Goal: Communication & Community: Answer question/provide support

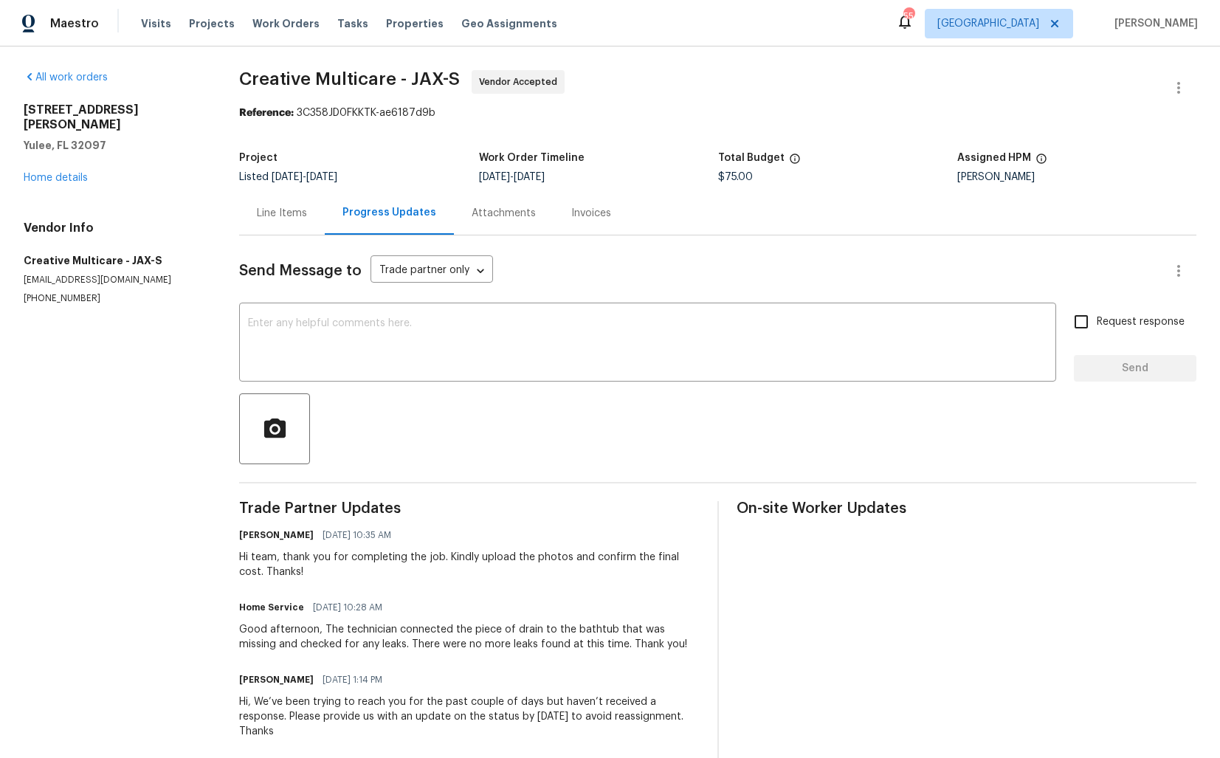
click at [271, 206] on div "Line Items" at bounding box center [282, 213] width 50 height 15
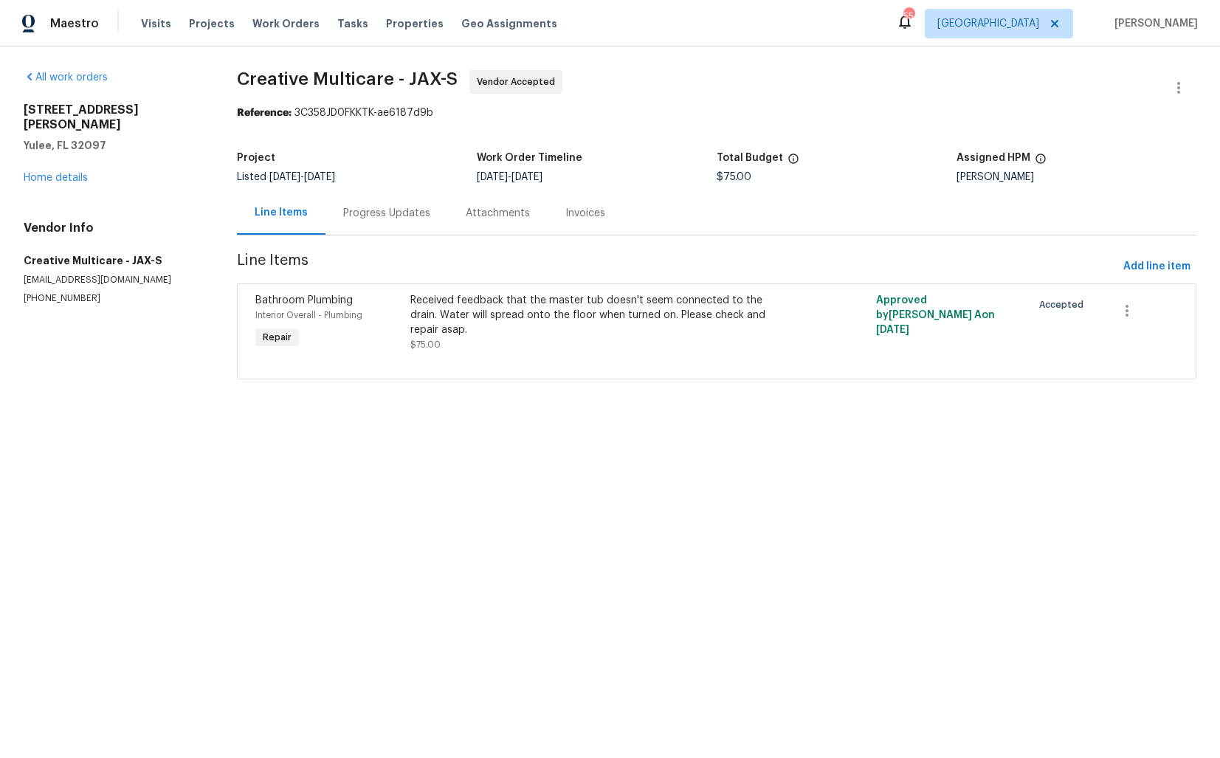
click at [369, 214] on div "Progress Updates" at bounding box center [386, 213] width 87 height 15
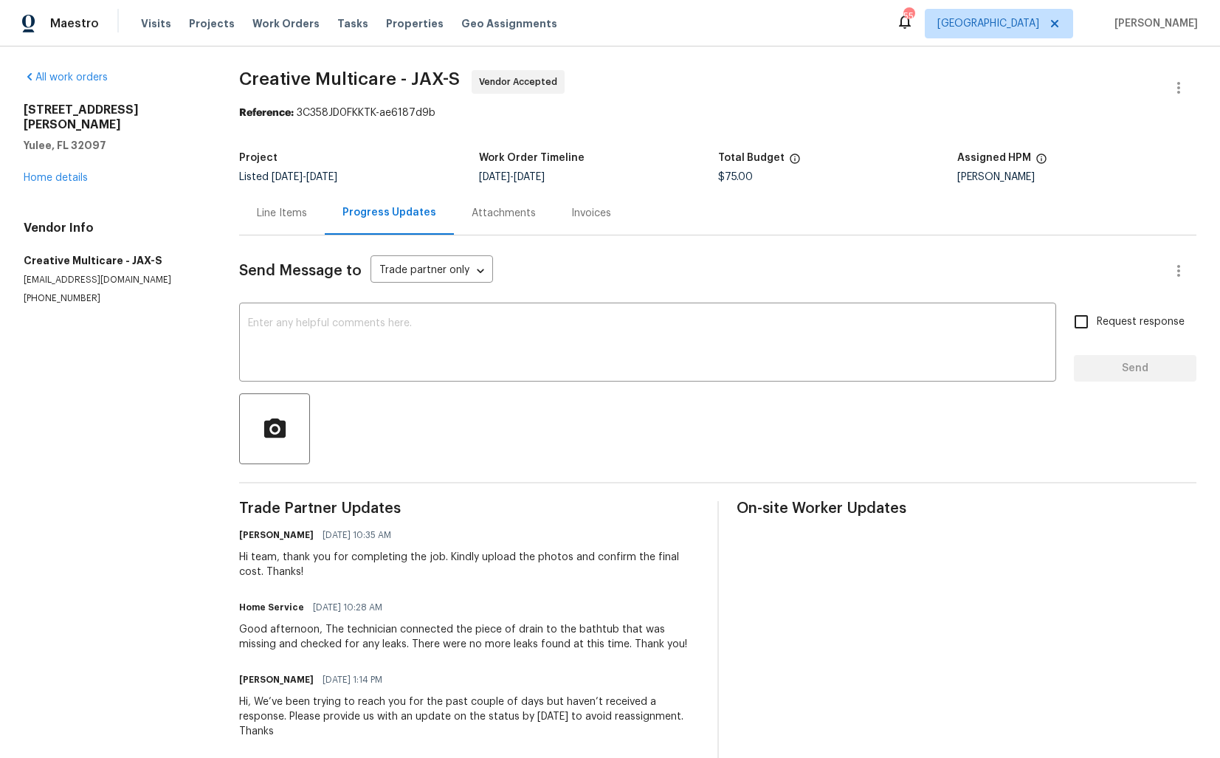
click at [264, 557] on div "Hi team, thank you for completing the job. Kindly upload the photos and confirm…" at bounding box center [469, 565] width 460 height 30
copy div "team"
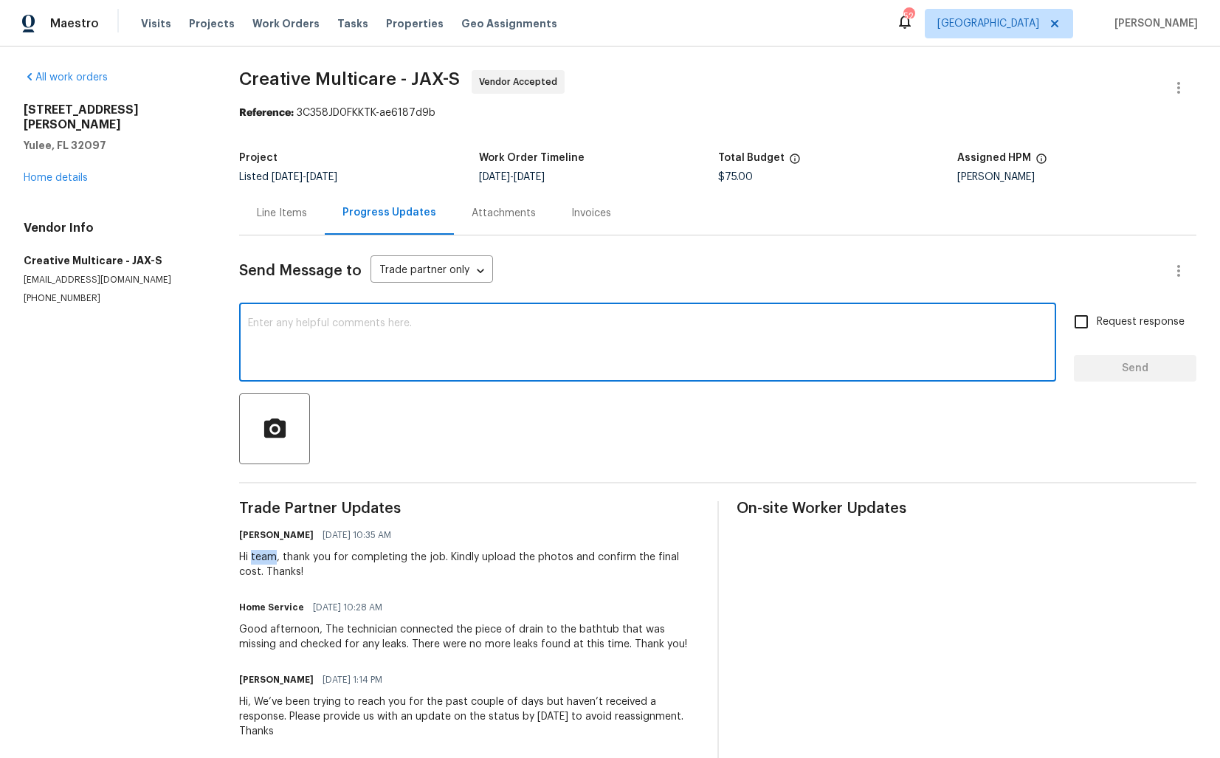
click at [492, 348] on textarea at bounding box center [648, 344] width 800 height 52
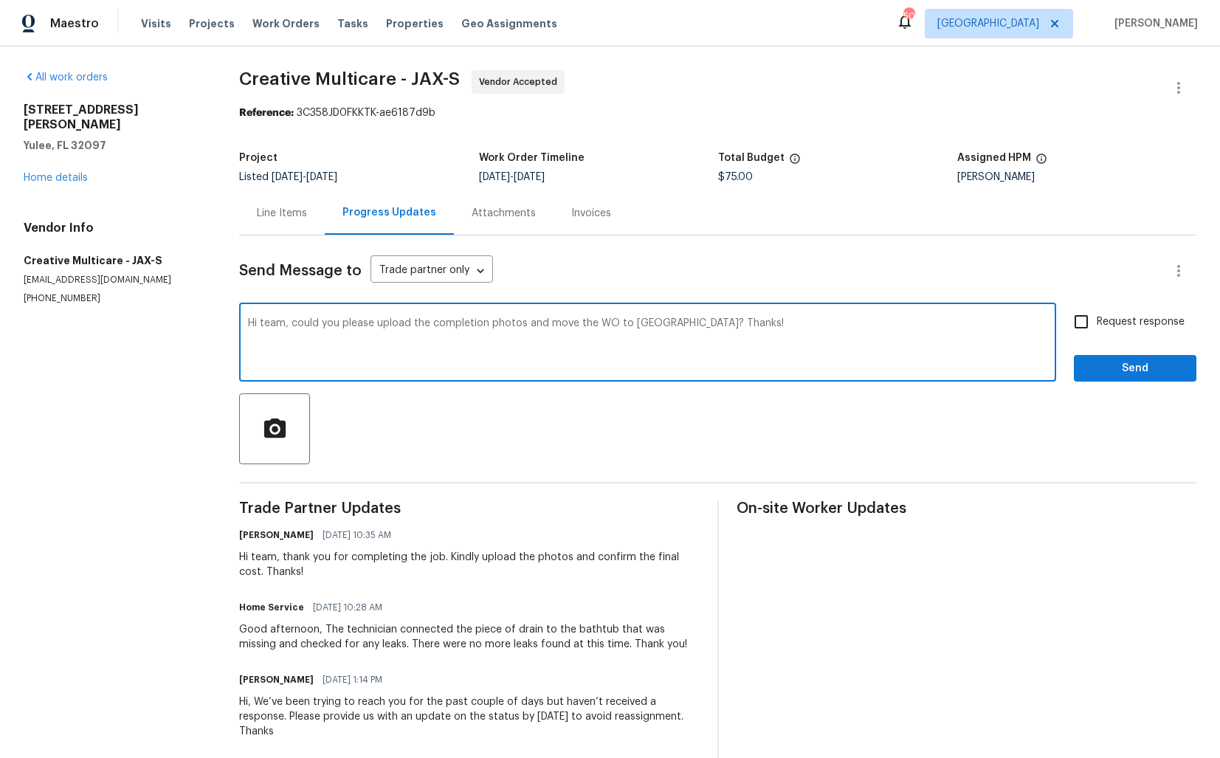
type textarea "Hi team, could you please upload the completion photos and move the WO to QC? T…"
click at [1087, 321] on input "Request response" at bounding box center [1081, 321] width 31 height 31
checkbox input "true"
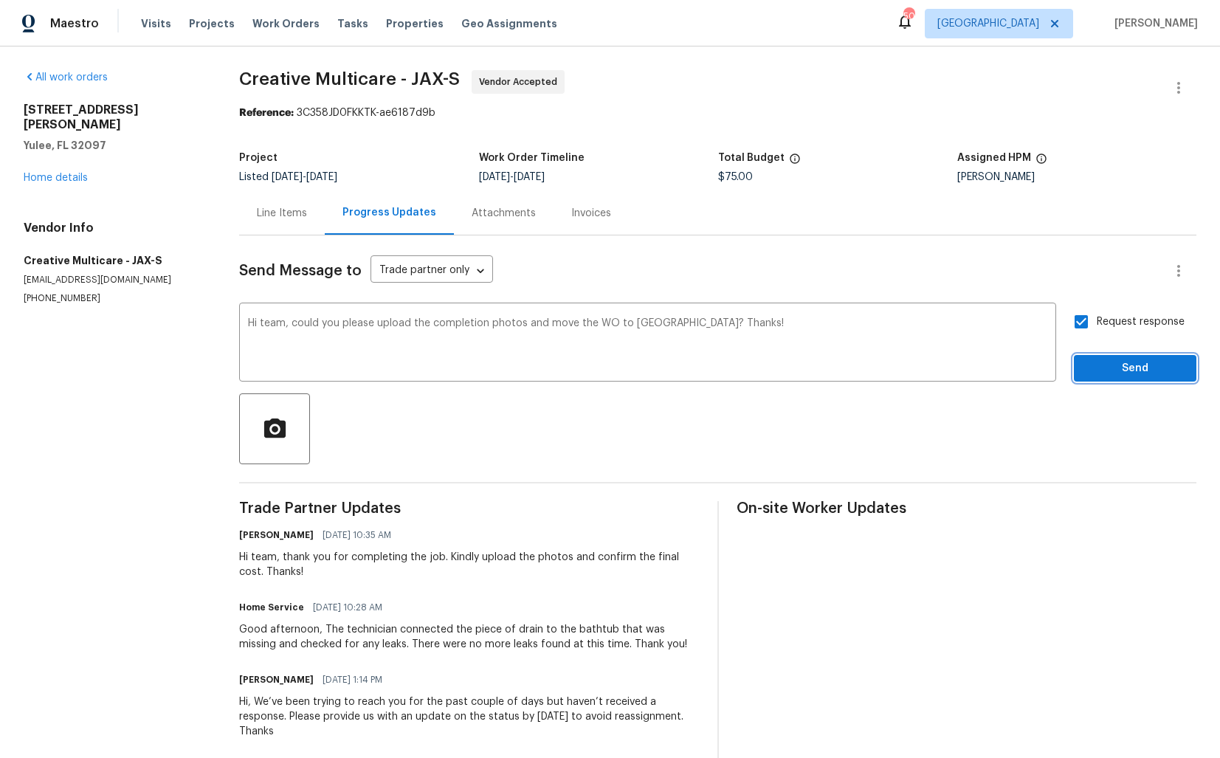
click at [1128, 373] on span "Send" at bounding box center [1135, 369] width 99 height 18
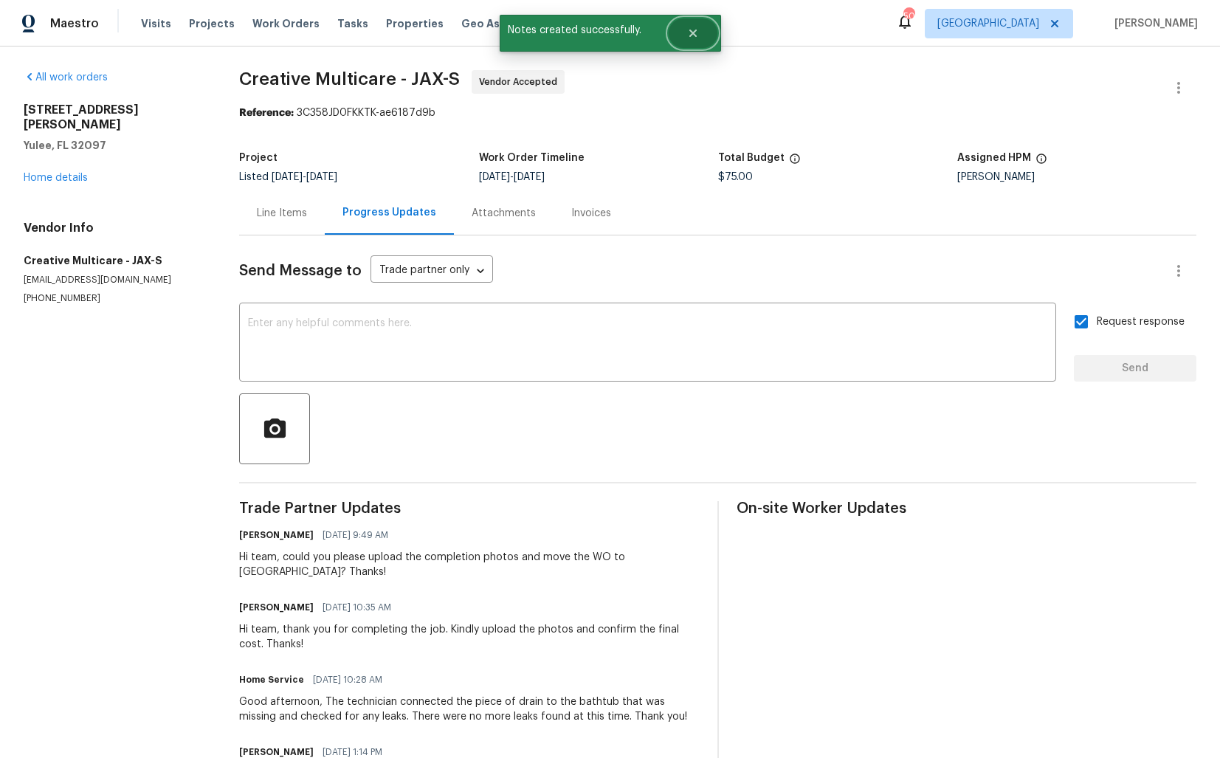
click at [698, 41] on button "Close" at bounding box center [693, 33] width 49 height 30
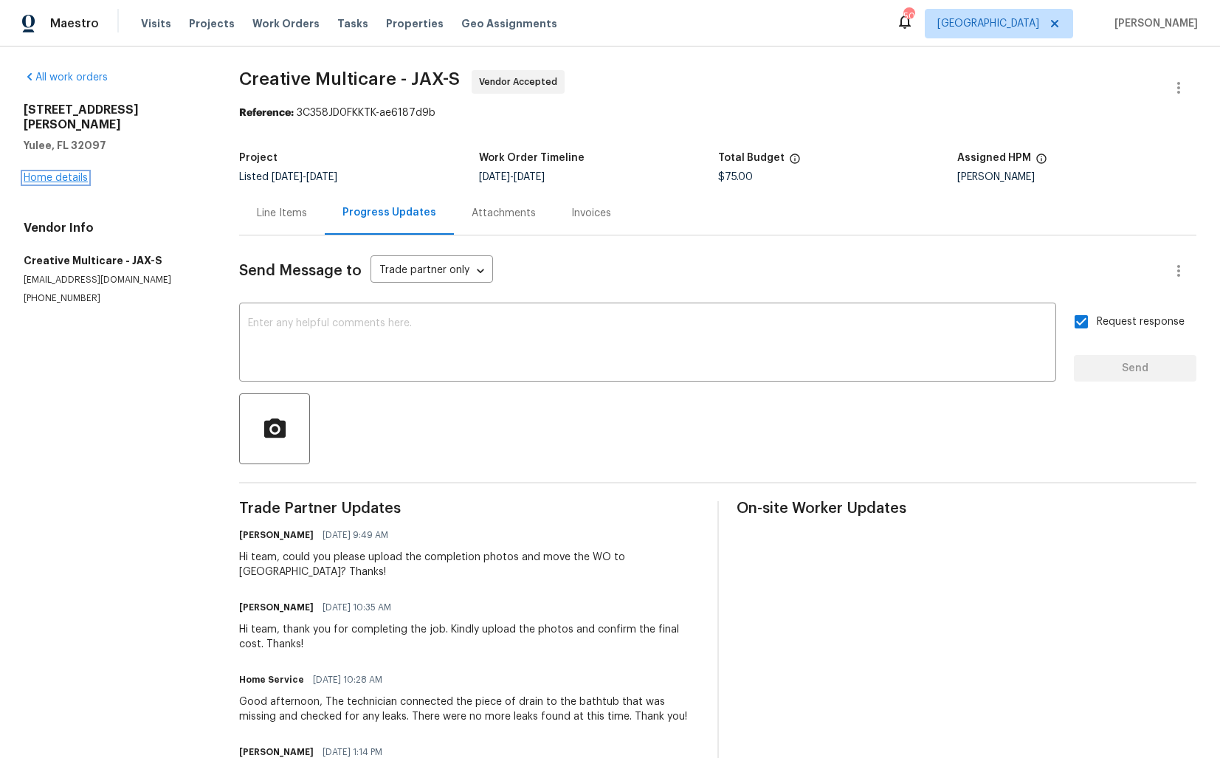
click at [64, 173] on link "Home details" at bounding box center [56, 178] width 64 height 10
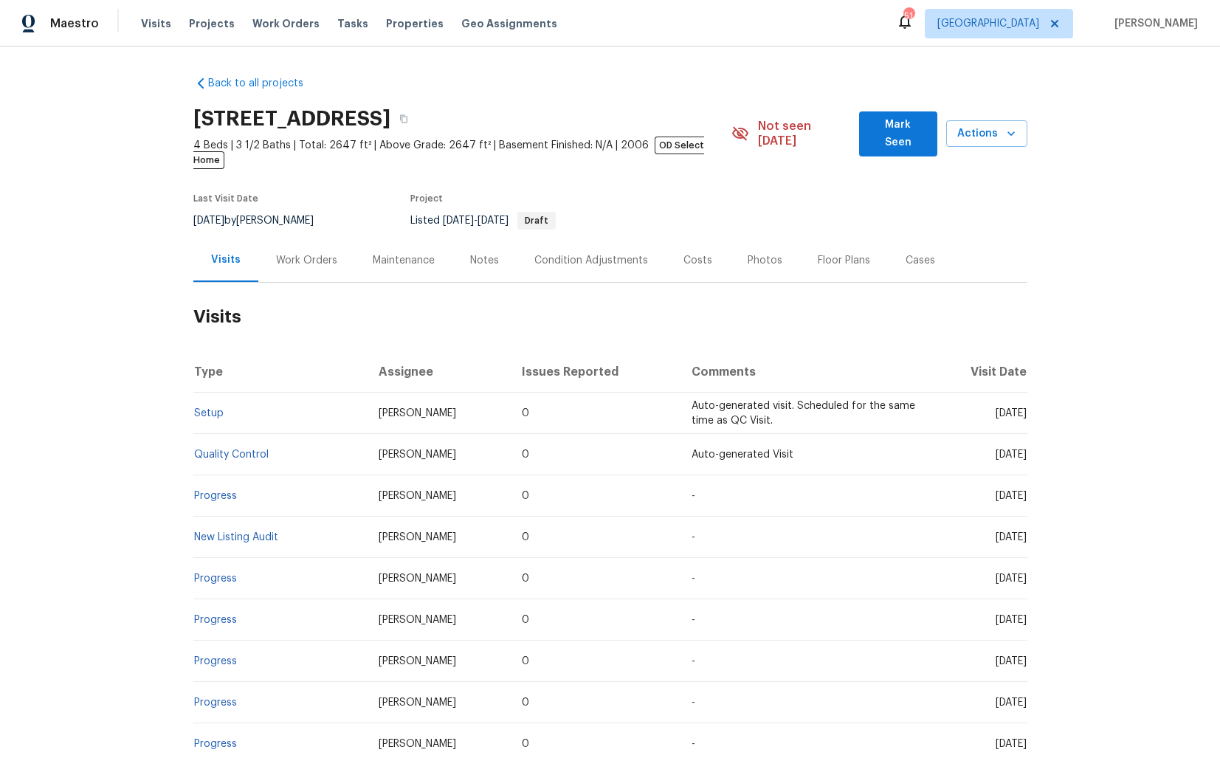
click at [310, 253] on div "Work Orders" at bounding box center [306, 260] width 61 height 15
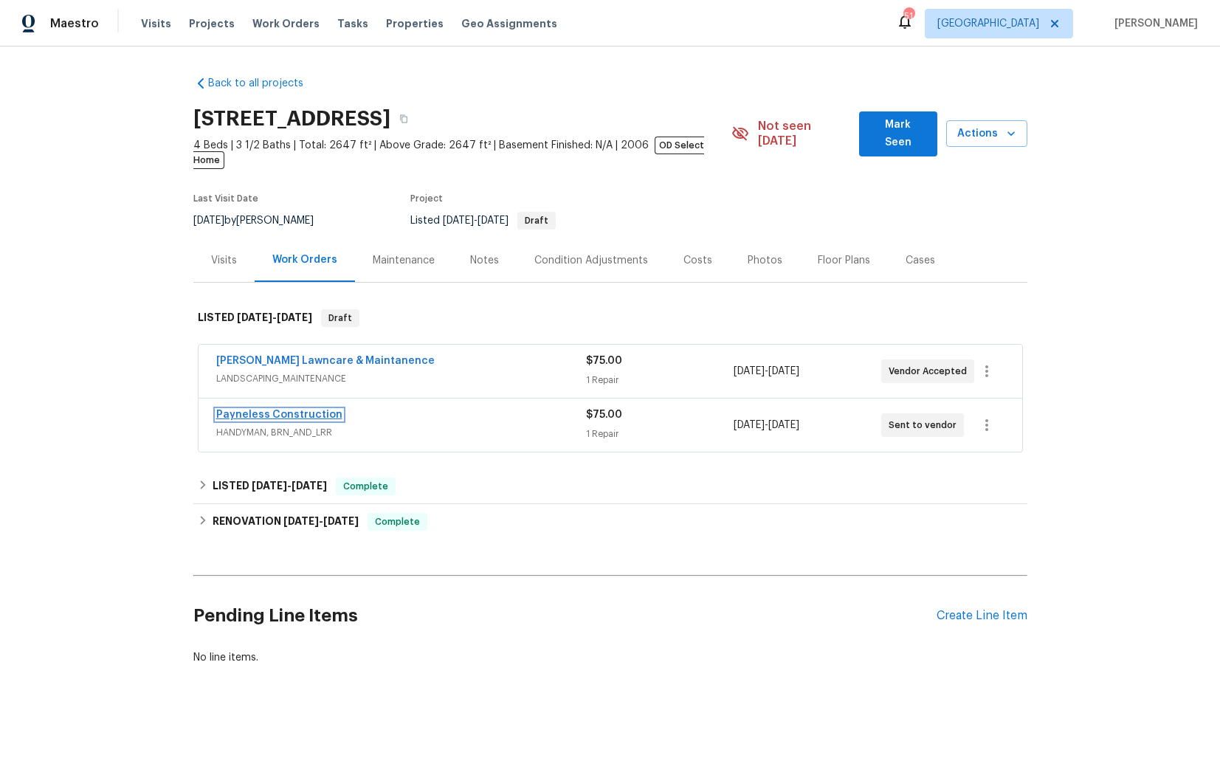
click at [255, 410] on link "Payneless Construction" at bounding box center [279, 415] width 126 height 10
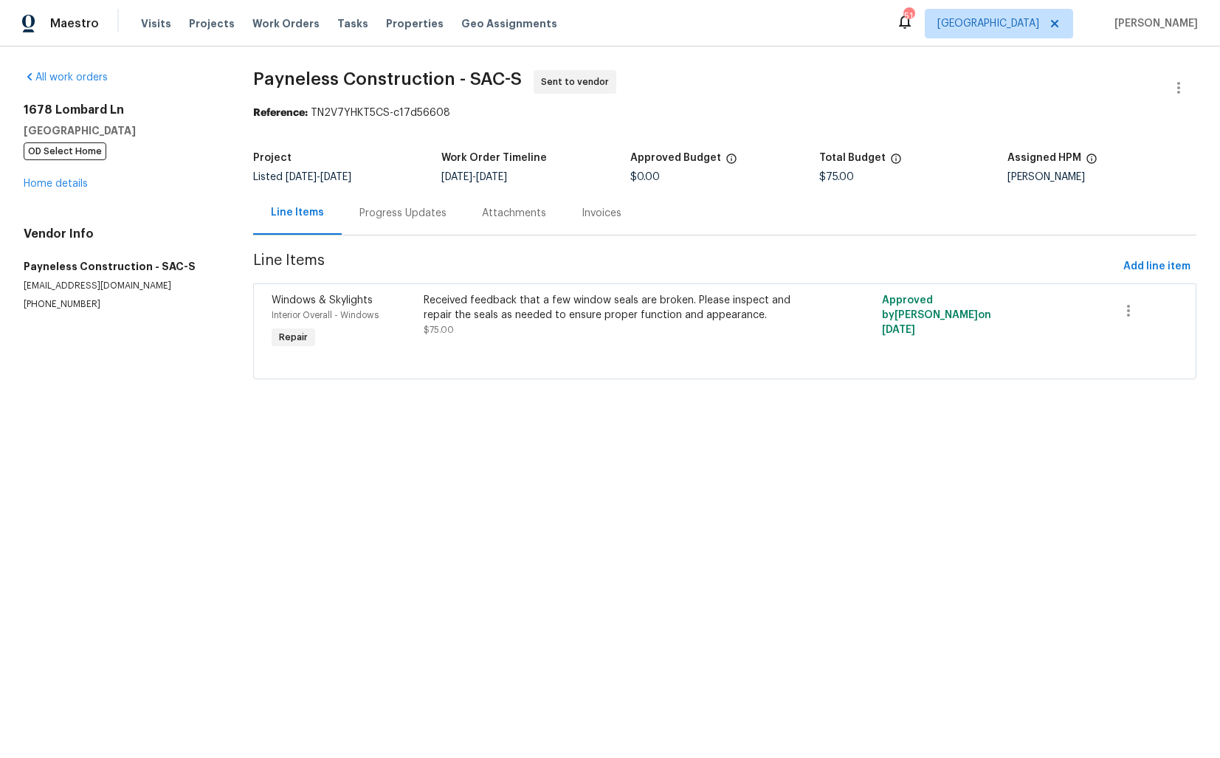
click at [427, 212] on div "Progress Updates" at bounding box center [403, 213] width 87 height 15
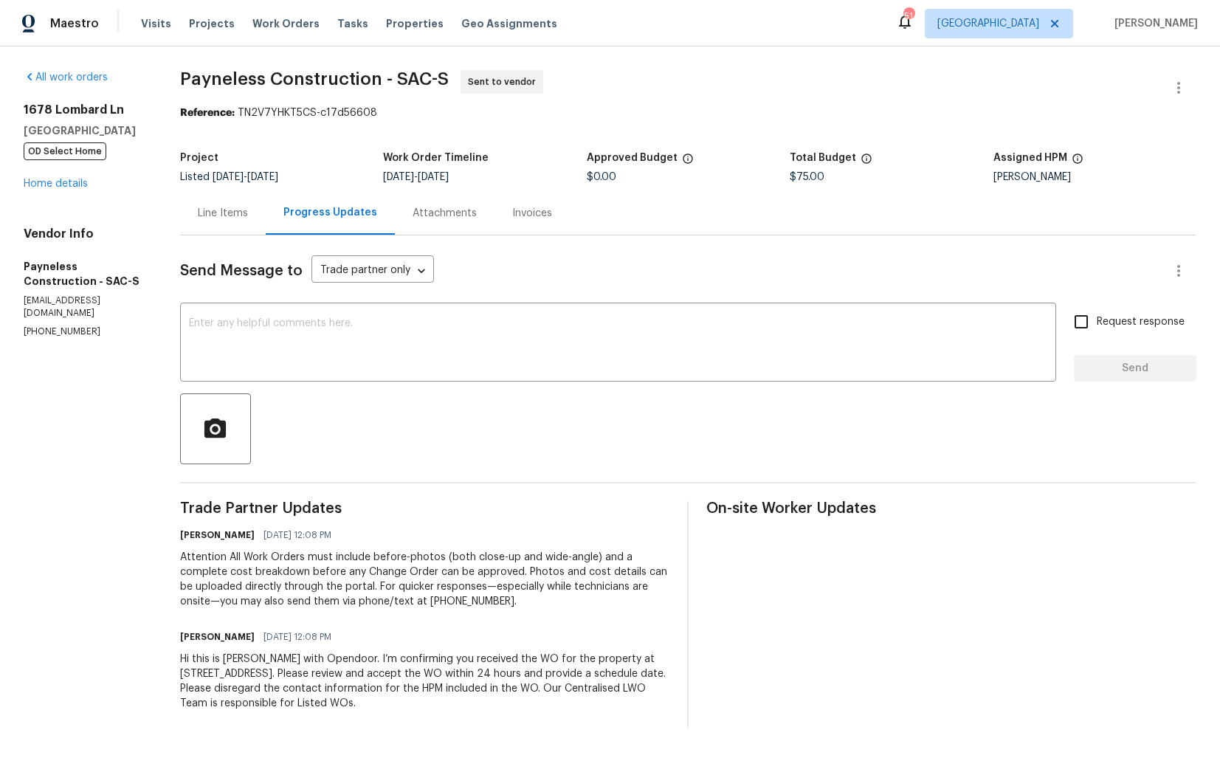
click at [259, 202] on div "Line Items" at bounding box center [223, 213] width 86 height 44
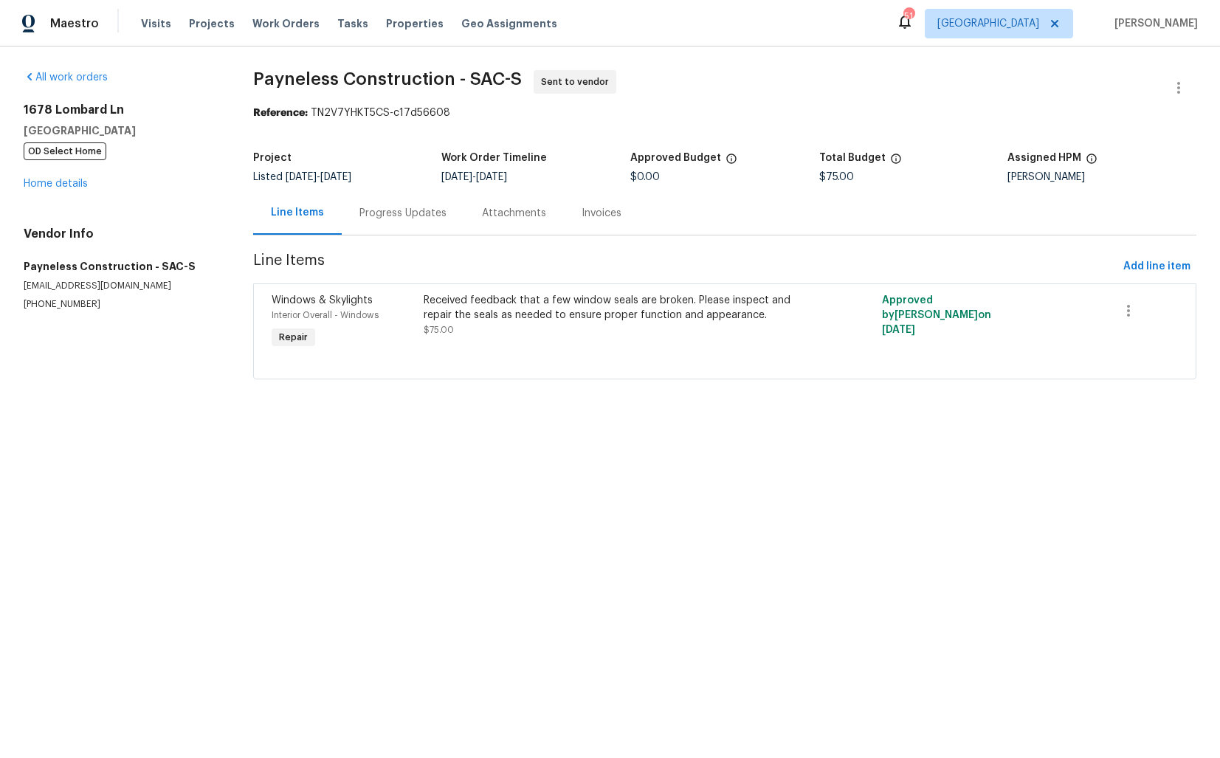
click at [400, 213] on div "Progress Updates" at bounding box center [403, 213] width 87 height 15
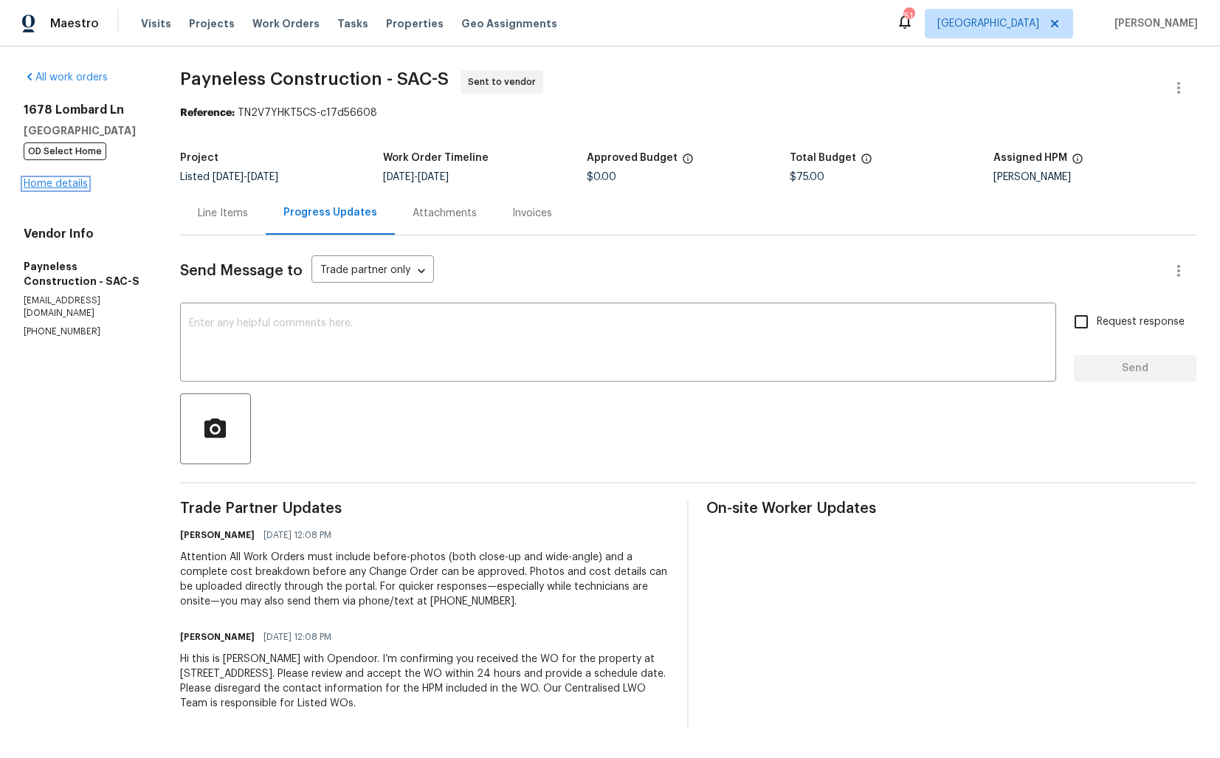
click at [63, 186] on link "Home details" at bounding box center [56, 184] width 64 height 10
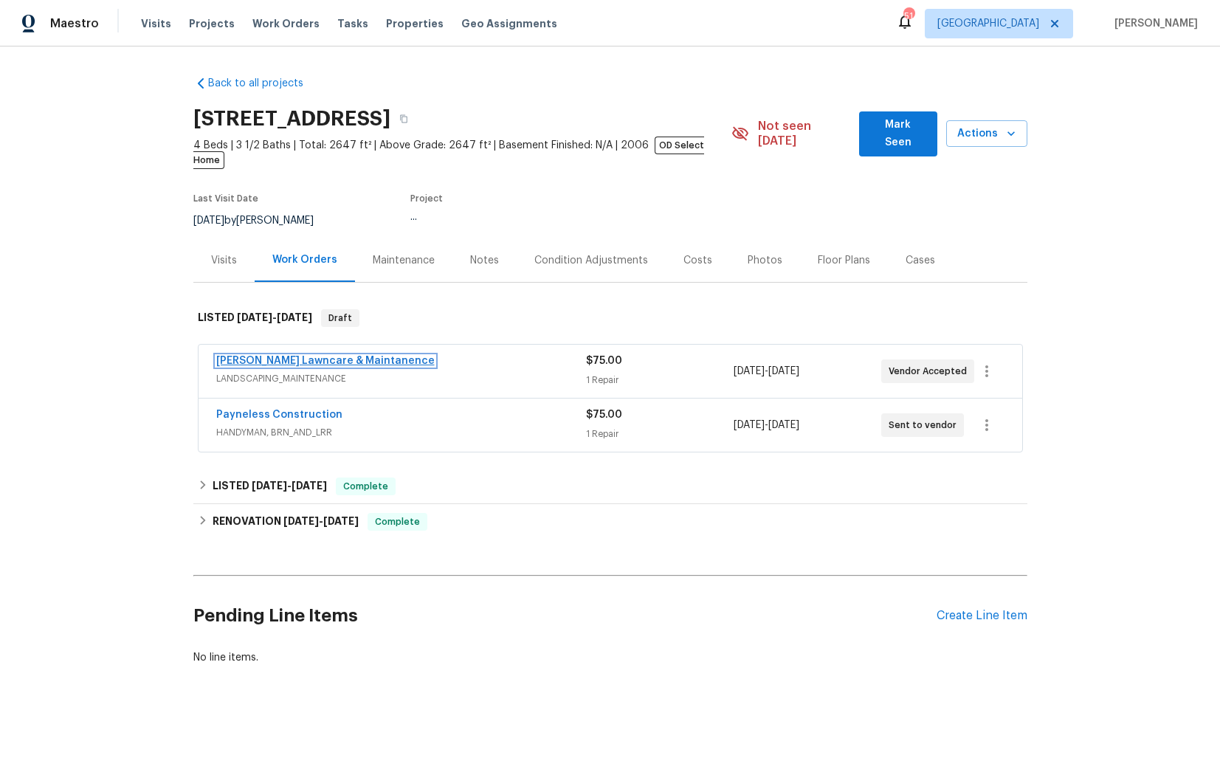
click at [323, 356] on link "Godinez Lawncare & Maintanence" at bounding box center [325, 361] width 219 height 10
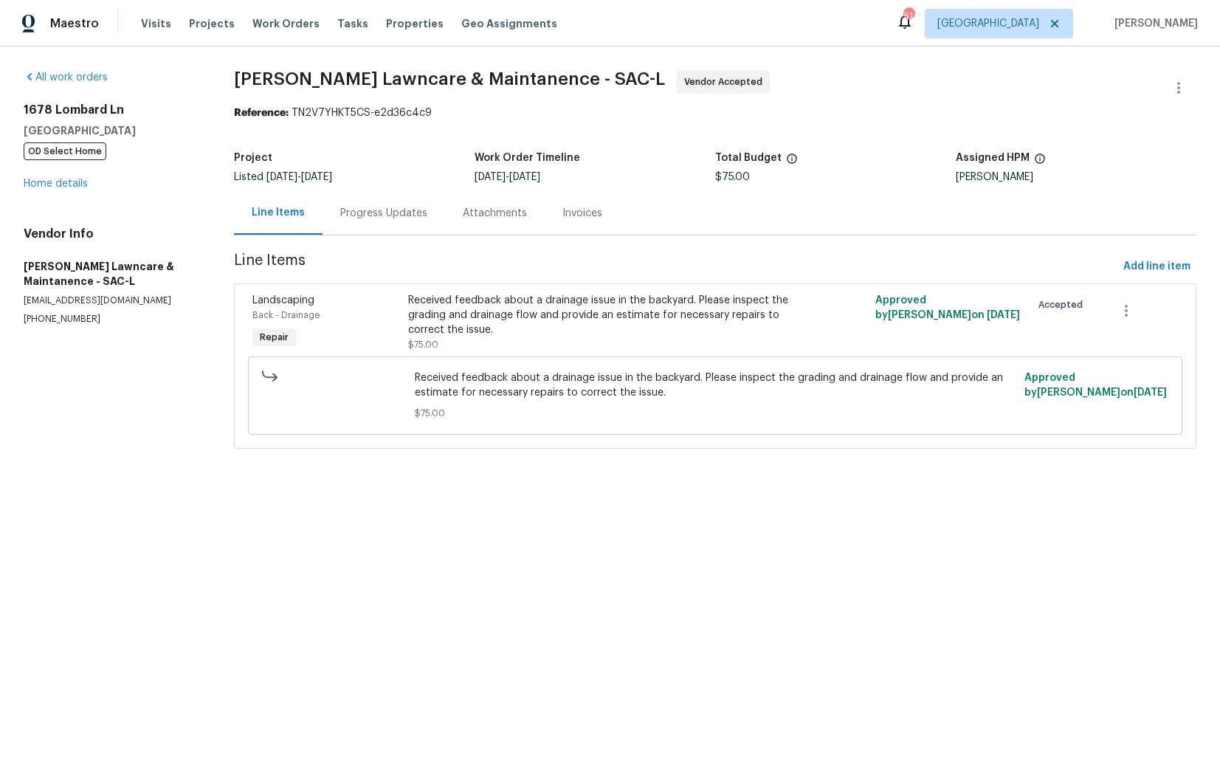
click at [385, 207] on div "Progress Updates" at bounding box center [383, 213] width 87 height 15
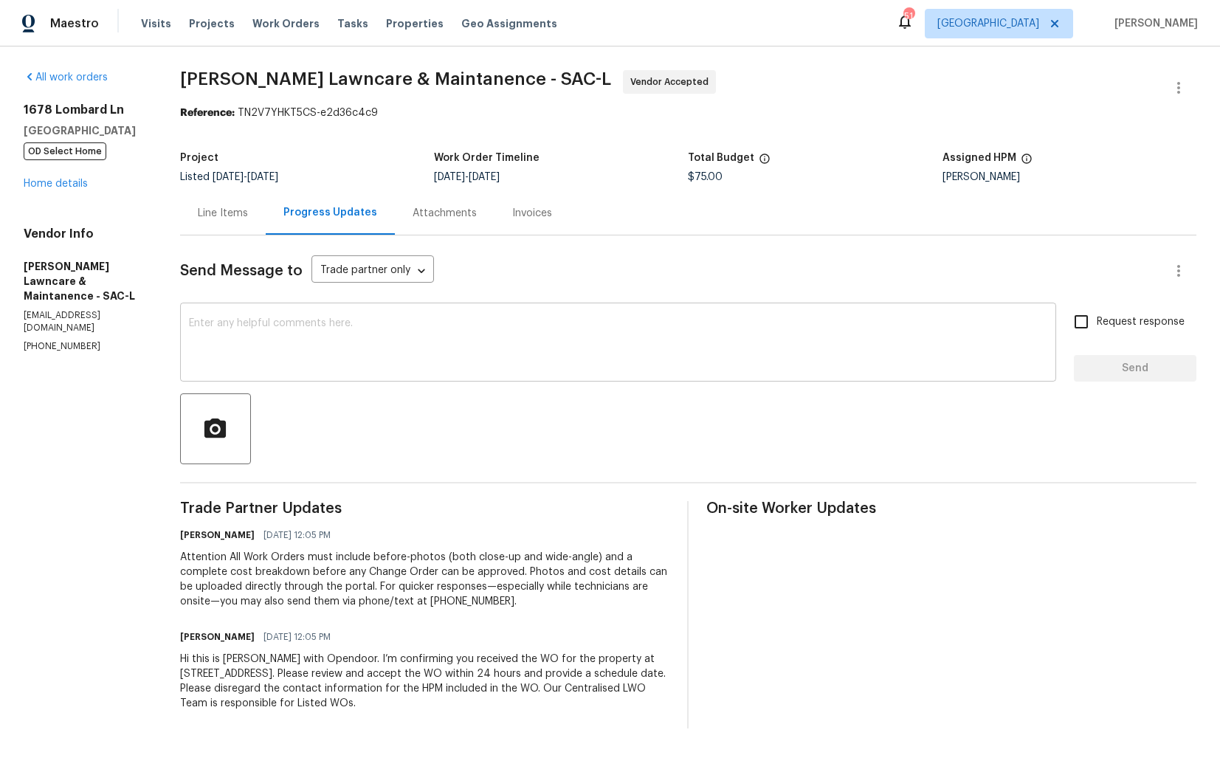
click at [390, 342] on textarea at bounding box center [618, 344] width 859 height 52
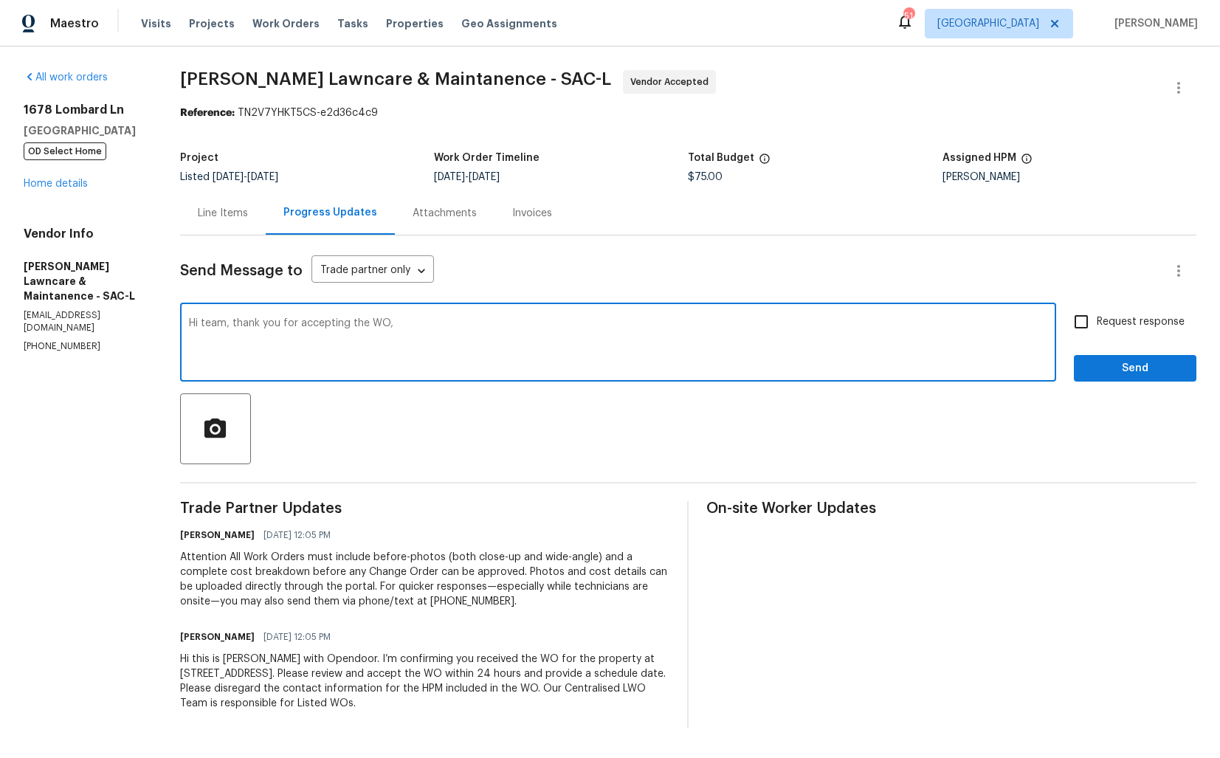
click at [712, 346] on textarea "Hi team, thank you for accepting the WO," at bounding box center [618, 344] width 859 height 52
paste textarea "it would be really helpful if we could get a scheduled date for this. Thanks!"
click at [391, 327] on textarea "Hi team, thank you for accepting the WO,it would be really helpful if we could …" at bounding box center [618, 344] width 859 height 52
click at [809, 330] on textarea "Hi team, thank you for accepting the WO, it would be really helpful if we could…" at bounding box center [618, 344] width 859 height 52
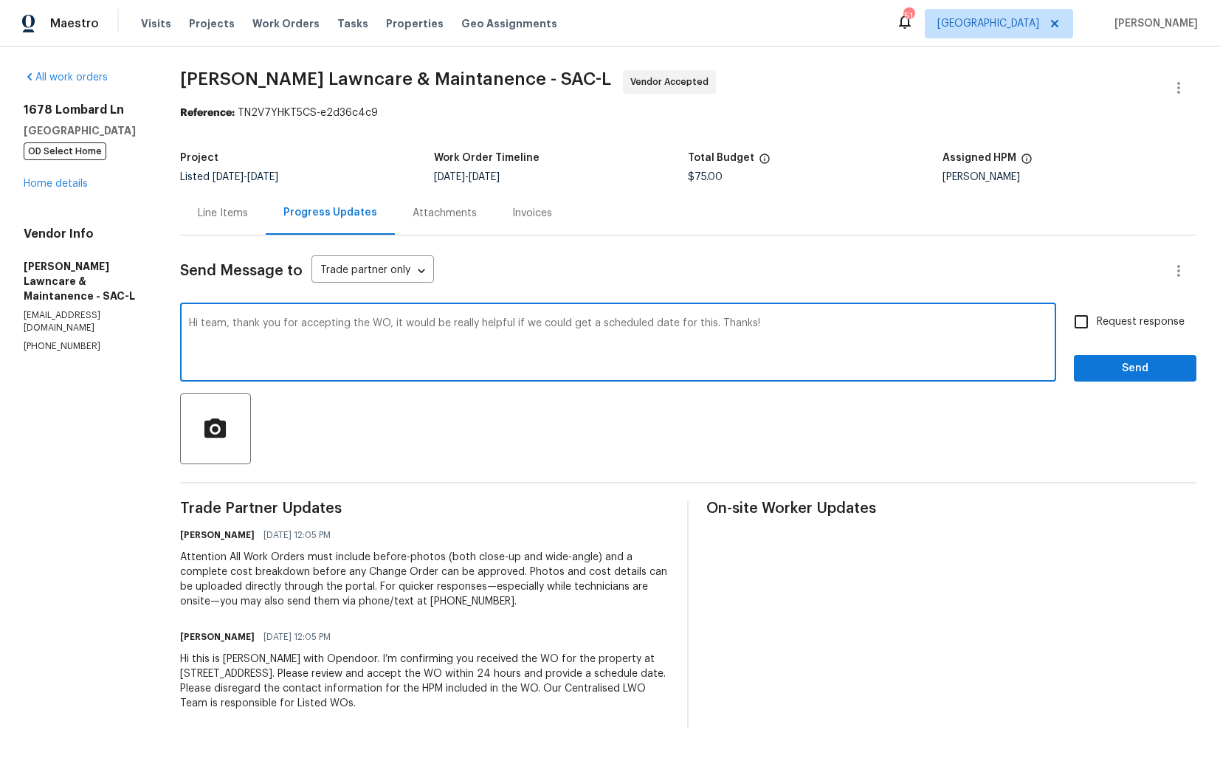
type textarea "Hi team, thank you for accepting the WO, it would be really helpful if we could…"
click at [1112, 326] on span "Request response" at bounding box center [1141, 323] width 88 height 16
click at [1097, 326] on input "Request response" at bounding box center [1081, 321] width 31 height 31
checkbox input "true"
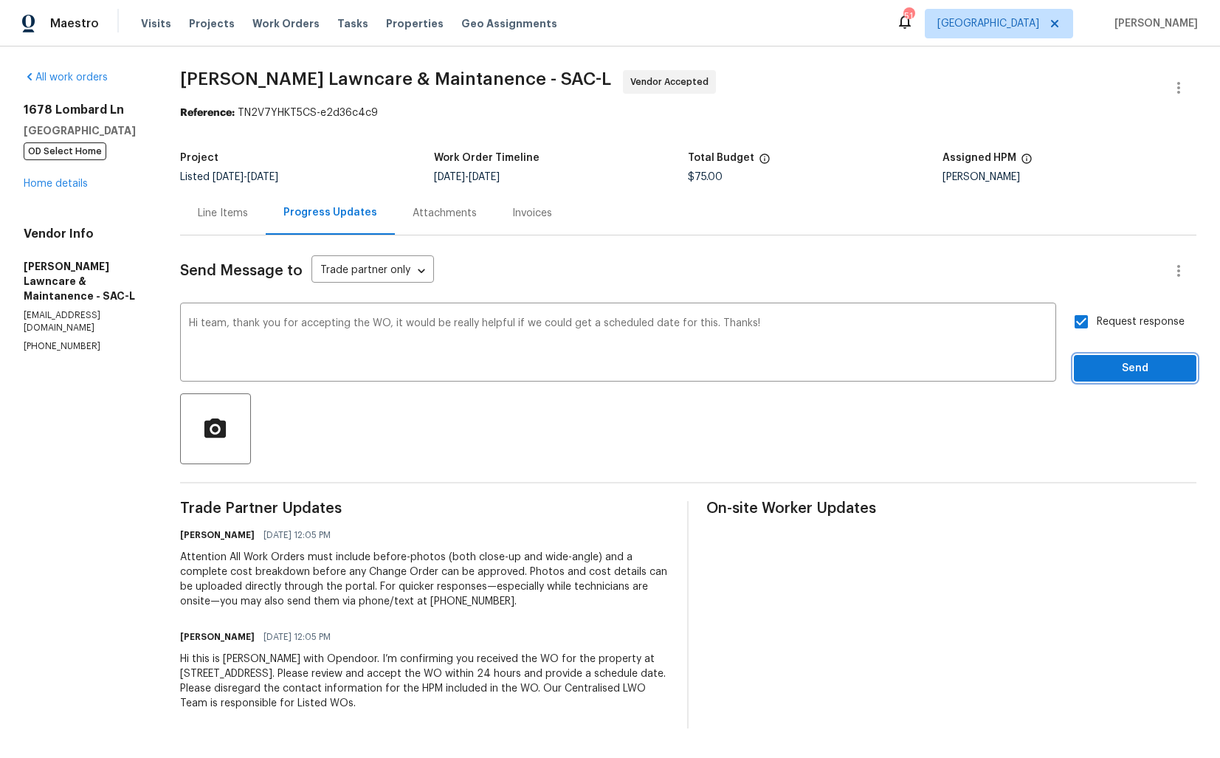
click at [1119, 377] on span "Send" at bounding box center [1135, 369] width 99 height 18
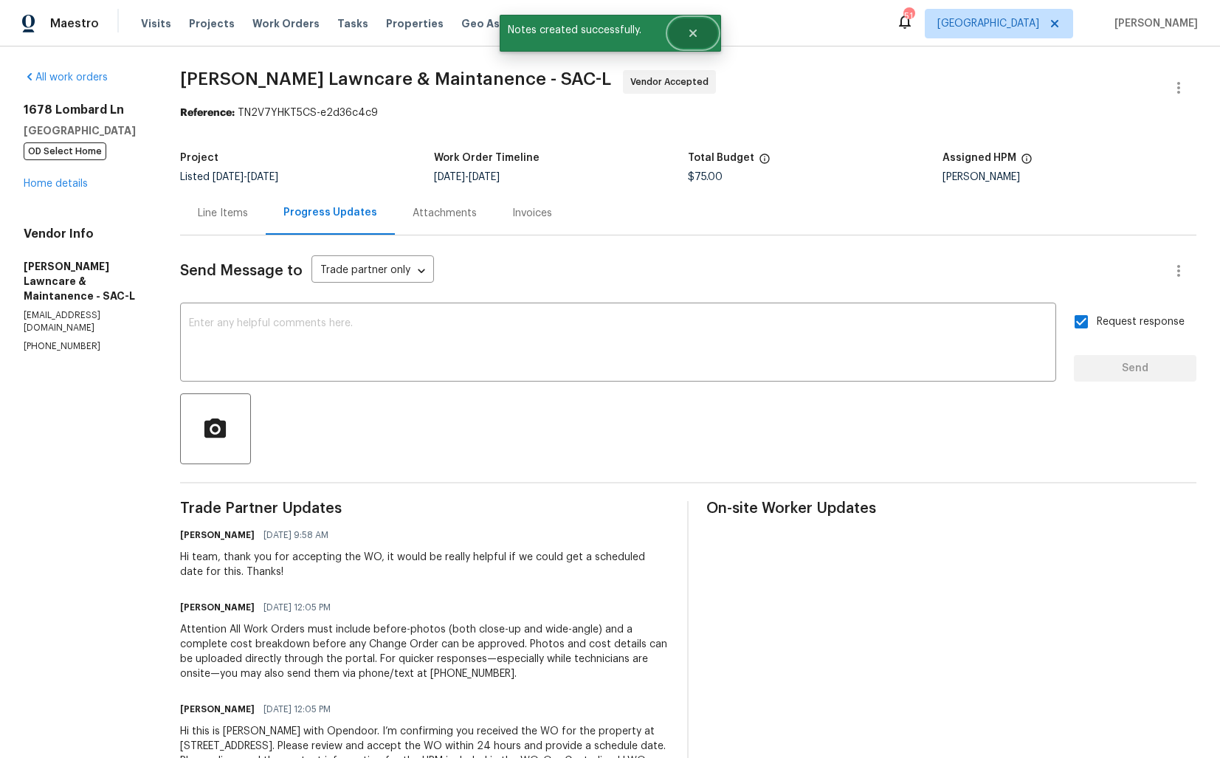
click at [692, 38] on icon "Close" at bounding box center [693, 33] width 12 height 12
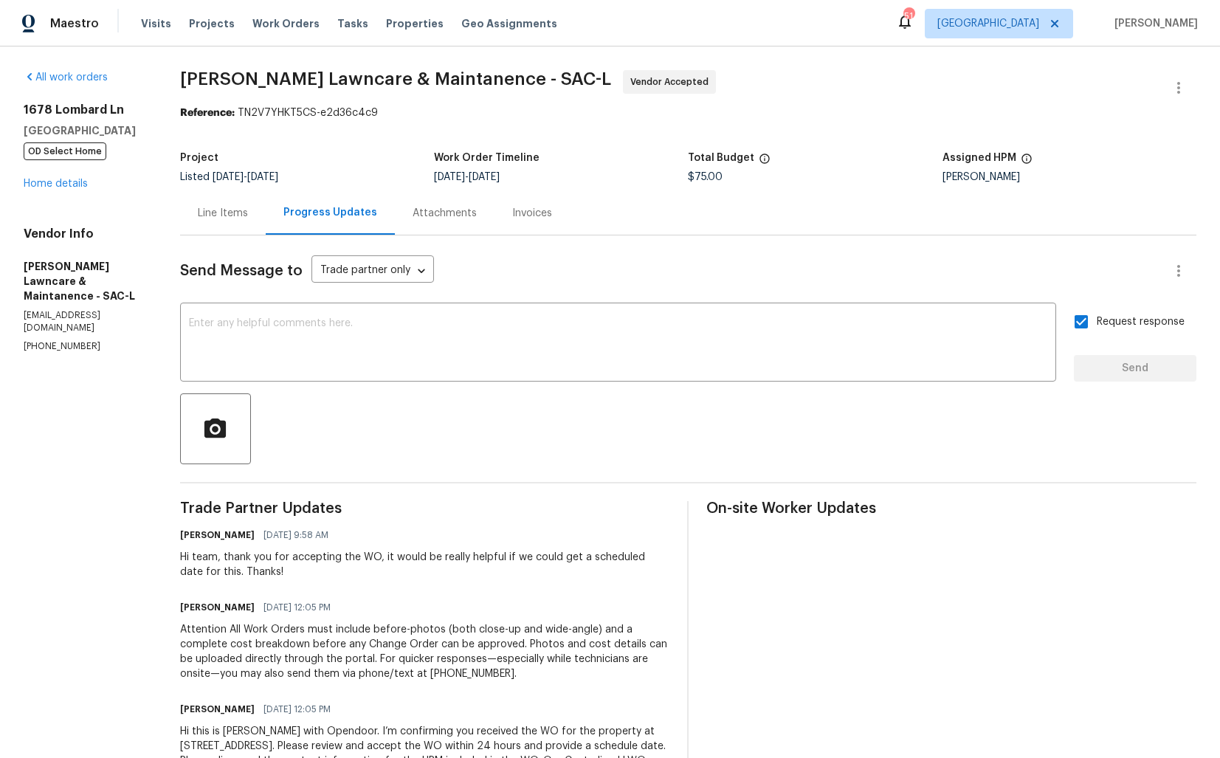
click at [64, 190] on div "1678 Lombard Ln Lincoln, CA 95648 OD Select Home Home details" at bounding box center [84, 147] width 121 height 89
click at [61, 183] on link "Home details" at bounding box center [56, 184] width 64 height 10
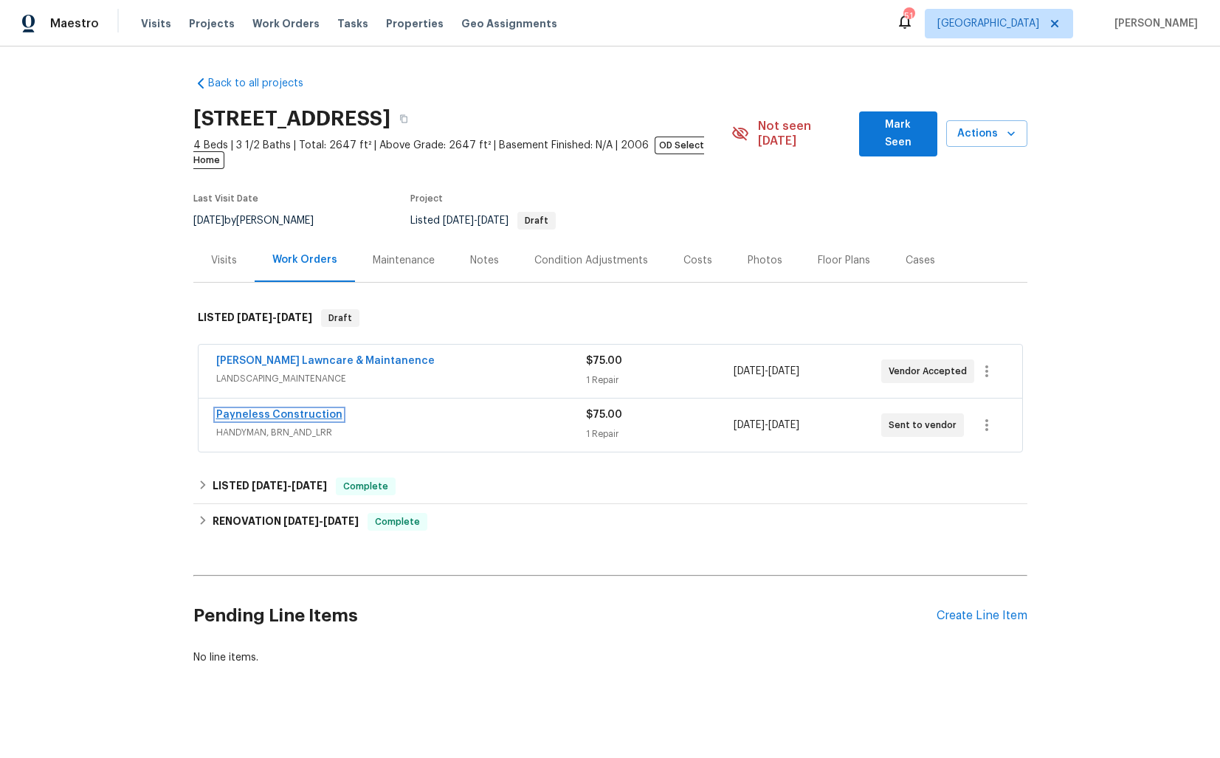
click at [261, 410] on link "Payneless Construction" at bounding box center [279, 415] width 126 height 10
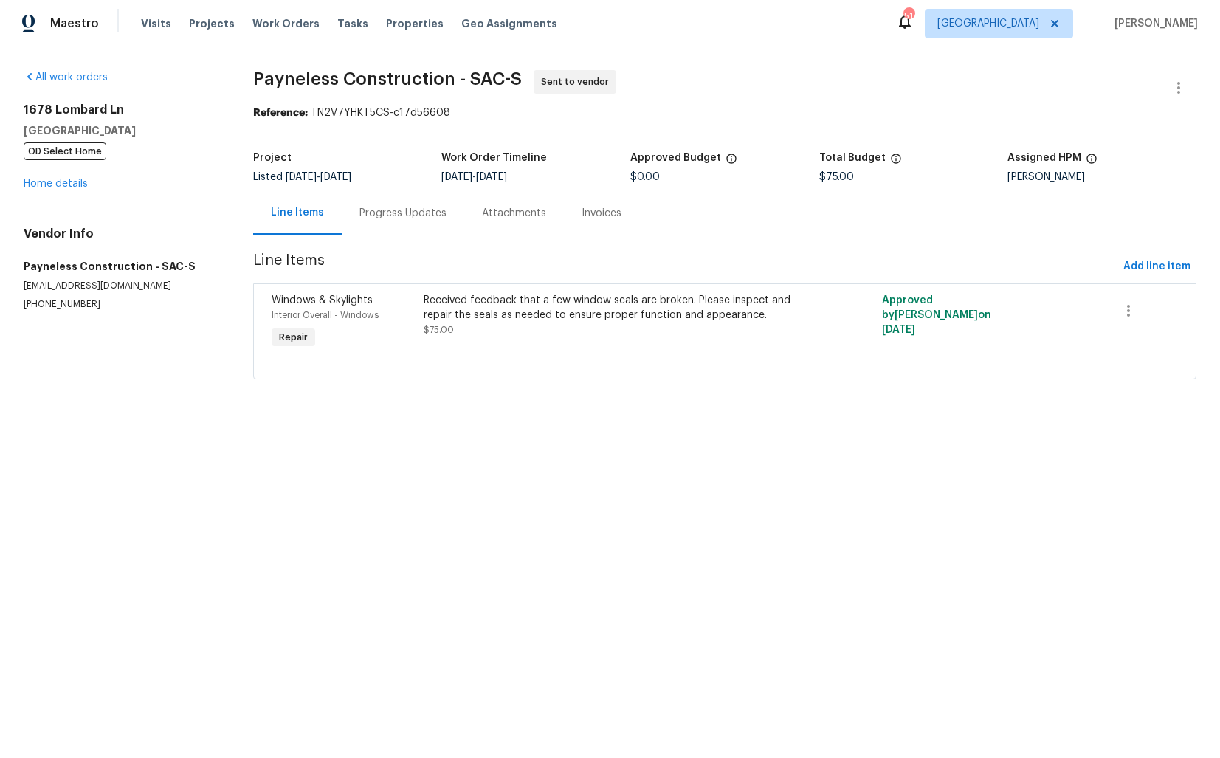
click at [394, 221] on div "Progress Updates" at bounding box center [403, 213] width 87 height 15
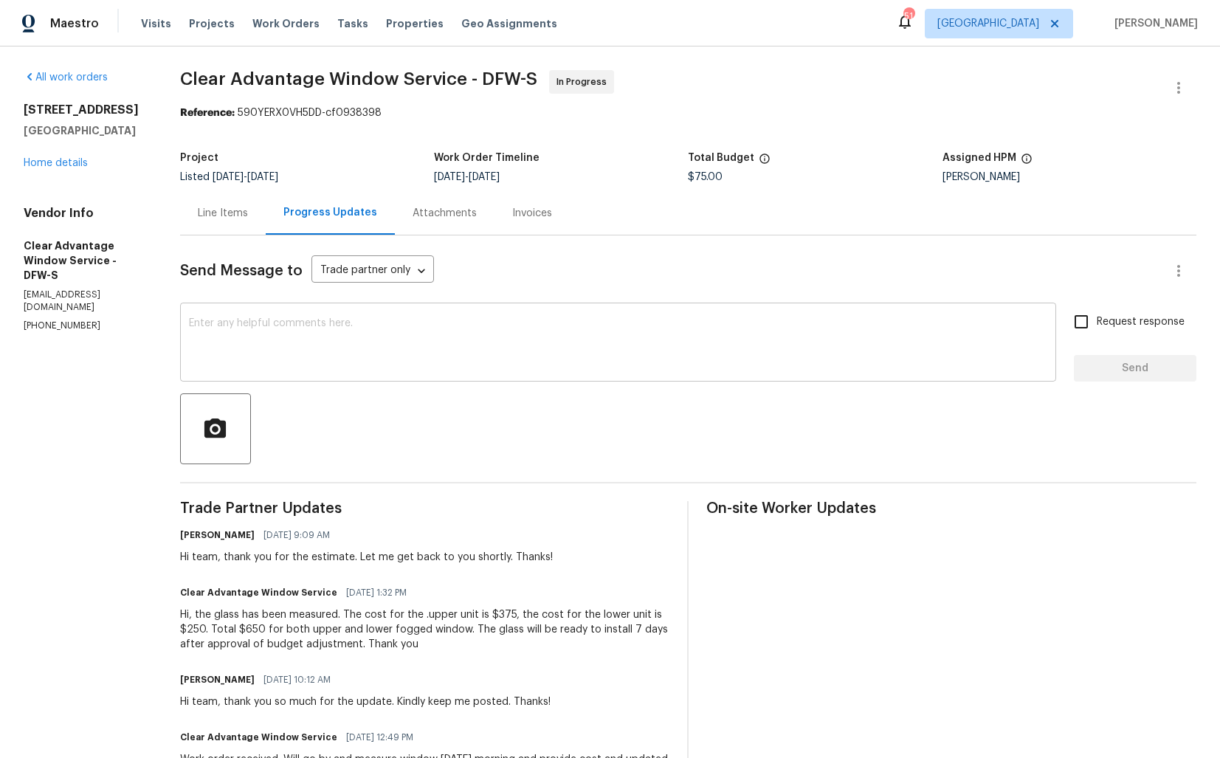
click at [299, 366] on textarea at bounding box center [618, 344] width 859 height 52
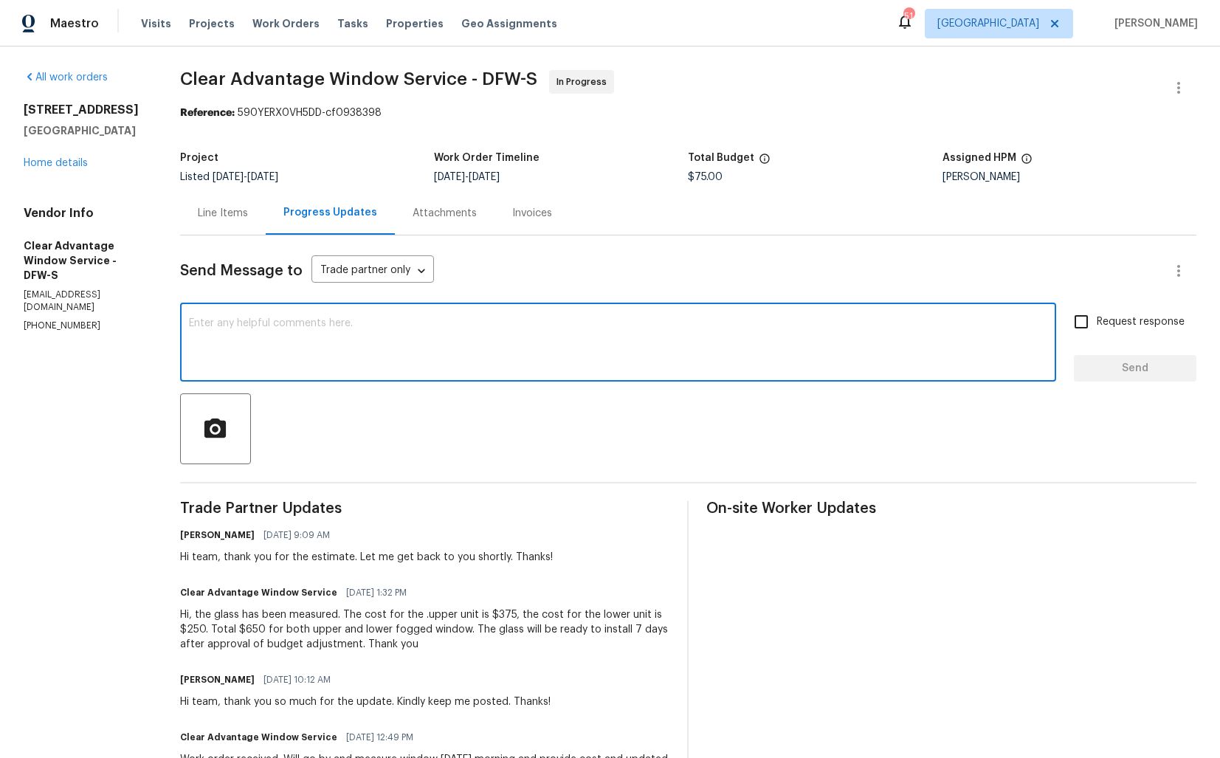
click at [216, 210] on div "Line Items" at bounding box center [223, 213] width 50 height 15
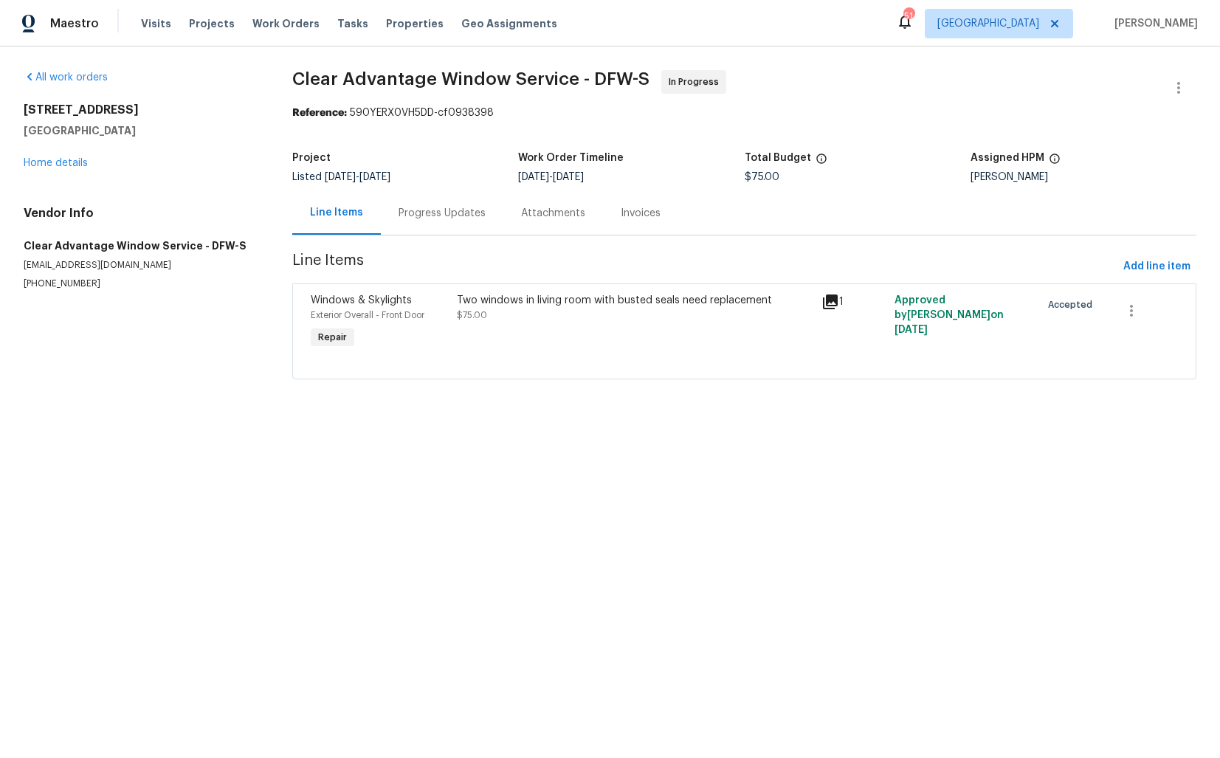
click at [366, 188] on div "Project Listed 9/15/2025 - 9/17/2025 Work Order Timeline 9/15/2025 - 9/17/2025 …" at bounding box center [744, 167] width 904 height 47
click at [424, 207] on div "Progress Updates" at bounding box center [442, 213] width 87 height 15
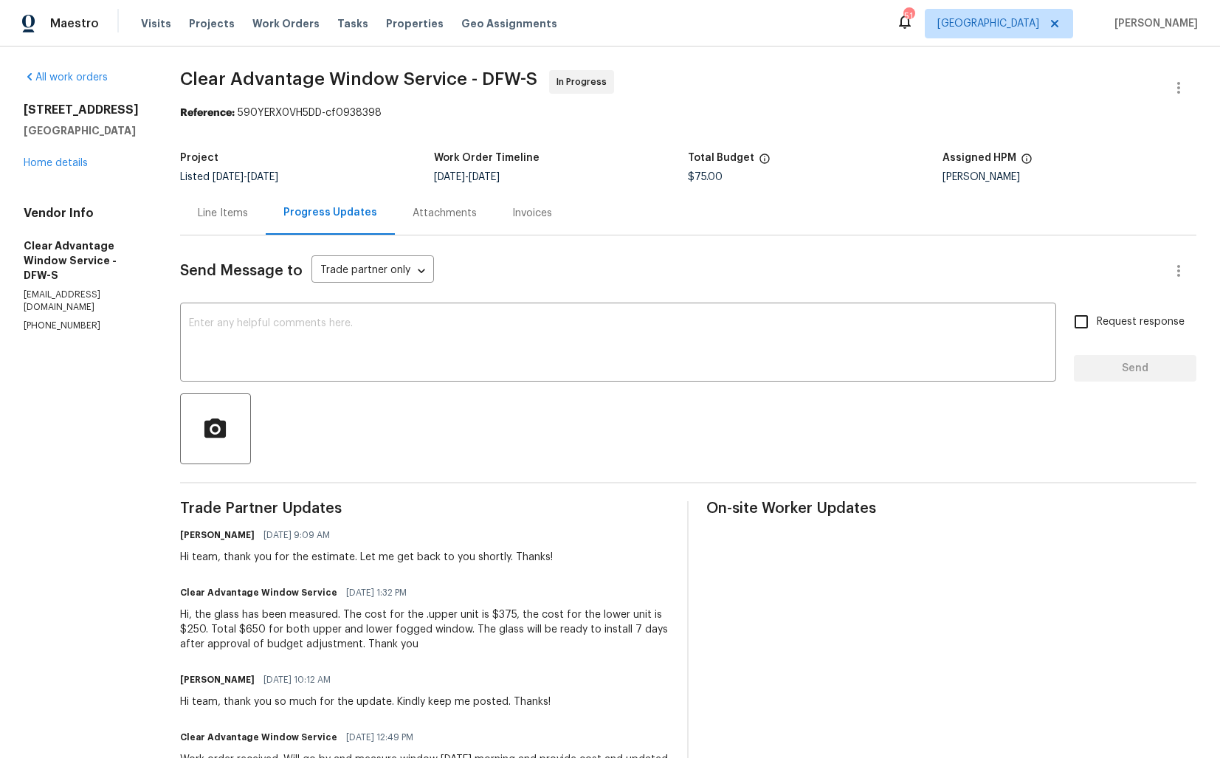
click at [241, 221] on div "Line Items" at bounding box center [223, 213] width 86 height 44
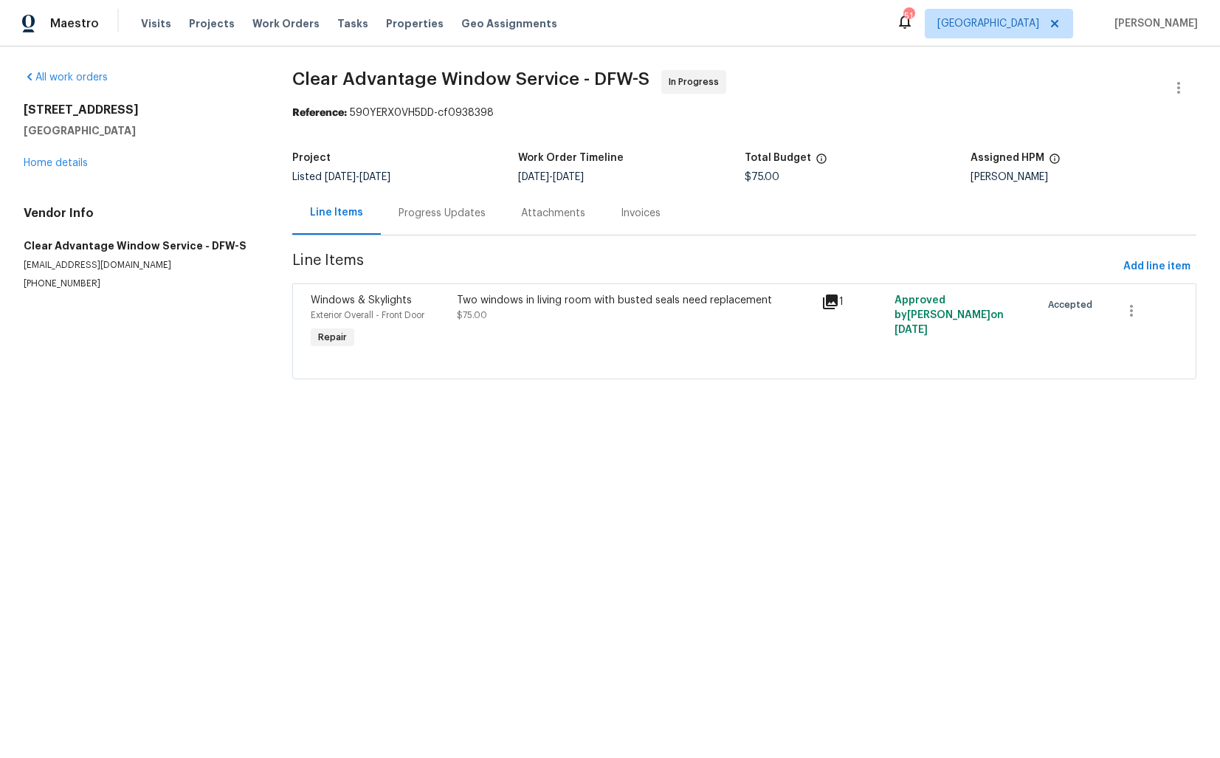
click at [557, 320] on div "Two windows in living room with busted seals need replacement $75.00" at bounding box center [635, 308] width 357 height 30
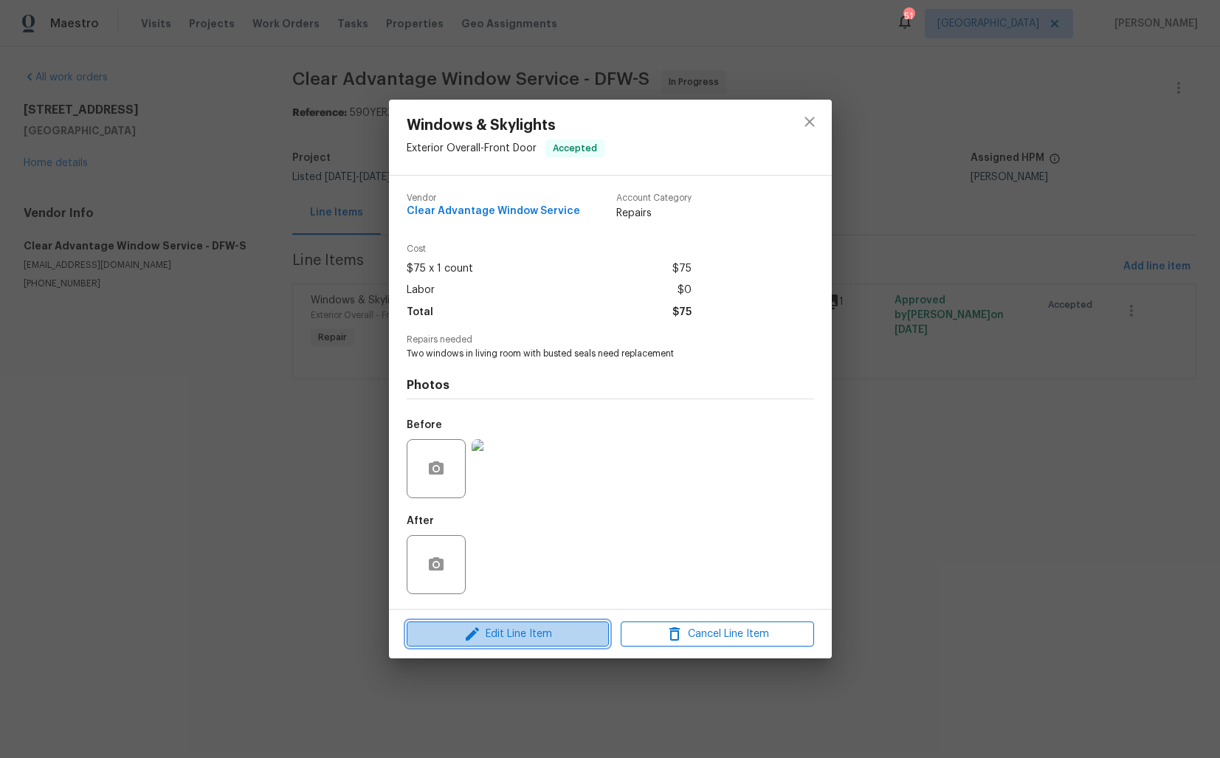
click at [477, 639] on icon "button" at bounding box center [473, 634] width 18 height 18
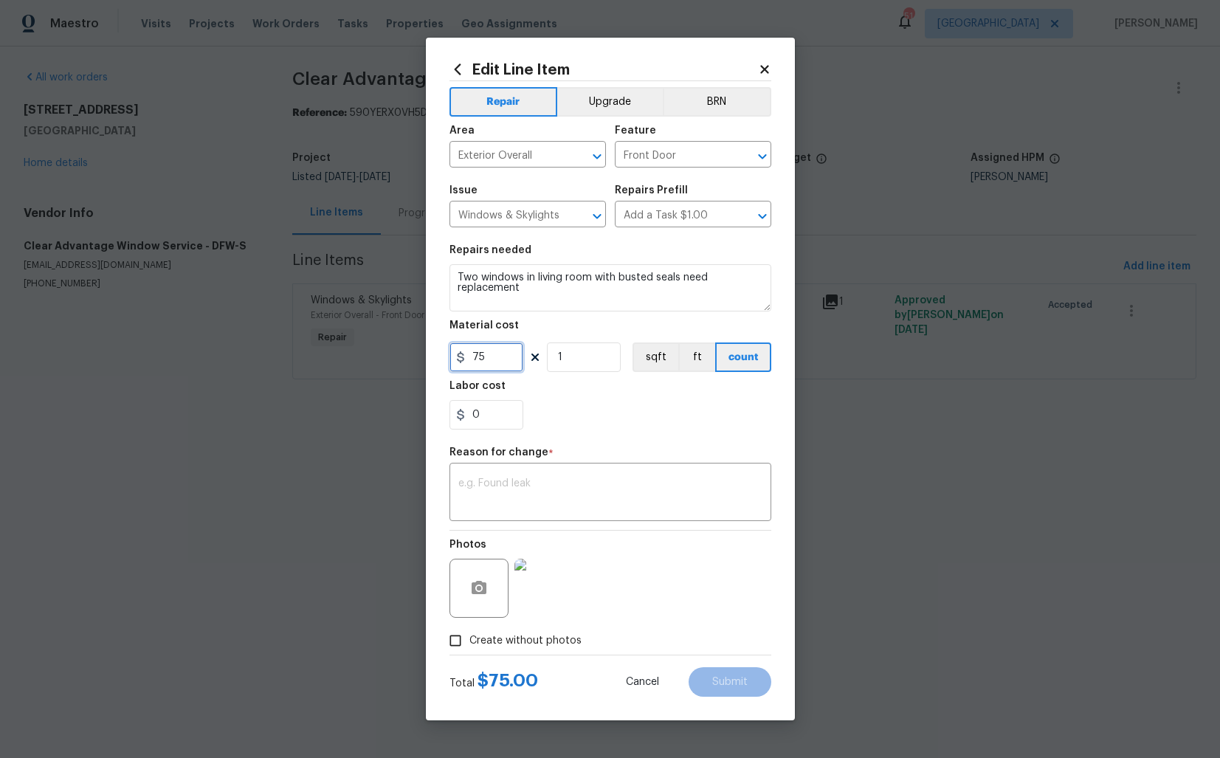
click at [495, 364] on input "75" at bounding box center [487, 358] width 74 height 30
type input "650"
click at [523, 507] on textarea at bounding box center [610, 493] width 304 height 31
click at [588, 472] on div "x ​" at bounding box center [611, 494] width 322 height 55
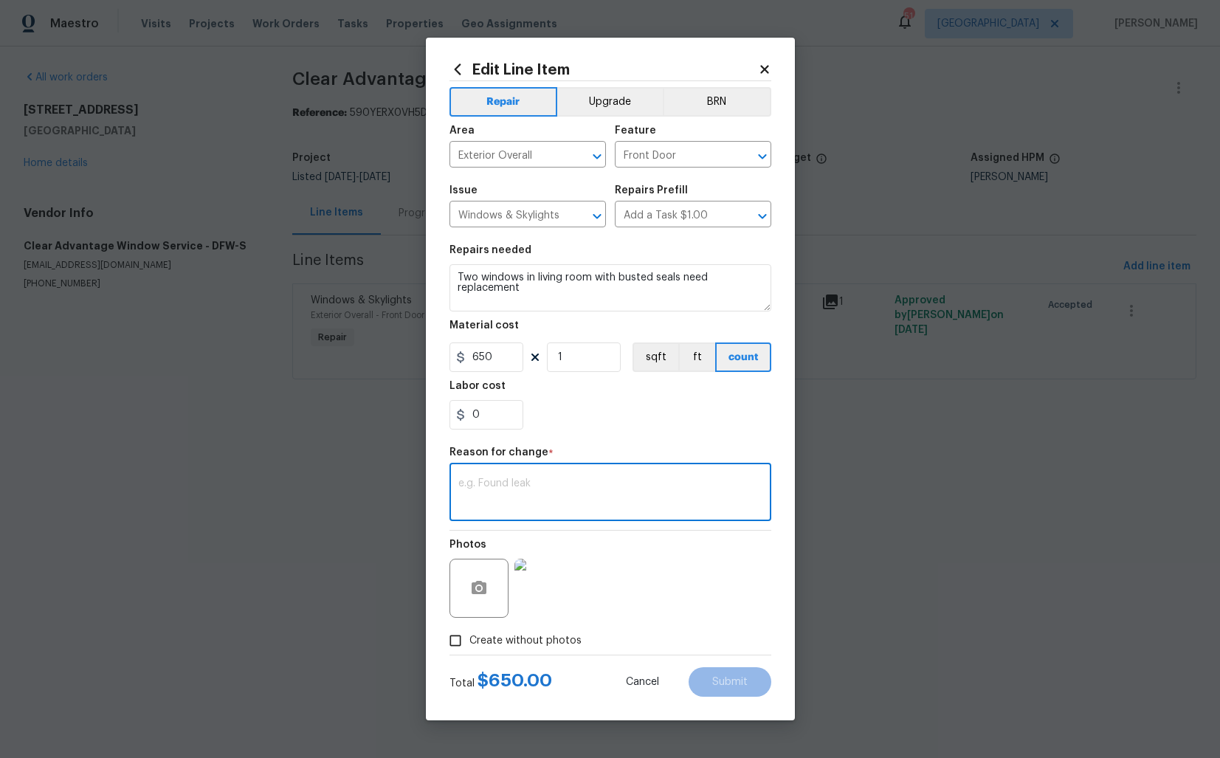
paste textarea "(AM) Updated cost per BR team approval."
type textarea "(AM) Updated cost per BR team approval."
click at [727, 683] on span "Submit" at bounding box center [729, 682] width 35 height 11
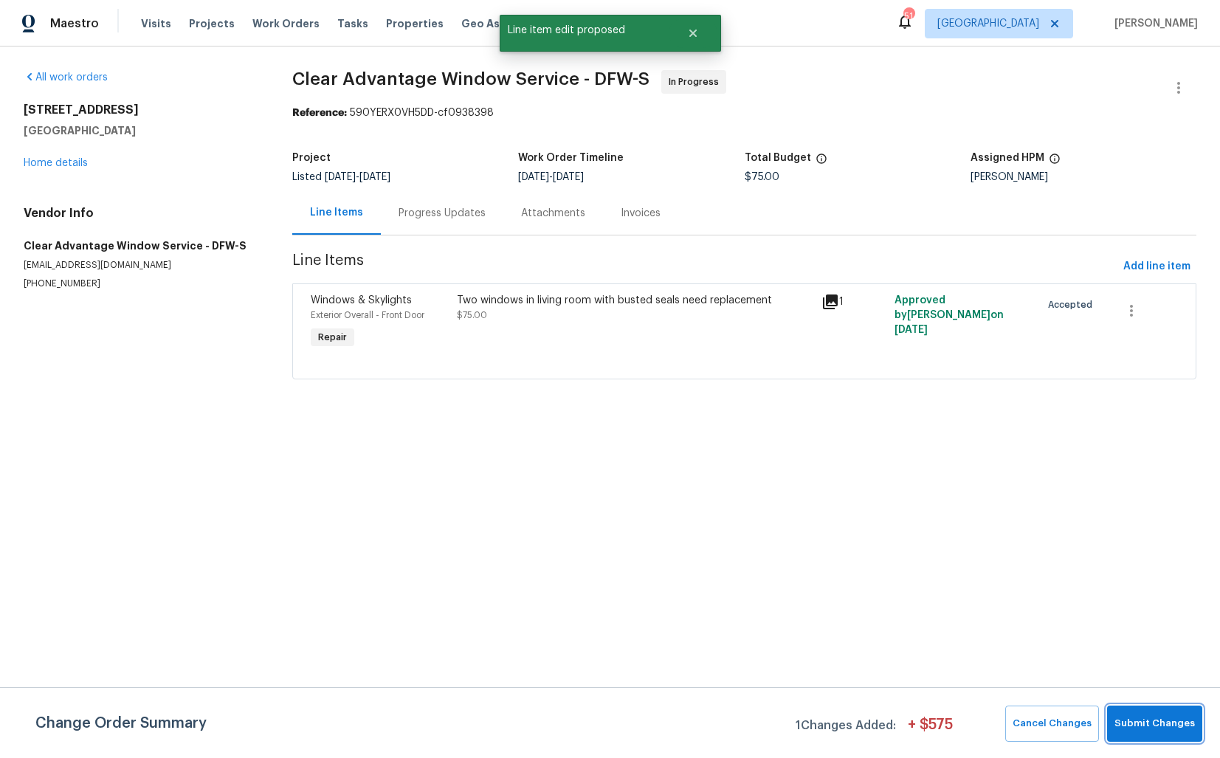
click at [1156, 726] on span "Submit Changes" at bounding box center [1155, 723] width 80 height 17
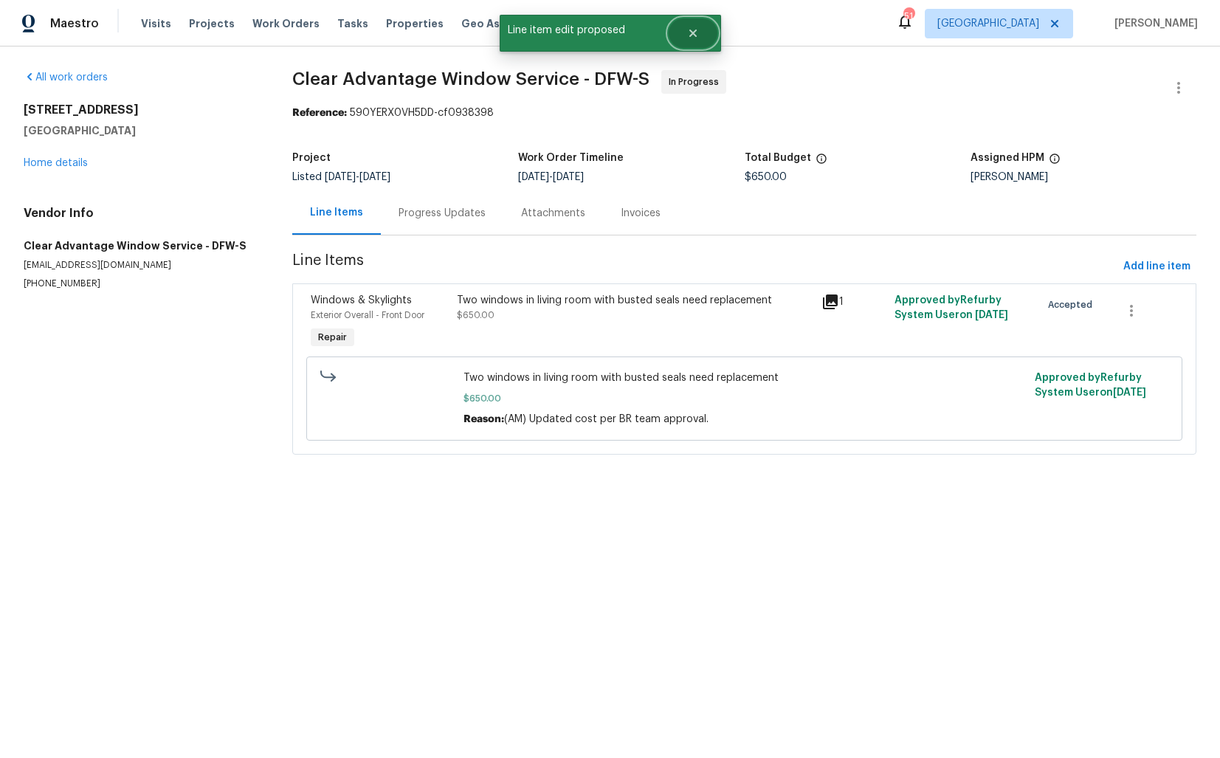
click at [697, 35] on icon "Close" at bounding box center [693, 33] width 12 height 12
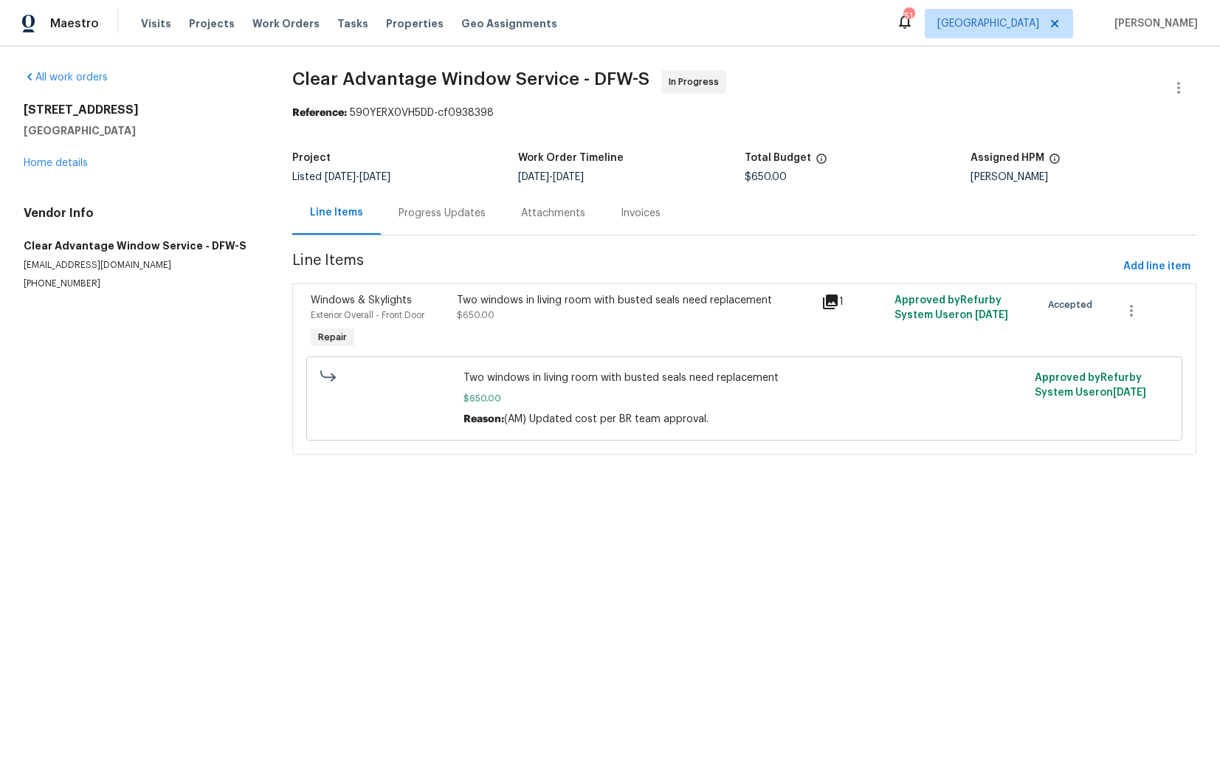
click at [446, 217] on div "Progress Updates" at bounding box center [442, 213] width 87 height 15
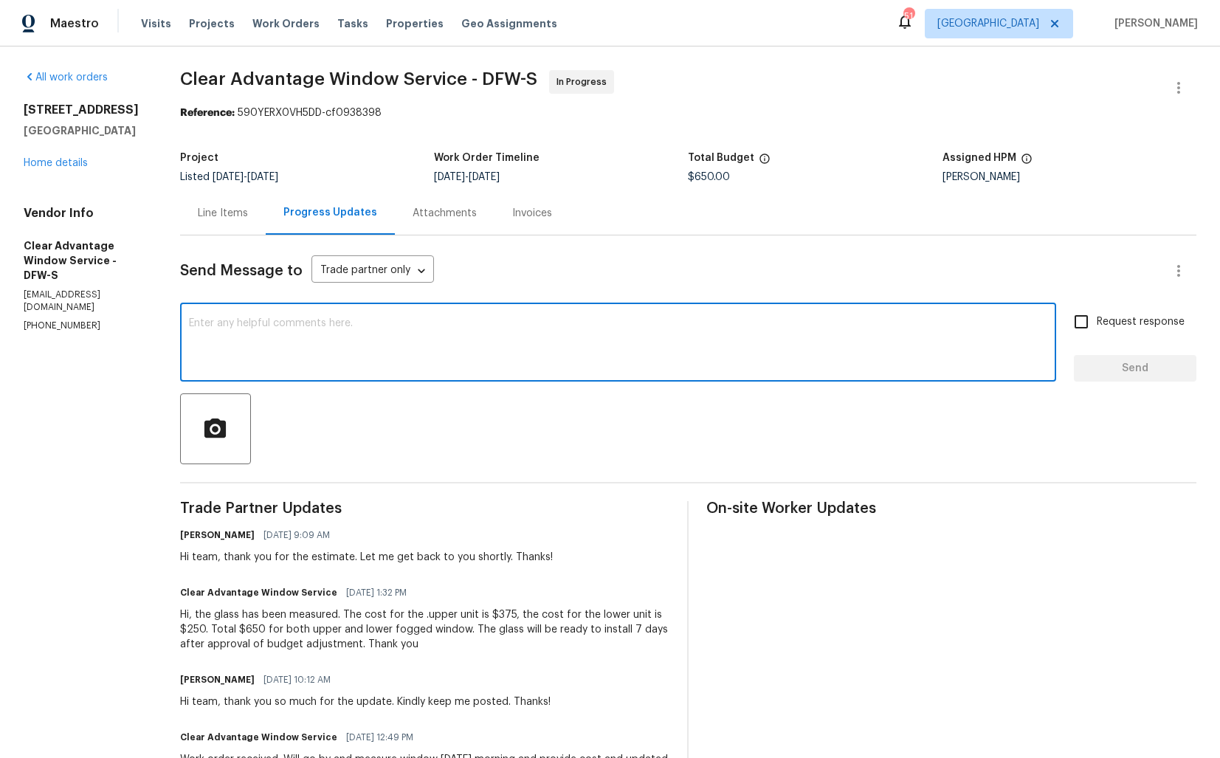
click at [467, 362] on textarea at bounding box center [618, 344] width 859 height 52
click at [355, 385] on div "Send Message to Trade partner only Trade partner only ​ x ​ Request response Se…" at bounding box center [688, 620] width 1017 height 768
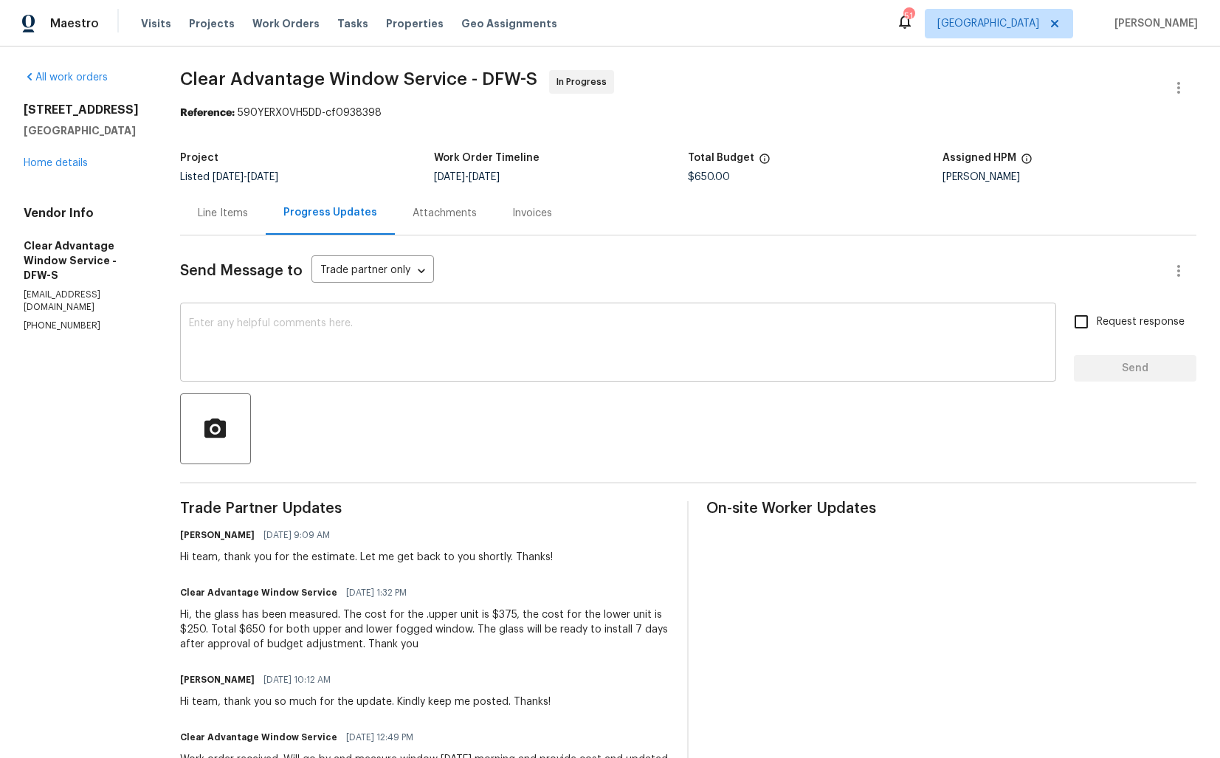
click at [375, 360] on textarea at bounding box center [618, 344] width 859 height 52
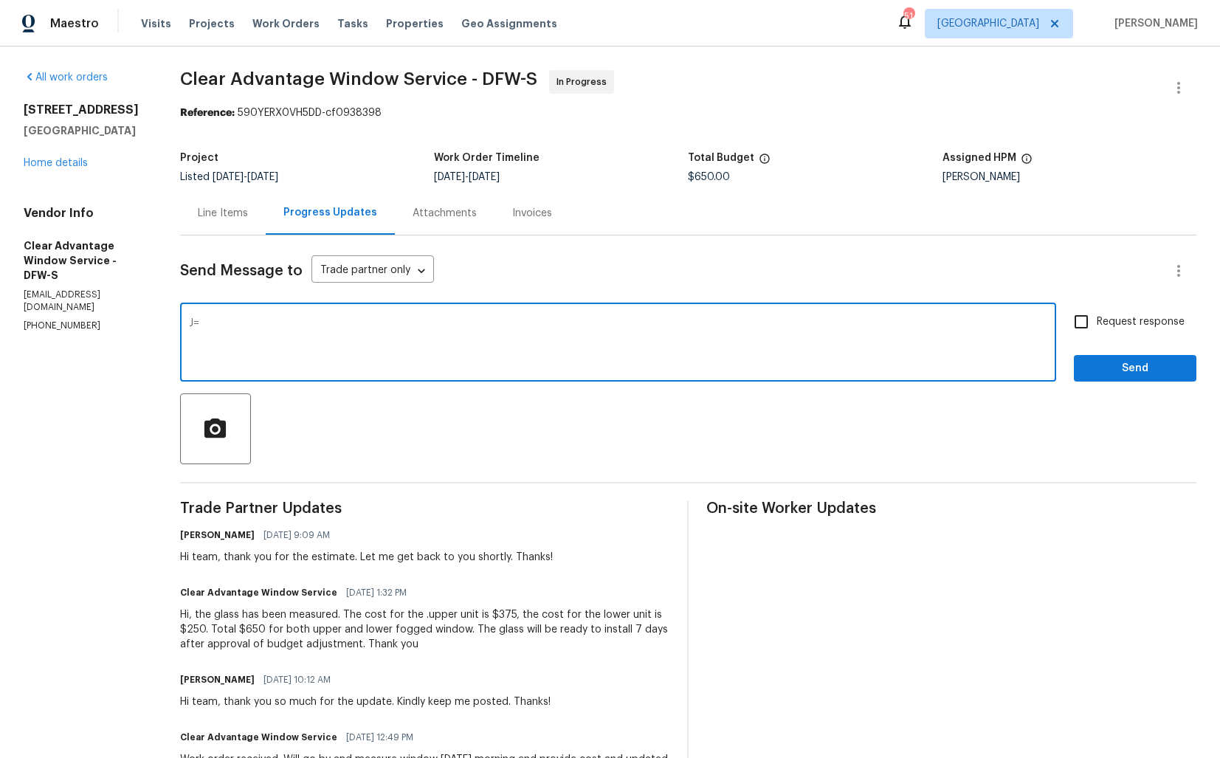
type textarea "J"
type textarea "="
type textarea "Hi team, the cost has been updated. Kindly proceed with the WO and keep me post…"
click at [1087, 321] on input "Request response" at bounding box center [1081, 321] width 31 height 31
checkbox input "true"
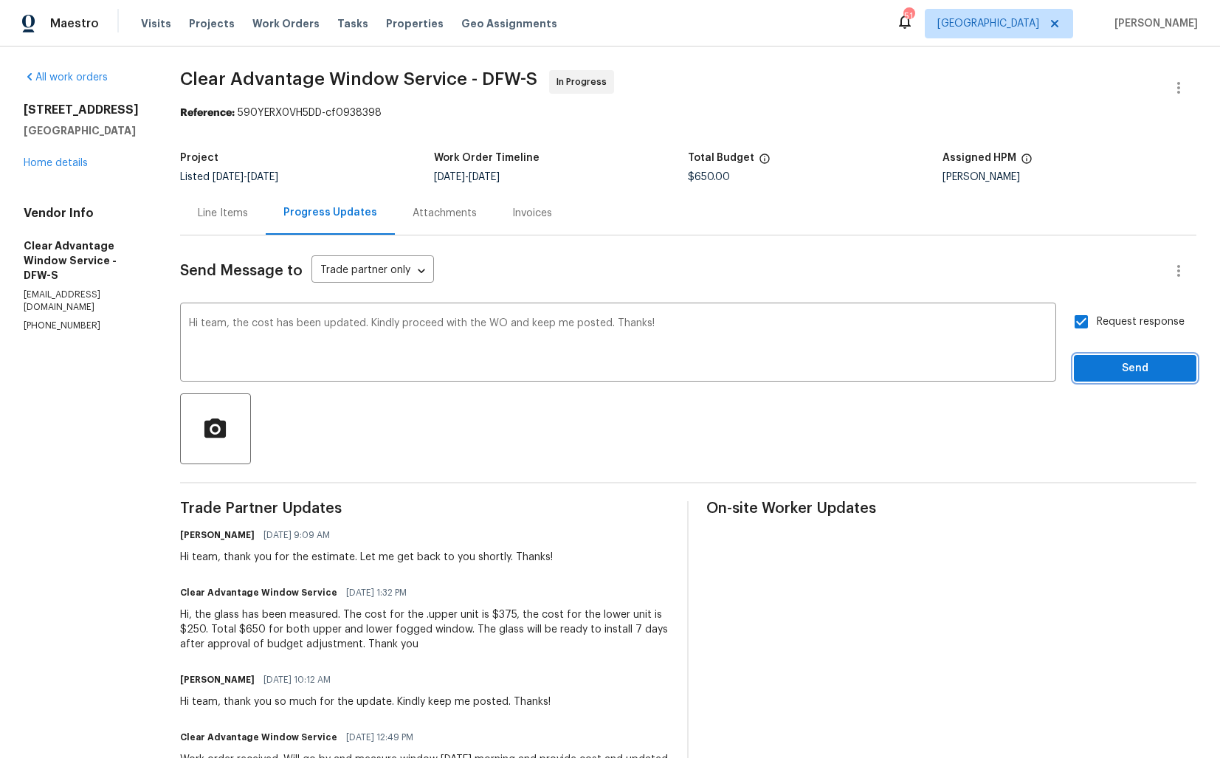
click at [1103, 355] on button "Send" at bounding box center [1135, 368] width 123 height 27
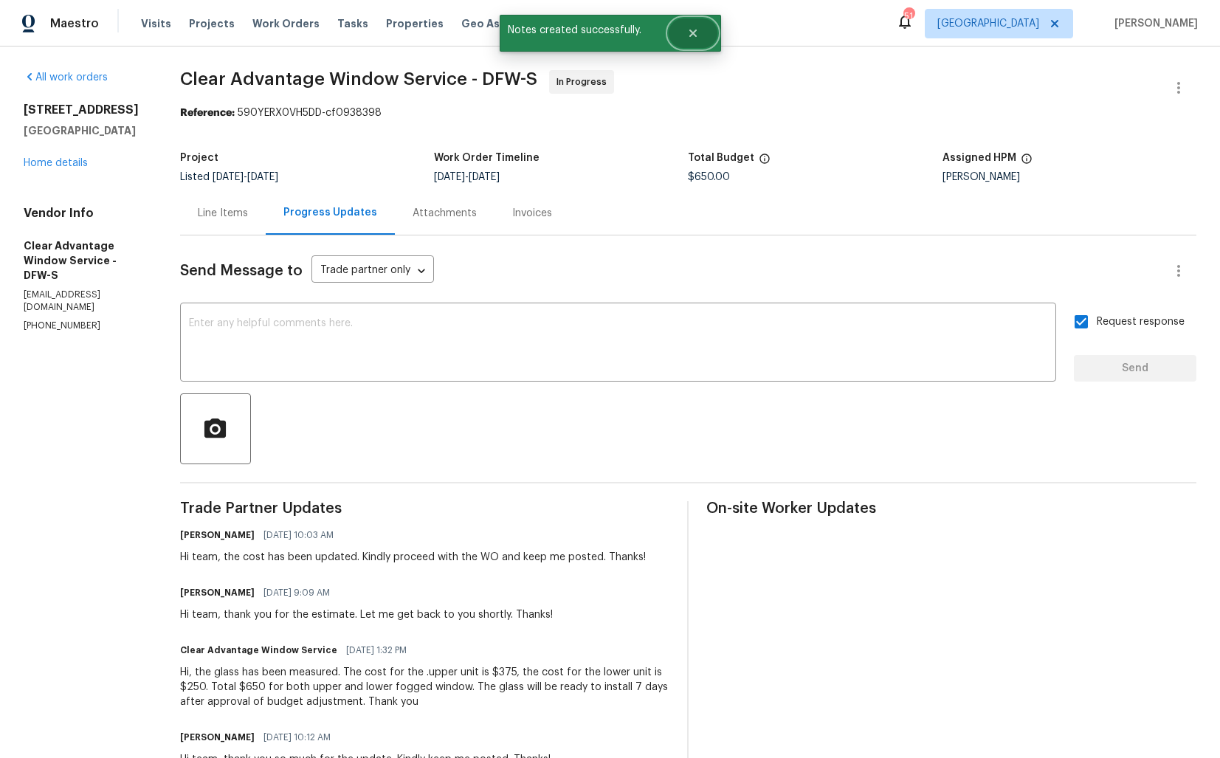
click at [693, 34] on icon "Close" at bounding box center [692, 33] width 7 height 7
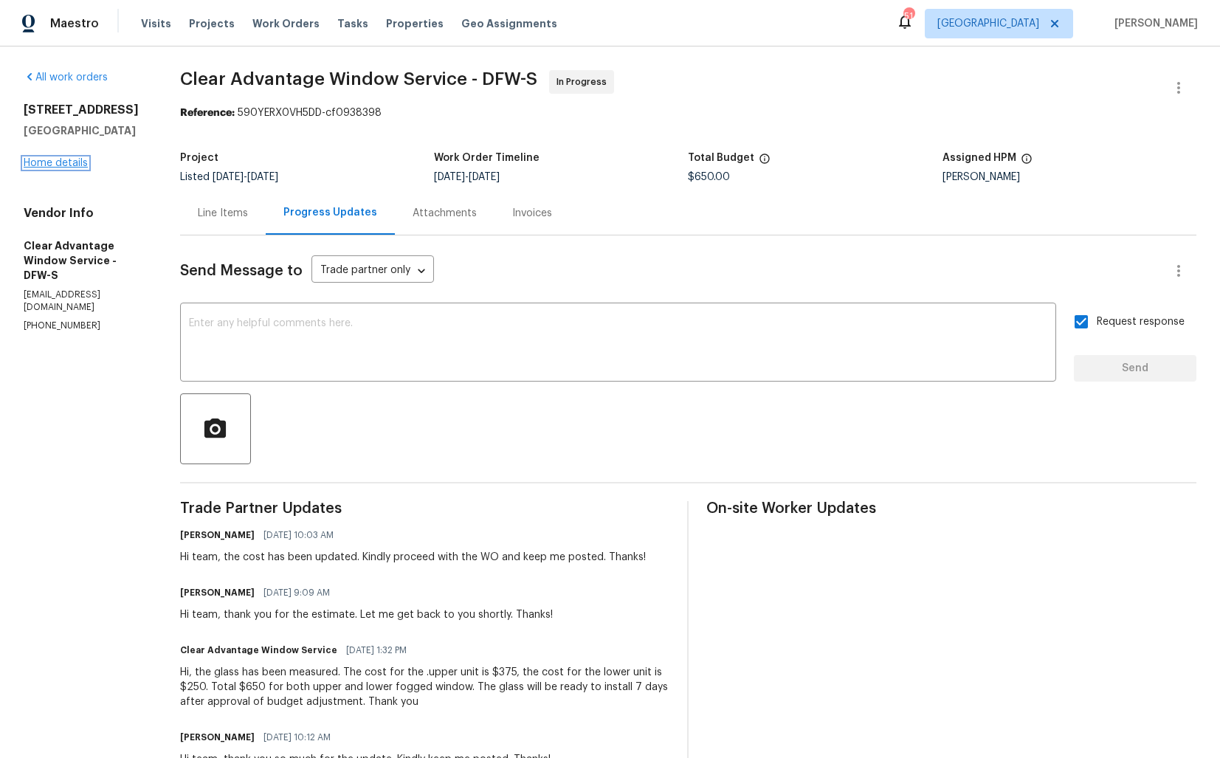
click at [72, 168] on link "Home details" at bounding box center [56, 163] width 64 height 10
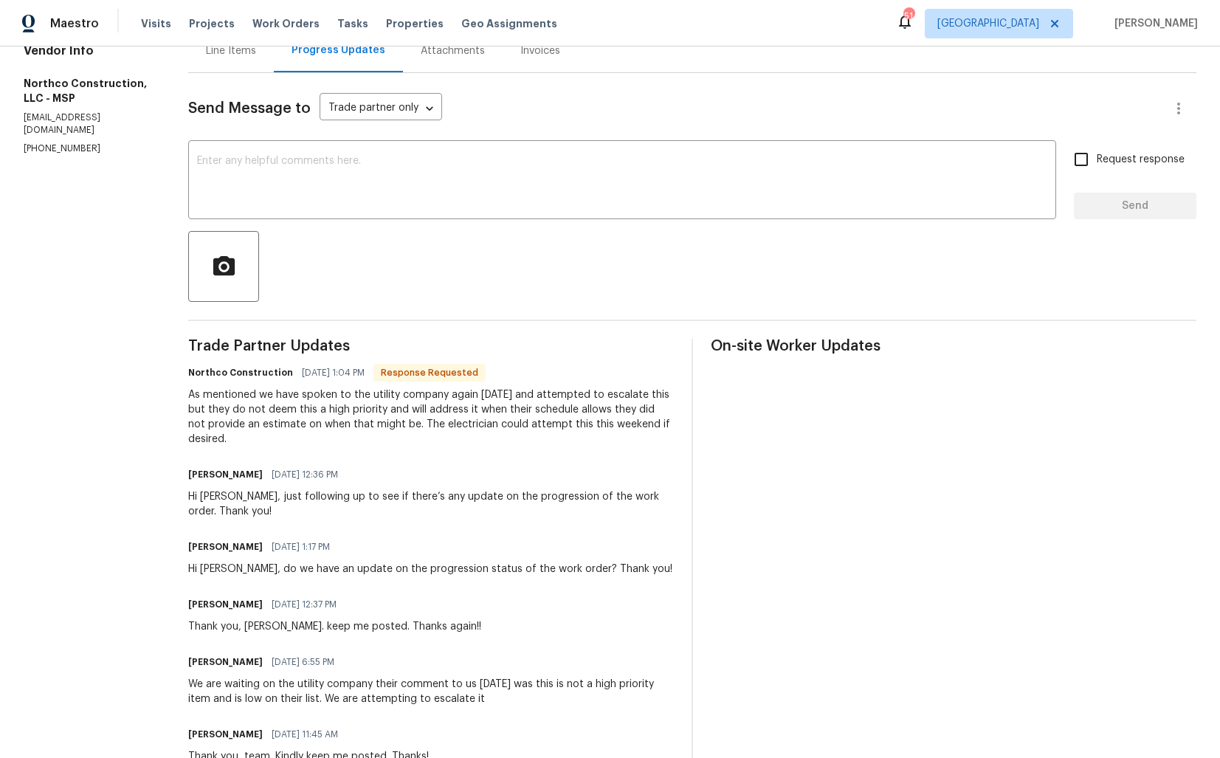
scroll to position [117, 0]
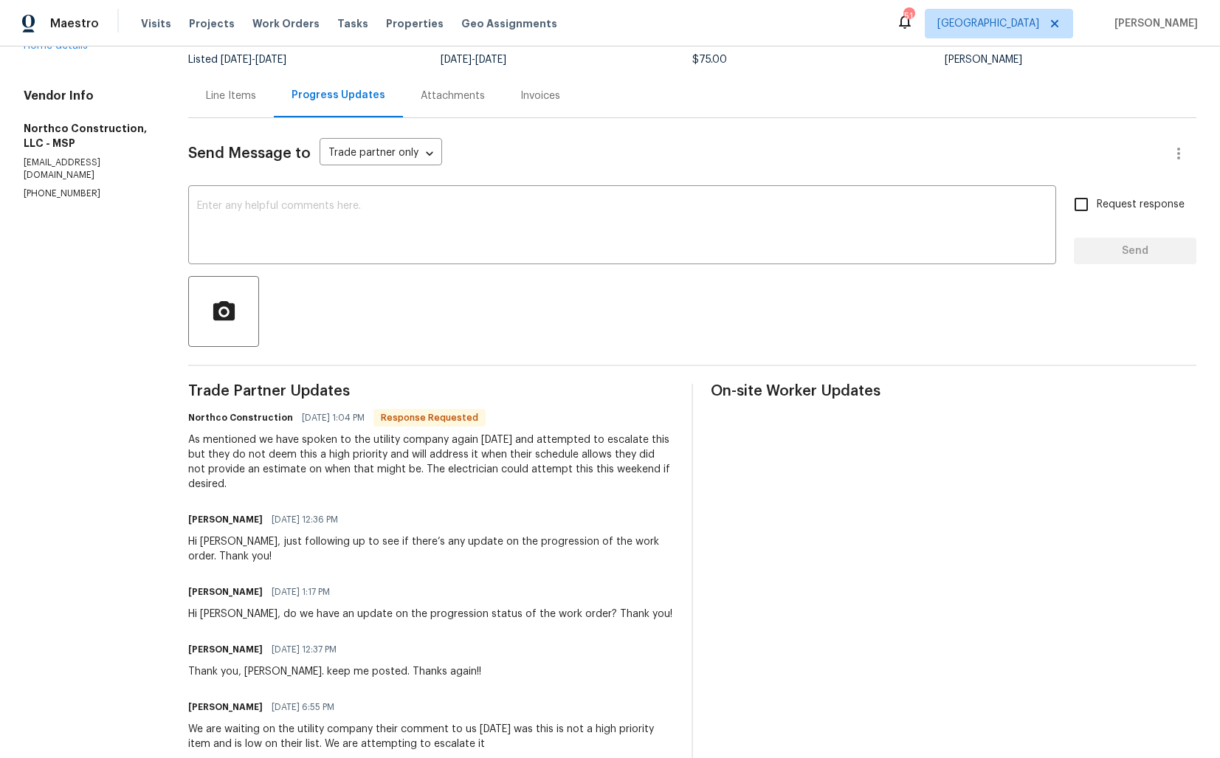
click at [340, 456] on div "As mentioned we have spoken to the utility company again today and attempted to…" at bounding box center [431, 462] width 486 height 59
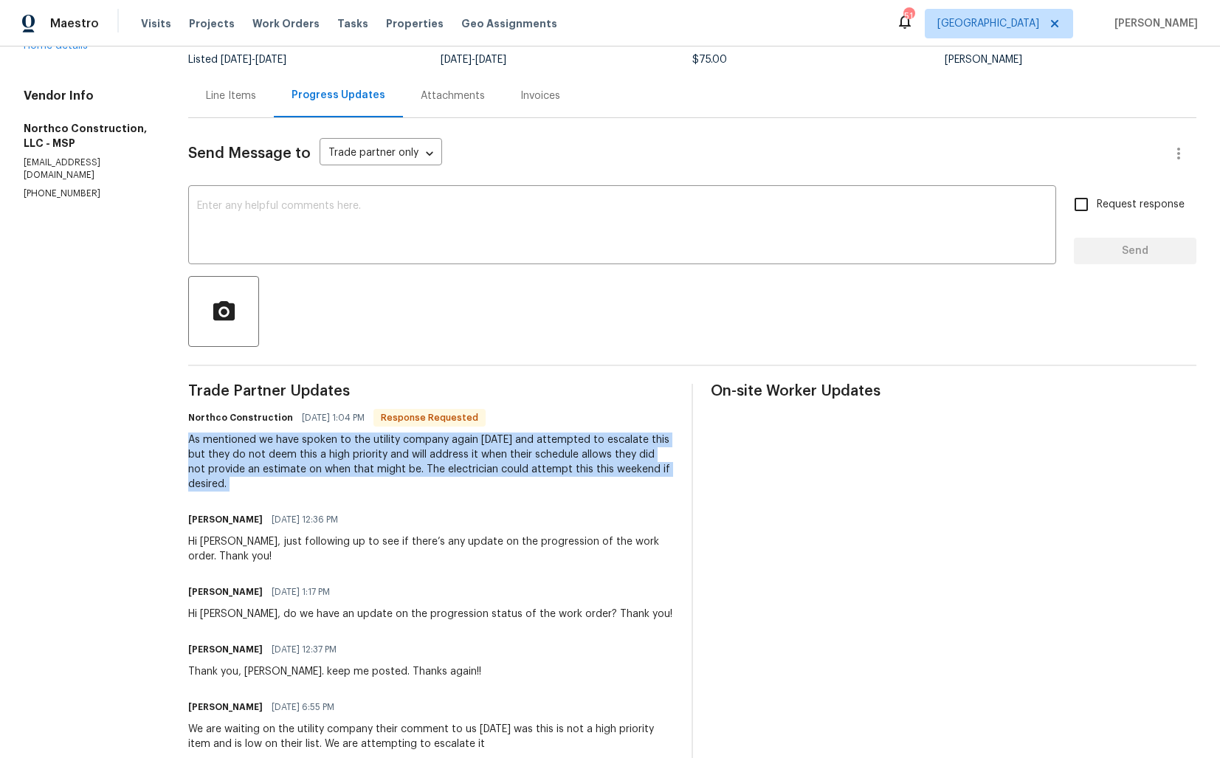
click at [340, 456] on div "As mentioned we have spoken to the utility company again today and attempted to…" at bounding box center [431, 462] width 486 height 59
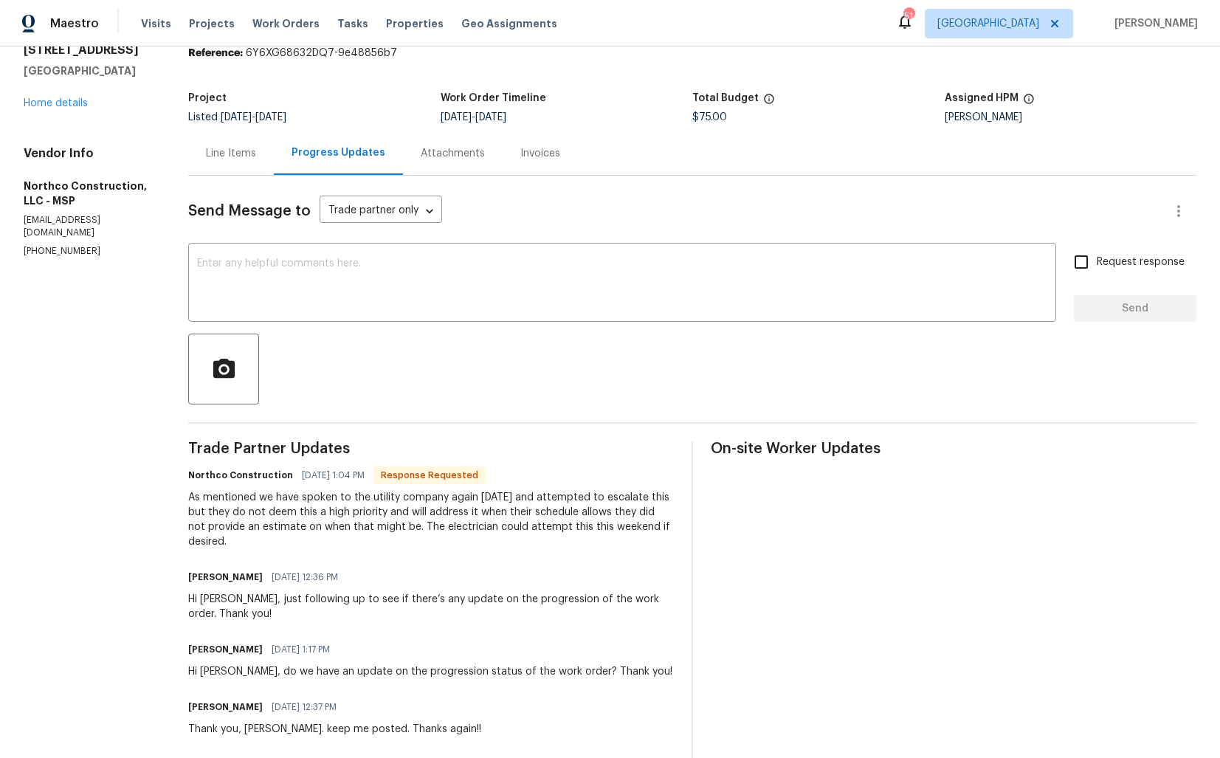
scroll to position [0, 0]
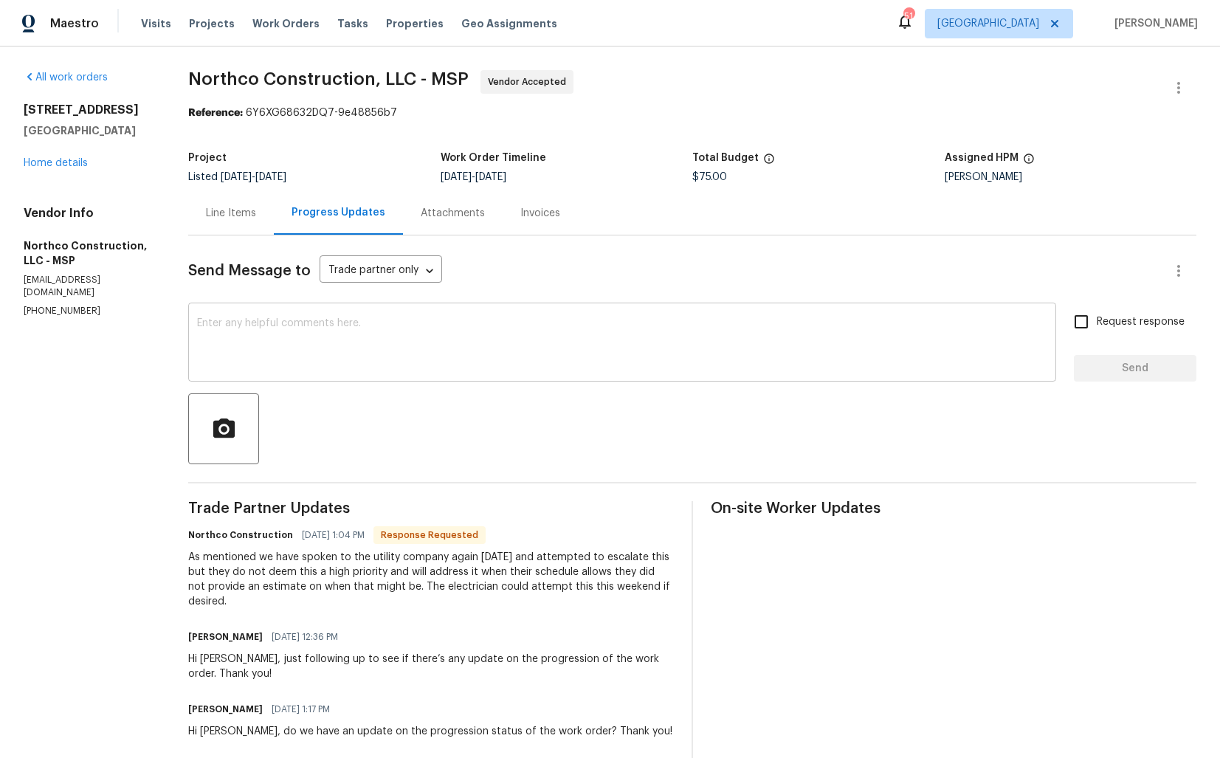
click at [373, 331] on textarea at bounding box center [622, 344] width 850 height 52
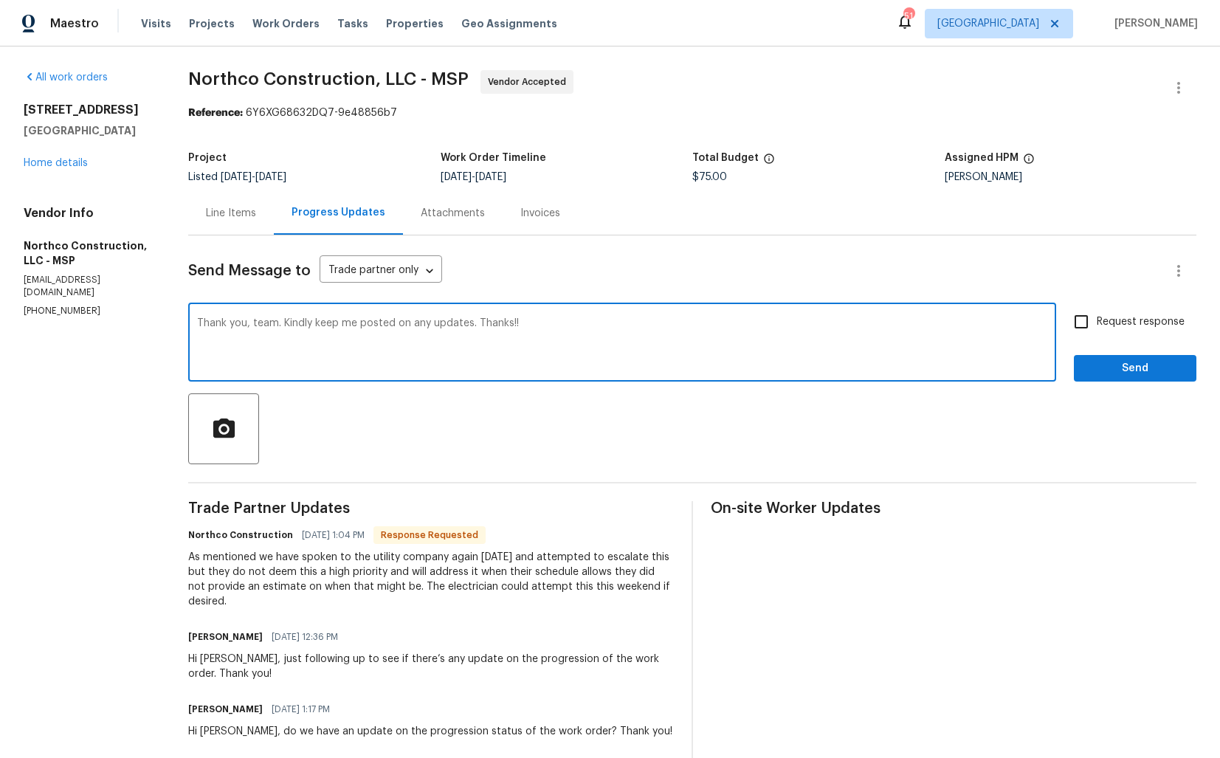
type textarea "Thank you, team. Kindly keep me posted on any updates. Thanks!!"
click at [1118, 321] on span "Request response" at bounding box center [1141, 323] width 88 height 16
click at [1097, 321] on input "Request response" at bounding box center [1081, 321] width 31 height 31
checkbox input "true"
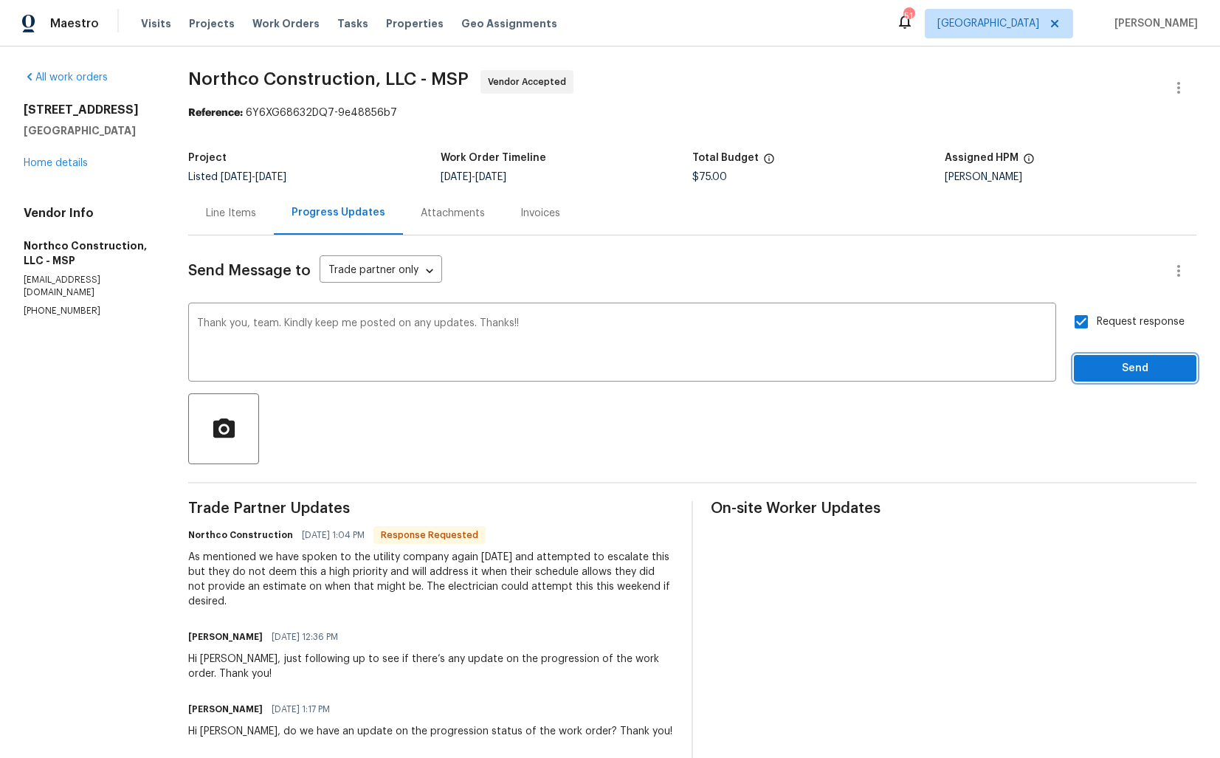
click at [1127, 371] on span "Send" at bounding box center [1135, 369] width 99 height 18
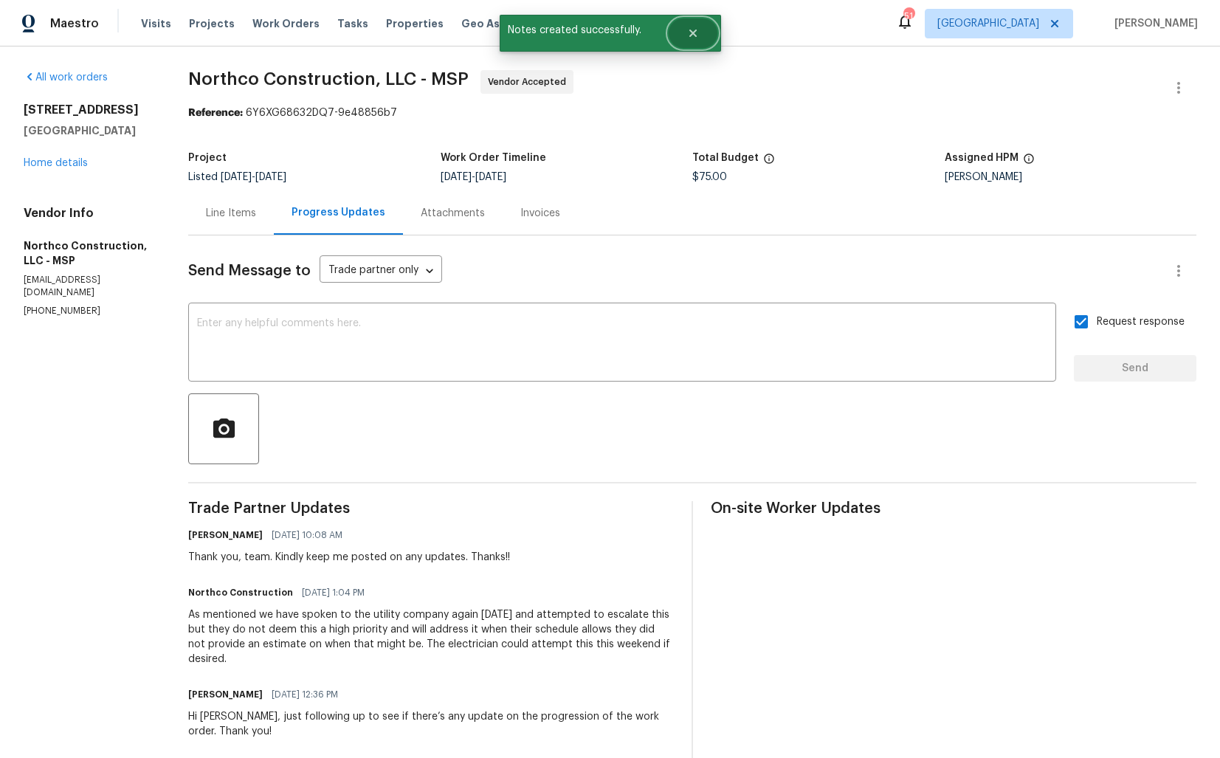
click at [711, 32] on button "Close" at bounding box center [693, 33] width 49 height 30
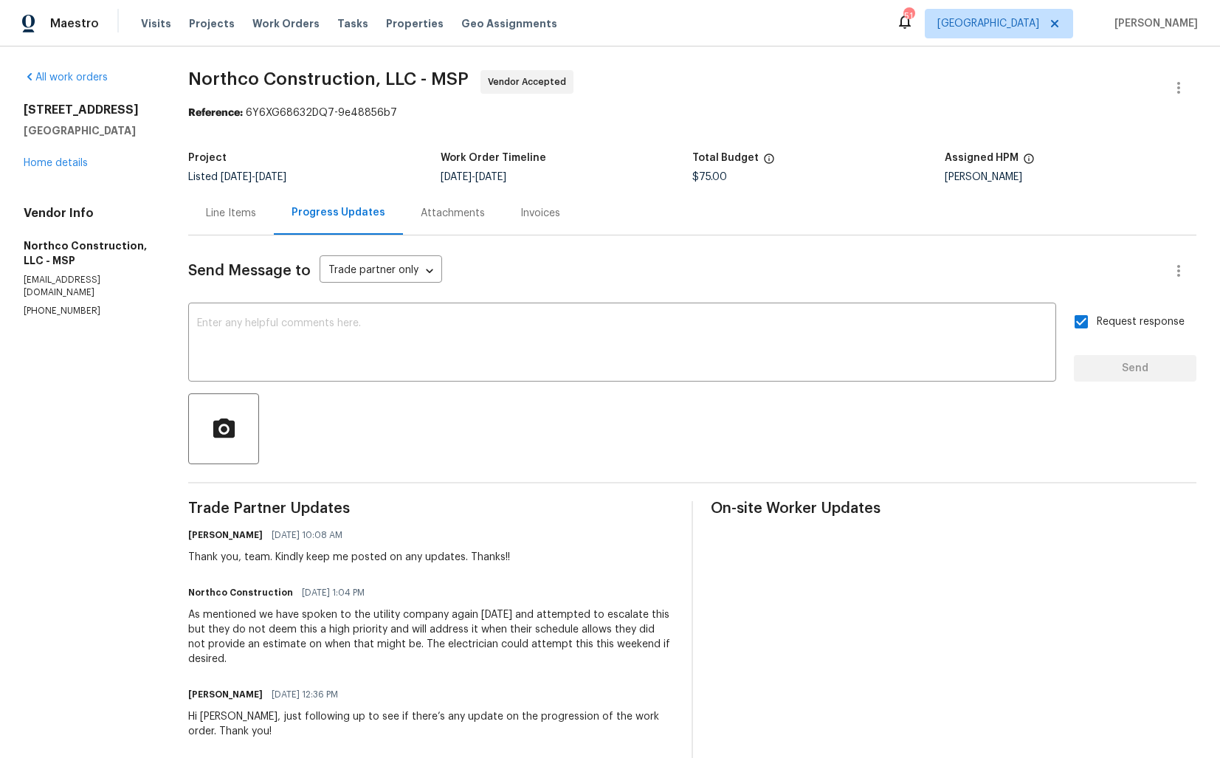
click at [282, 625] on div "As mentioned we have spoken to the utility company again today and attempted to…" at bounding box center [431, 637] width 486 height 59
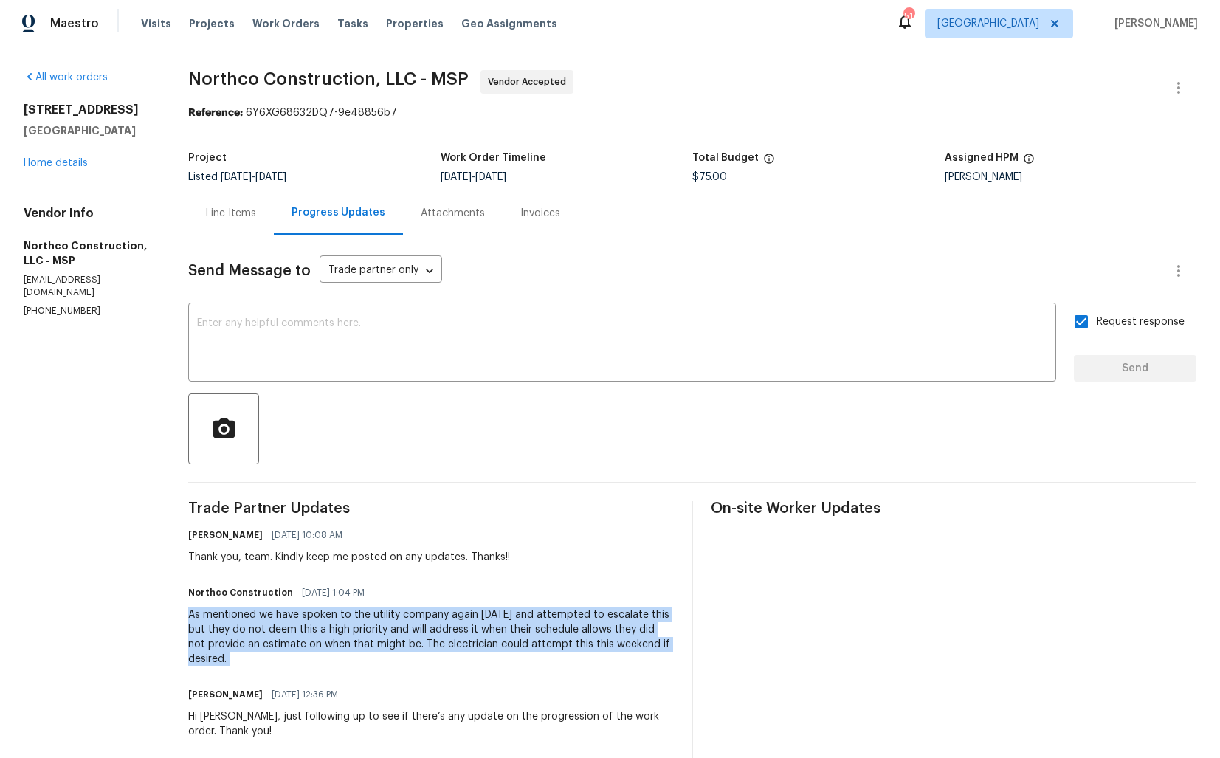
copy div "As mentioned we have spoken to the utility company again today and attempted to…"
click at [497, 456] on div at bounding box center [692, 429] width 1008 height 71
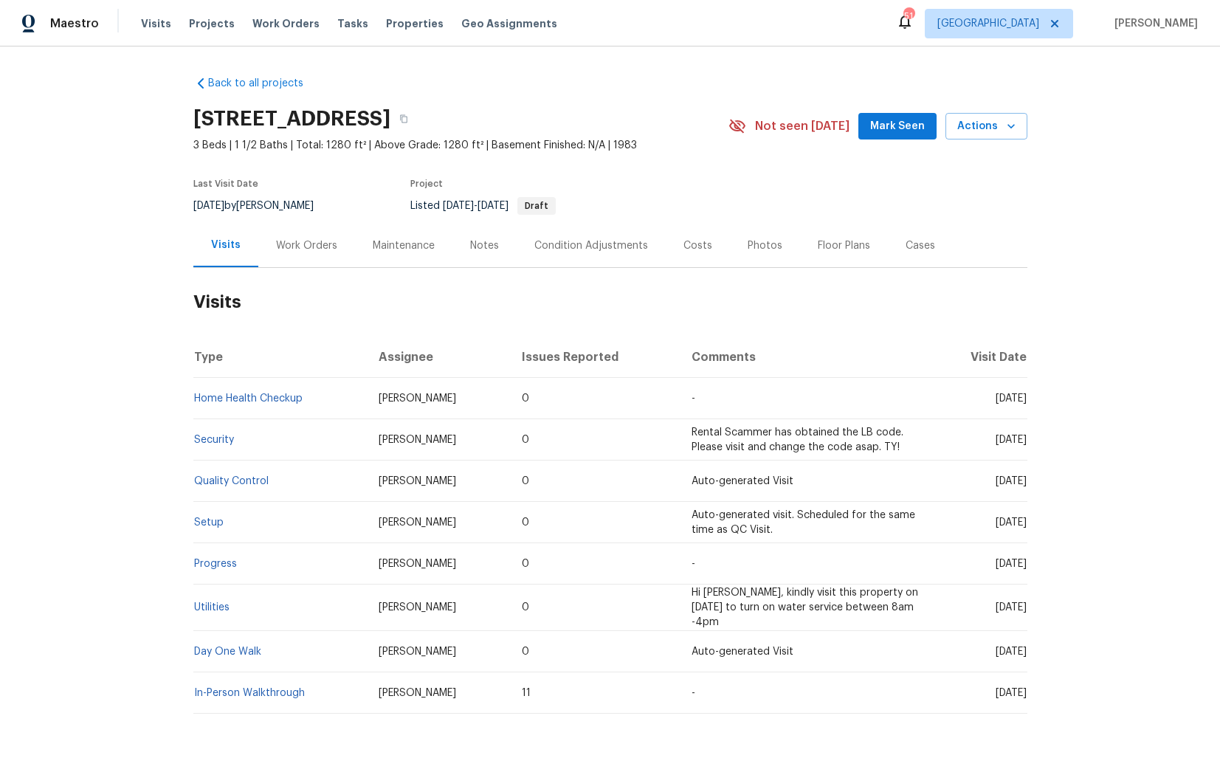
click at [275, 230] on div "Work Orders" at bounding box center [306, 246] width 97 height 44
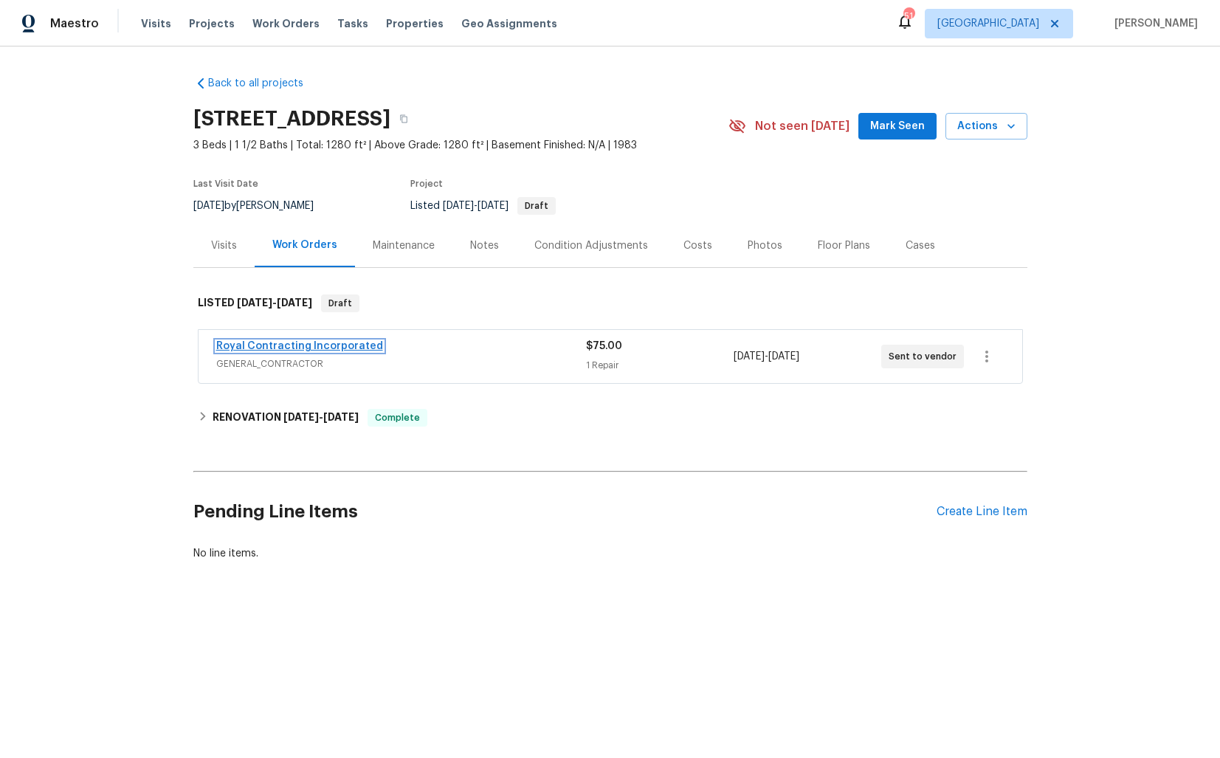
click at [296, 346] on link "Royal Contracting Incorporated" at bounding box center [299, 346] width 167 height 10
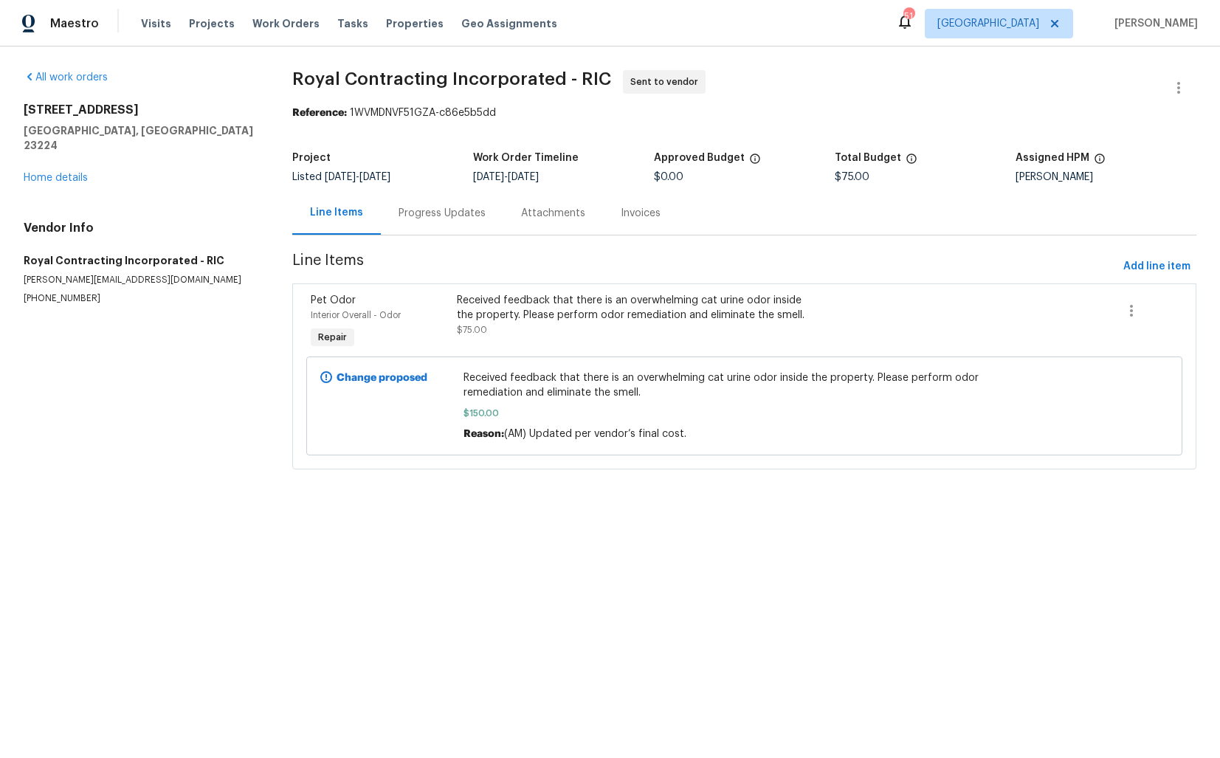
click at [441, 218] on div "Progress Updates" at bounding box center [442, 213] width 87 height 15
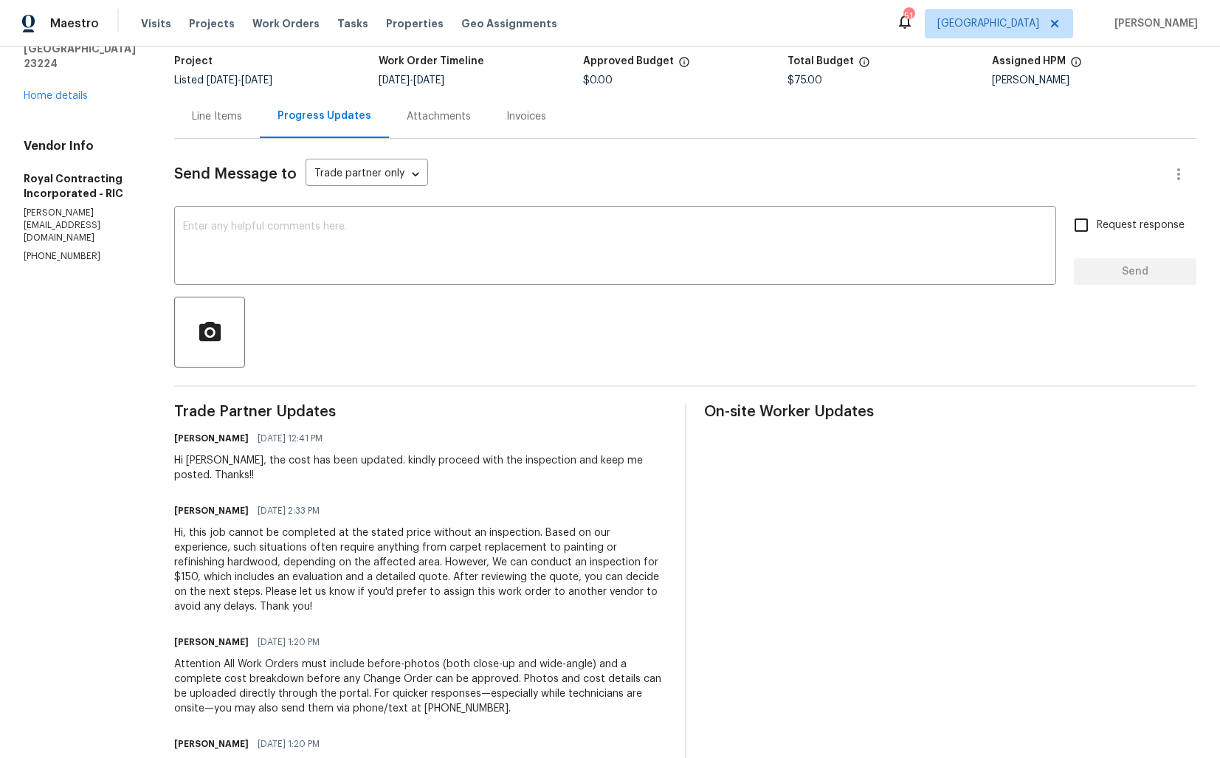
scroll to position [122, 0]
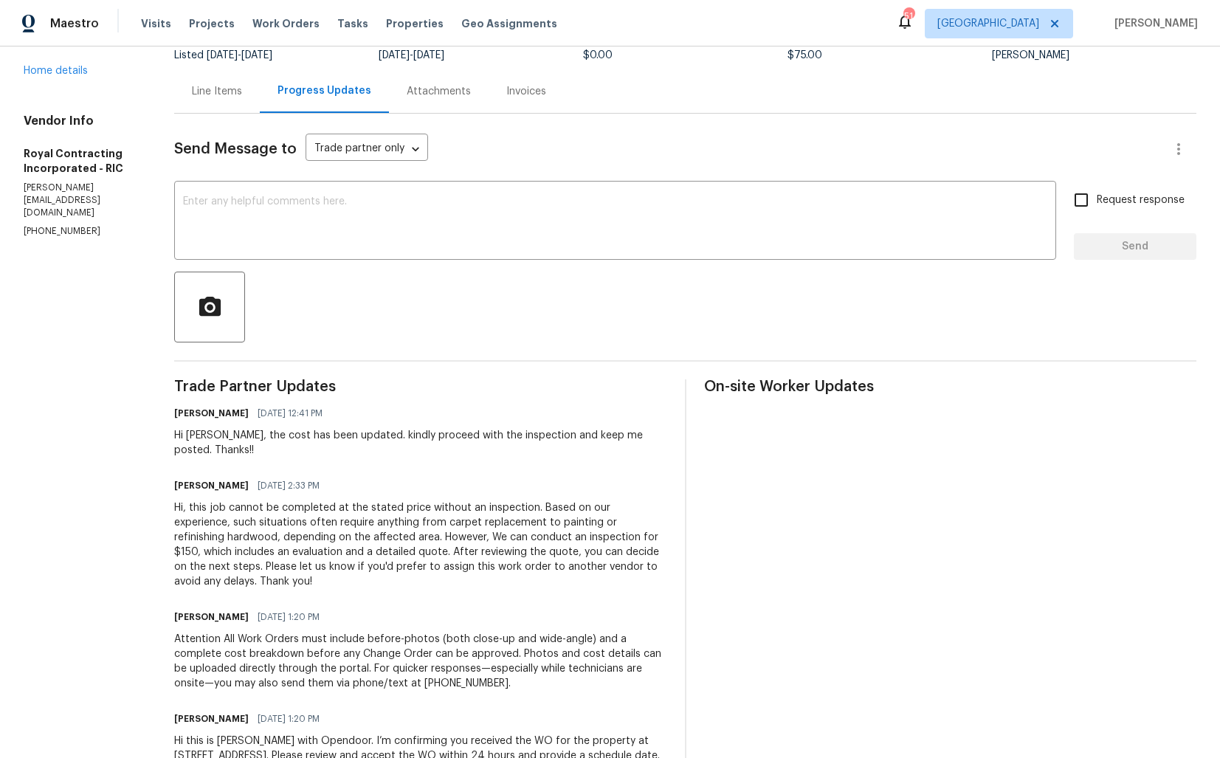
click at [205, 485] on h6 "Robin" at bounding box center [211, 485] width 75 height 15
copy h6 "Robin"
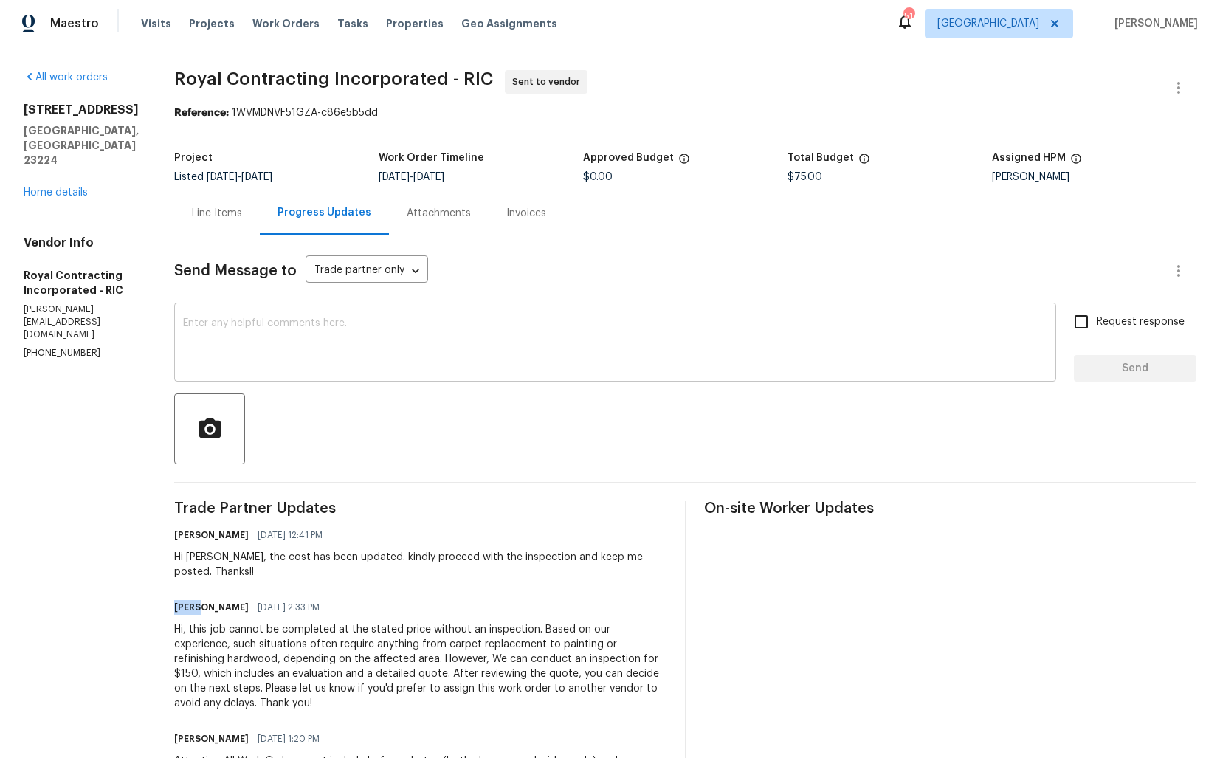
click at [318, 343] on textarea at bounding box center [615, 344] width 865 height 52
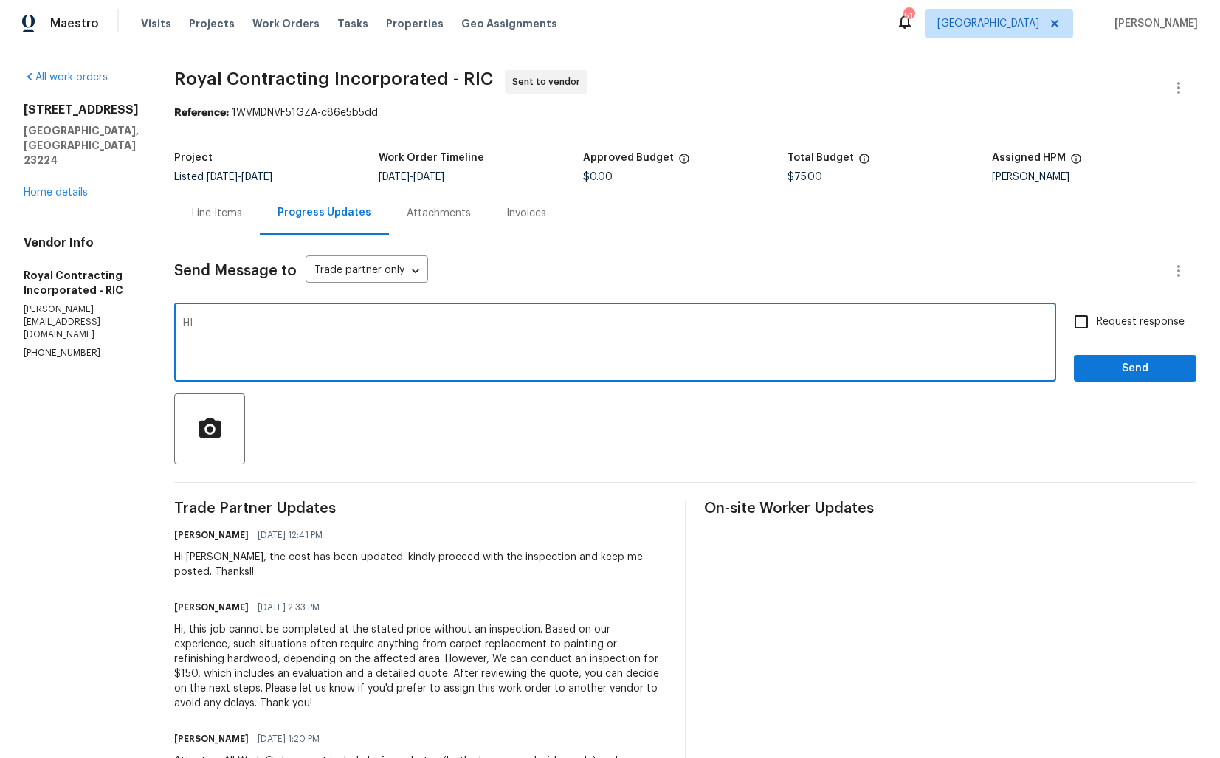
paste textarea "Robin"
click at [318, 343] on textarea "HI Robin, the cost has been updated, could you please accept the WO and share t…" at bounding box center [615, 344] width 865 height 52
click at [503, 340] on textarea "HI Robin, the cost has been updated, could you please accept the WO and share t…" at bounding box center [615, 344] width 865 height 52
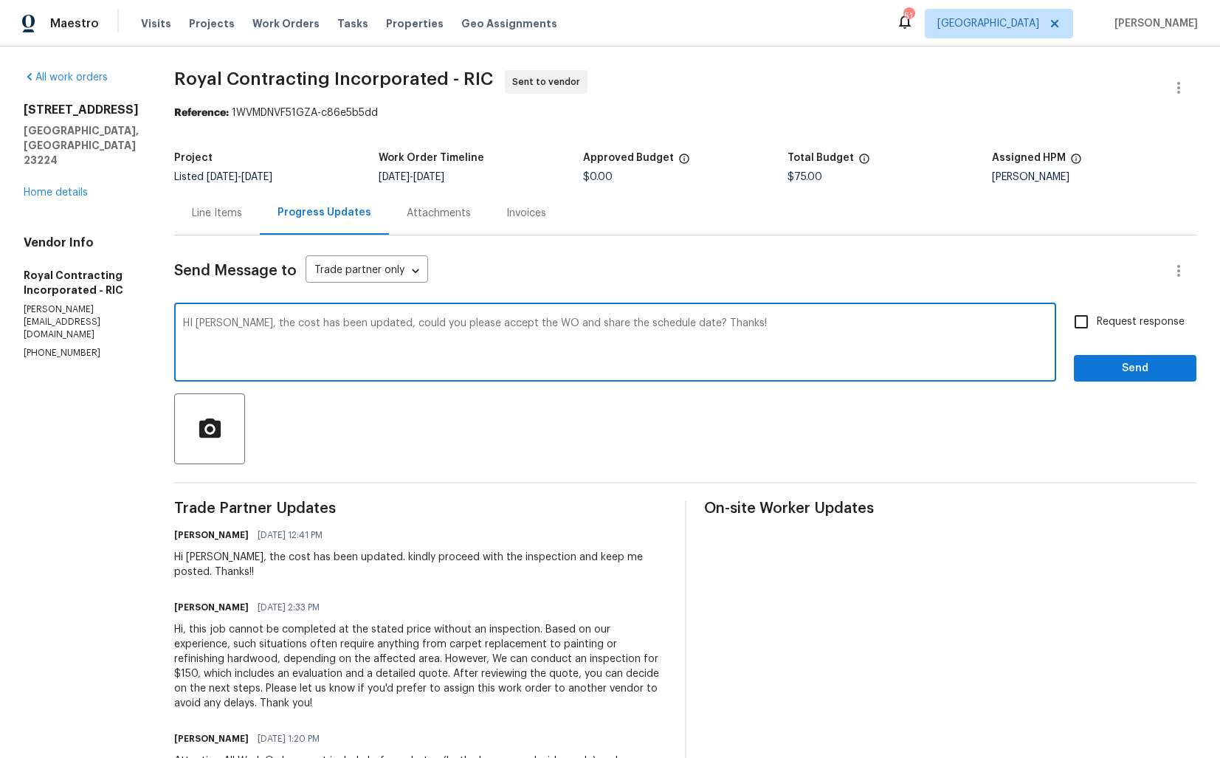
type textarea "HI Robin, the cost has been updated, could you please accept the WO and share t…"
click at [1100, 329] on span "Request response" at bounding box center [1141, 323] width 88 height 16
click at [1097, 329] on input "Request response" at bounding box center [1081, 321] width 31 height 31
checkbox input "true"
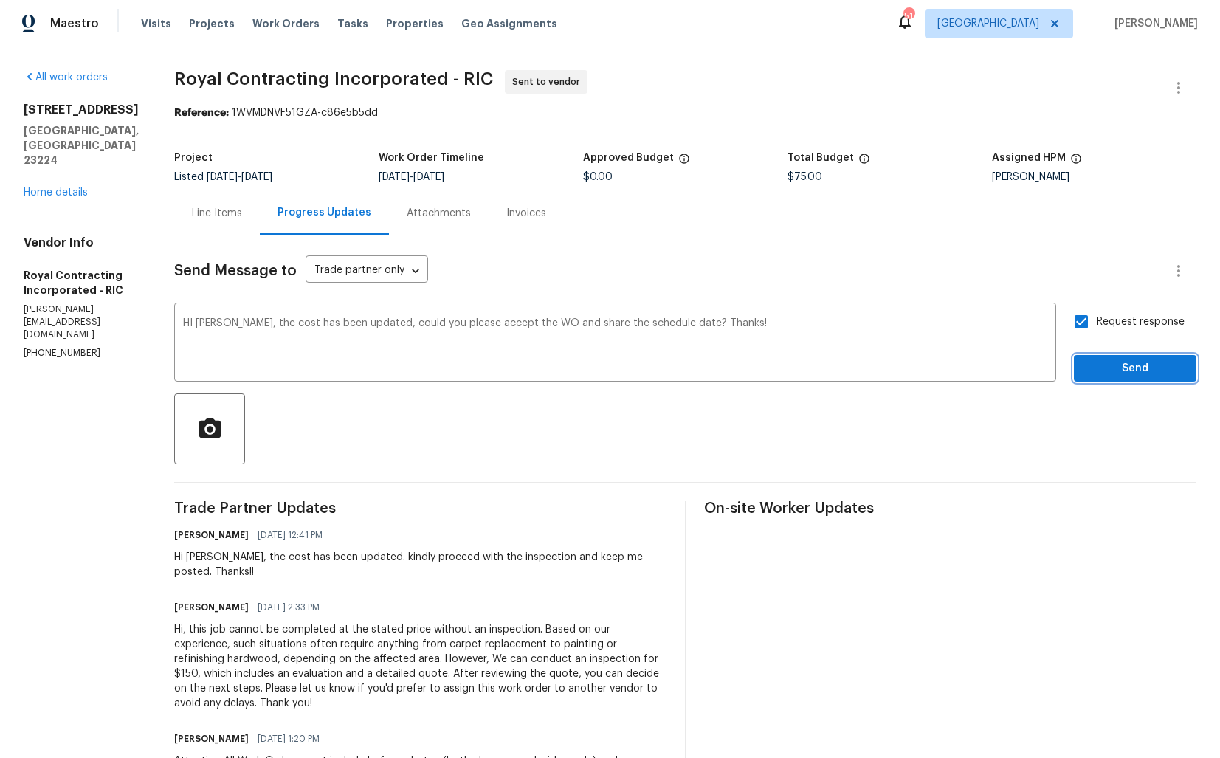
click at [1104, 372] on span "Send" at bounding box center [1135, 369] width 99 height 18
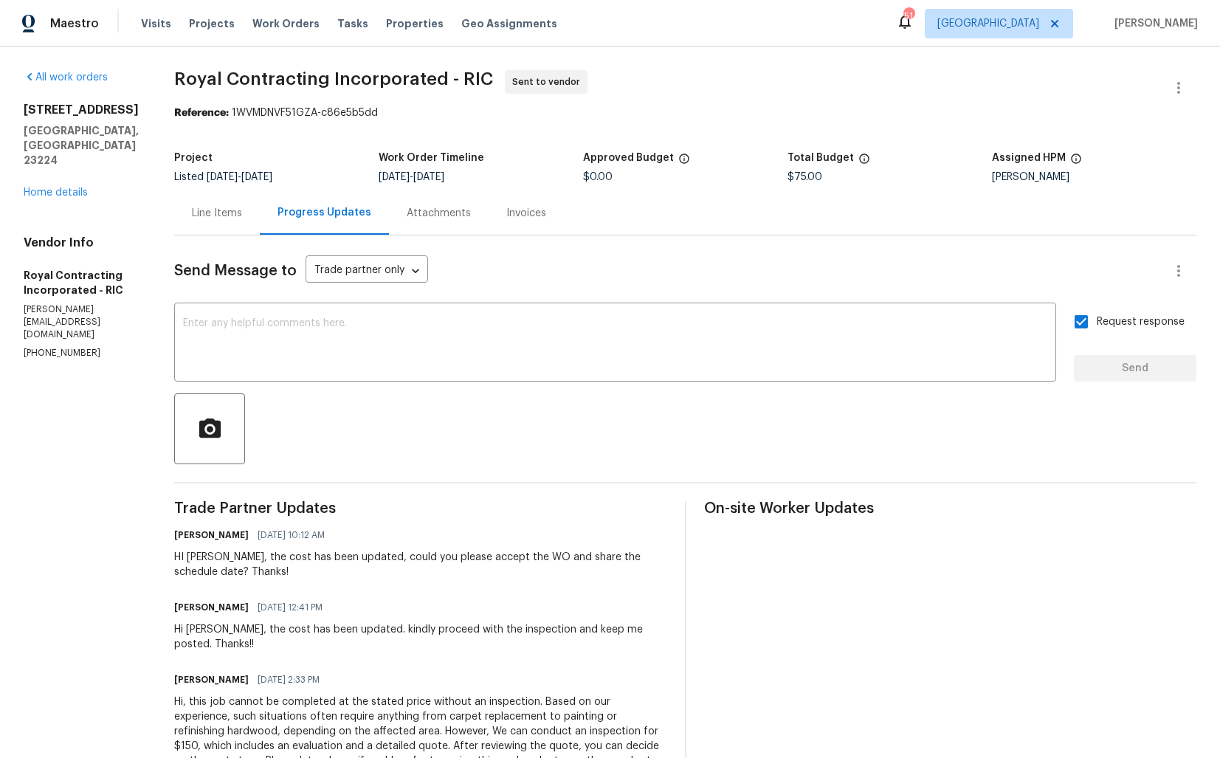
click at [238, 233] on div "Line Items" at bounding box center [217, 213] width 86 height 44
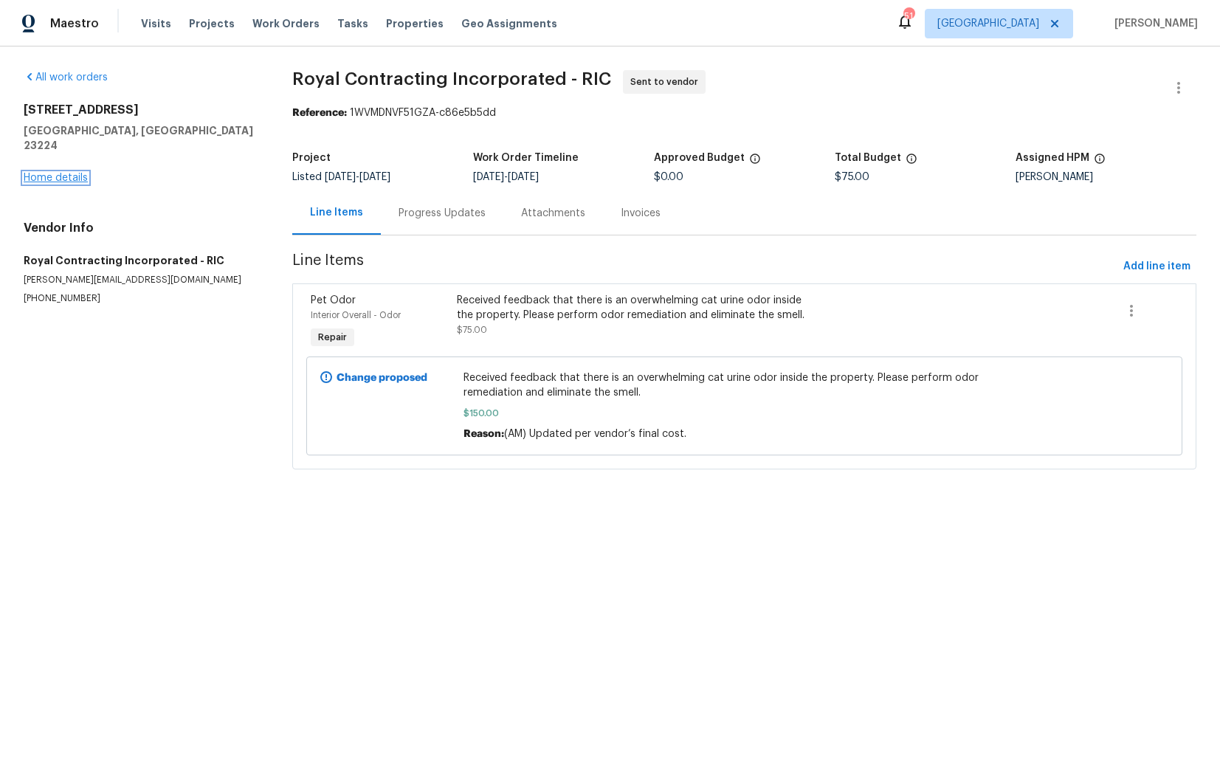
click at [68, 173] on link "Home details" at bounding box center [56, 178] width 64 height 10
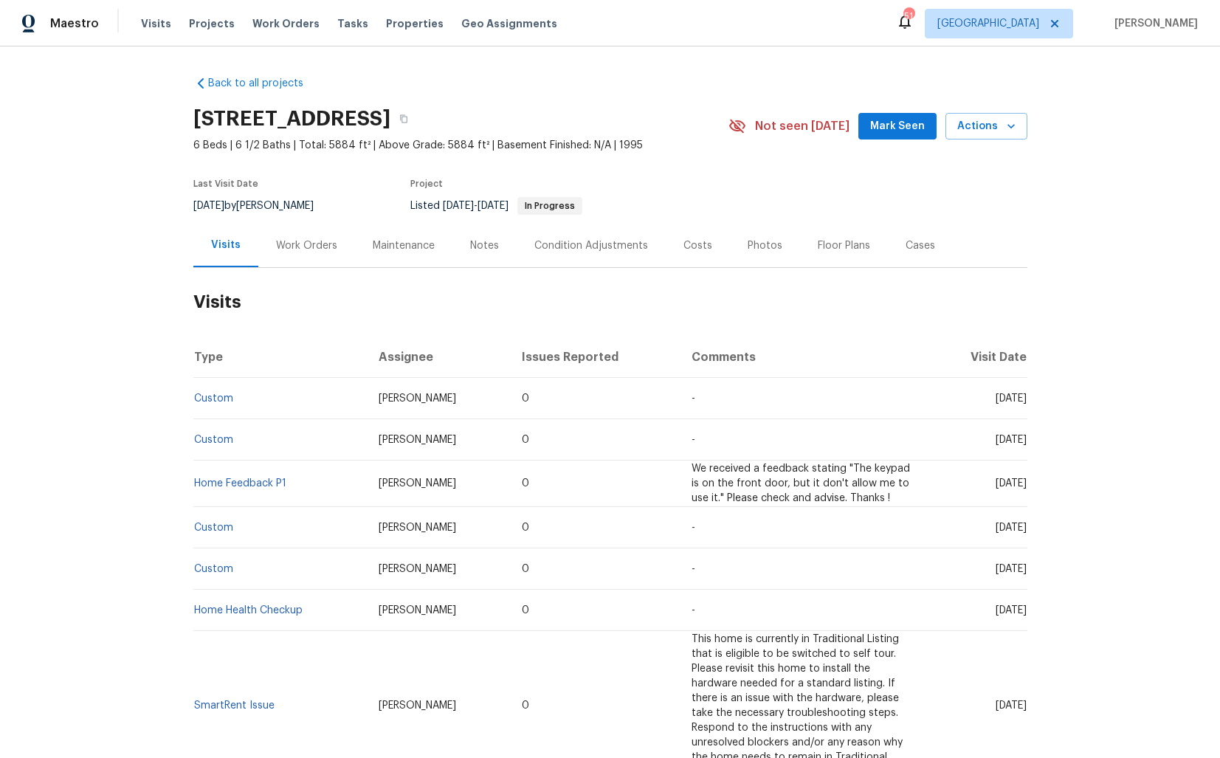
click at [317, 238] on div "Work Orders" at bounding box center [306, 245] width 61 height 15
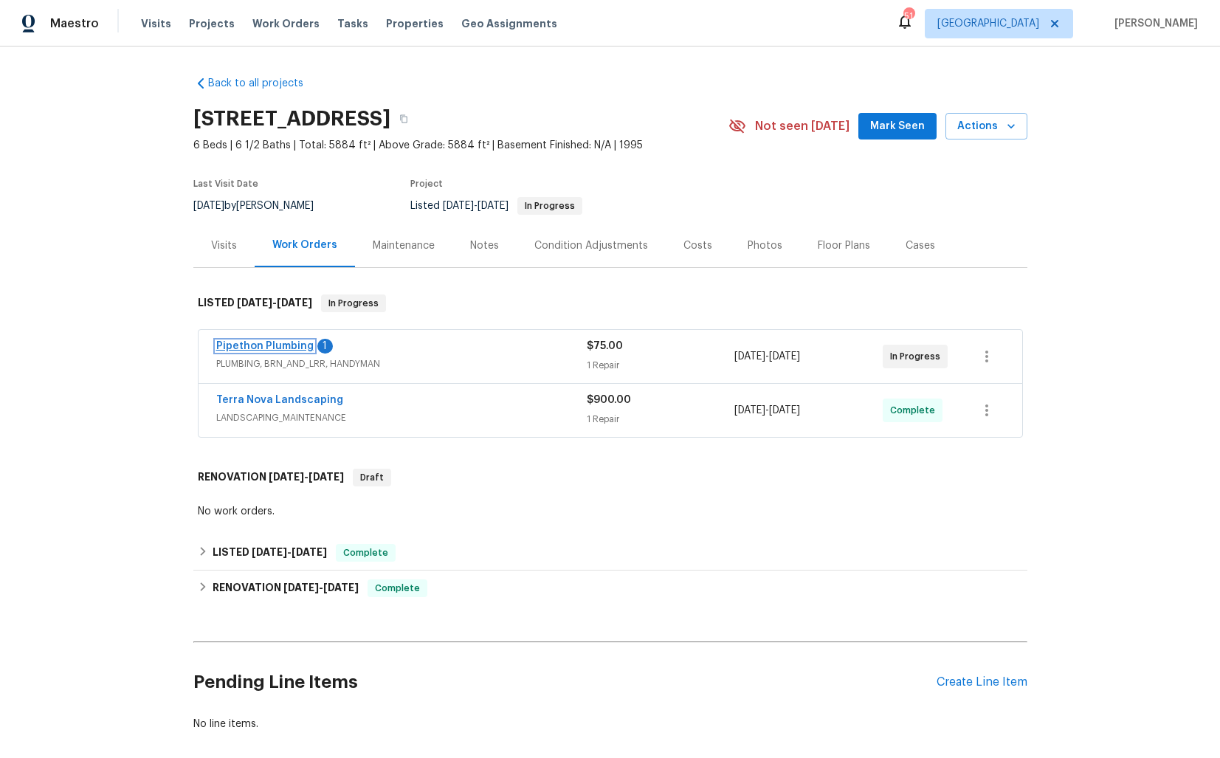
click at [273, 348] on link "Pipethon Plumbing" at bounding box center [264, 346] width 97 height 10
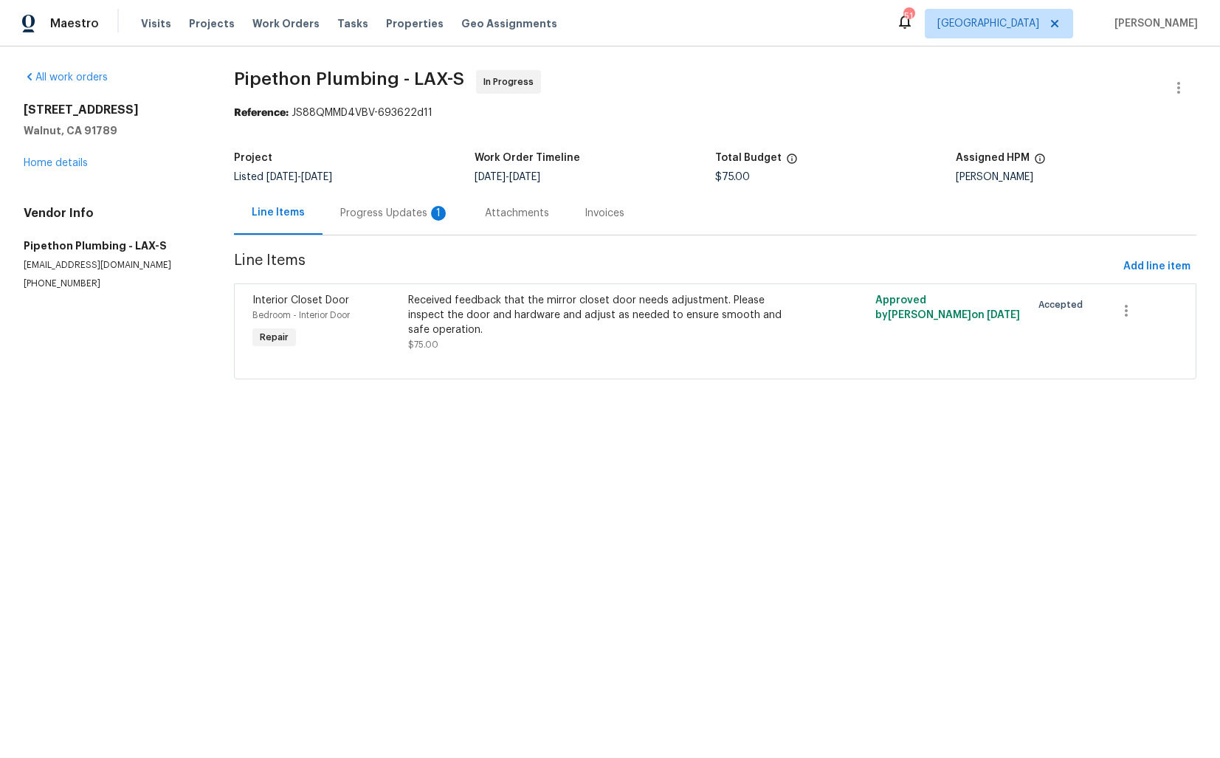
click at [387, 221] on div "Progress Updates 1" at bounding box center [395, 213] width 145 height 44
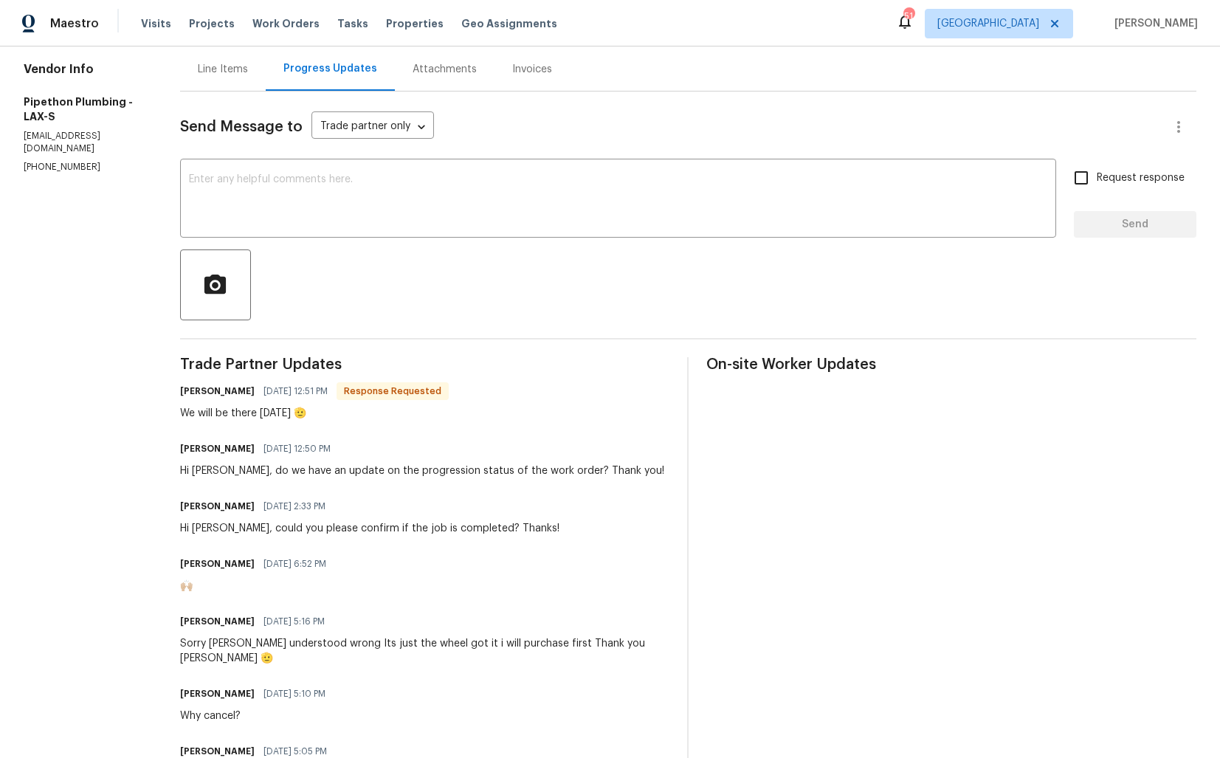
scroll to position [145, 0]
click at [206, 391] on h6 "[PERSON_NAME]" at bounding box center [217, 389] width 75 height 15
copy h6 "[PERSON_NAME]"
click at [424, 214] on textarea at bounding box center [618, 199] width 859 height 52
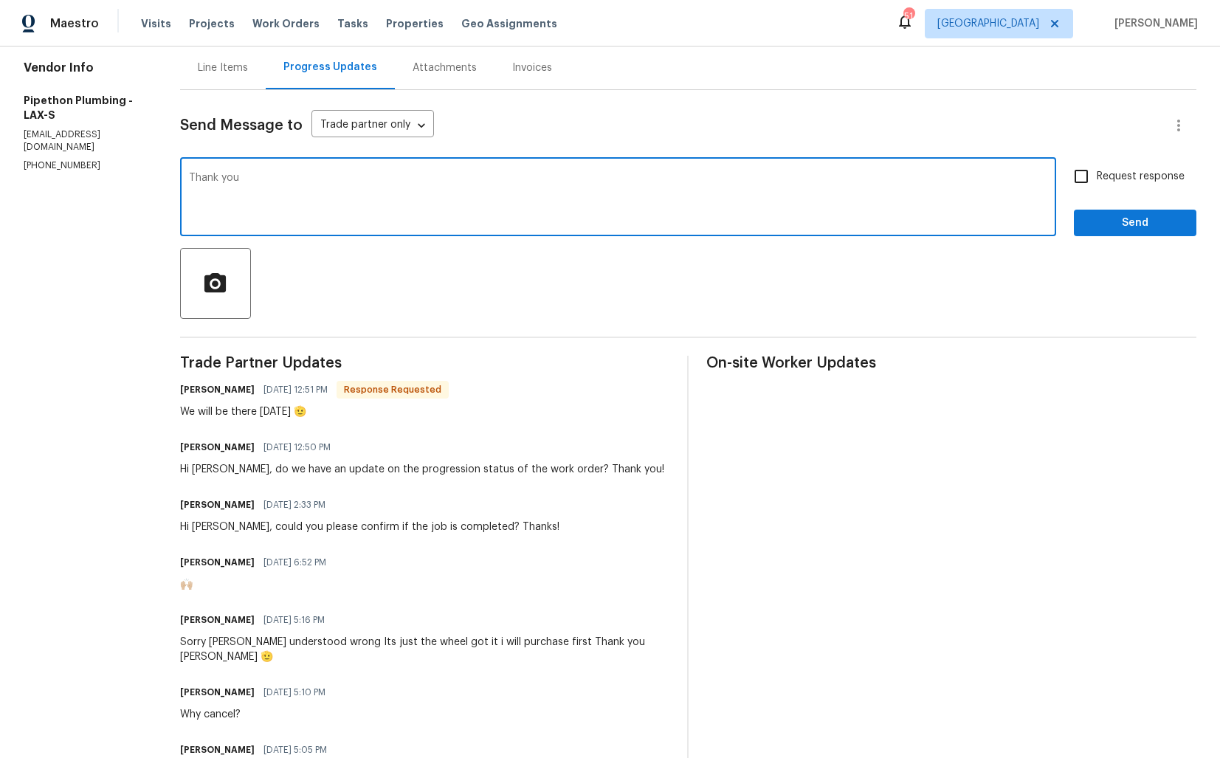
paste textarea "[PERSON_NAME]"
click at [354, 181] on textarea "Thank you, [PERSON_NAME]. Kindly keep e posted on the completion of the WO. Tha…" at bounding box center [618, 199] width 859 height 52
click at [411, 177] on textarea "Thank you, [PERSON_NAME]. Kindly keep me posted on the completion of the WO. Th…" at bounding box center [618, 199] width 859 height 52
click at [631, 175] on textarea "Thank you, [PERSON_NAME]. Kindly keep me posted on the completion of the WO. Th…" at bounding box center [618, 199] width 859 height 52
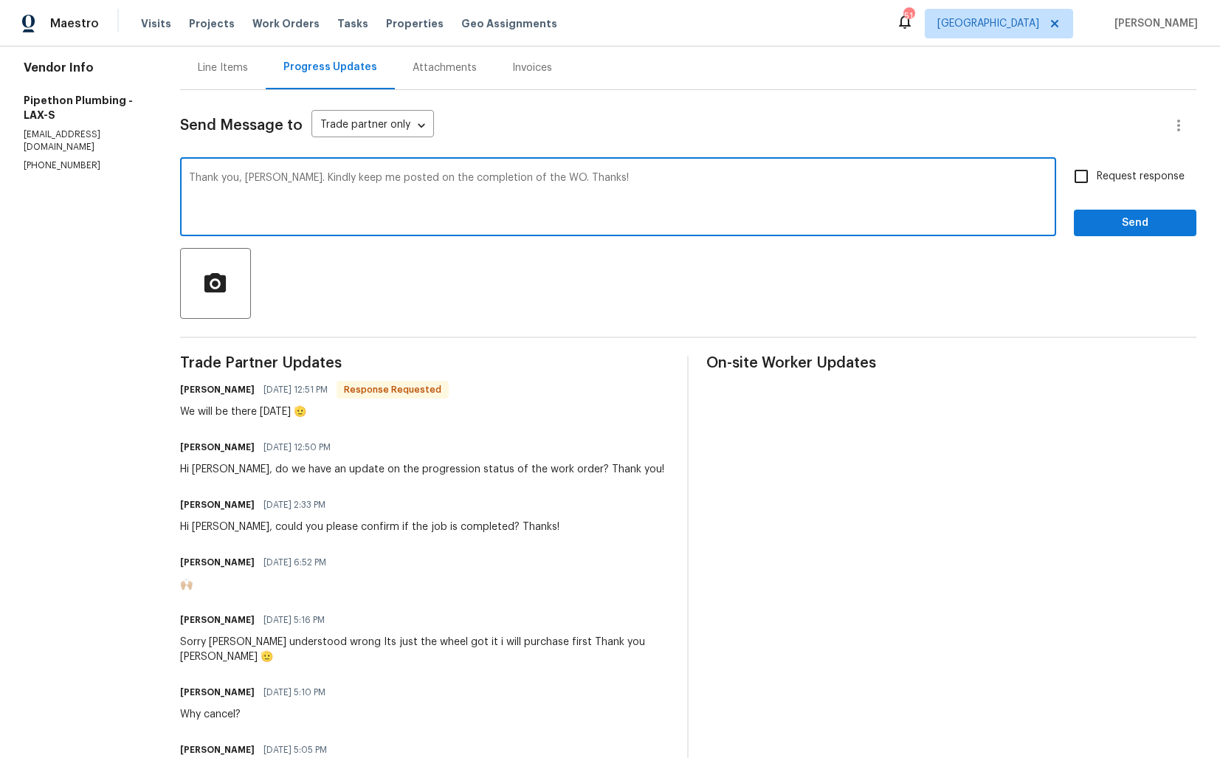
type textarea "Thank you, [PERSON_NAME]. Kindly keep me posted on the completion of the WO. Th…"
click at [1073, 184] on input "Request response" at bounding box center [1081, 176] width 31 height 31
checkbox input "true"
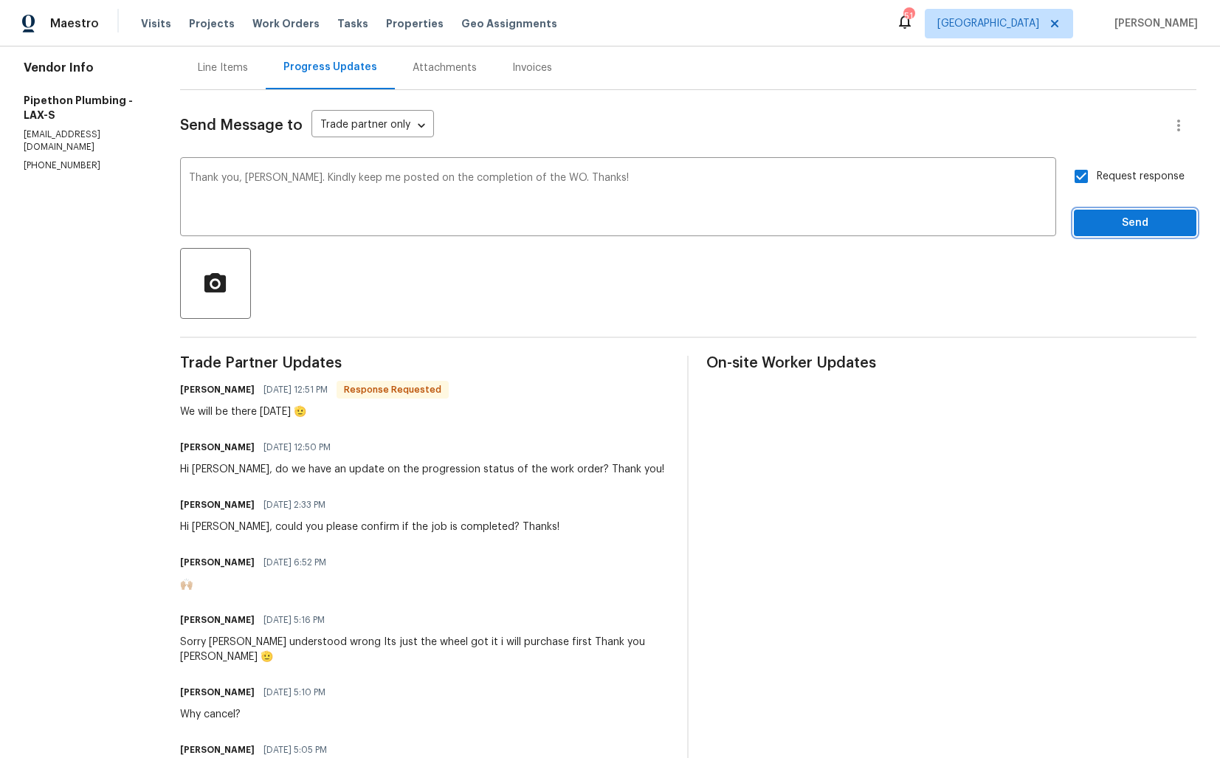
click at [1103, 218] on span "Send" at bounding box center [1135, 223] width 99 height 18
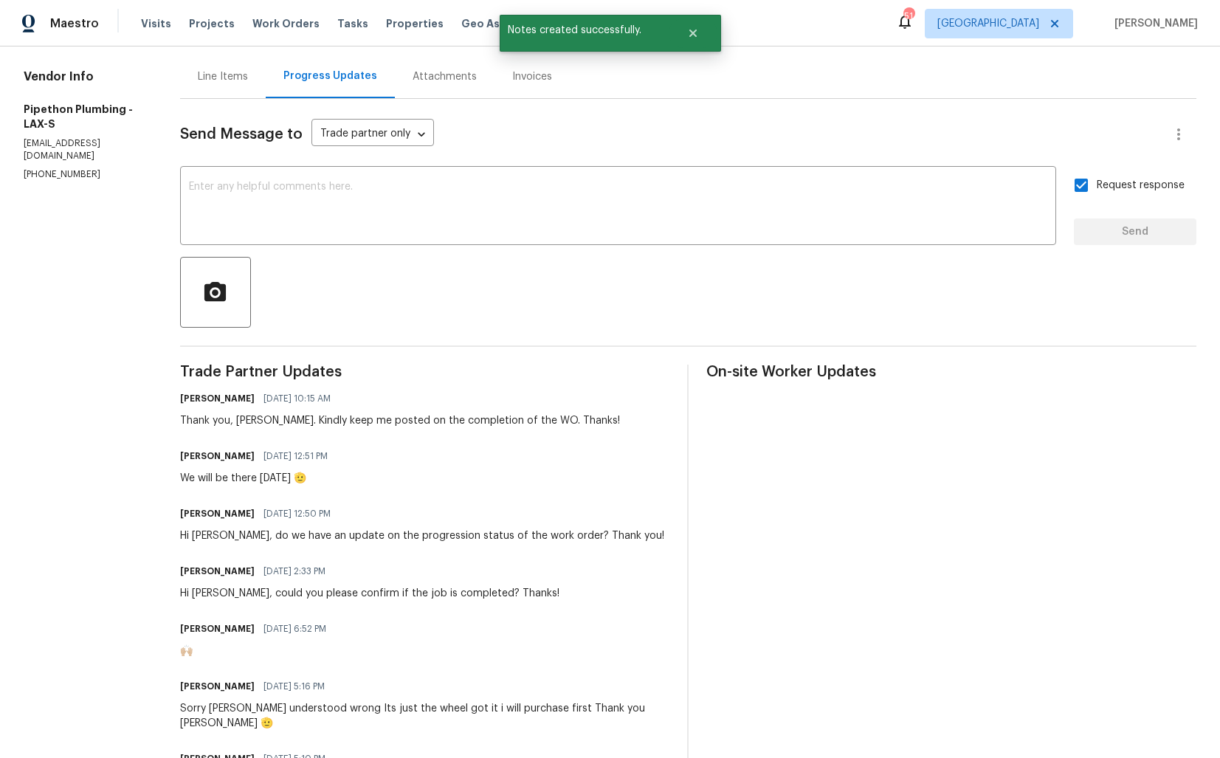
scroll to position [0, 0]
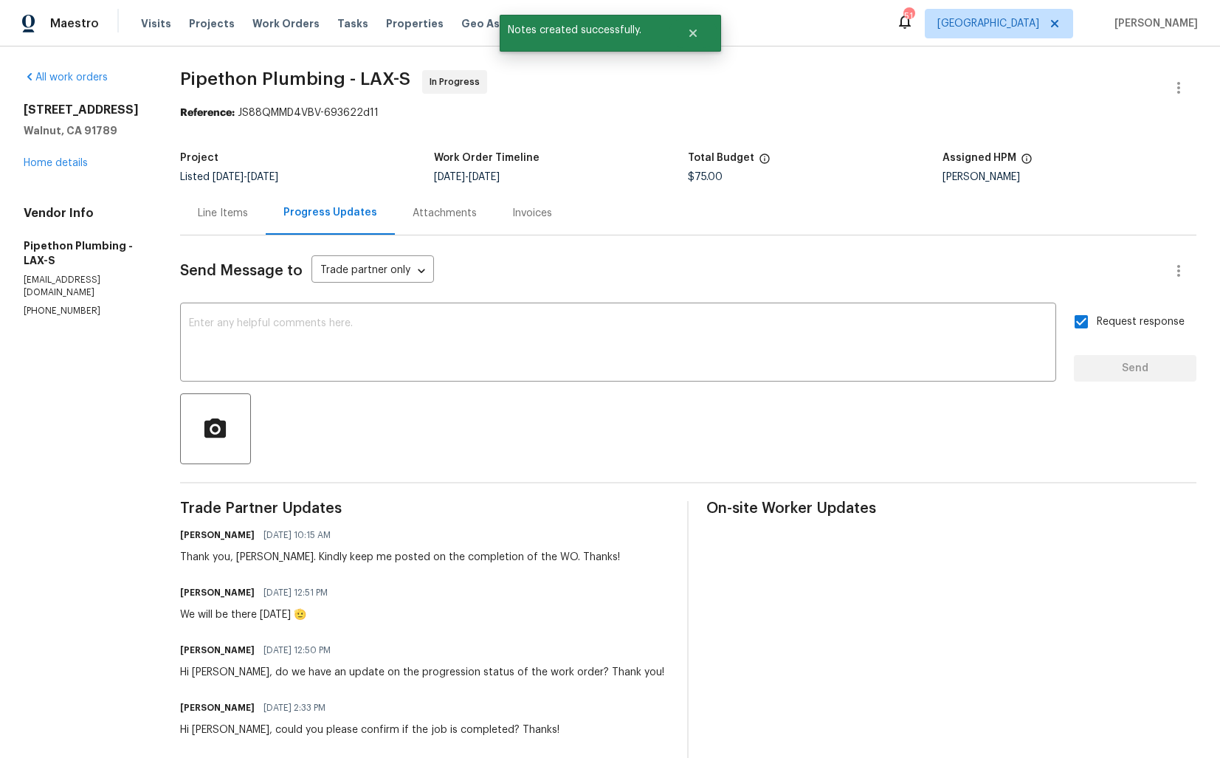
click at [234, 226] on div "Line Items" at bounding box center [223, 213] width 86 height 44
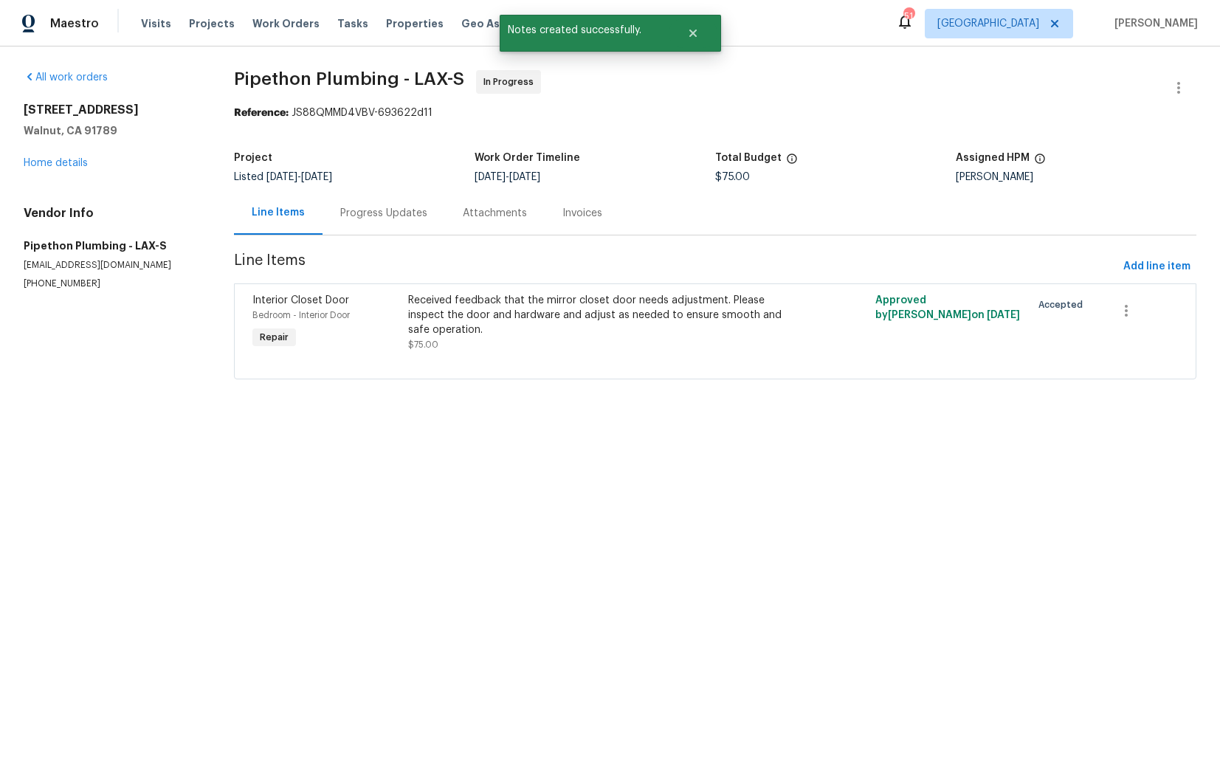
click at [331, 207] on div "Progress Updates" at bounding box center [384, 213] width 123 height 44
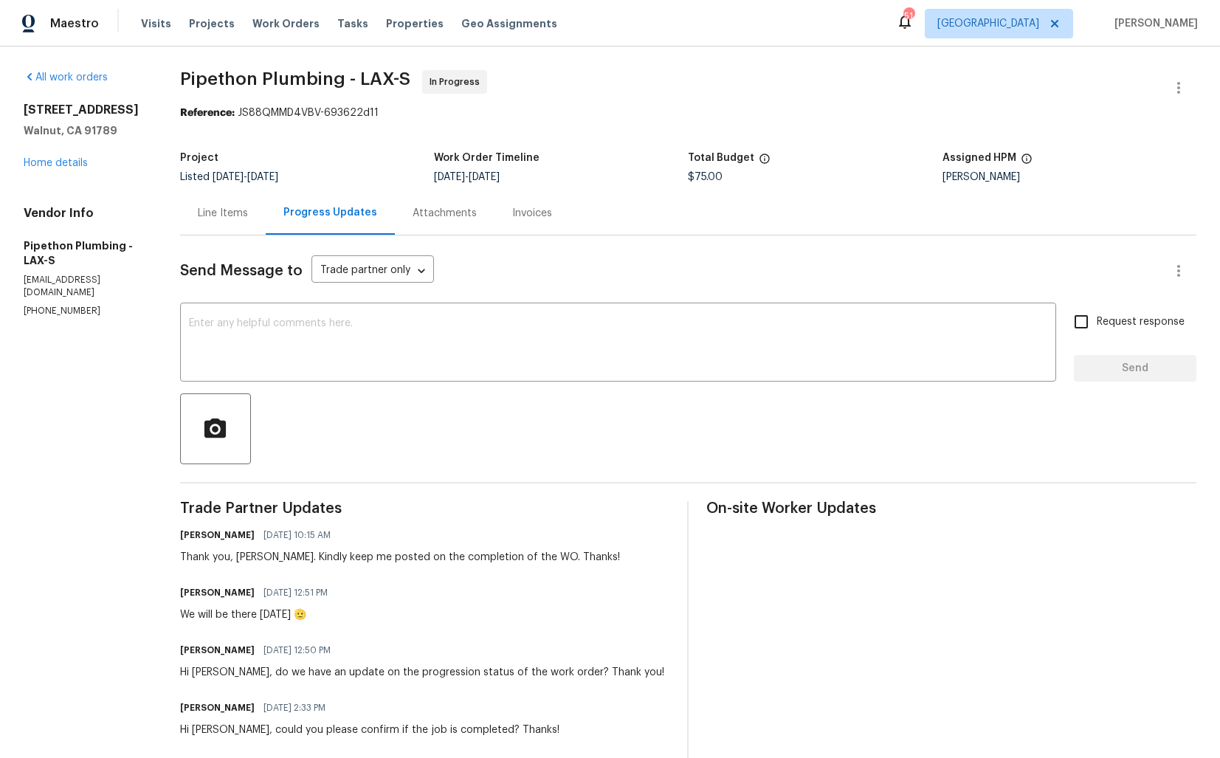
click at [246, 615] on div "We will be there [DATE] 🫡" at bounding box center [258, 615] width 157 height 15
click at [246, 615] on div "We will be there today 🫡" at bounding box center [258, 615] width 157 height 15
copy div "We will be there today 🫡"
click at [131, 207] on h4 "Vendor Info" at bounding box center [84, 213] width 121 height 15
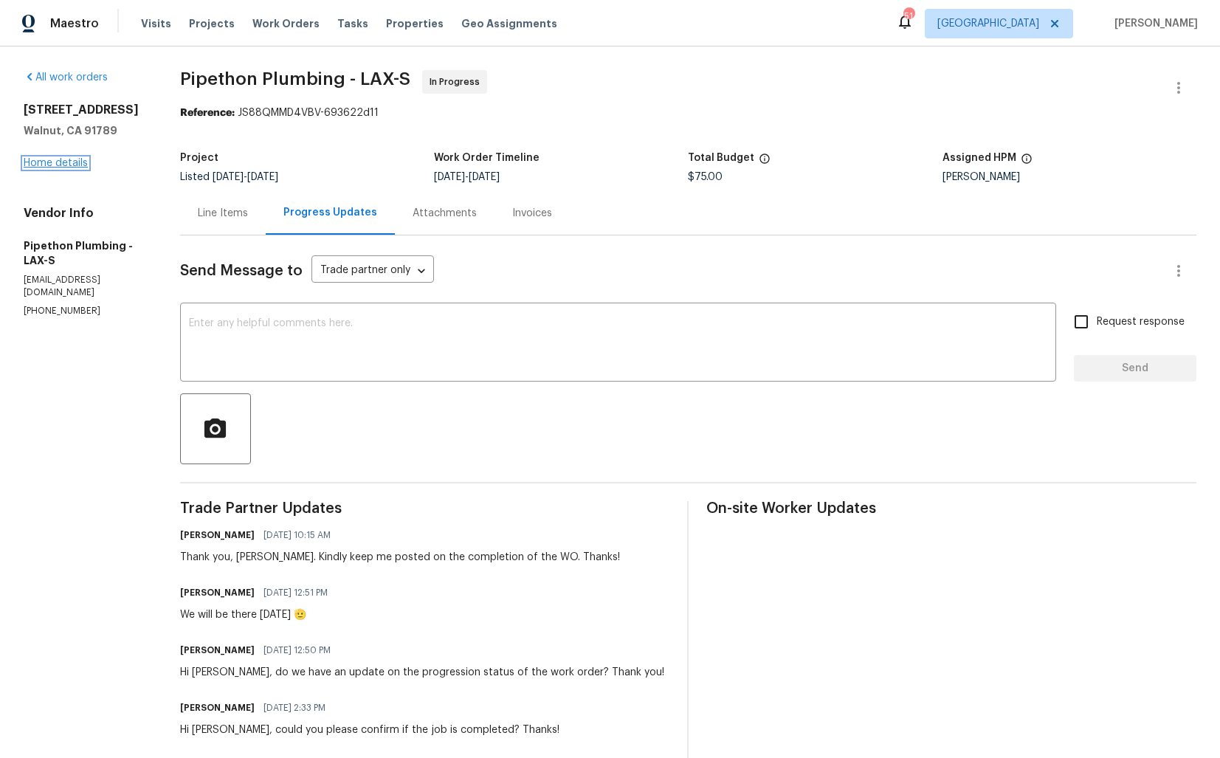
click at [68, 165] on link "Home details" at bounding box center [56, 163] width 64 height 10
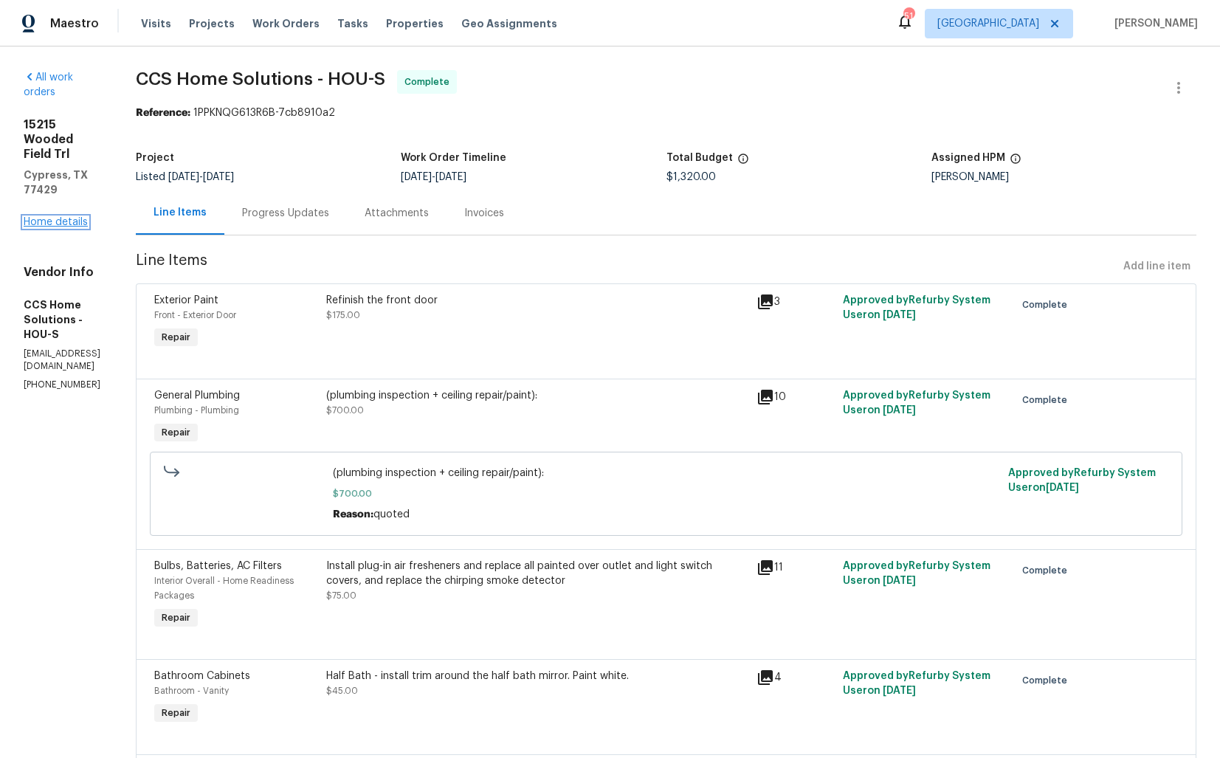
click at [51, 217] on link "Home details" at bounding box center [56, 222] width 64 height 10
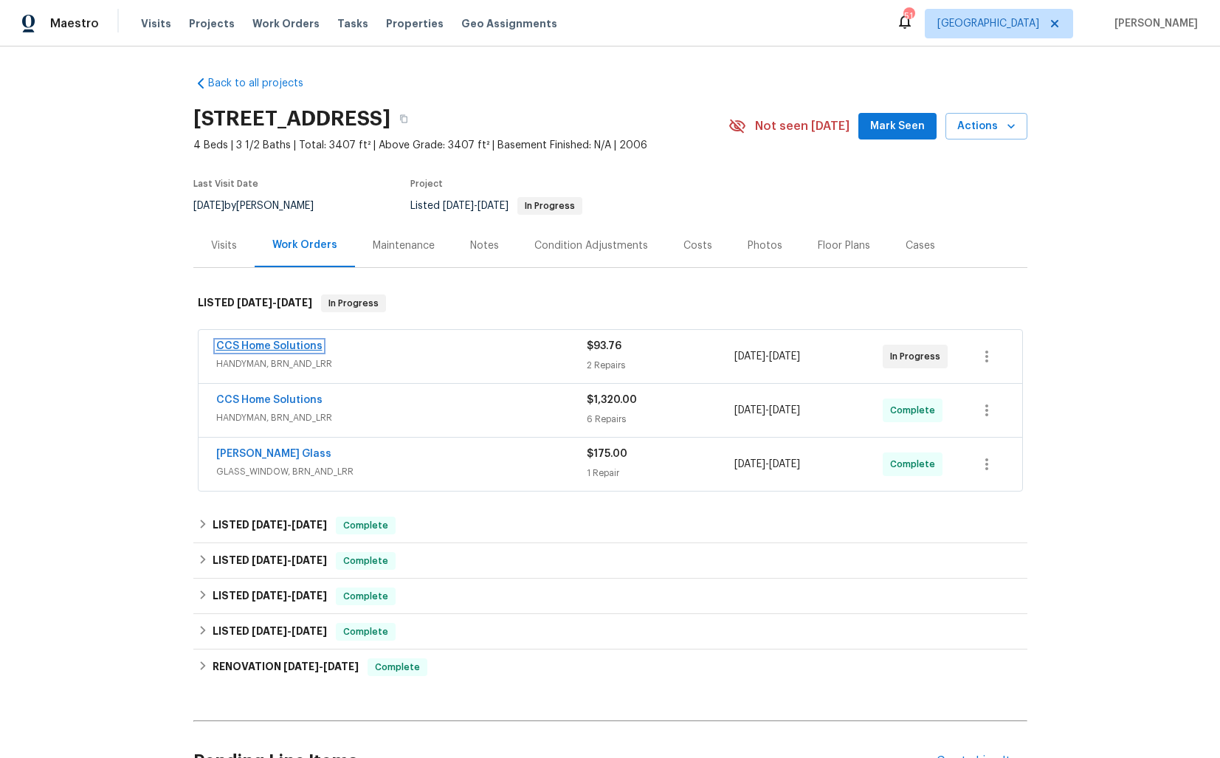
click at [248, 345] on link "CCS Home Solutions" at bounding box center [269, 346] width 106 height 10
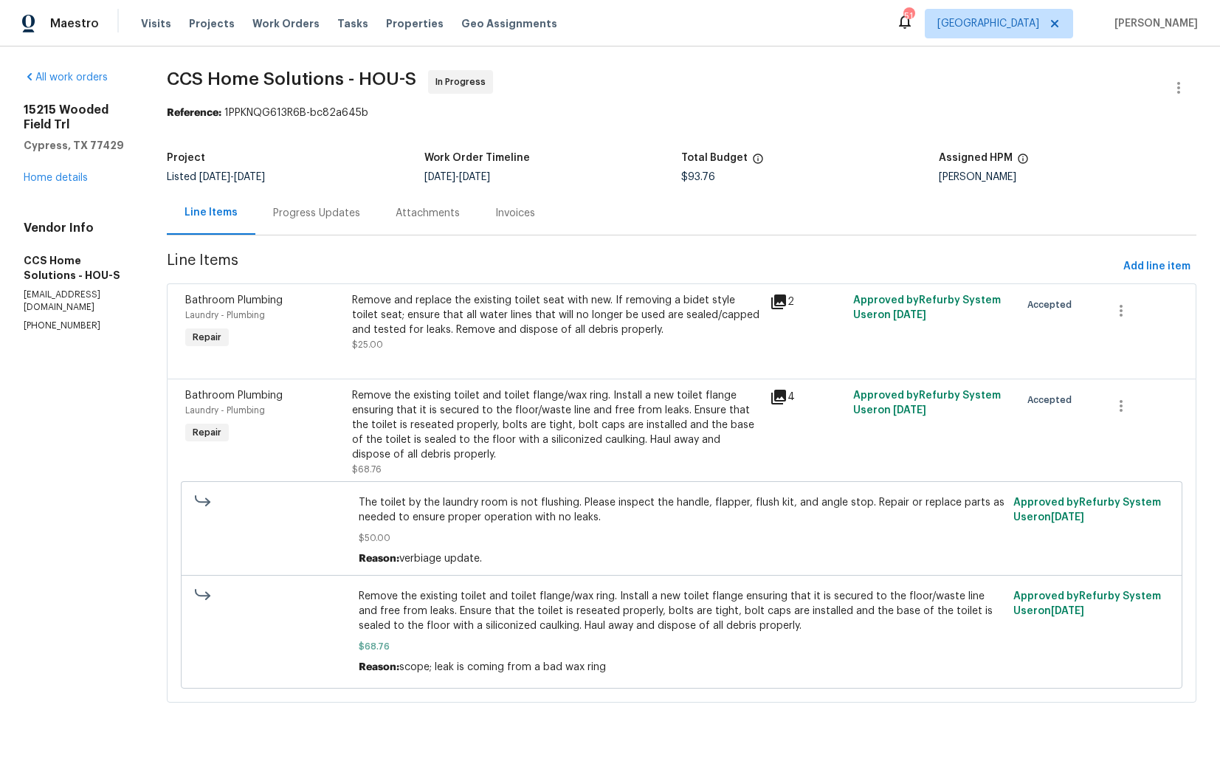
click at [340, 221] on div "Progress Updates" at bounding box center [316, 213] width 87 height 15
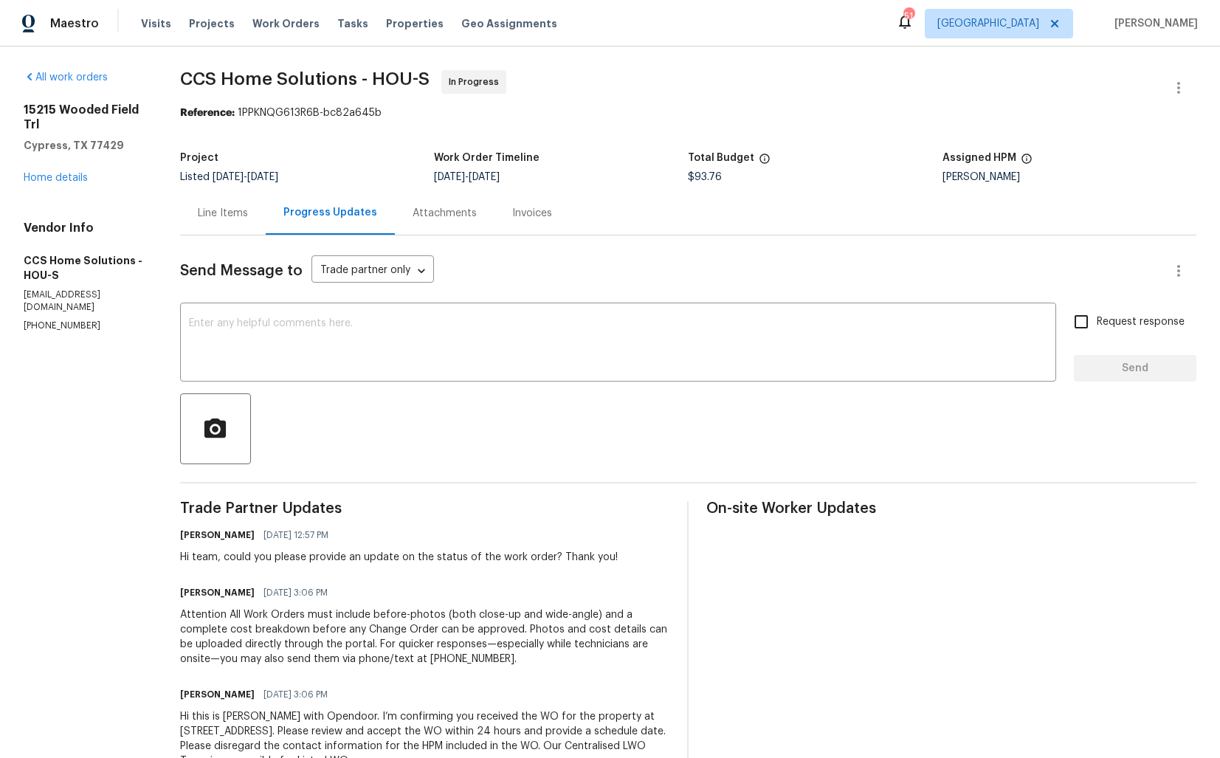
click at [233, 207] on div "Line Items" at bounding box center [223, 213] width 50 height 15
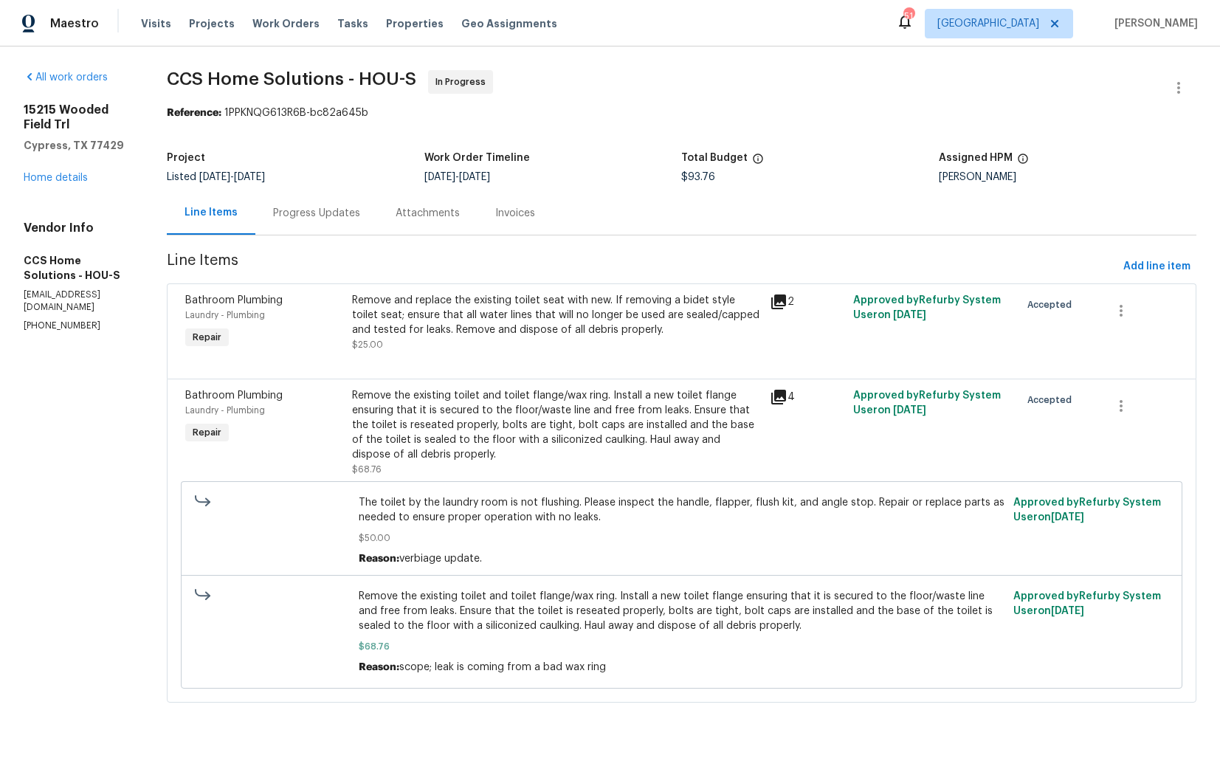
click at [560, 431] on div "Remove the existing toilet and toilet flange/wax ring. Install a new toilet fla…" at bounding box center [556, 425] width 408 height 74
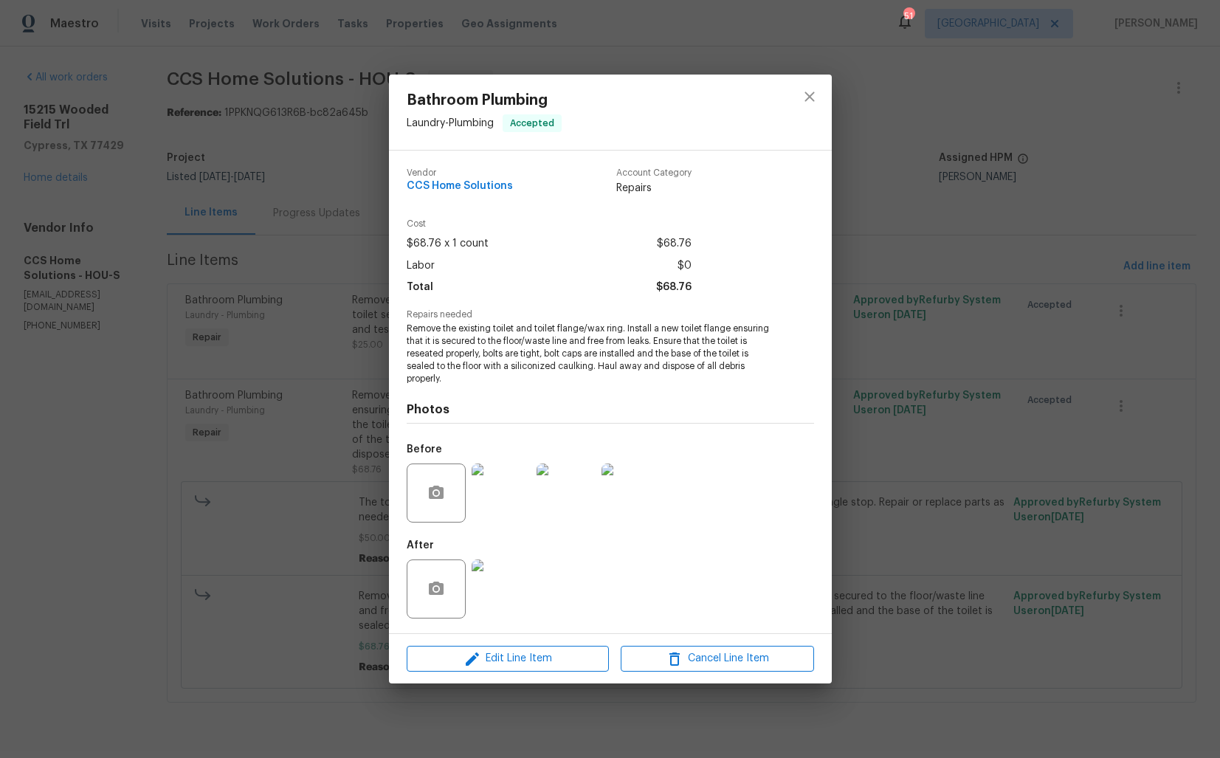
click at [497, 496] on img at bounding box center [501, 493] width 59 height 59
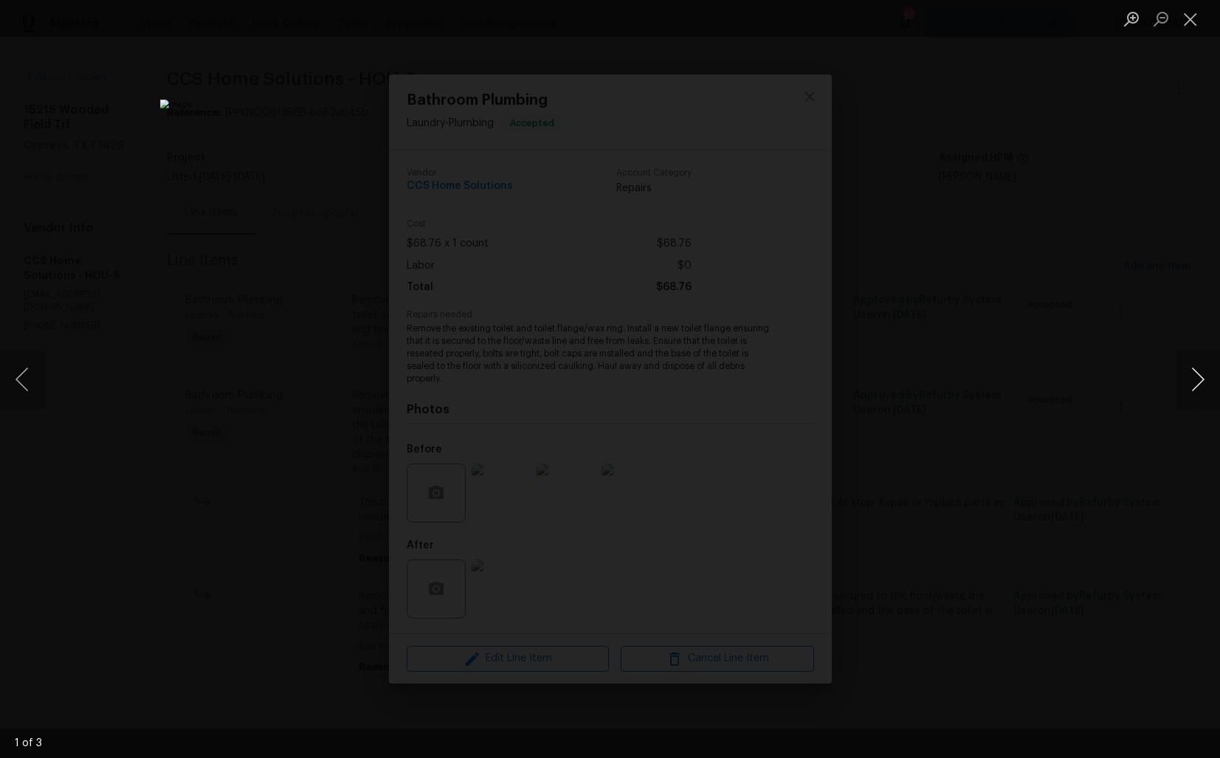
click at [1202, 372] on button "Next image" at bounding box center [1198, 379] width 44 height 59
click at [961, 314] on div "Lightbox" at bounding box center [610, 379] width 1220 height 758
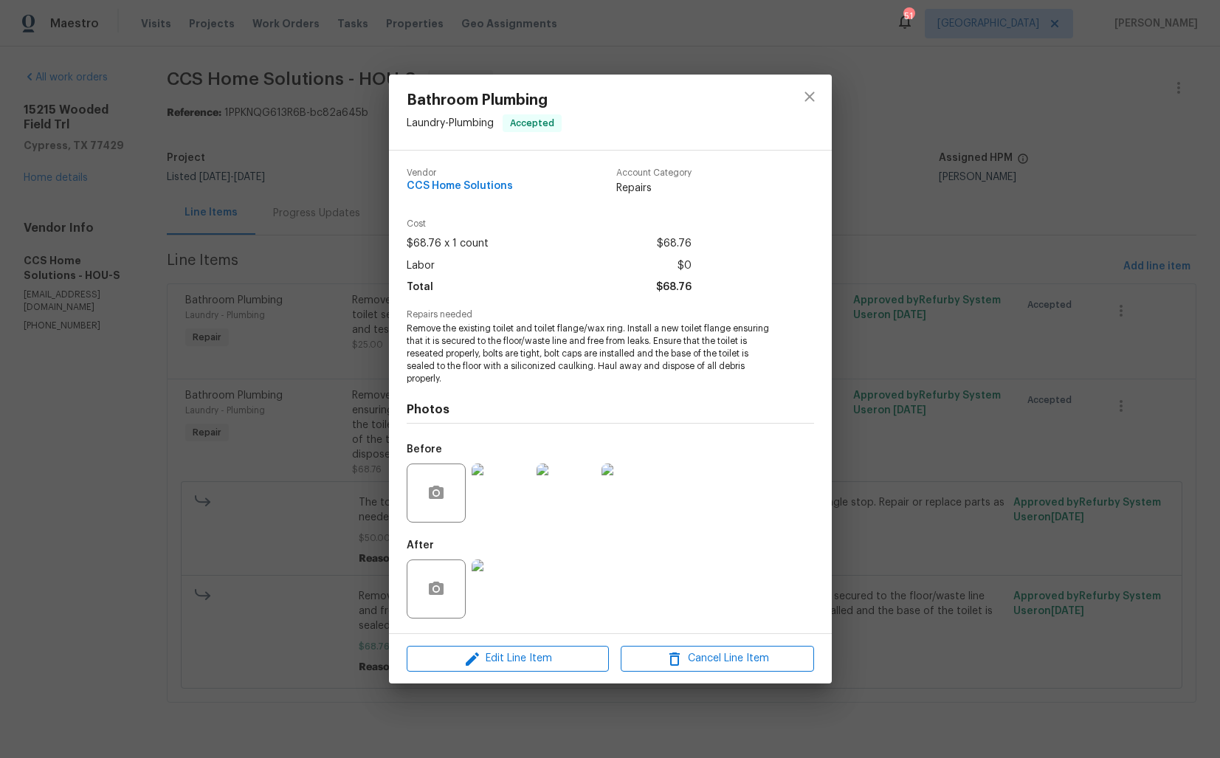
click at [517, 578] on img at bounding box center [501, 589] width 59 height 59
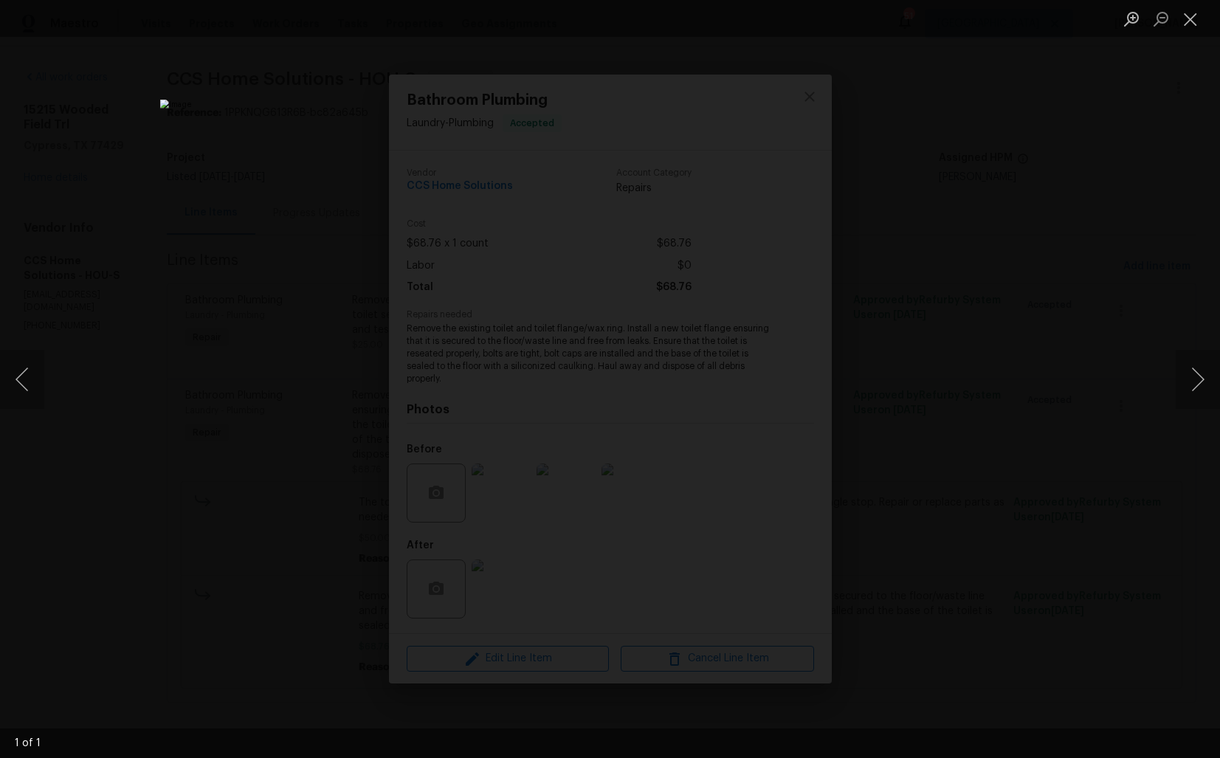
click at [962, 341] on div "Lightbox" at bounding box center [610, 379] width 1220 height 758
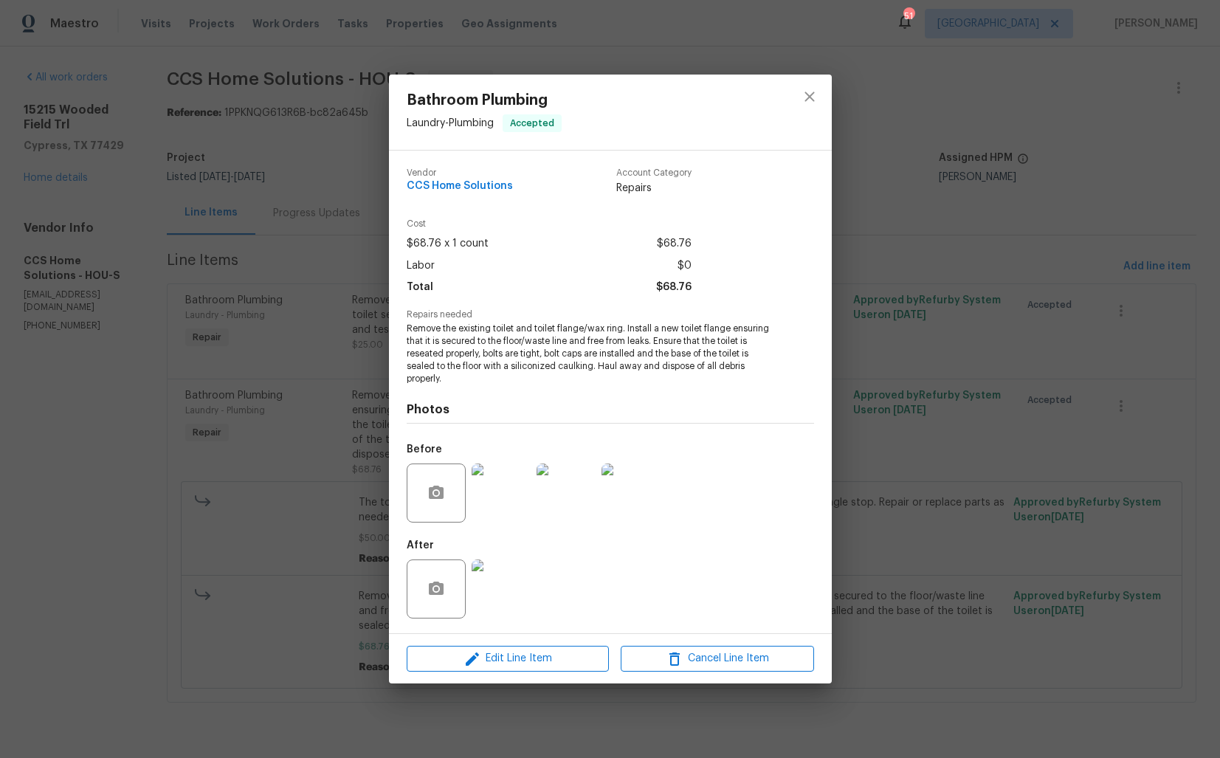
click at [922, 351] on div "Bathroom Plumbing Laundry - Plumbing Accepted Vendor CCS Home Solutions Account…" at bounding box center [610, 379] width 1220 height 758
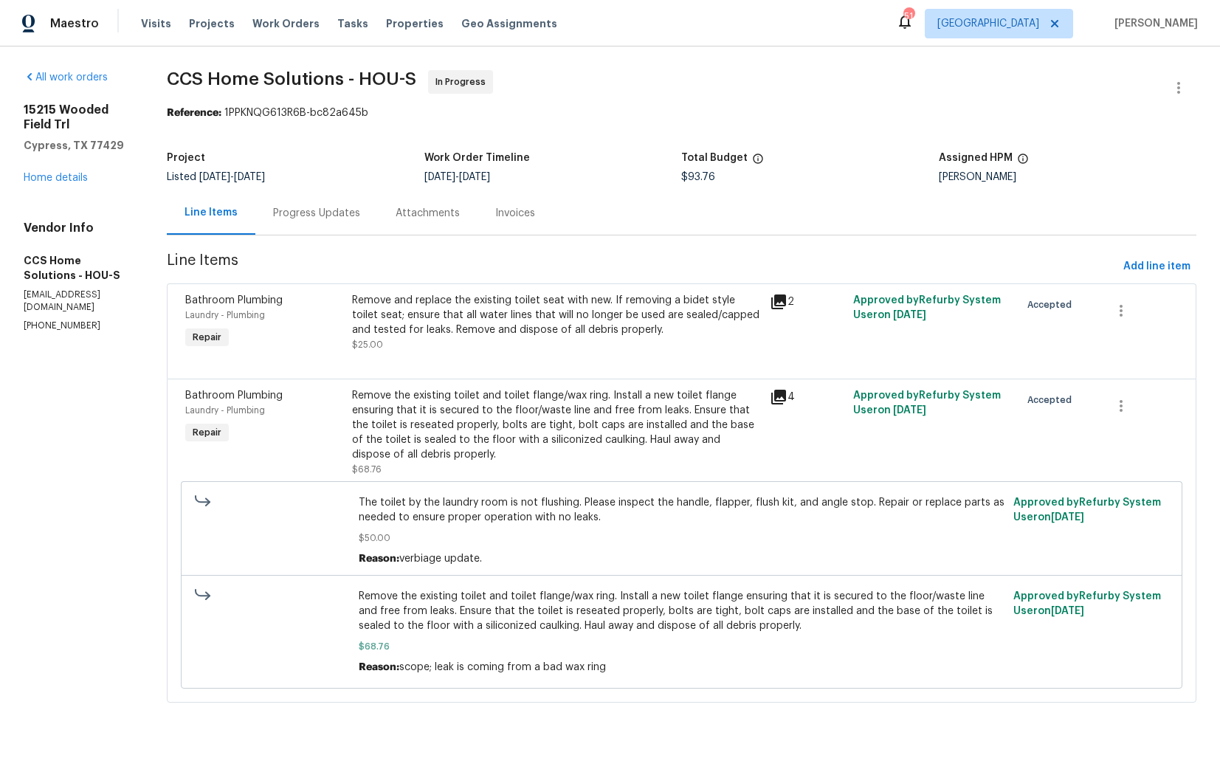
click at [557, 341] on div "Remove and replace the existing toilet seat with new. If removing a bidet style…" at bounding box center [556, 322] width 408 height 59
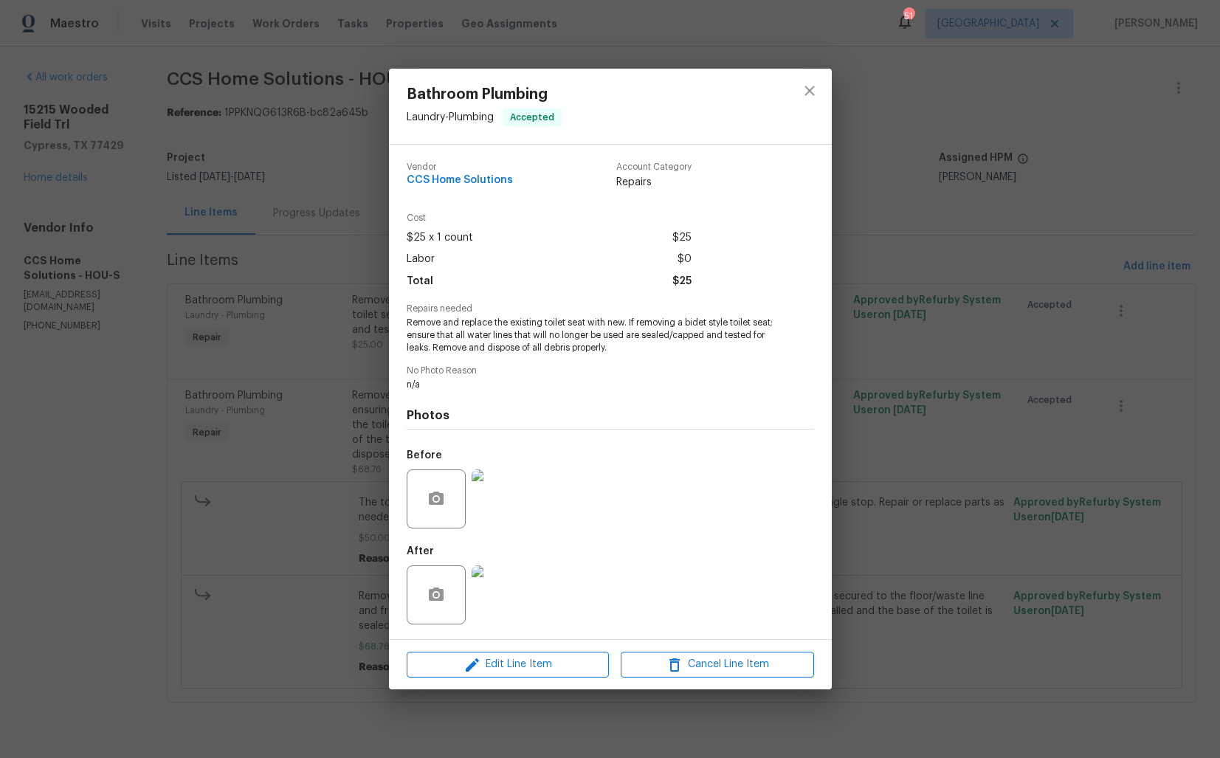
click at [512, 487] on img at bounding box center [501, 499] width 59 height 59
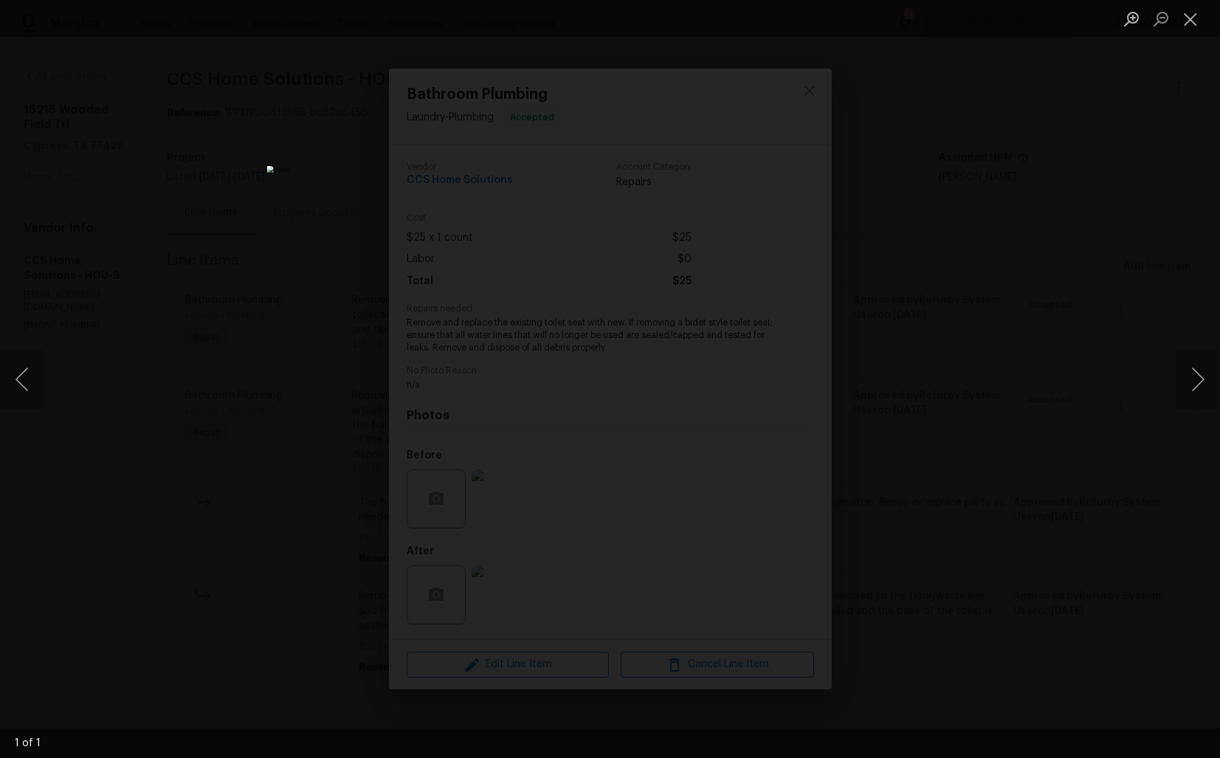
click at [992, 365] on div "Lightbox" at bounding box center [610, 379] width 1220 height 758
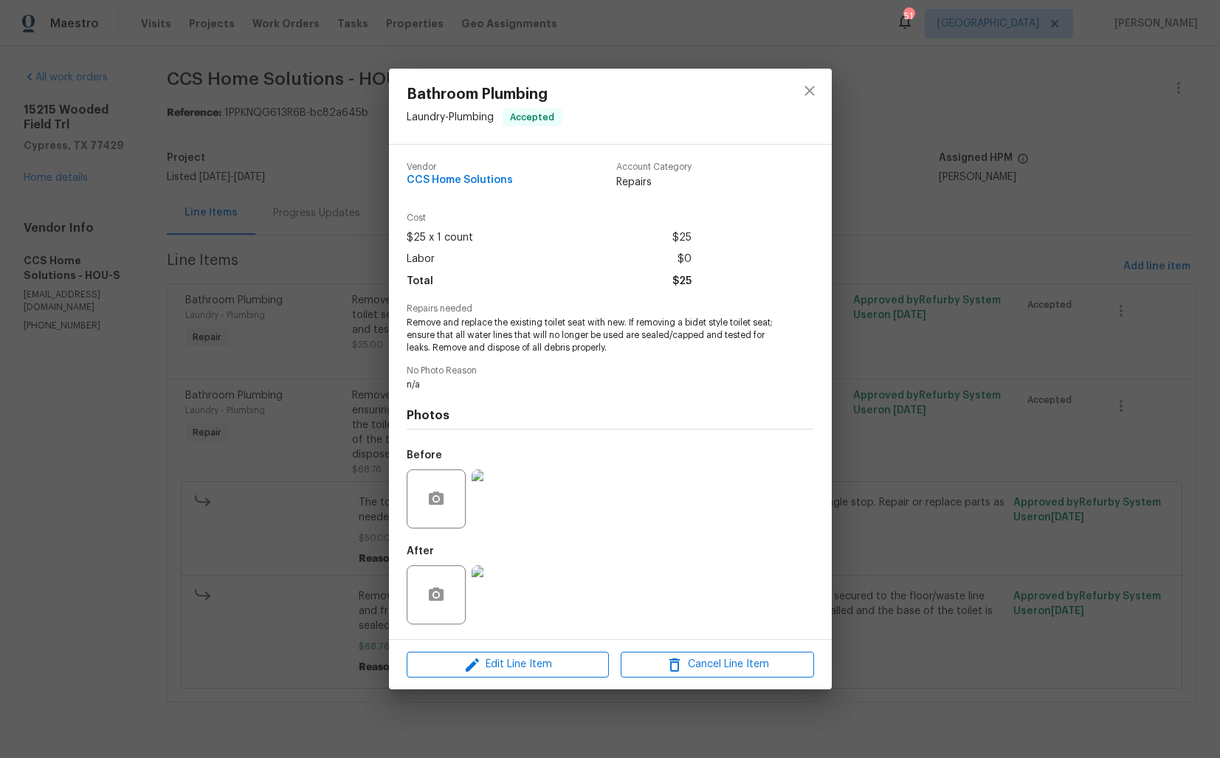
click at [512, 584] on img at bounding box center [501, 595] width 59 height 59
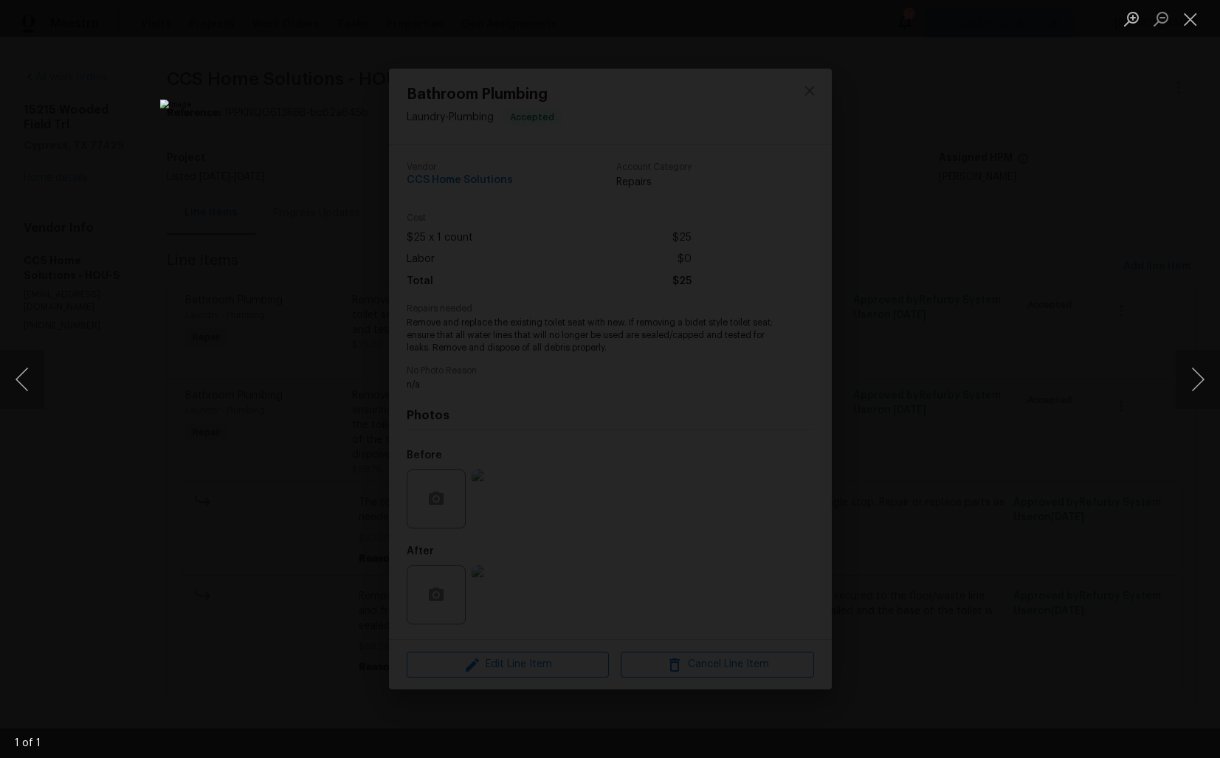
click at [1018, 291] on div "Lightbox" at bounding box center [610, 379] width 1220 height 758
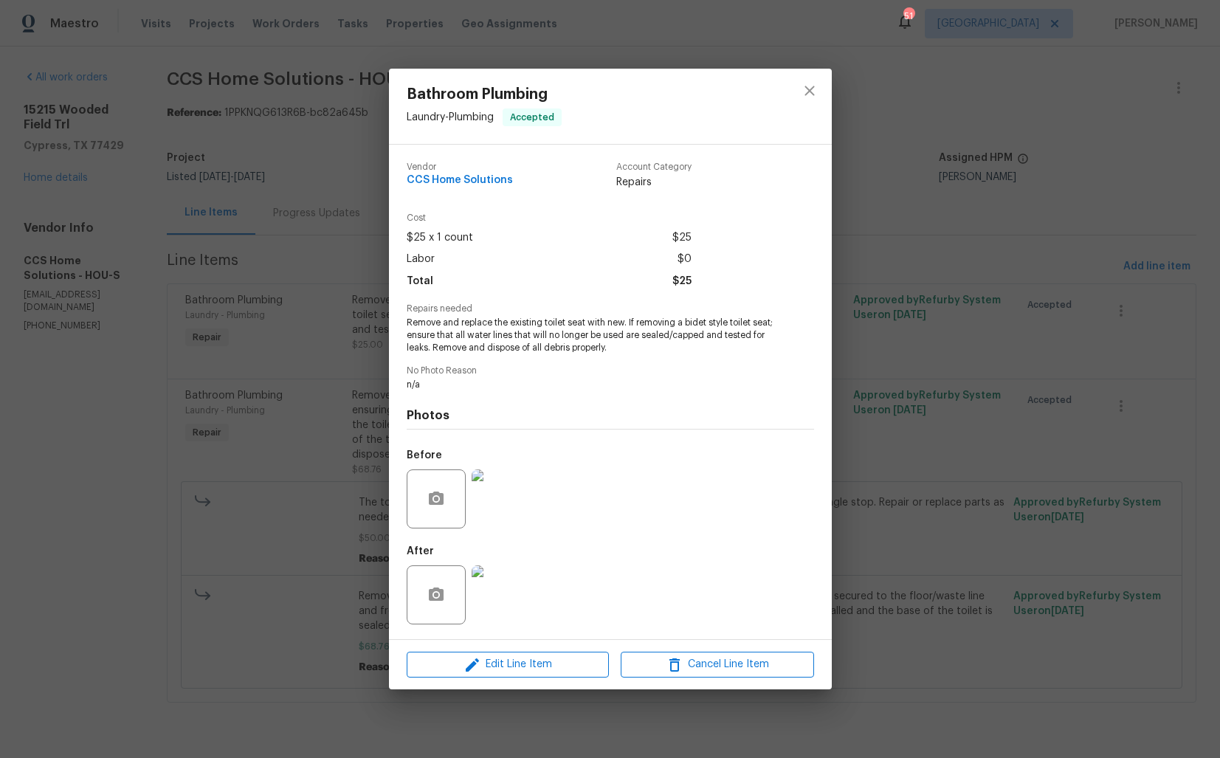
click at [1018, 291] on div "Bathroom Plumbing Laundry - Plumbing Accepted Vendor CCS Home Solutions Account…" at bounding box center [610, 379] width 1220 height 758
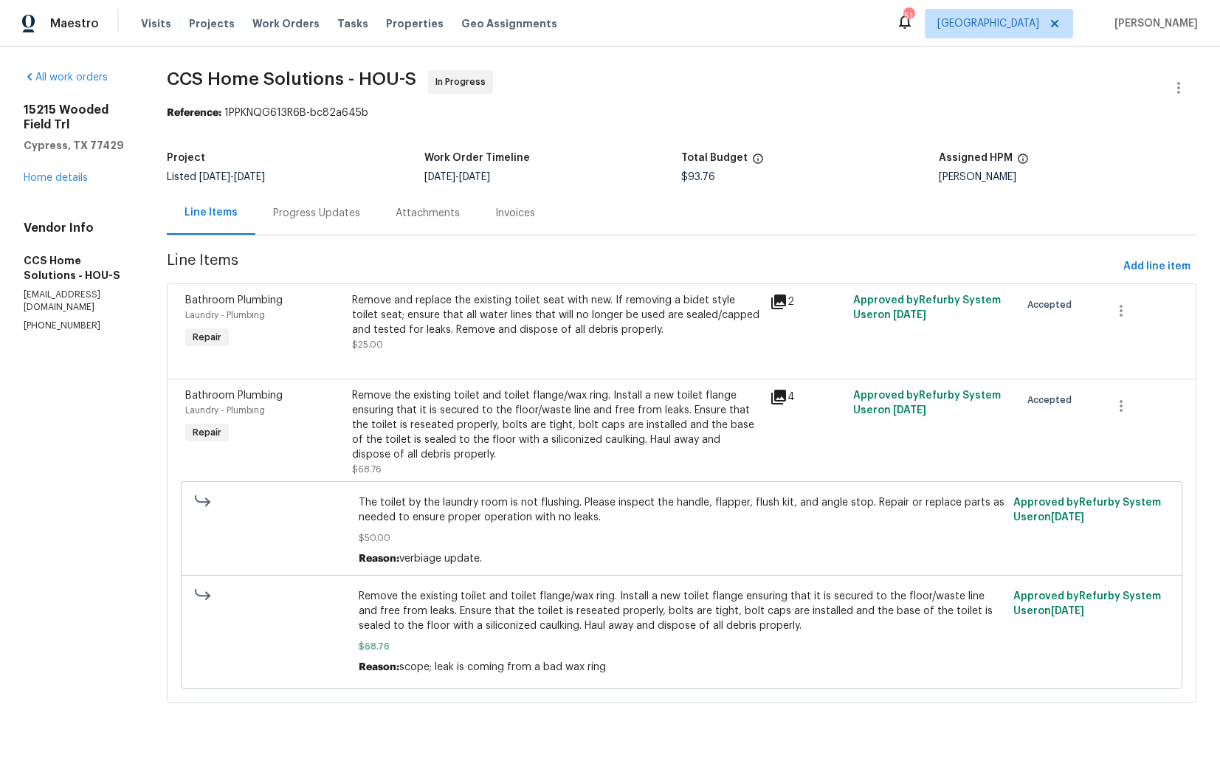
click at [337, 219] on div "Progress Updates" at bounding box center [316, 213] width 87 height 15
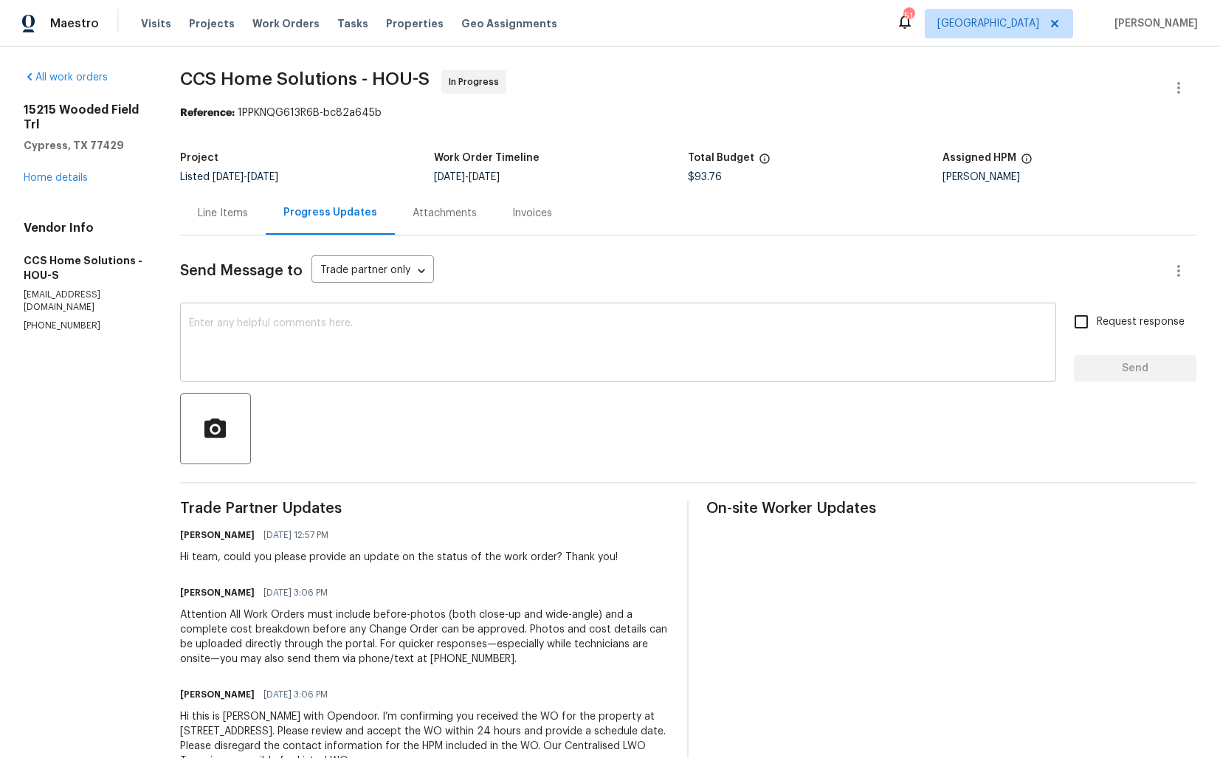
click at [493, 352] on textarea at bounding box center [618, 344] width 859 height 52
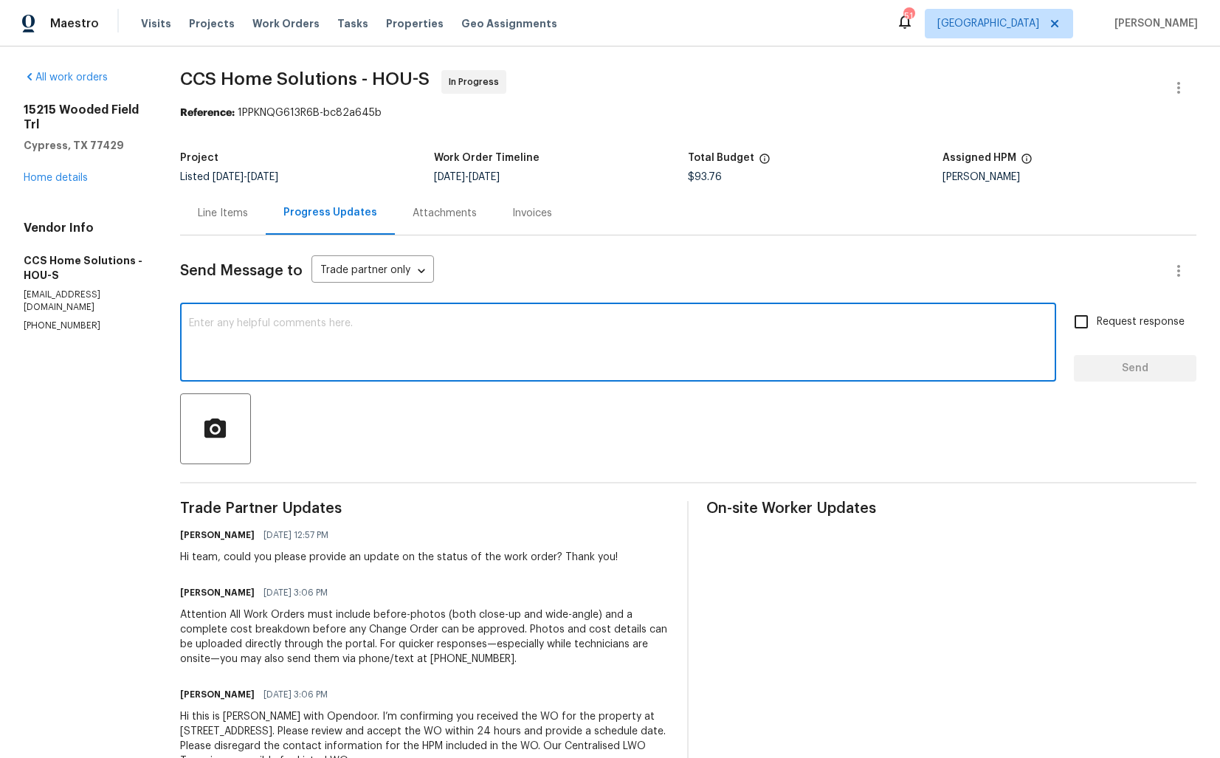
click at [216, 219] on div "Line Items" at bounding box center [223, 213] width 50 height 15
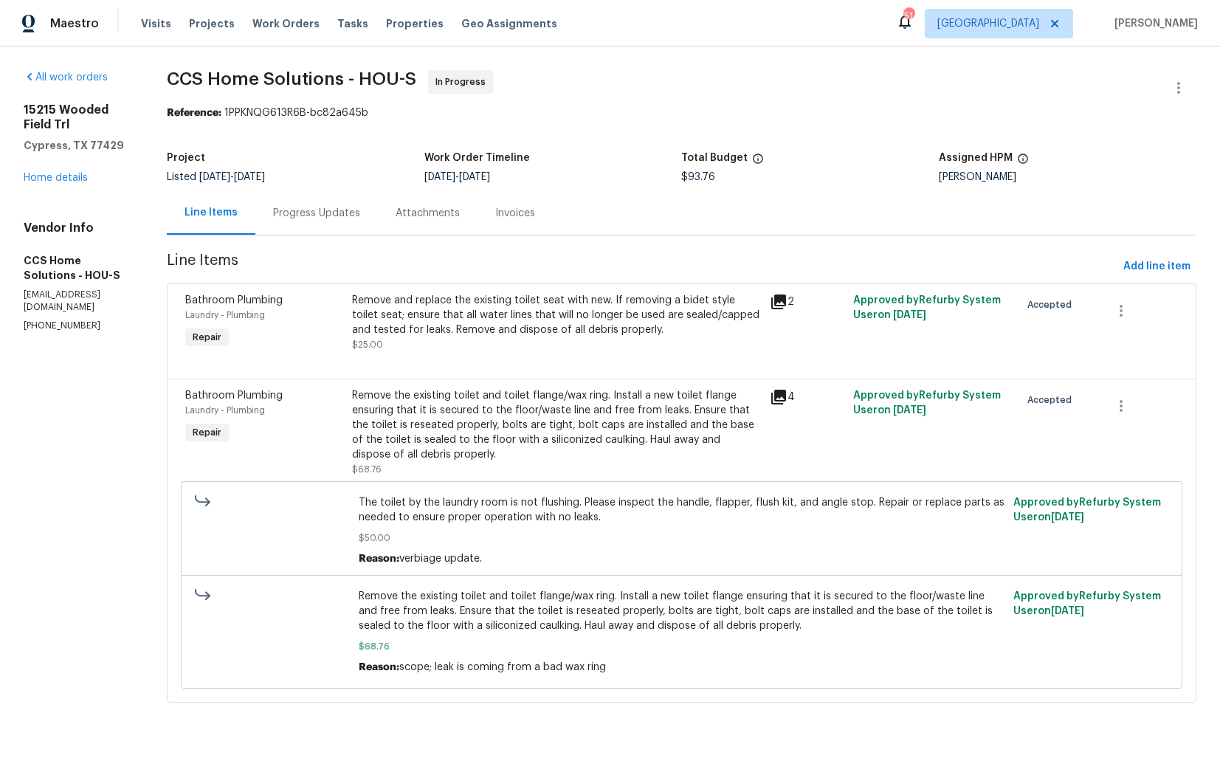
click at [342, 202] on div "Progress Updates" at bounding box center [316, 213] width 123 height 44
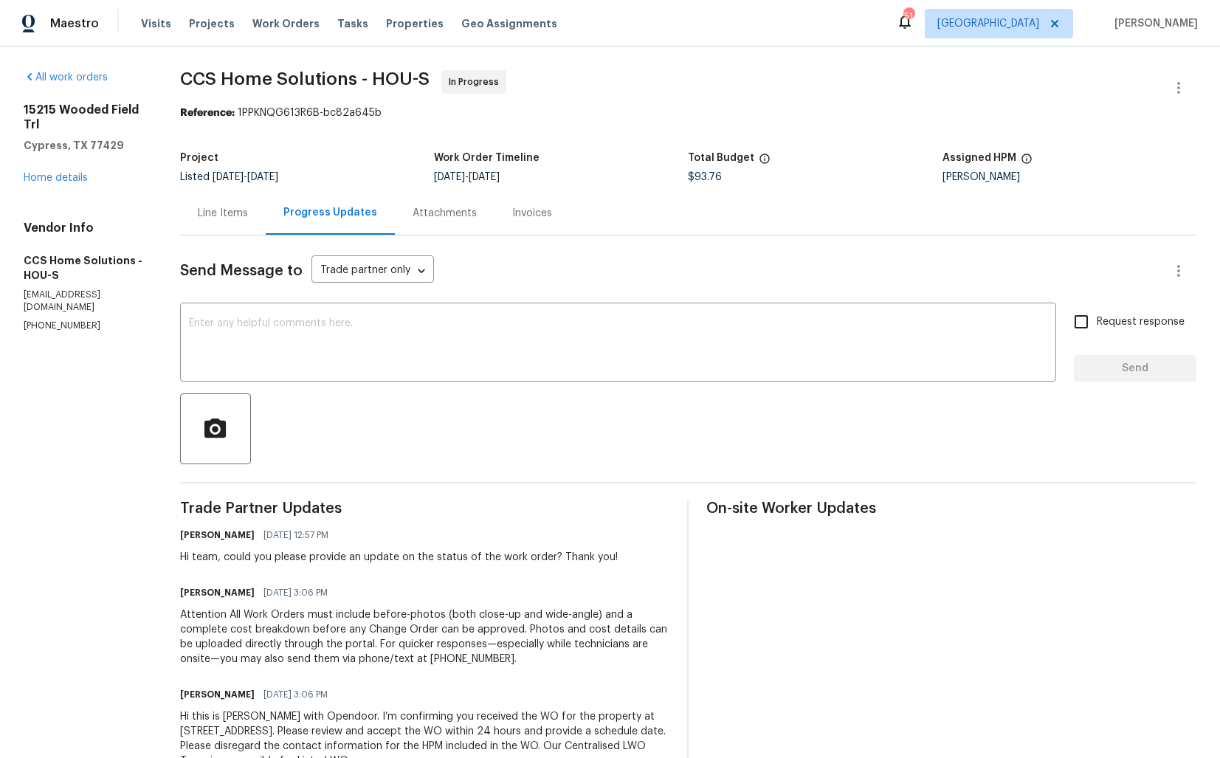
click at [213, 216] on div "Line Items" at bounding box center [223, 213] width 50 height 15
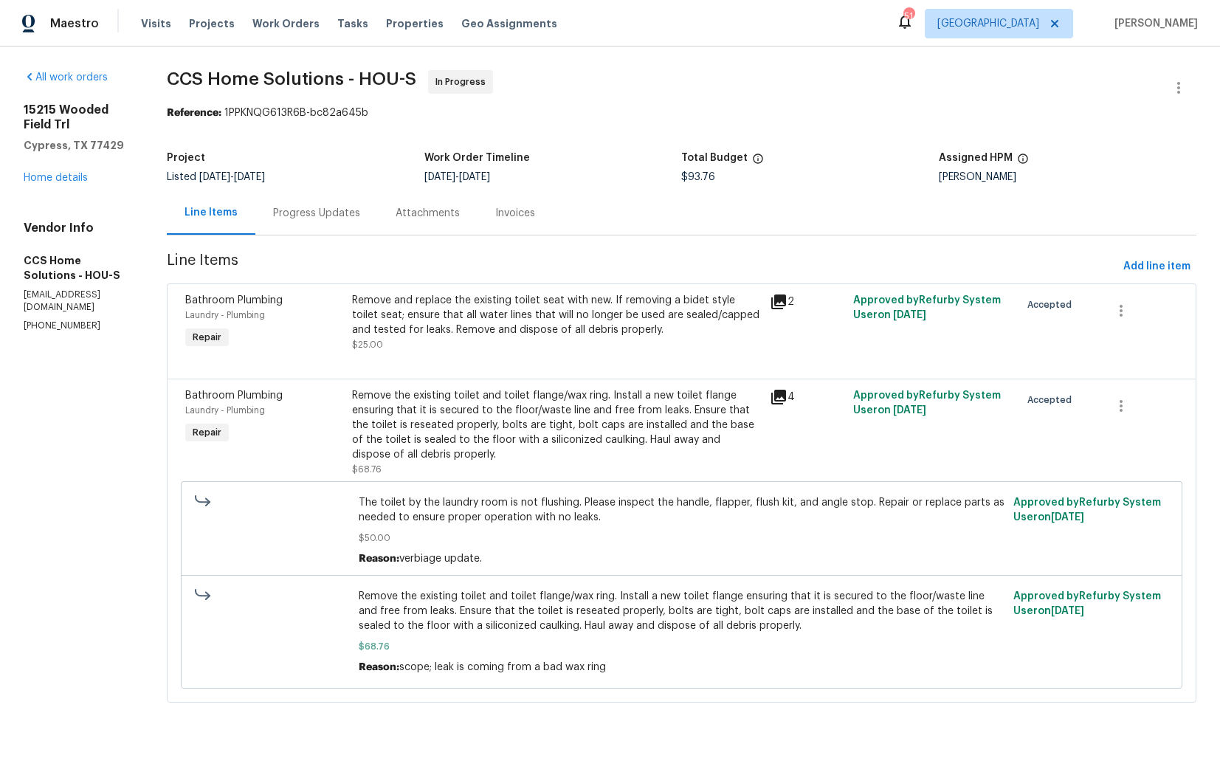
drag, startPoint x: 410, startPoint y: 666, endPoint x: 650, endPoint y: 666, distance: 239.9
click at [650, 667] on div "Reason: scope; leak is coming from a bad wax ring" at bounding box center [682, 667] width 646 height 15
click at [458, 324] on div "Remove and replace the existing toilet seat with new. If removing a bidet style…" at bounding box center [556, 315] width 408 height 44
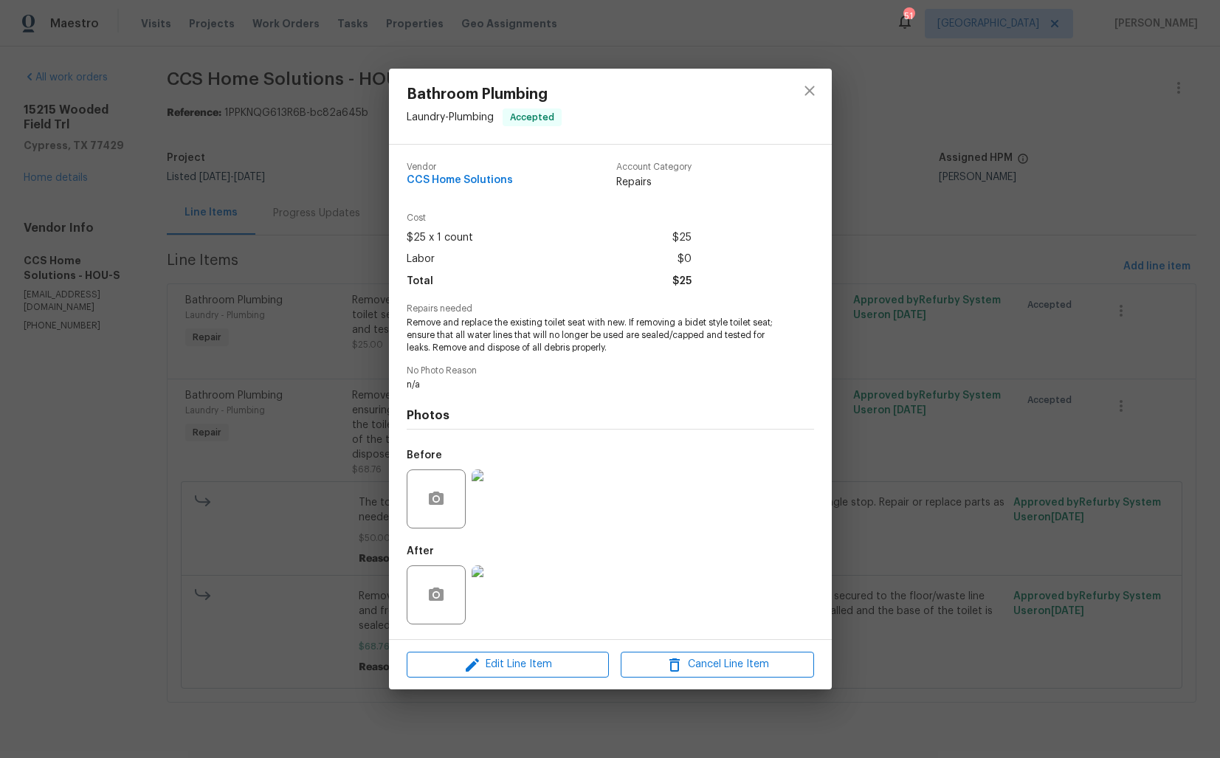
click at [505, 481] on img at bounding box center [501, 499] width 59 height 59
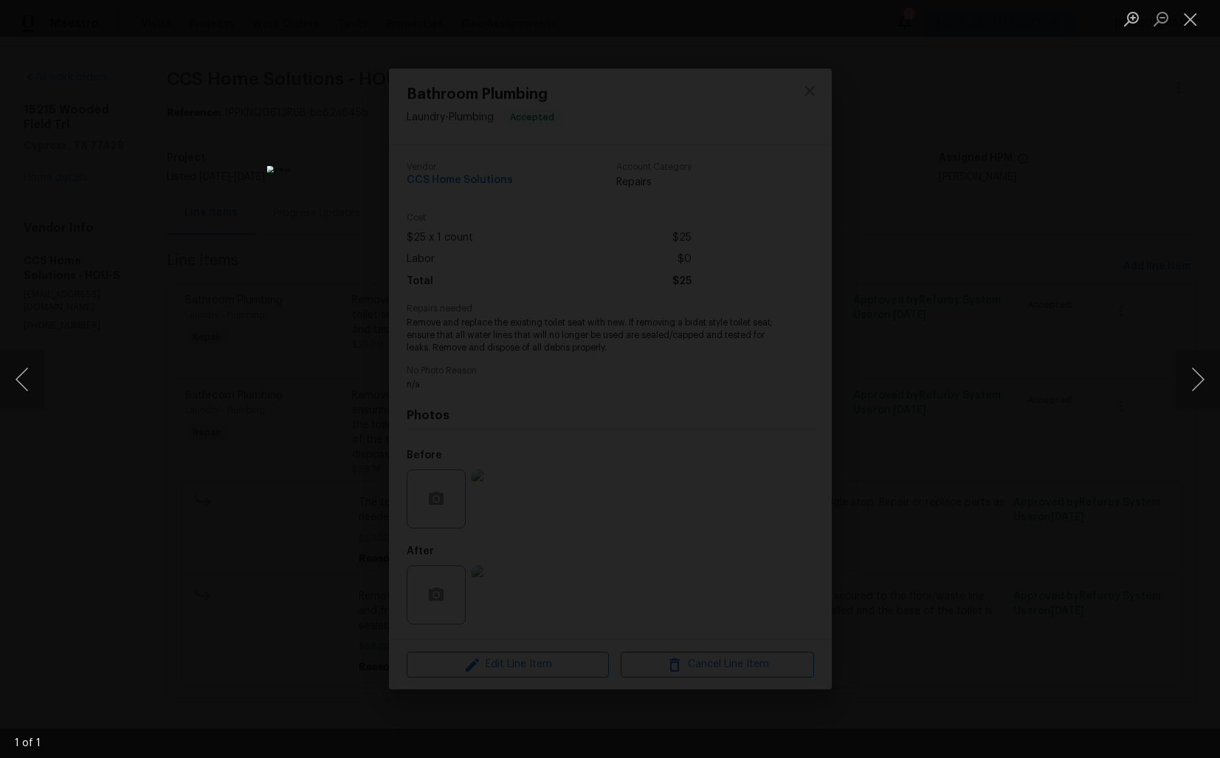
click at [849, 296] on div "Lightbox" at bounding box center [610, 379] width 1220 height 758
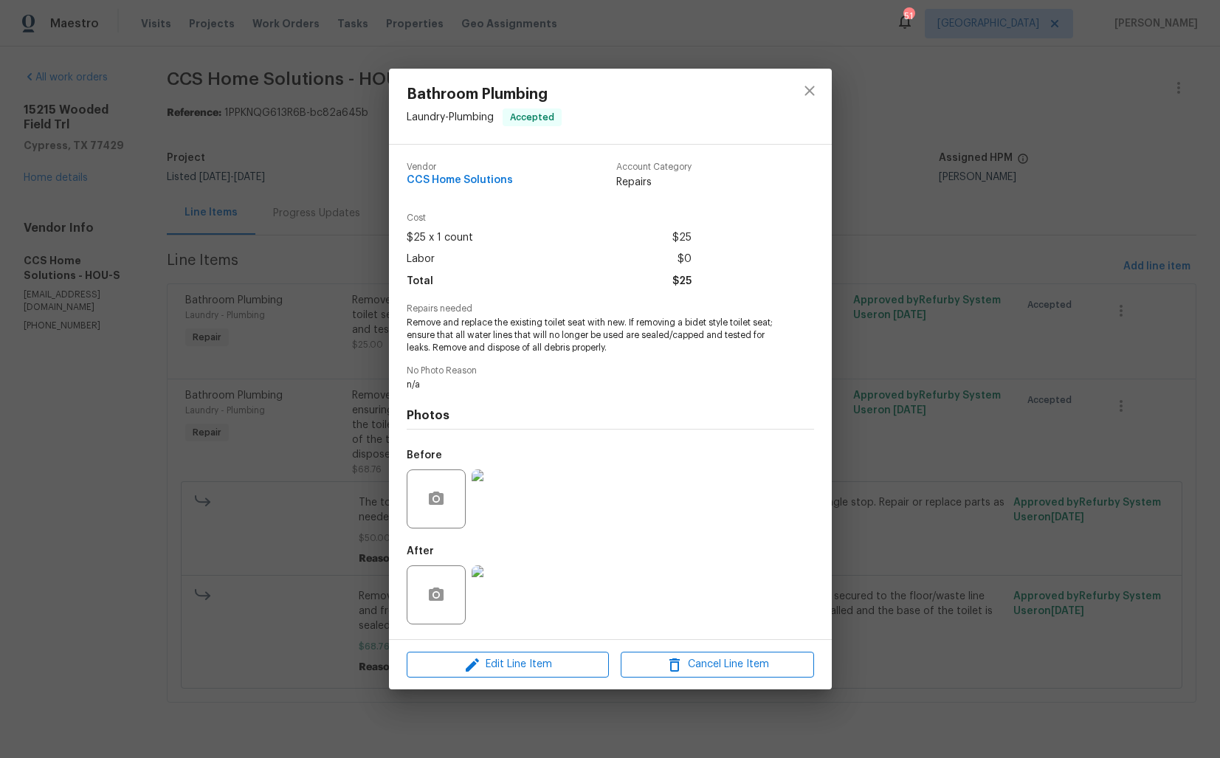
click at [502, 574] on img at bounding box center [501, 595] width 59 height 59
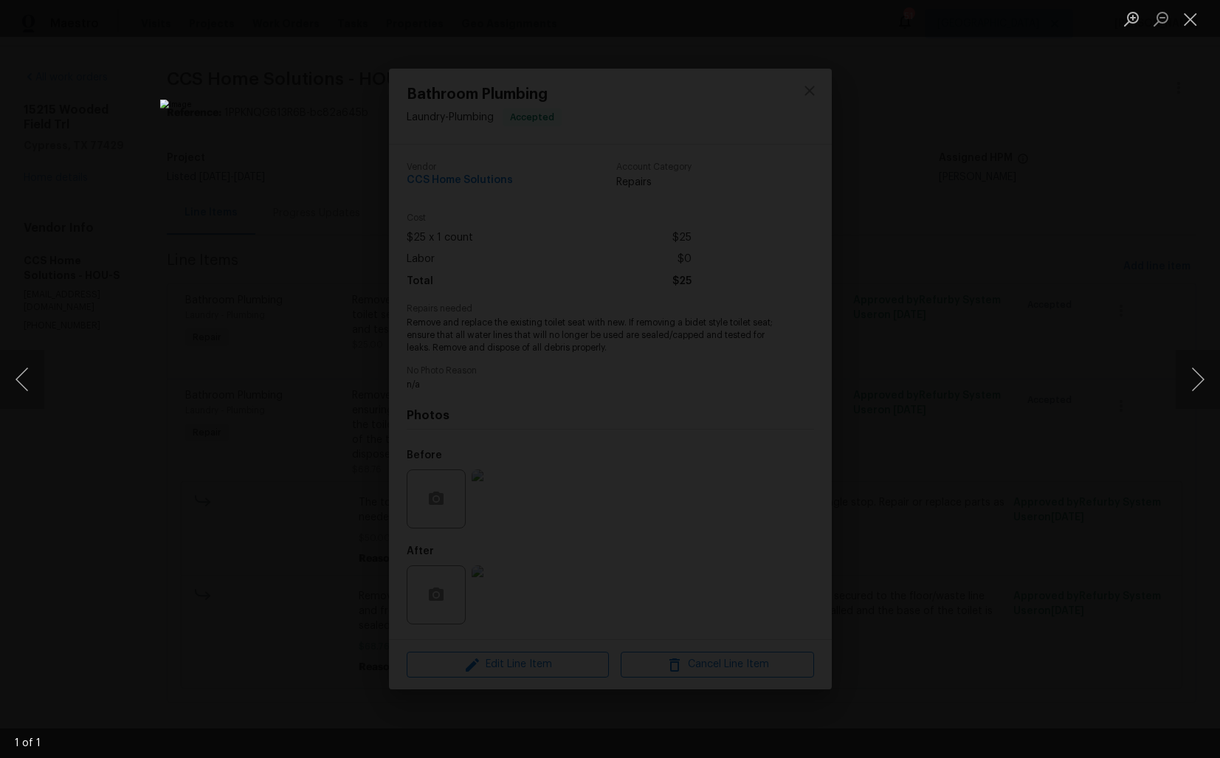
click at [942, 258] on div "Lightbox" at bounding box center [610, 379] width 1220 height 758
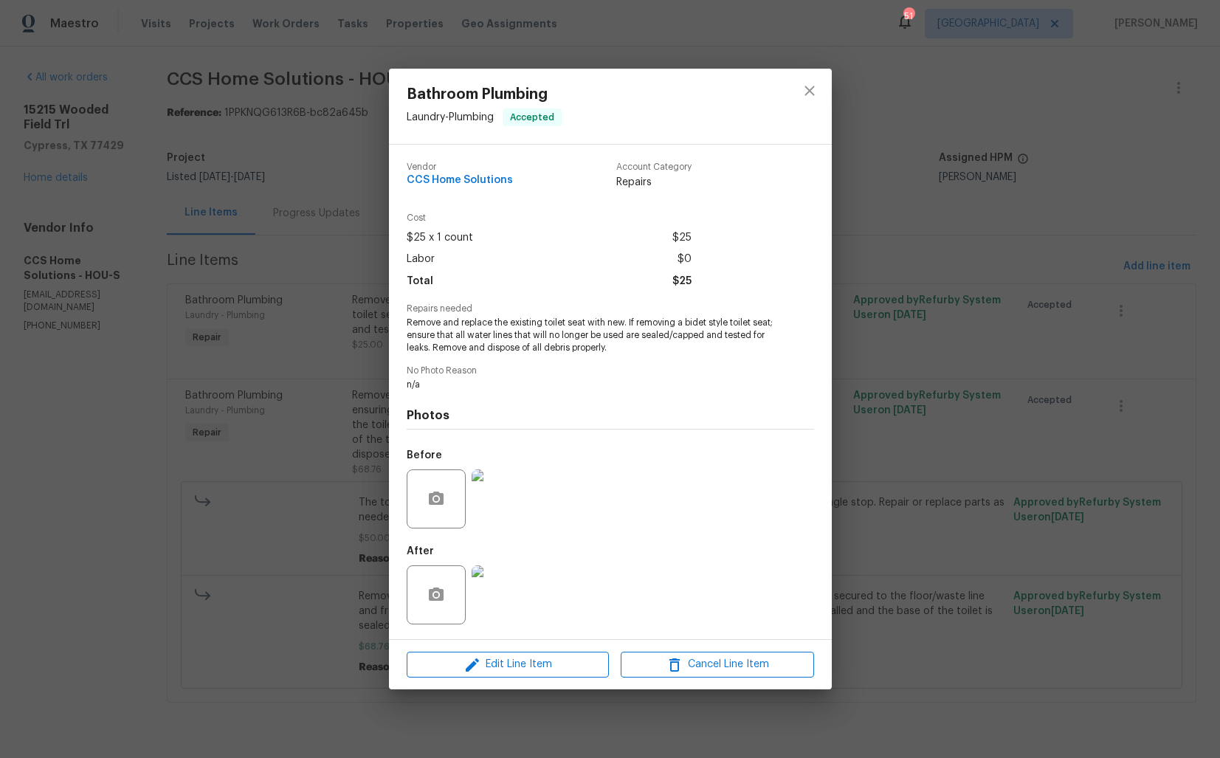
click at [293, 516] on div "Bathroom Plumbing Laundry - Plumbing Accepted Vendor CCS Home Solutions Account…" at bounding box center [610, 379] width 1220 height 758
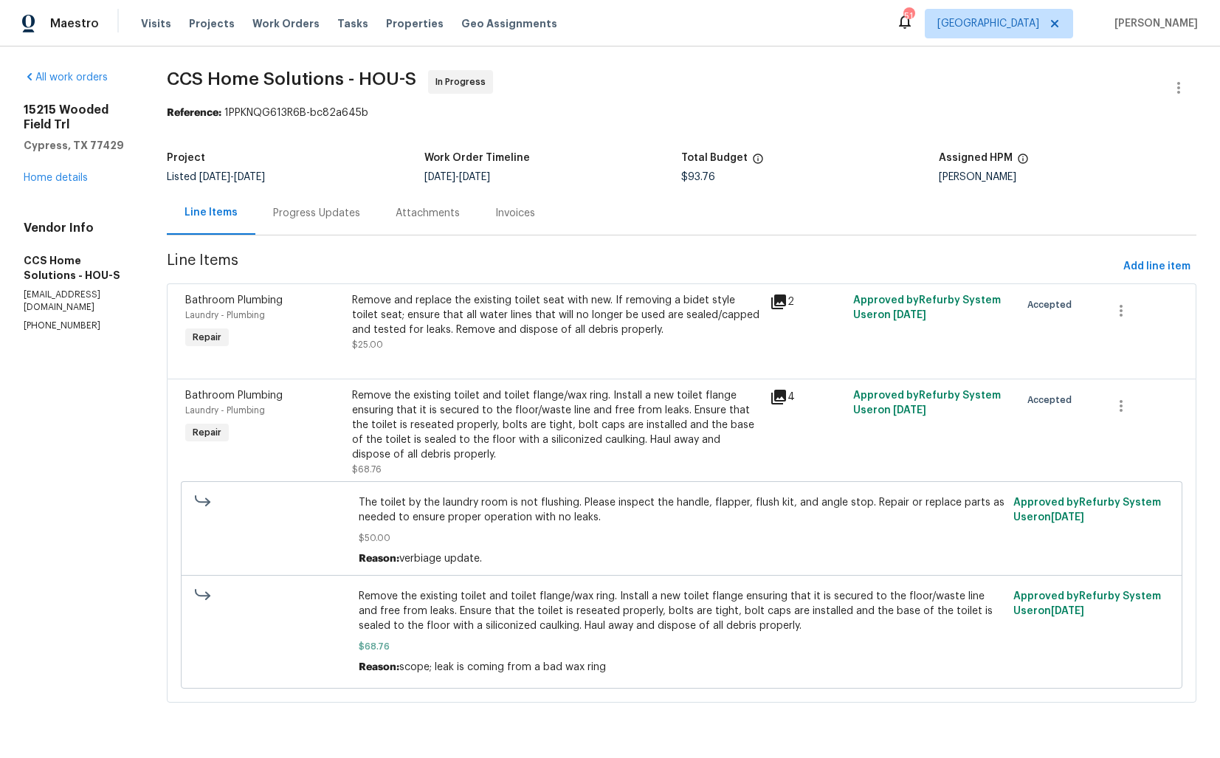
click at [562, 417] on div "Remove the existing toilet and toilet flange/wax ring. Install a new toilet fla…" at bounding box center [556, 425] width 408 height 74
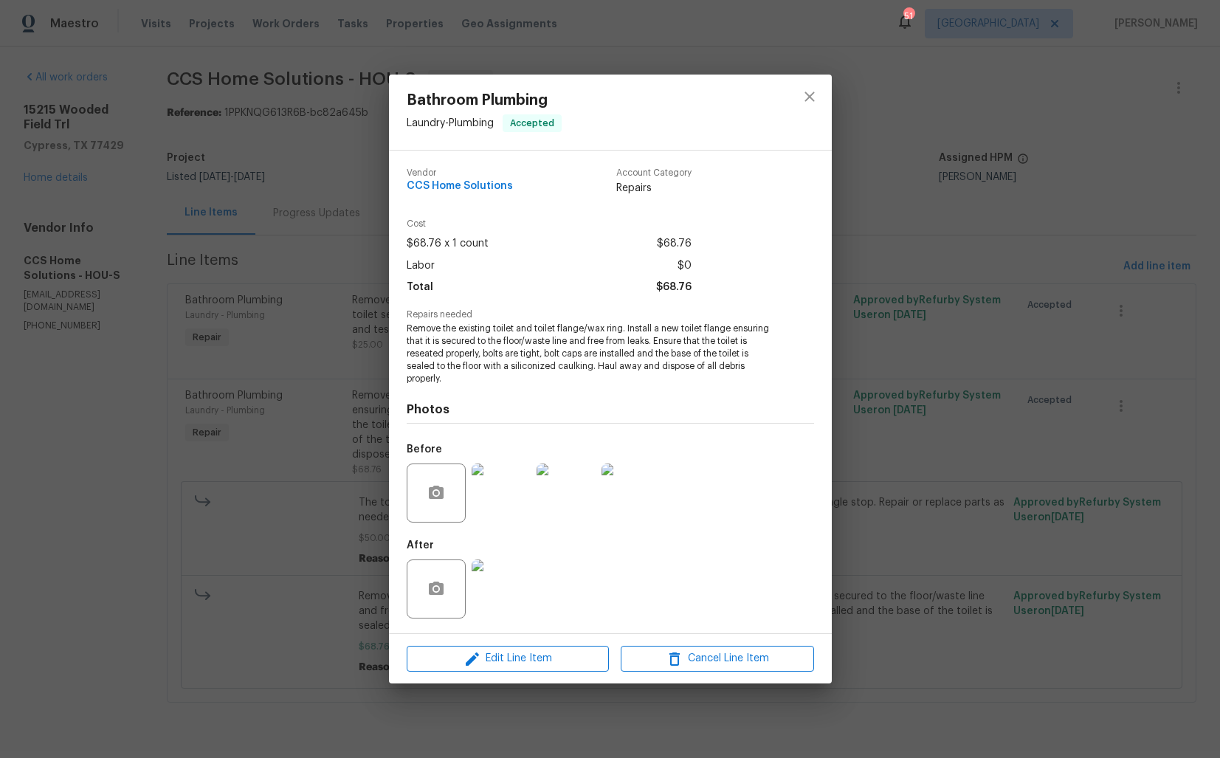
click at [519, 482] on img at bounding box center [501, 493] width 59 height 59
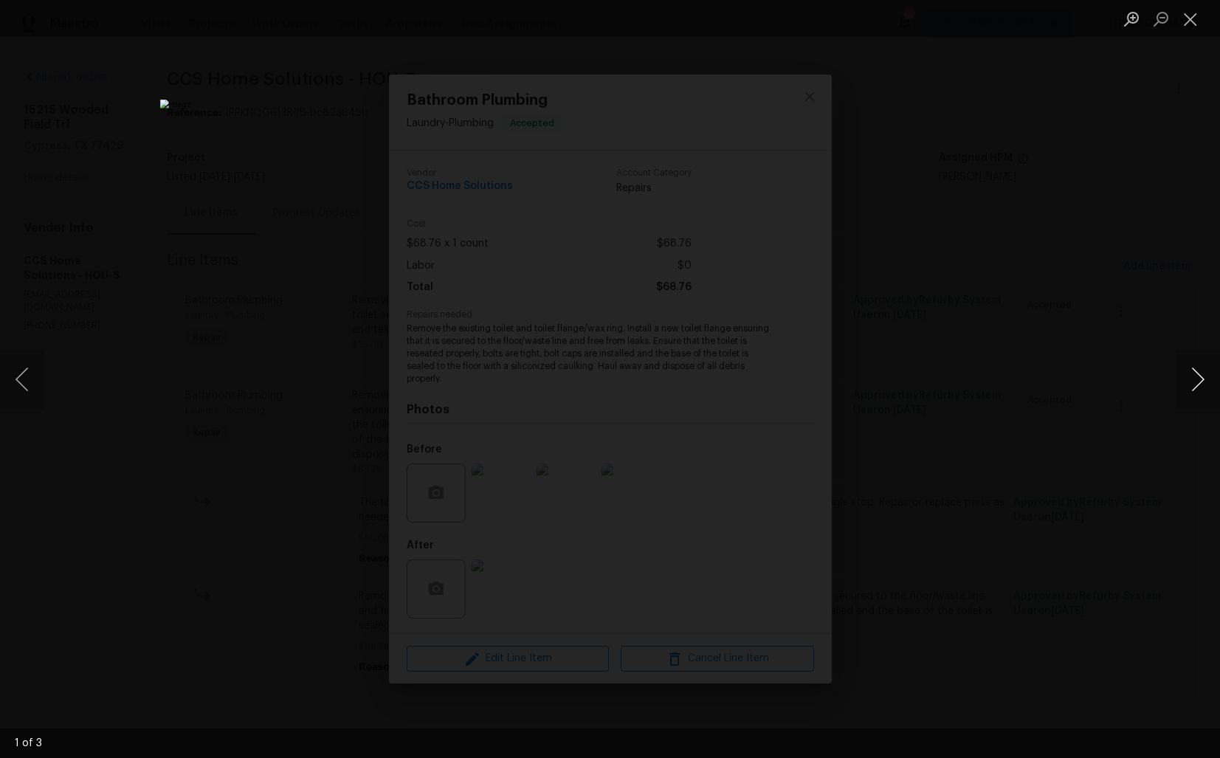
click at [1189, 384] on button "Next image" at bounding box center [1198, 379] width 44 height 59
click at [7, 377] on button "Previous image" at bounding box center [22, 379] width 44 height 59
click at [967, 356] on div "Lightbox" at bounding box center [610, 379] width 1220 height 758
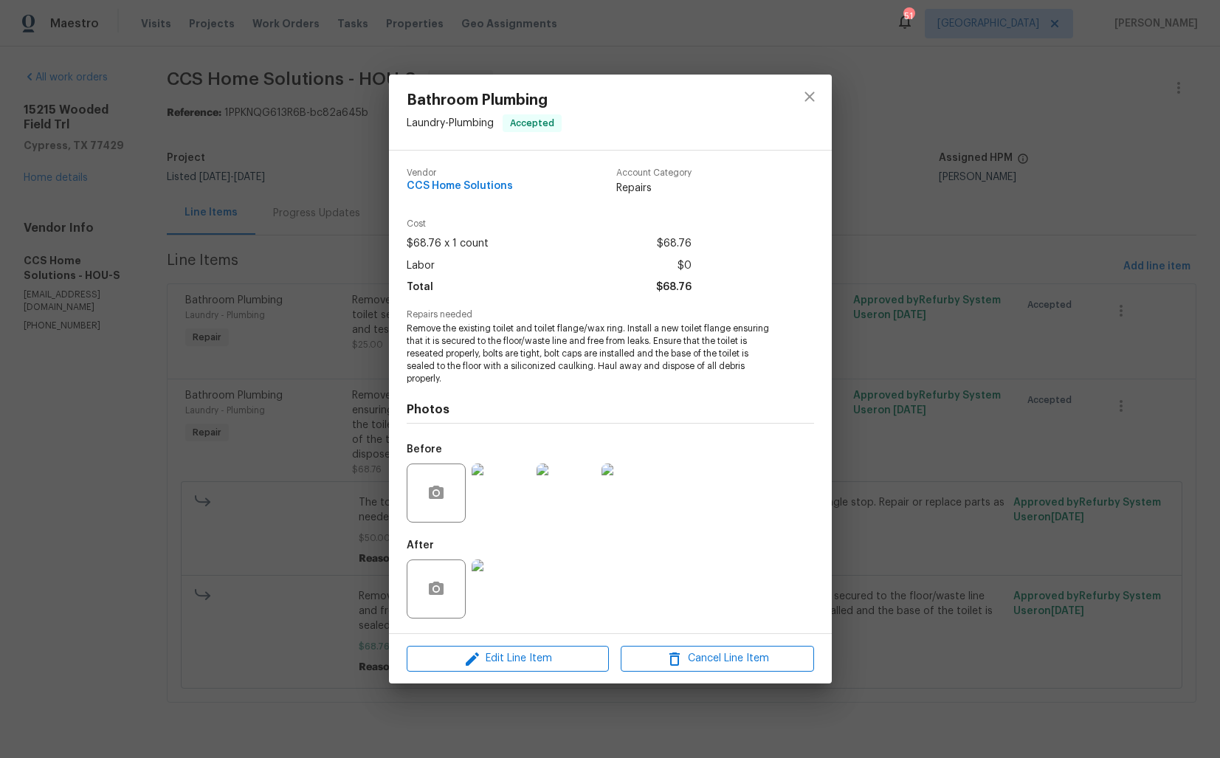
click at [586, 473] on img at bounding box center [566, 493] width 59 height 59
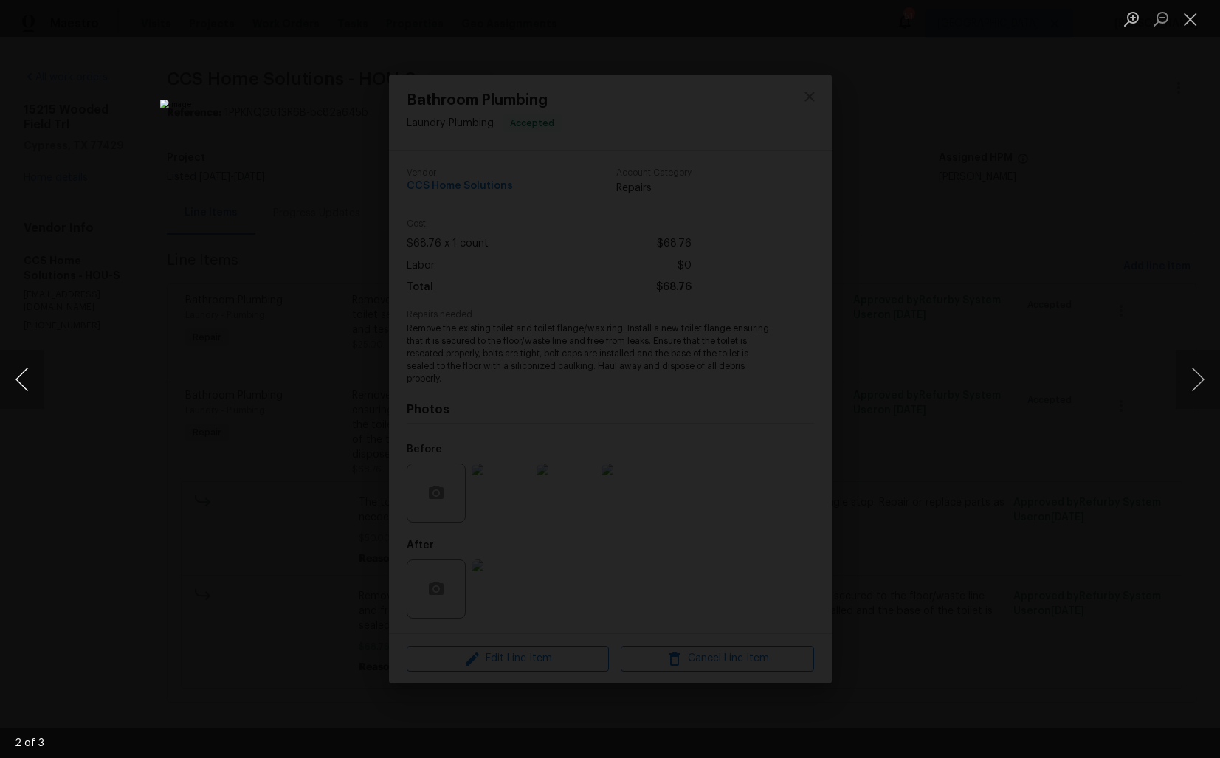
click at [36, 377] on button "Previous image" at bounding box center [22, 379] width 44 height 59
click at [1187, 388] on button "Next image" at bounding box center [1198, 379] width 44 height 59
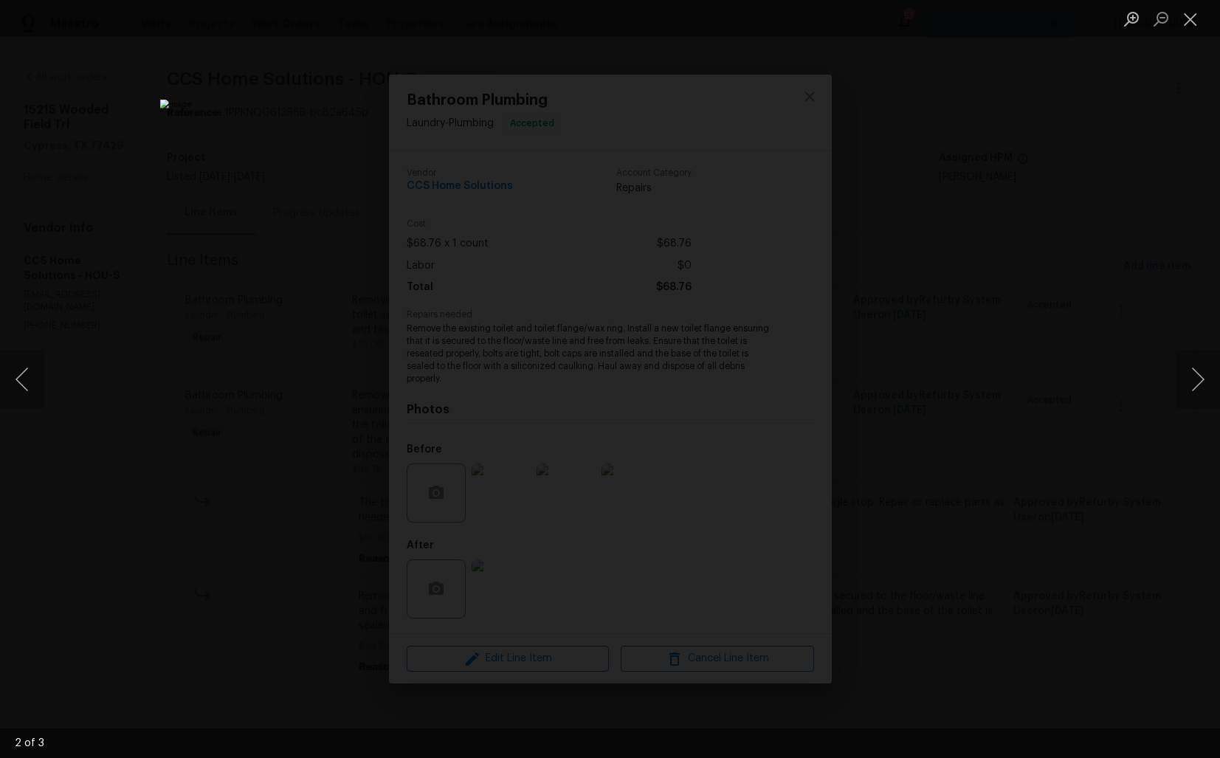
click at [983, 410] on div "Lightbox" at bounding box center [610, 379] width 1220 height 758
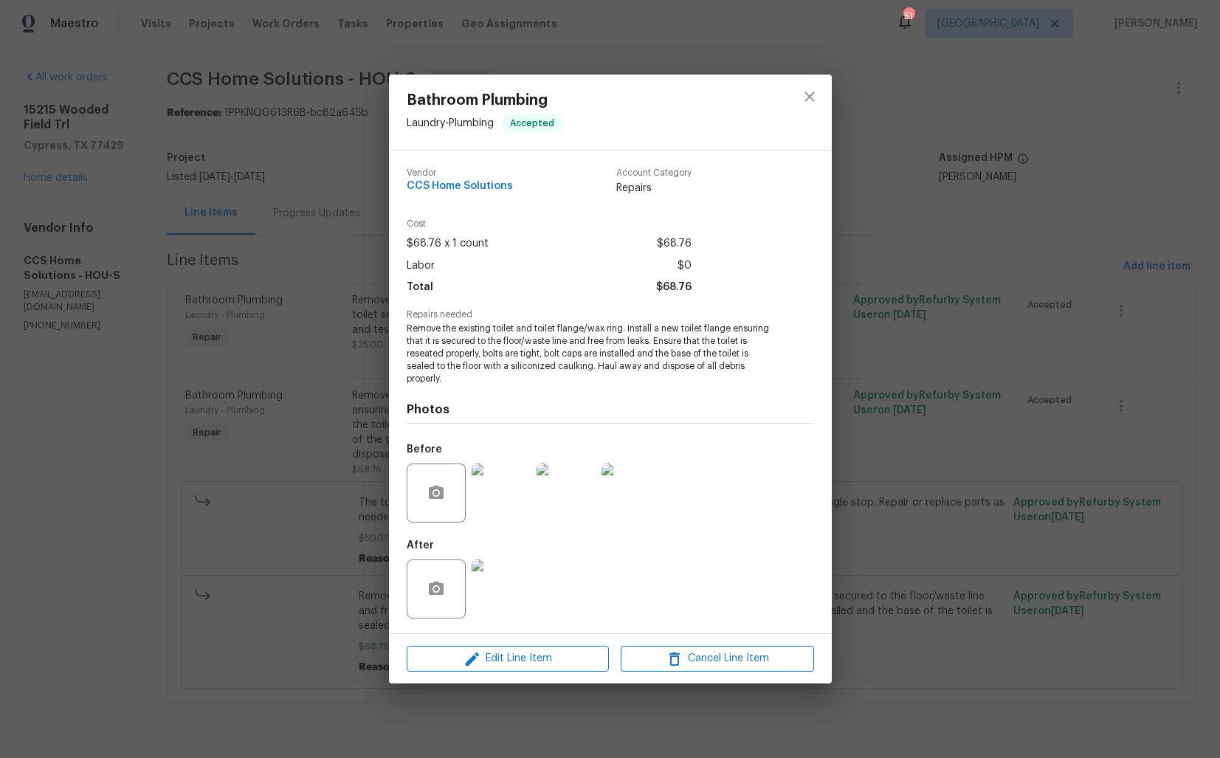
click at [500, 578] on img at bounding box center [501, 589] width 59 height 59
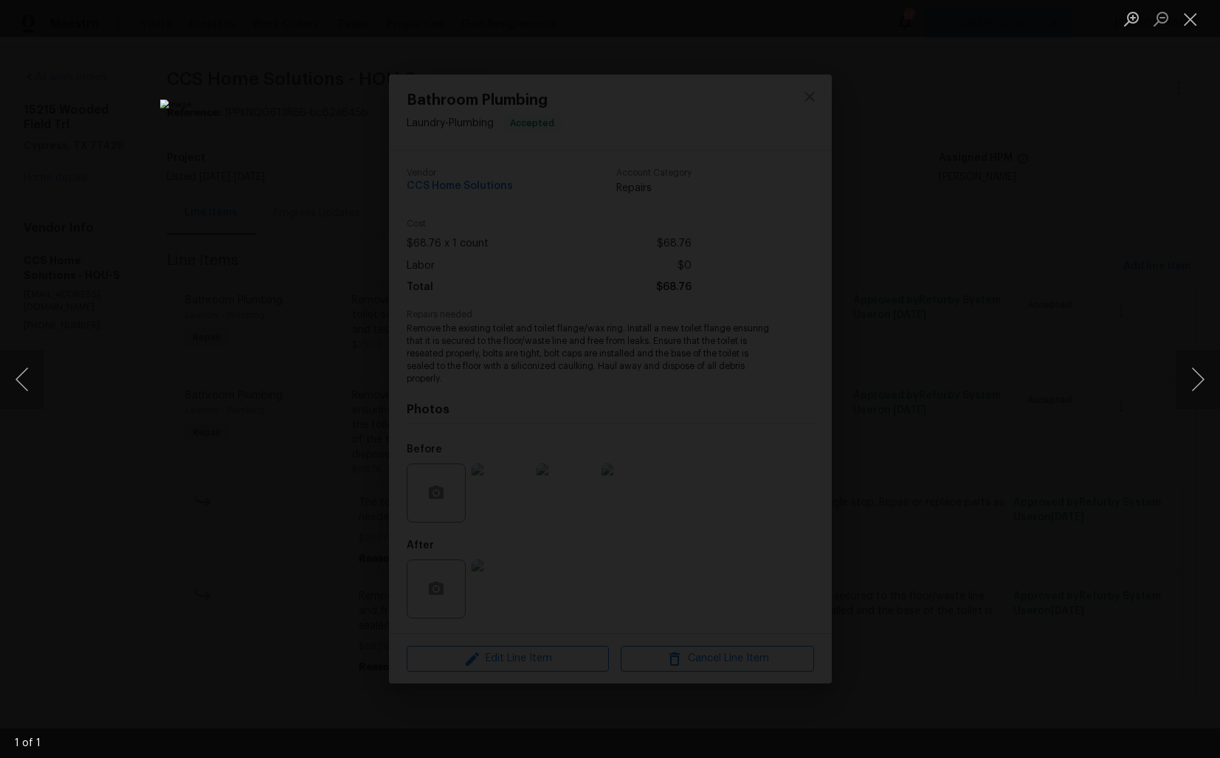
click at [1043, 277] on div "Lightbox" at bounding box center [610, 379] width 1220 height 758
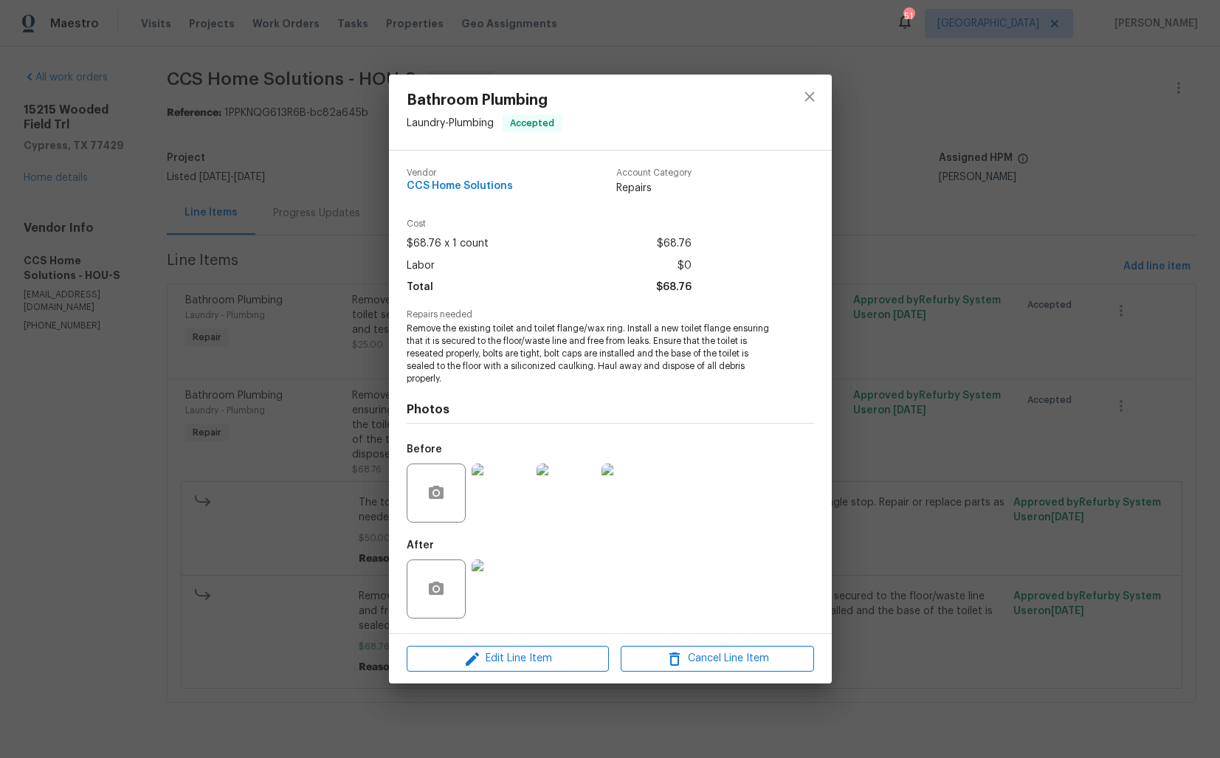
click at [992, 277] on div "Bathroom Plumbing Laundry - Plumbing Accepted Vendor CCS Home Solutions Account…" at bounding box center [610, 379] width 1220 height 758
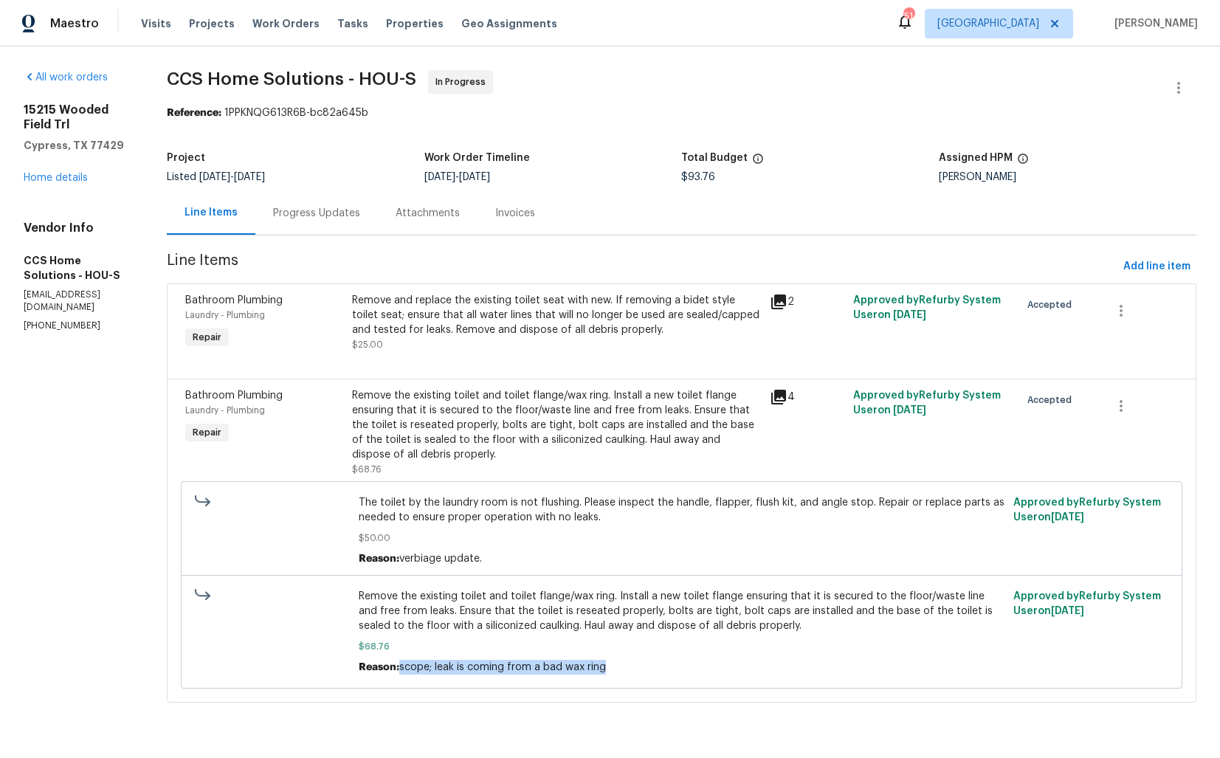
drag, startPoint x: 412, startPoint y: 668, endPoint x: 698, endPoint y: 669, distance: 286.5
click at [699, 668] on div "Reason: scope; leak is coming from a bad wax ring" at bounding box center [682, 667] width 646 height 15
click at [698, 669] on div "Reason: scope; leak is coming from a bad wax ring" at bounding box center [682, 667] width 646 height 15
click at [331, 213] on div "Progress Updates" at bounding box center [316, 213] width 87 height 15
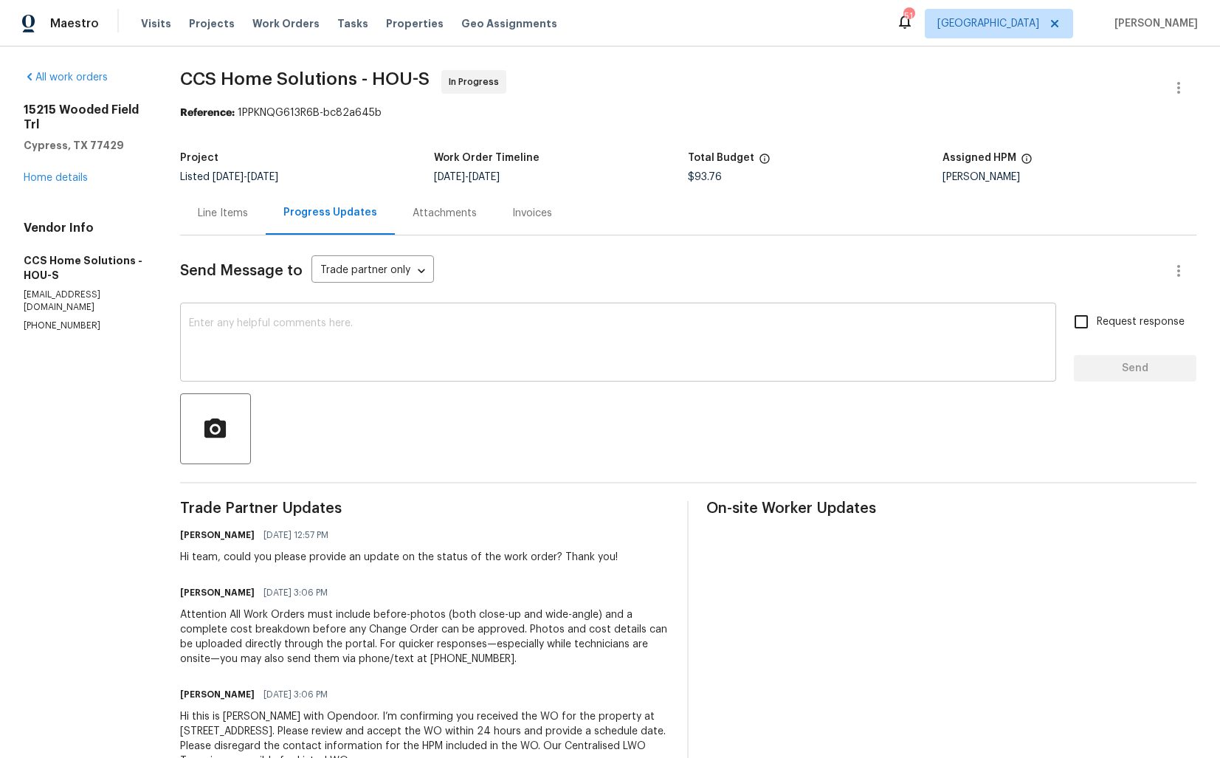
click at [453, 346] on textarea at bounding box center [618, 344] width 859 height 52
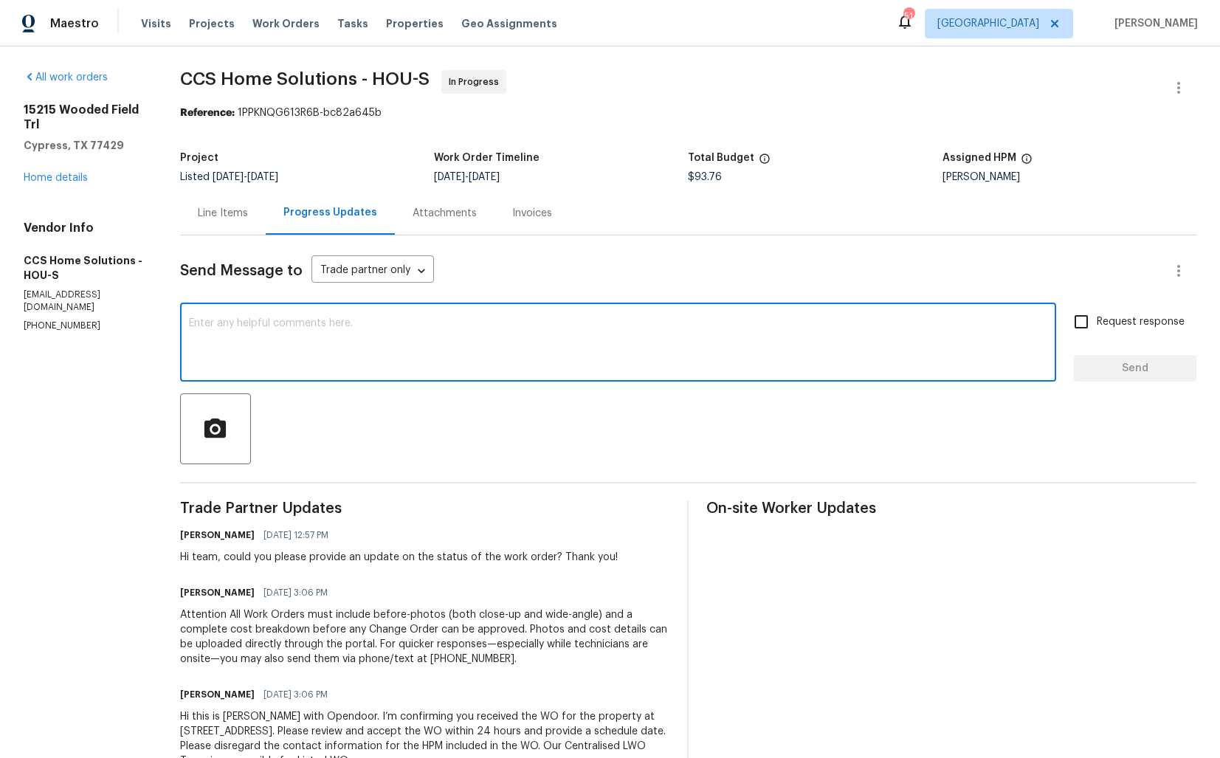
click at [486, 332] on textarea at bounding box center [618, 344] width 859 height 52
click at [276, 324] on textarea "Hi team, I see the photos are uploaded" at bounding box center [618, 344] width 859 height 52
click at [472, 322] on textarea "Hi team, I see the completion photos are uploaded" at bounding box center [618, 344] width 859 height 52
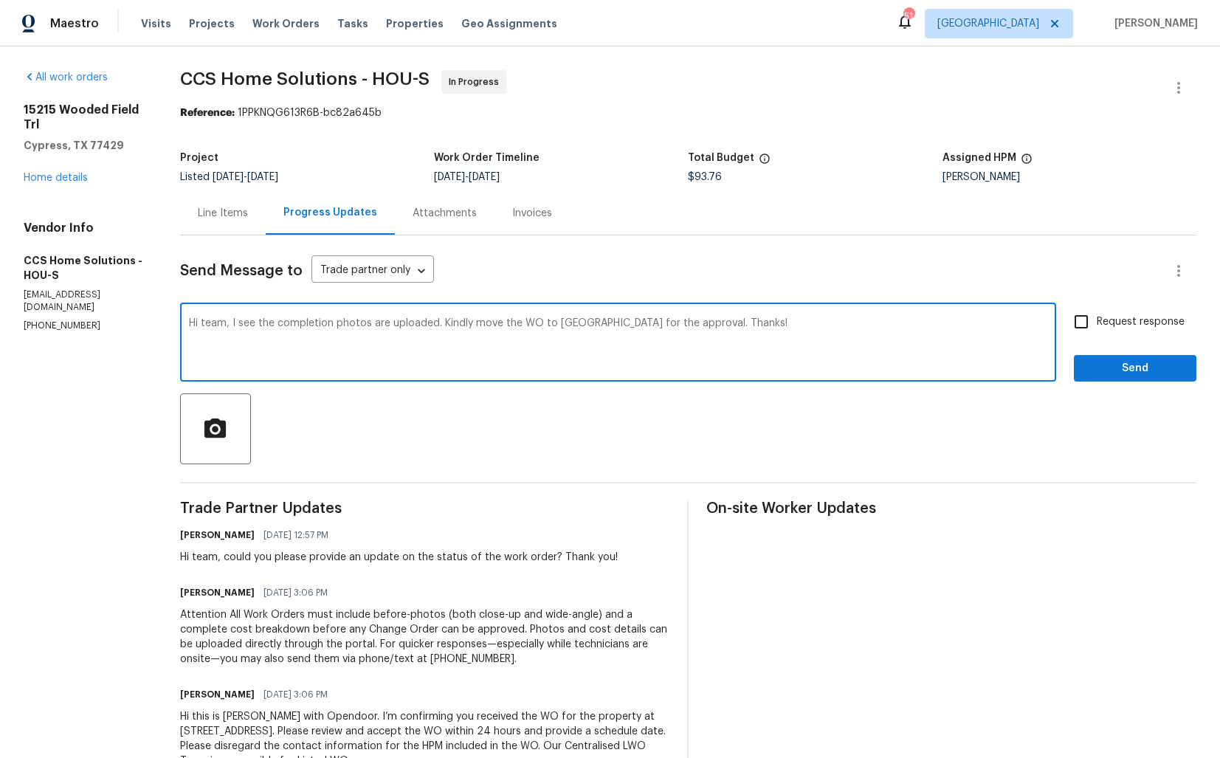
type textarea "Hi team, I see the completion photos are uploaded. Kindly move the WO to QC for…"
click at [1088, 319] on input "Request response" at bounding box center [1081, 321] width 31 height 31
checkbox input "true"
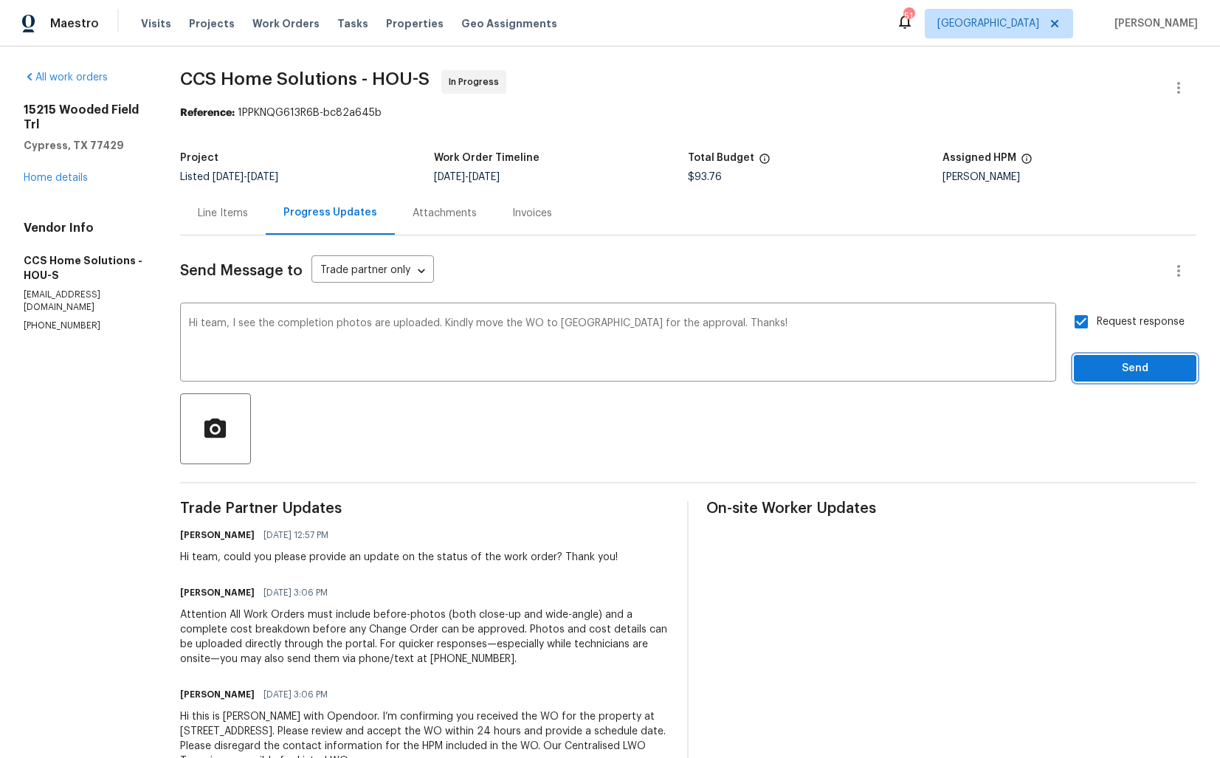
click at [1138, 367] on span "Send" at bounding box center [1135, 369] width 99 height 18
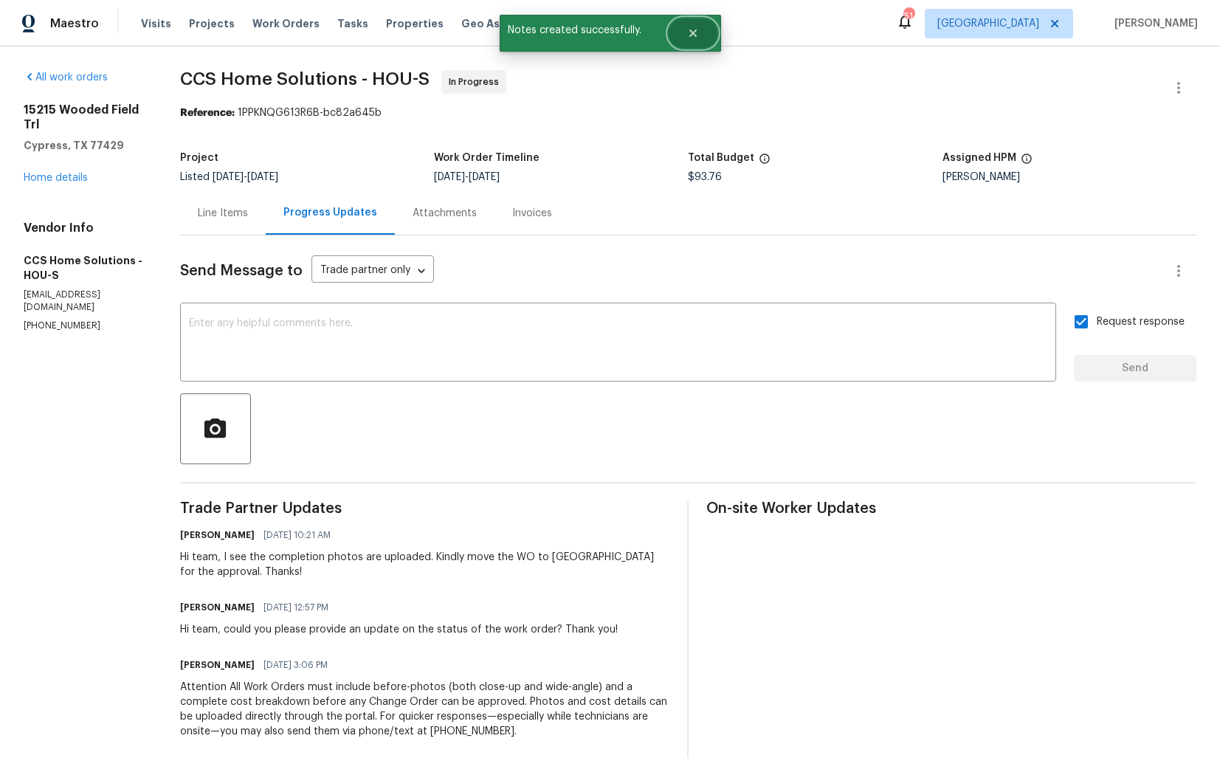
click at [697, 38] on icon "Close" at bounding box center [693, 33] width 12 height 12
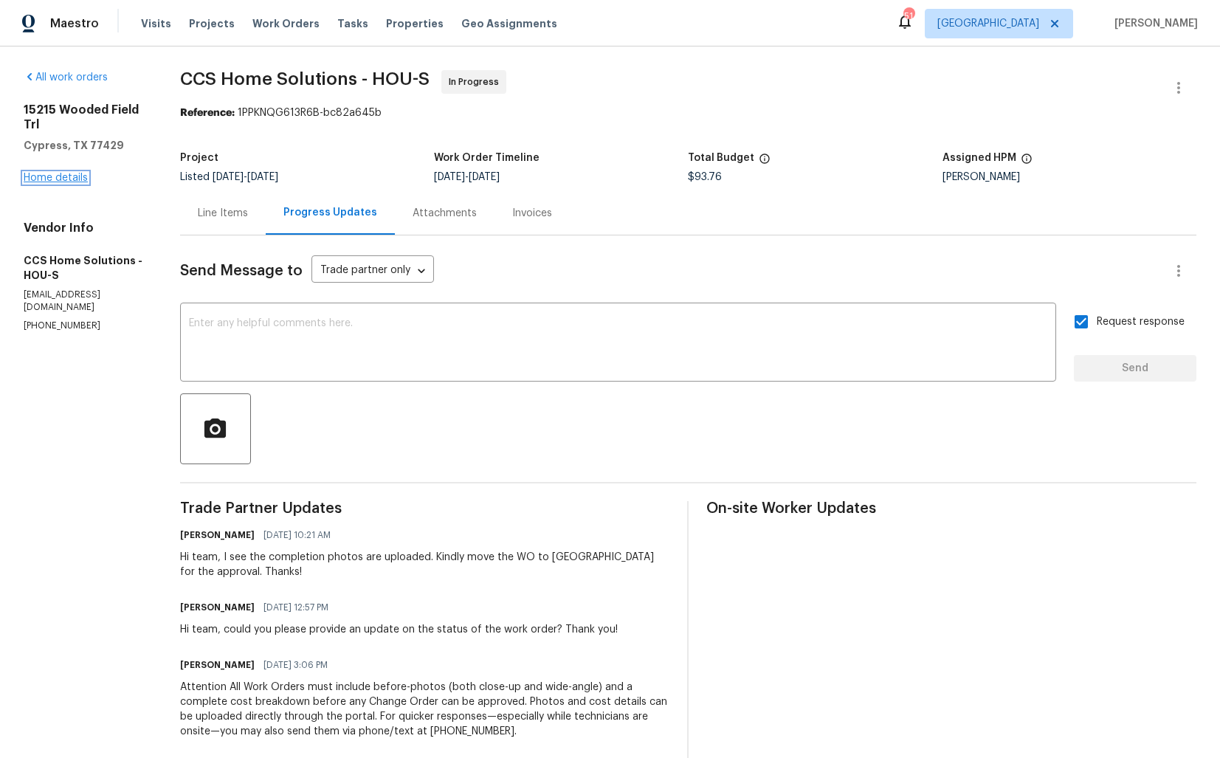
click at [35, 179] on link "Home details" at bounding box center [56, 178] width 64 height 10
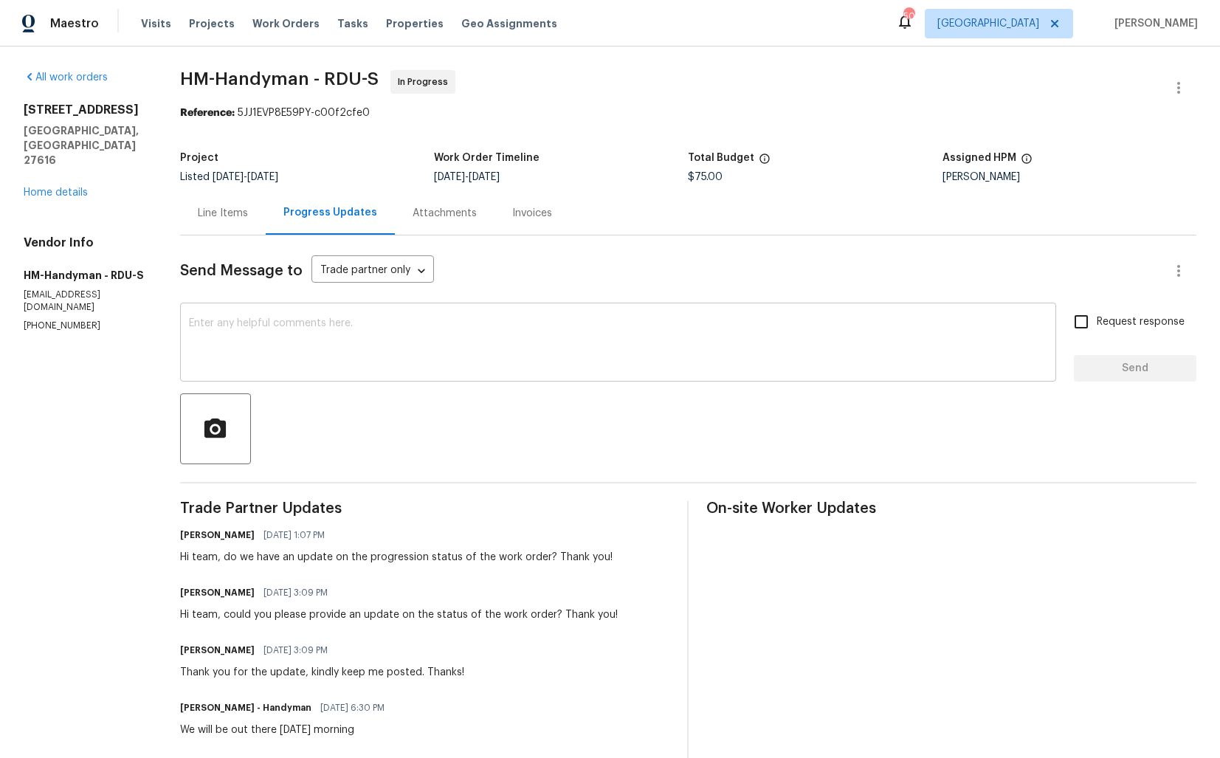
click at [515, 367] on textarea at bounding box center [618, 344] width 859 height 52
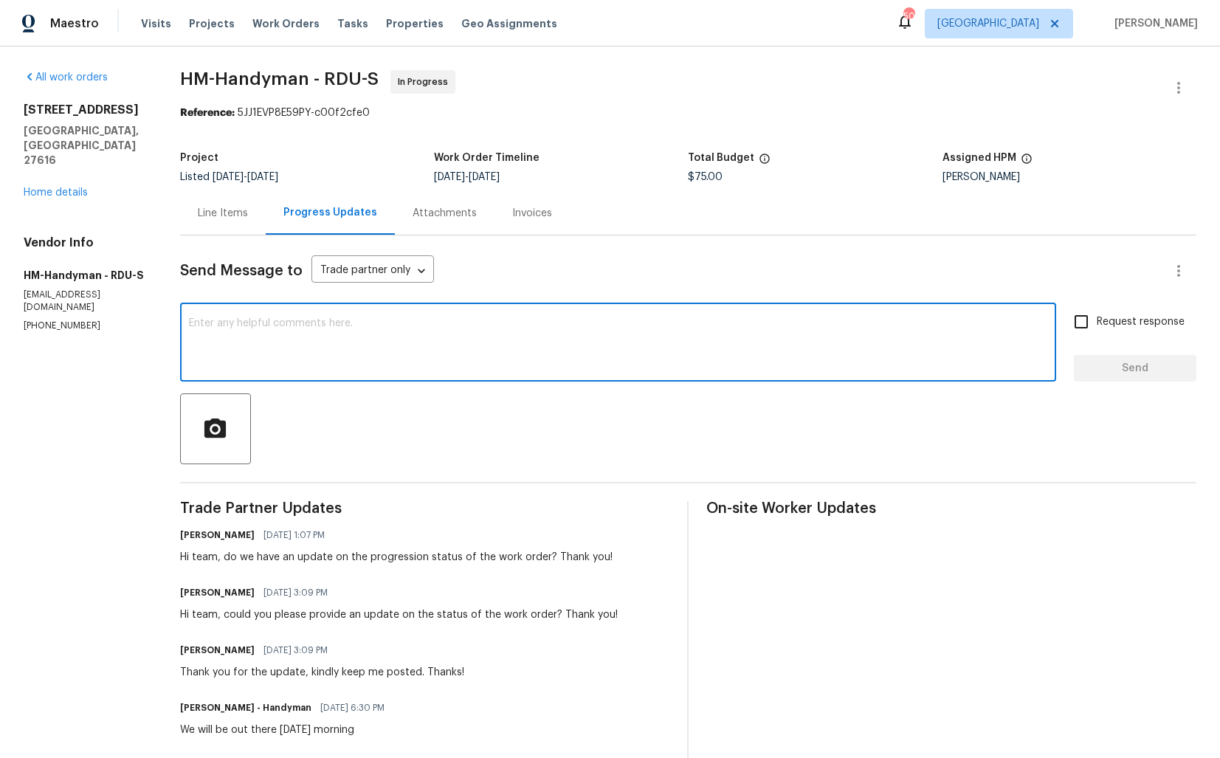
paste textarea "Hi Team, we sent you a text message through RingCentral to get a status update …"
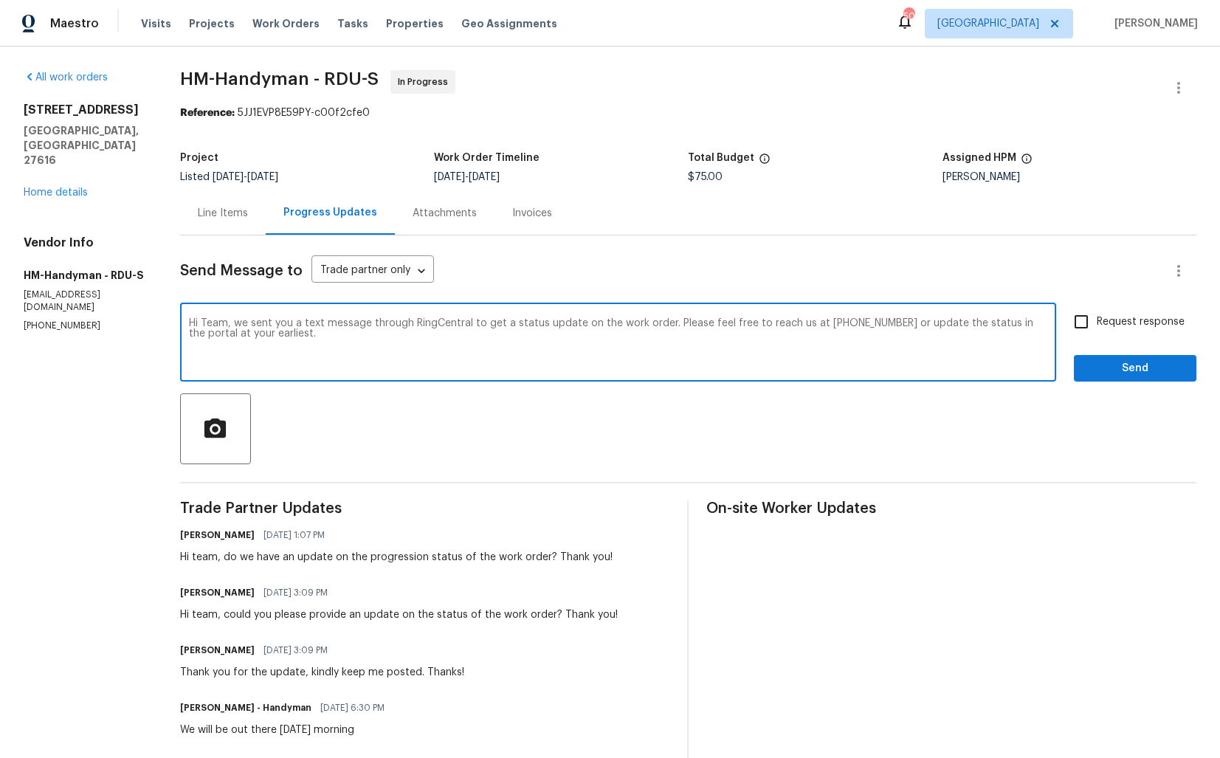
drag, startPoint x: 378, startPoint y: 323, endPoint x: 475, endPoint y: 326, distance: 96.8
click at [475, 326] on textarea "Hi Team, we sent you a text message through RingCentral to get a status update …" at bounding box center [618, 344] width 859 height 52
click at [1039, 325] on textarea "Hi Team, we sent you a text message to get a status update on the work order. P…" at bounding box center [618, 344] width 859 height 52
type textarea "Hi Team, we sent you a text message to get a status update on the work order. P…"
click at [1082, 327] on input "Request response" at bounding box center [1081, 321] width 31 height 31
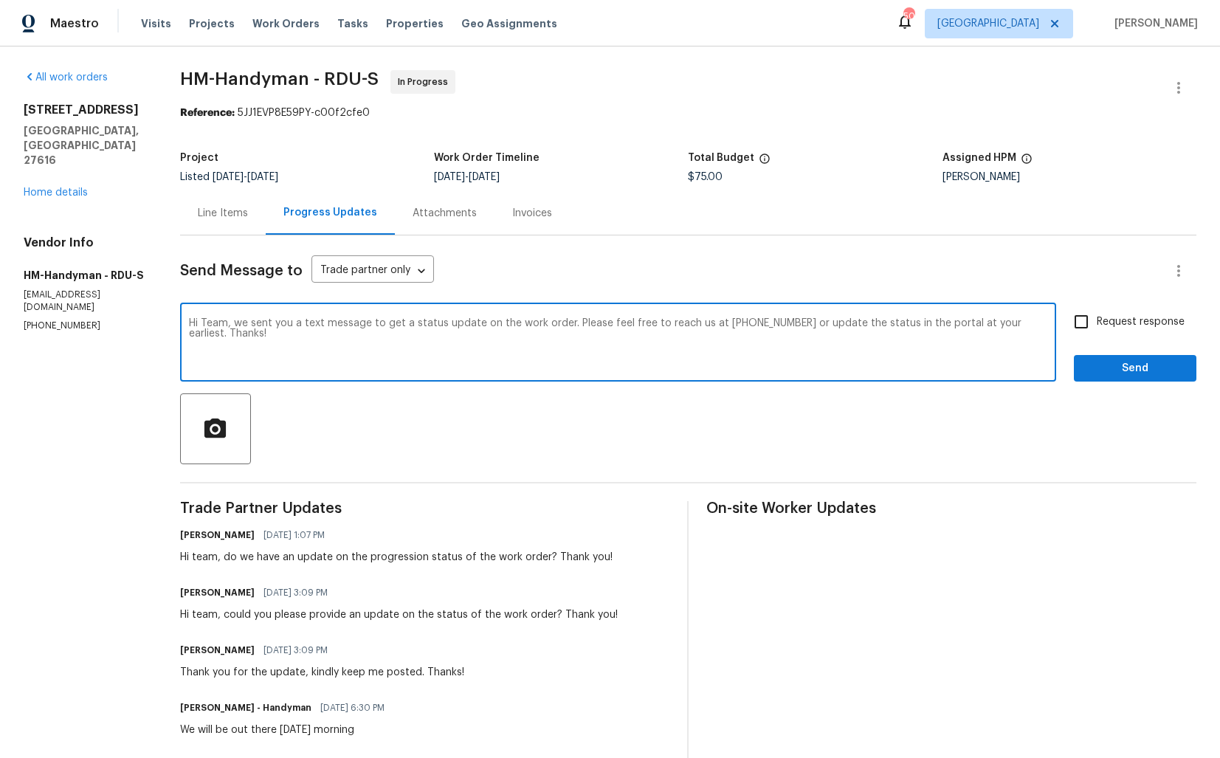
checkbox input "true"
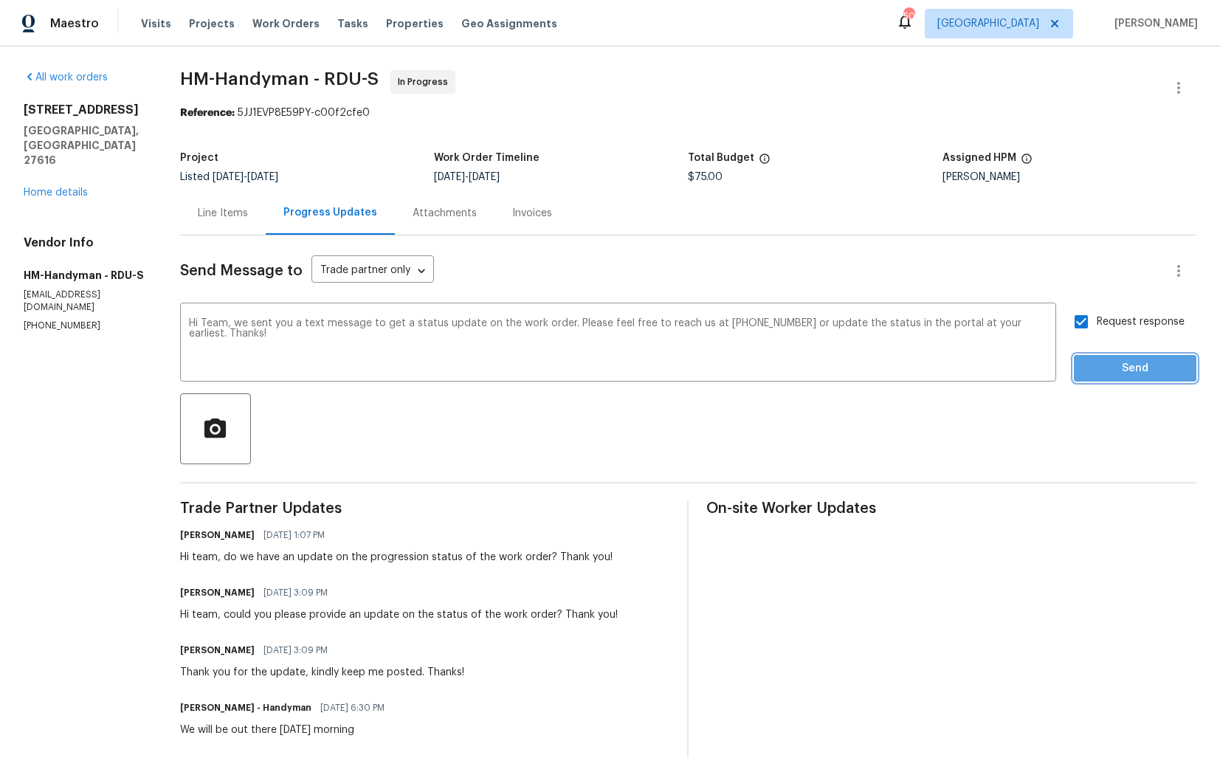
click at [1109, 369] on span "Send" at bounding box center [1135, 369] width 99 height 18
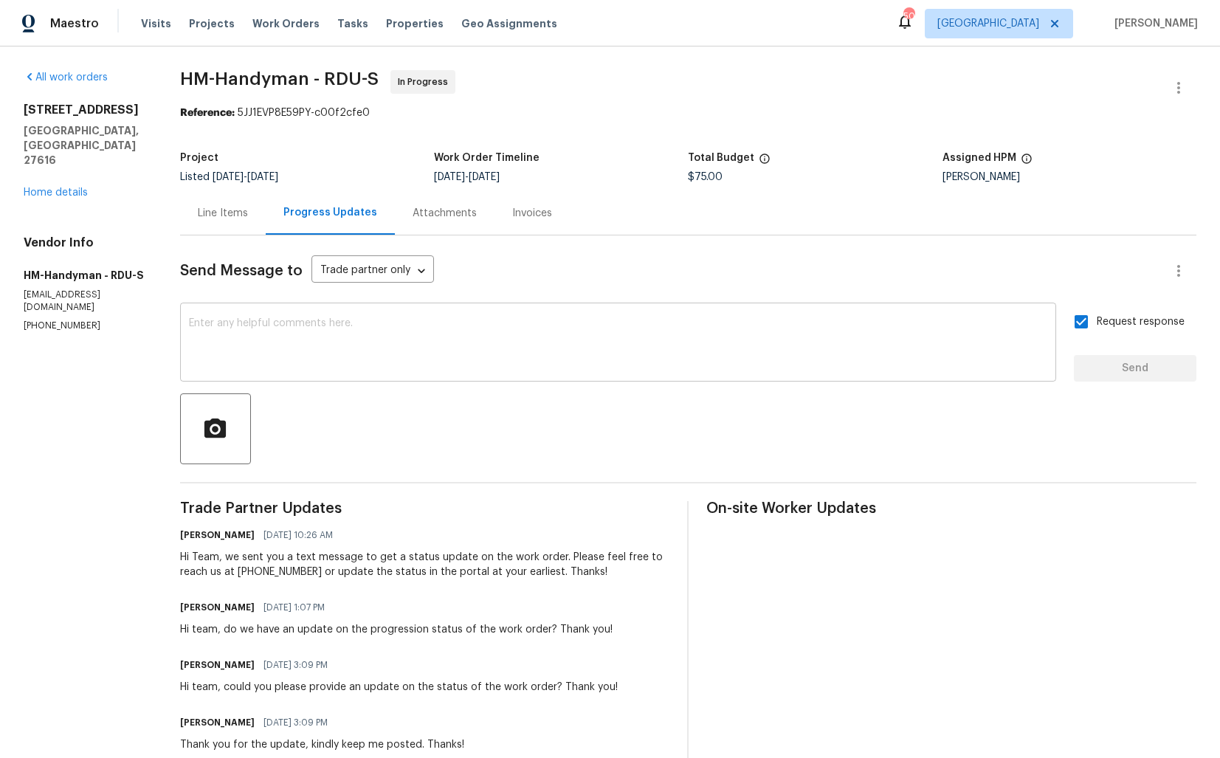
click at [459, 327] on textarea at bounding box center [618, 344] width 859 height 52
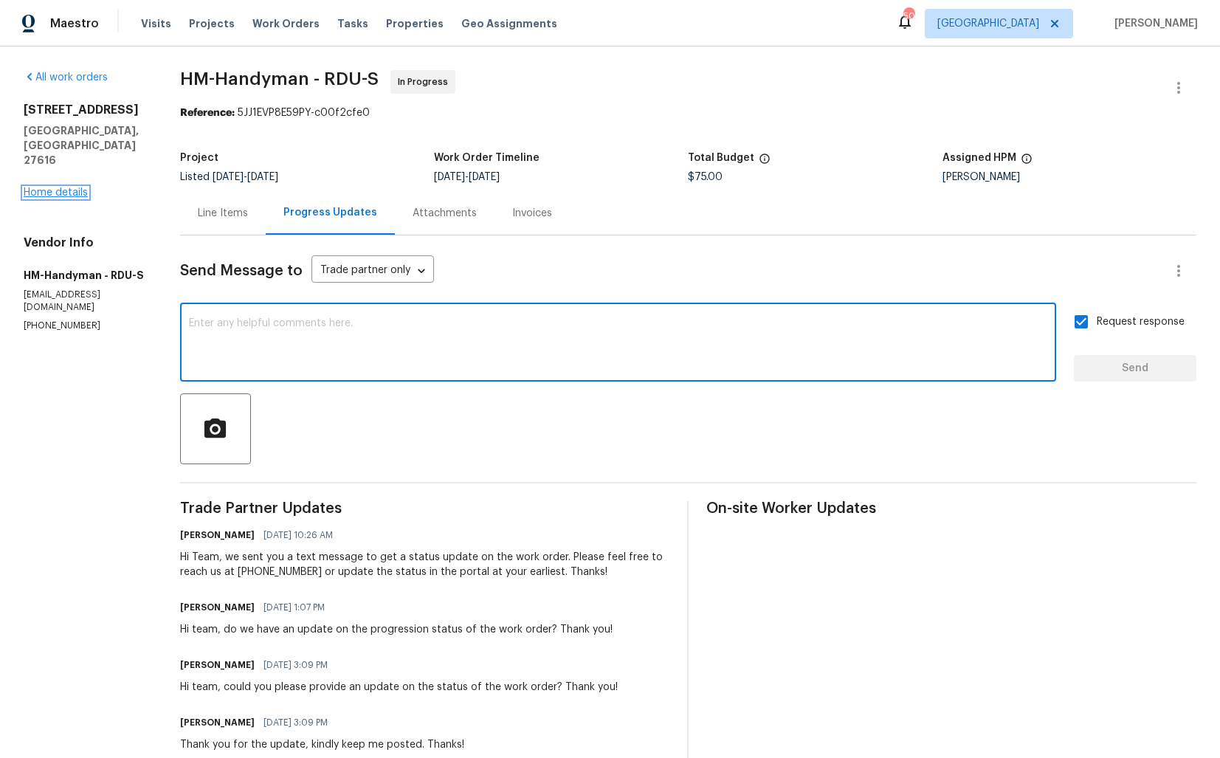
click at [52, 188] on link "Home details" at bounding box center [56, 193] width 64 height 10
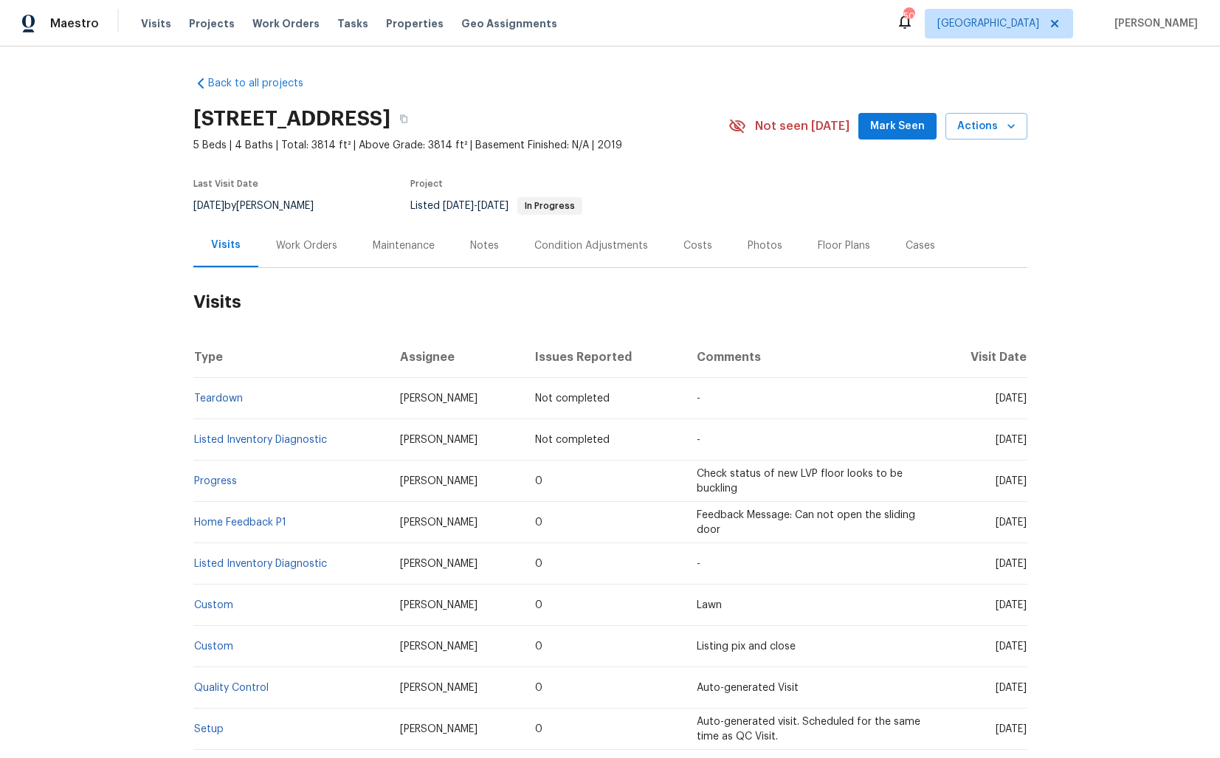
click at [293, 239] on div "Work Orders" at bounding box center [306, 245] width 61 height 15
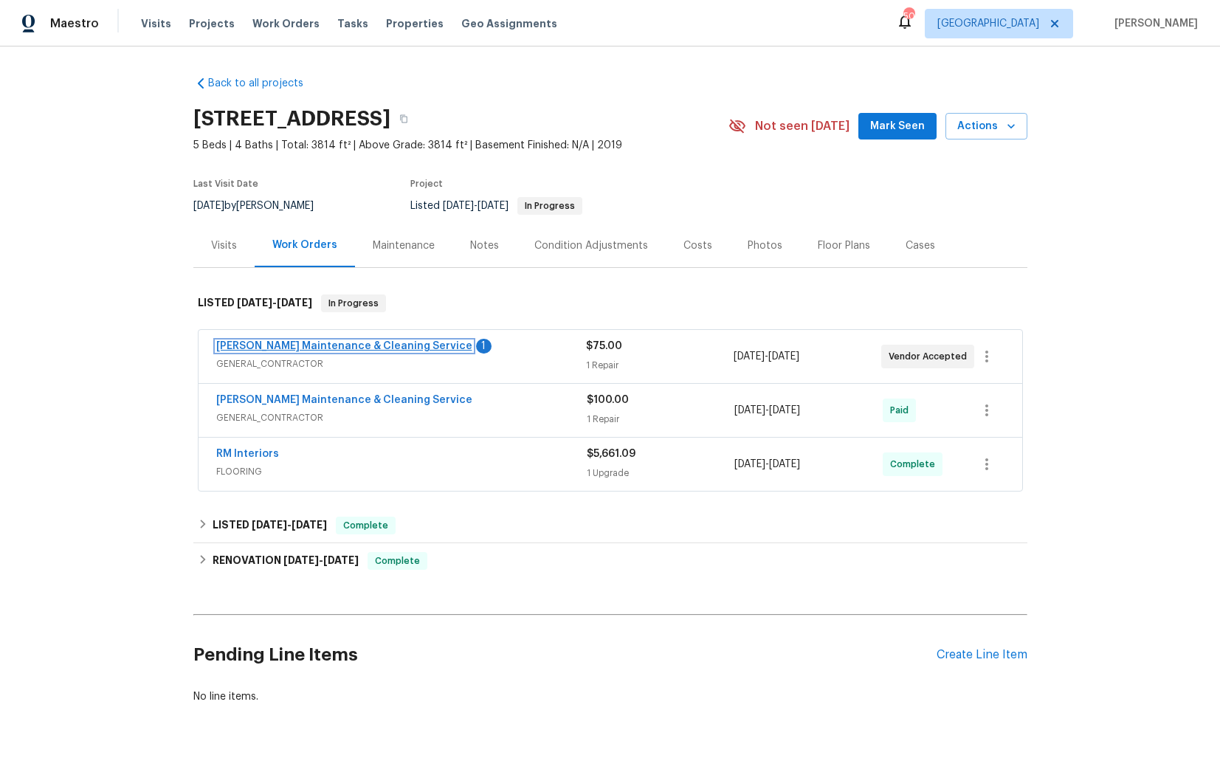
click at [273, 349] on link "Baker's Maintenance & Cleaning Service" at bounding box center [344, 346] width 256 height 10
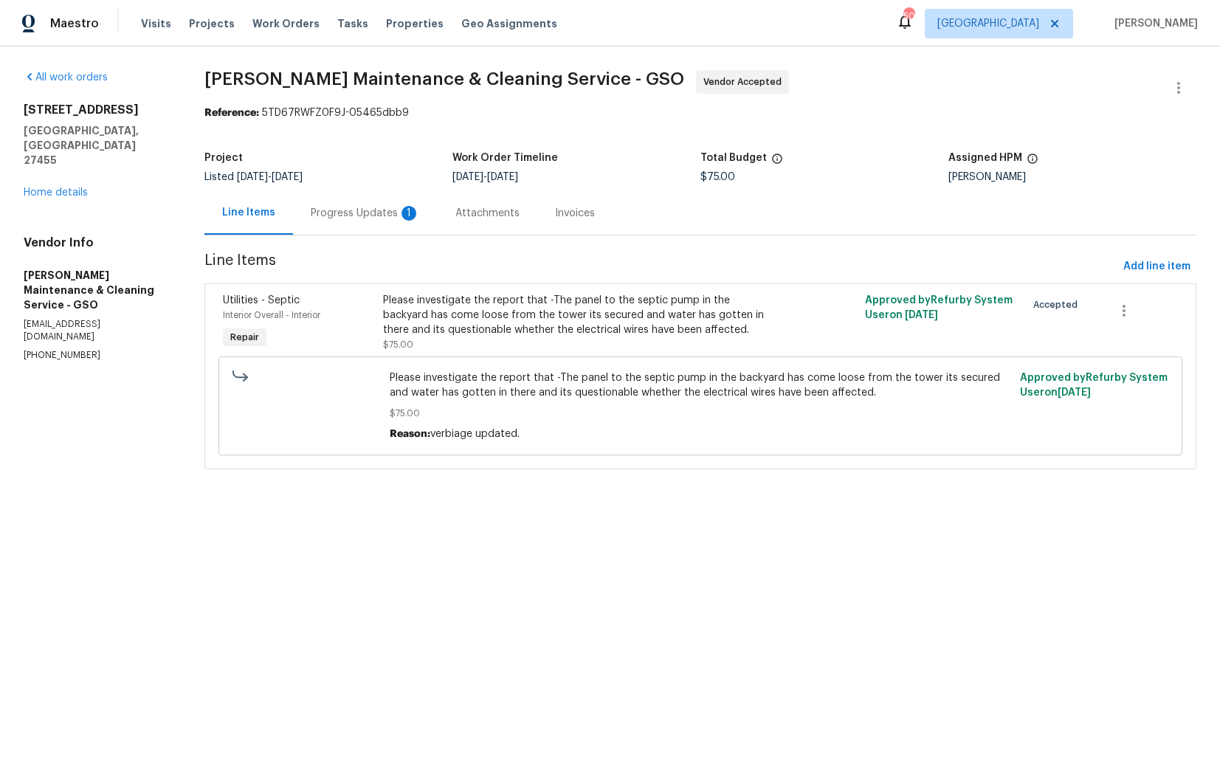
click at [347, 201] on div "Progress Updates 1" at bounding box center [365, 213] width 145 height 44
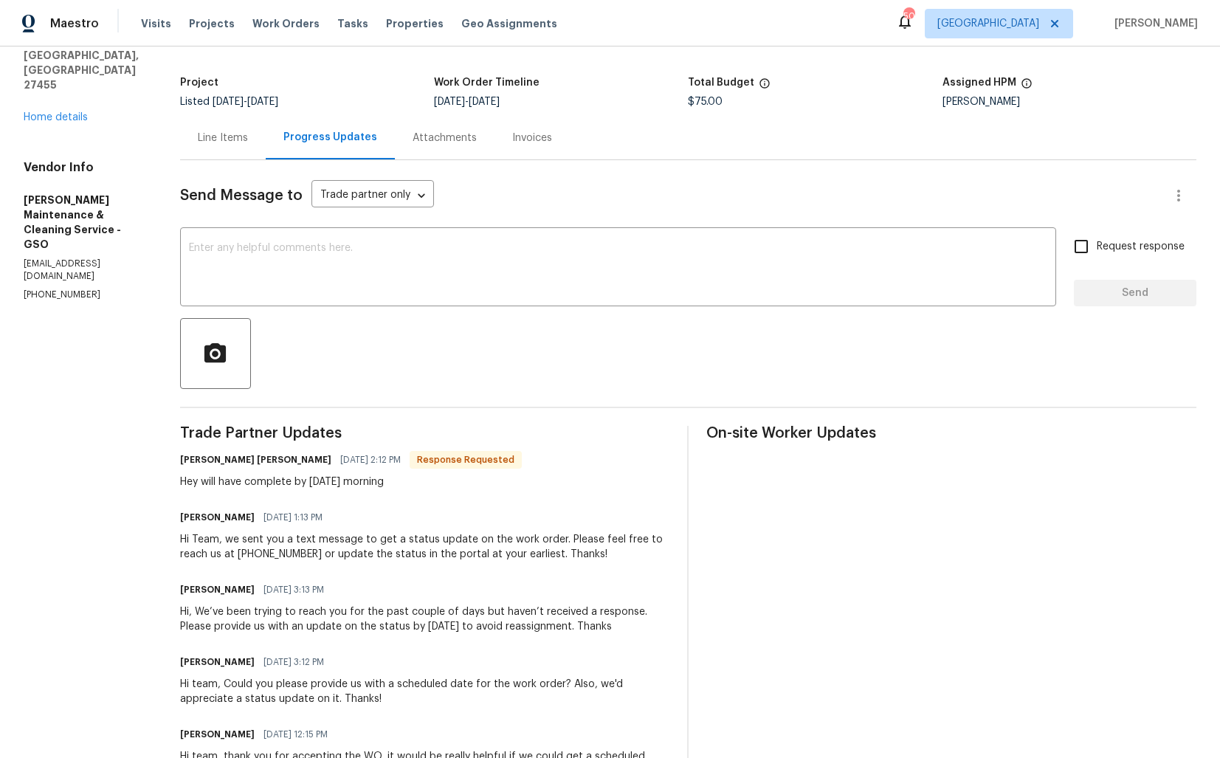
scroll to position [111, 0]
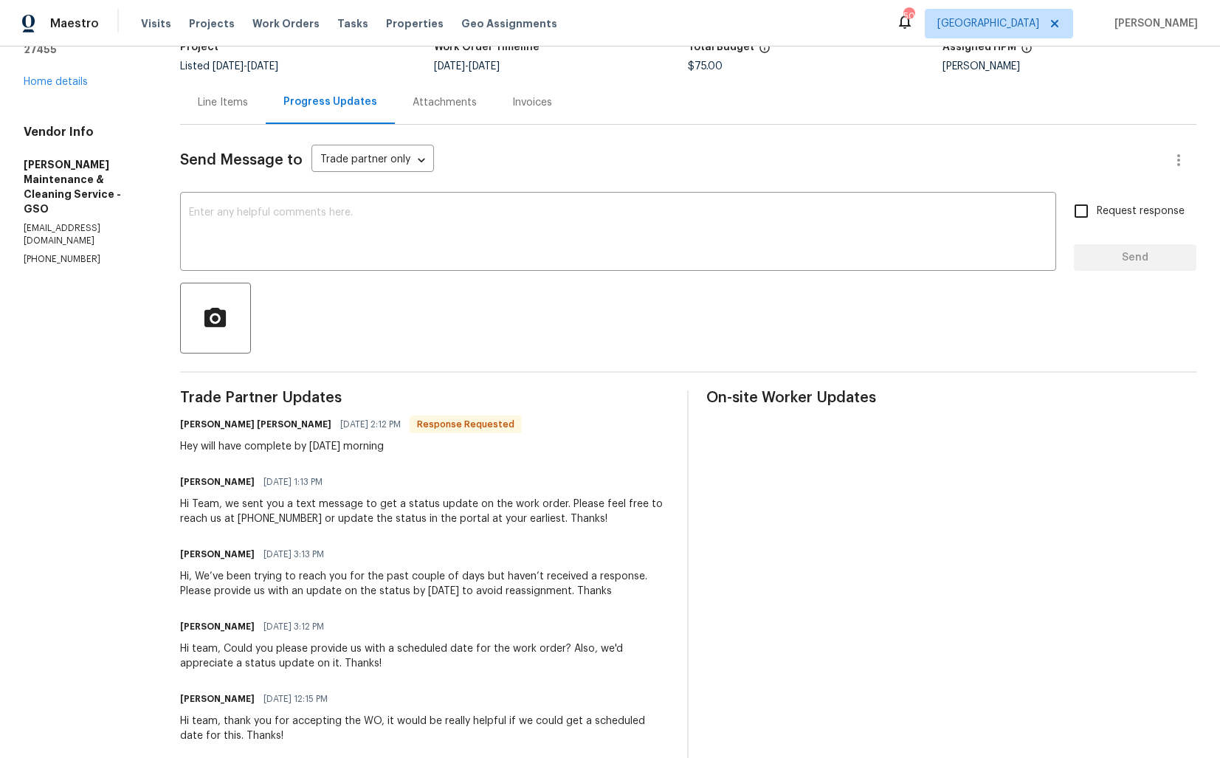
click at [206, 427] on h6 "Simpson Baker" at bounding box center [255, 424] width 151 height 15
copy h6 "Simpson"
click at [379, 227] on textarea at bounding box center [618, 233] width 859 height 52
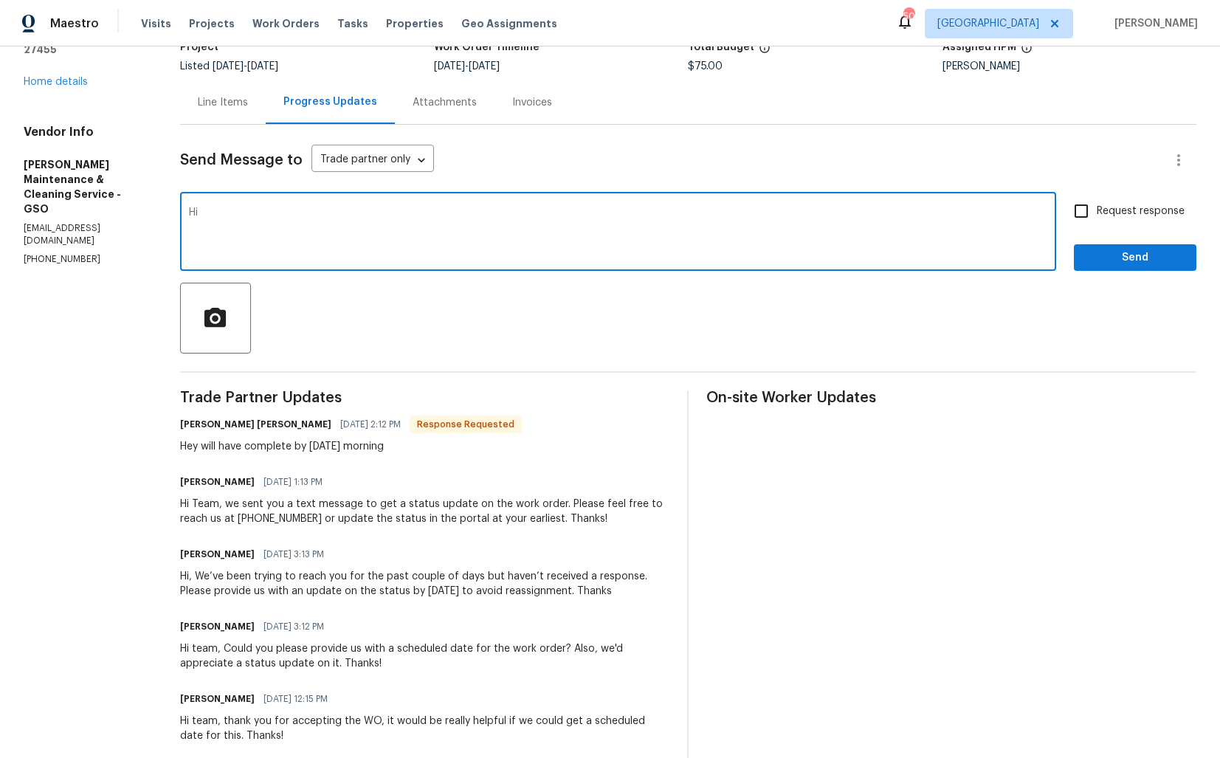
paste textarea "Simpson"
type textarea "Hi Simpson, thank you for the confirmation. Kindly keep me posted. Thanks!"
click at [1104, 222] on label "Request response" at bounding box center [1125, 211] width 119 height 31
click at [1097, 222] on input "Request response" at bounding box center [1081, 211] width 31 height 31
checkbox input "true"
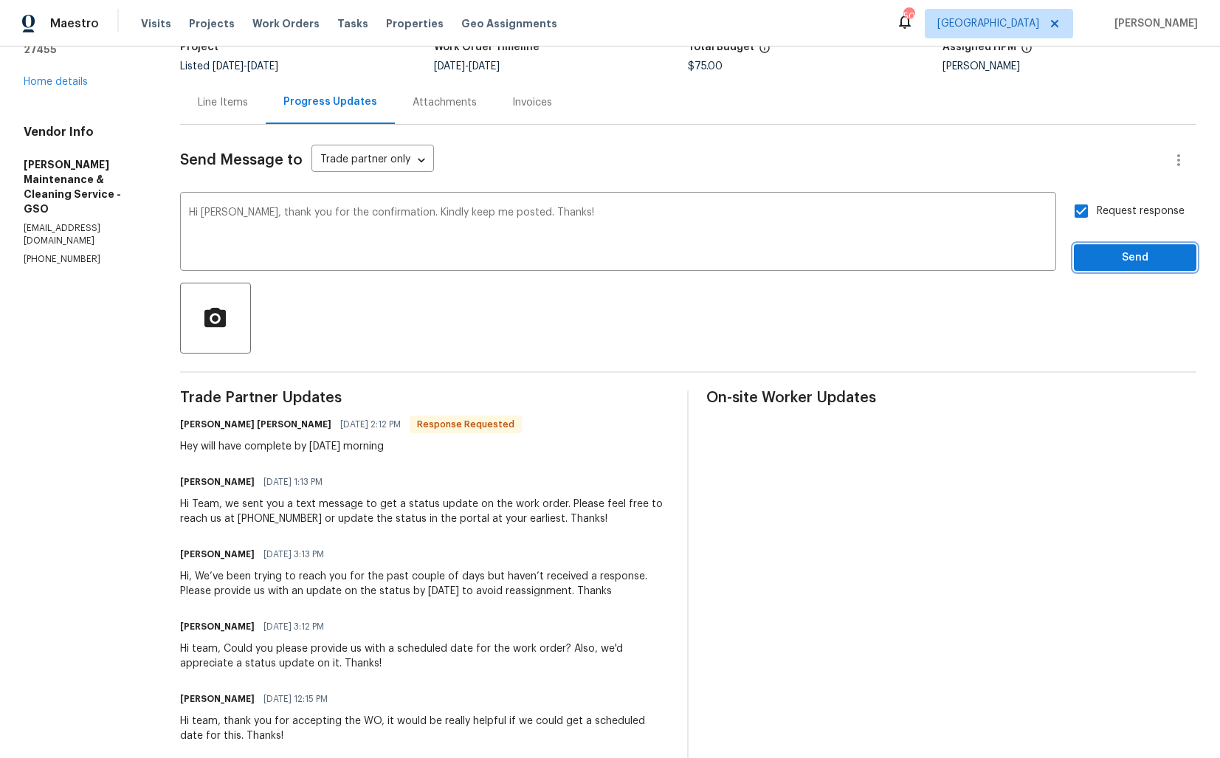
click at [1108, 248] on button "Send" at bounding box center [1135, 257] width 123 height 27
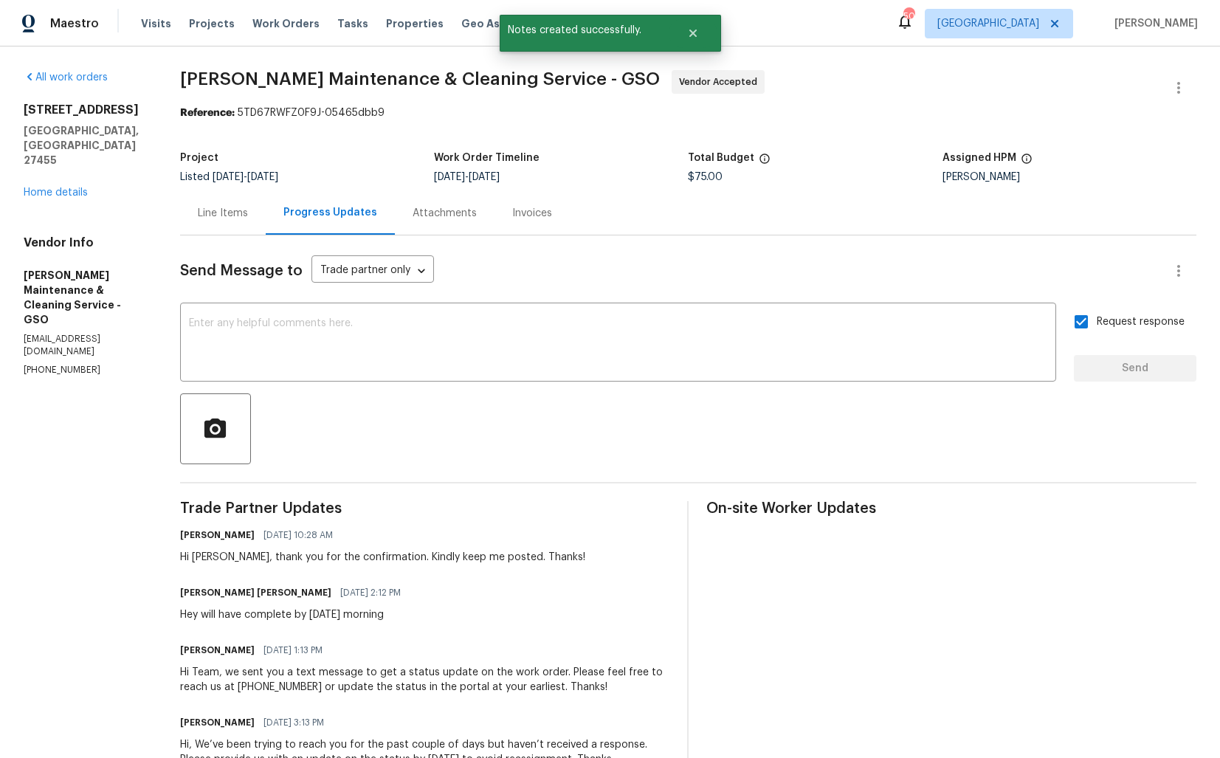
click at [216, 619] on div "Hey will have complete by Friday morning" at bounding box center [295, 615] width 230 height 15
copy div "Hey will have complete by Friday morning"
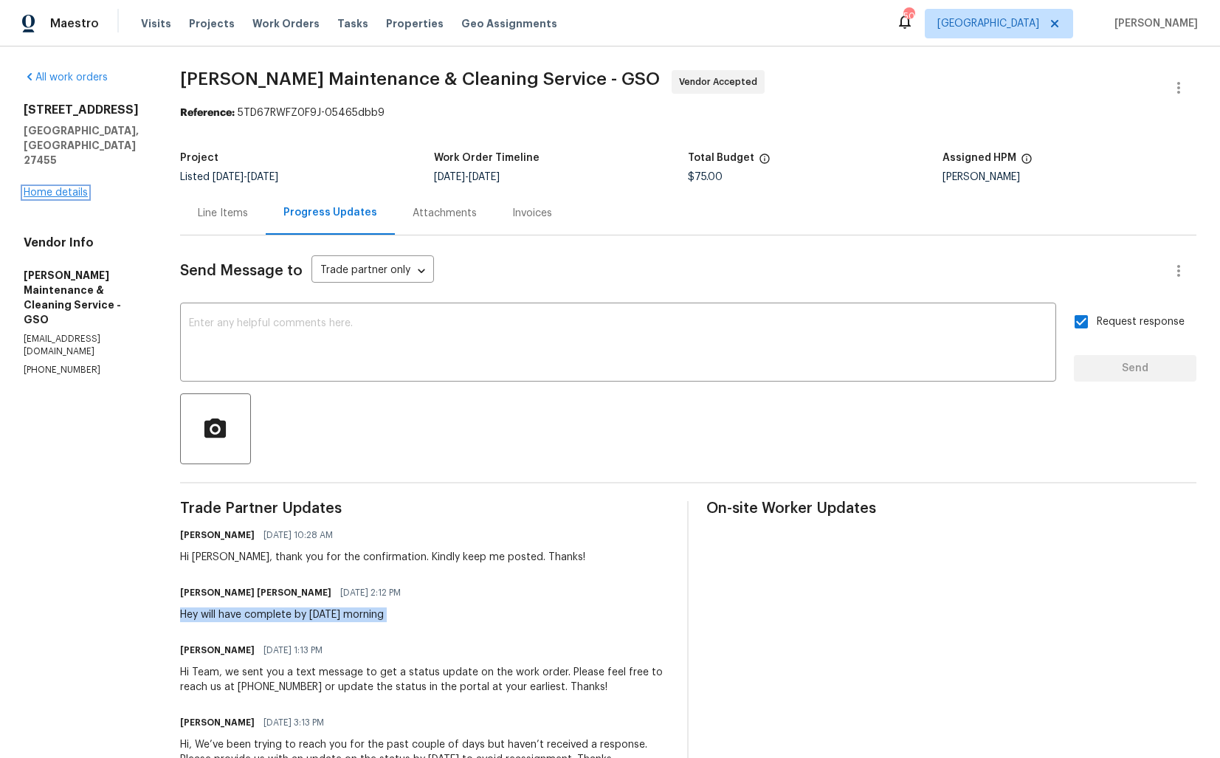
click at [72, 188] on link "Home details" at bounding box center [56, 193] width 64 height 10
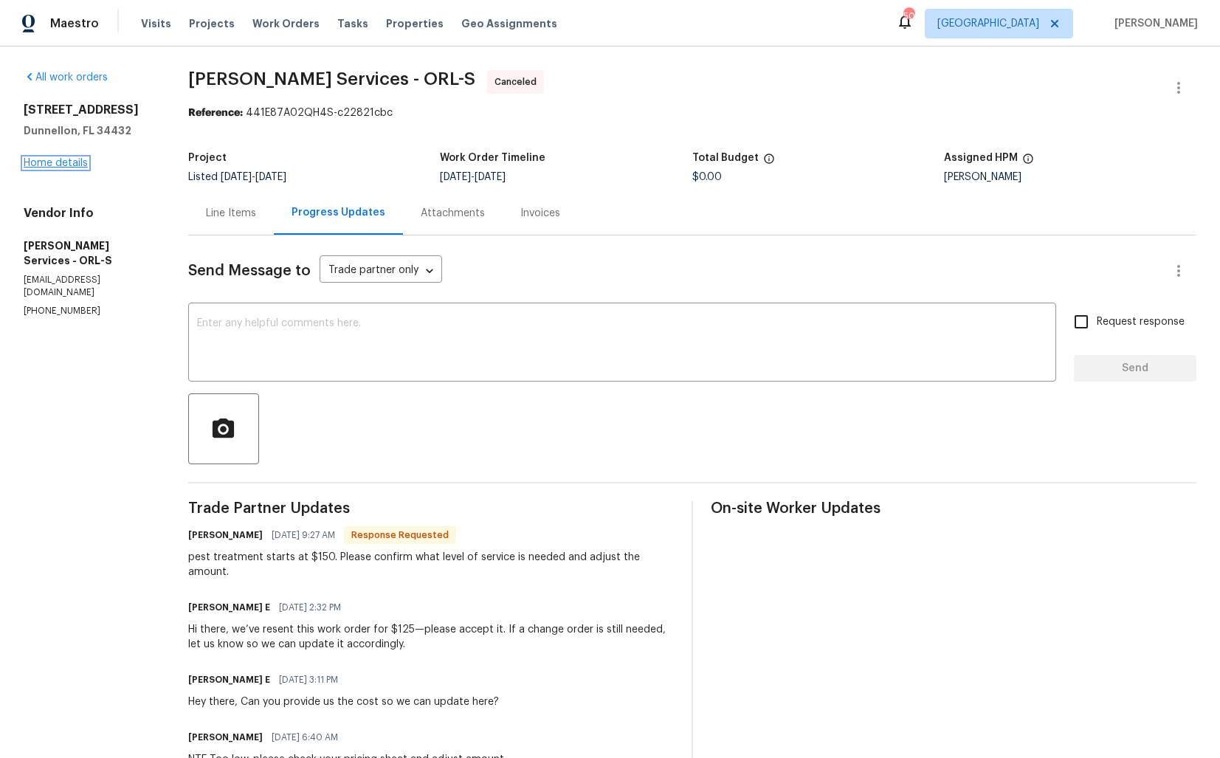
click at [65, 163] on link "Home details" at bounding box center [56, 163] width 64 height 10
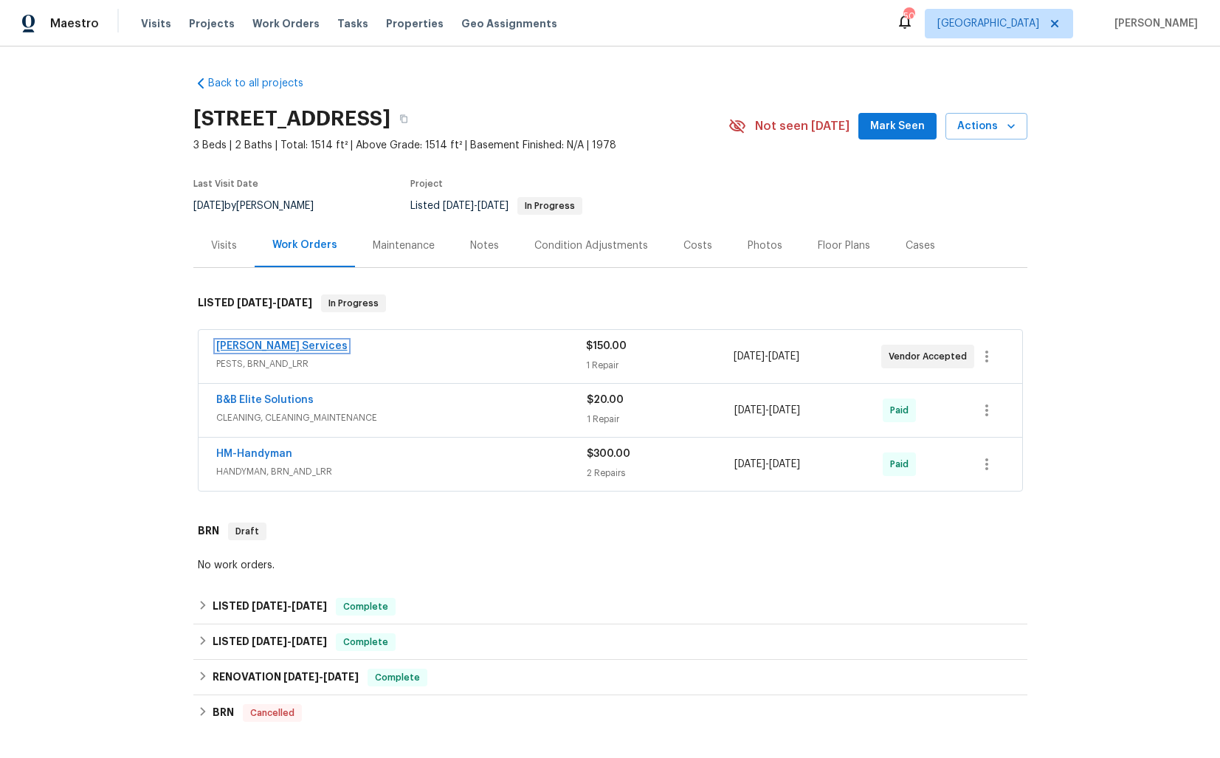
click at [272, 345] on link "[PERSON_NAME] Services" at bounding box center [281, 346] width 131 height 10
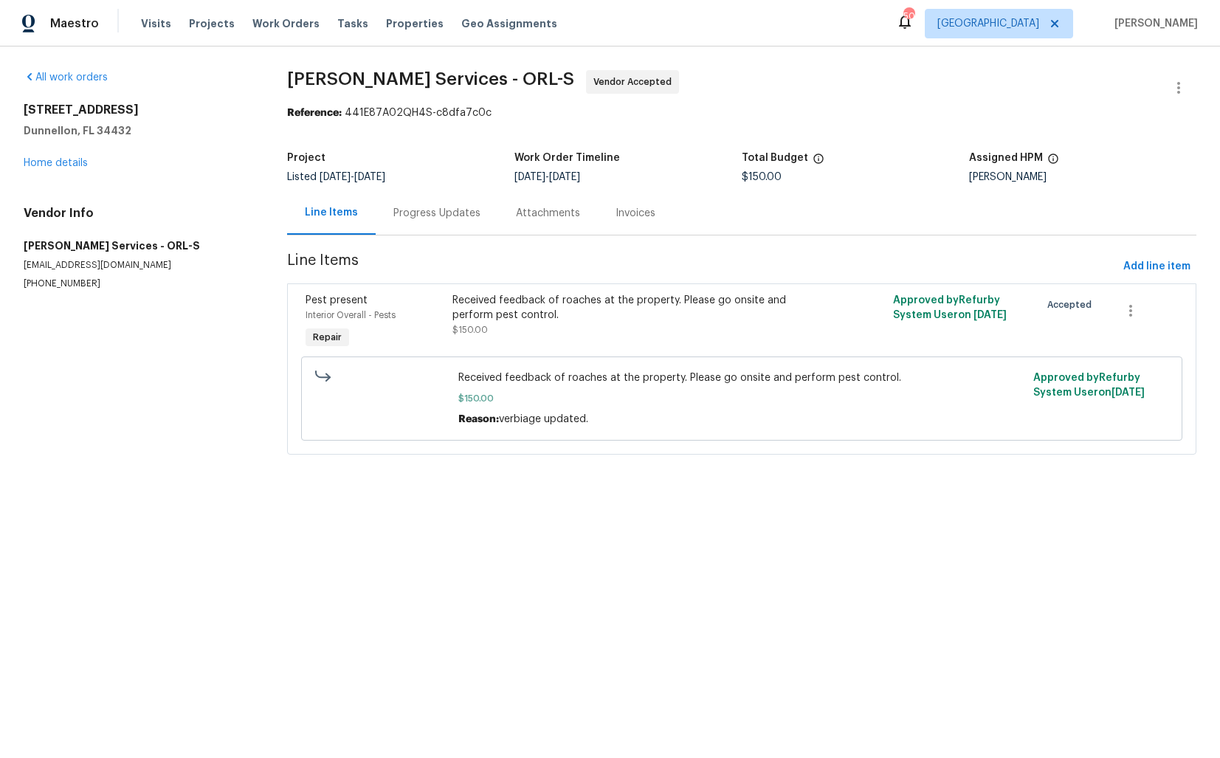
click at [425, 215] on div "Progress Updates" at bounding box center [437, 213] width 87 height 15
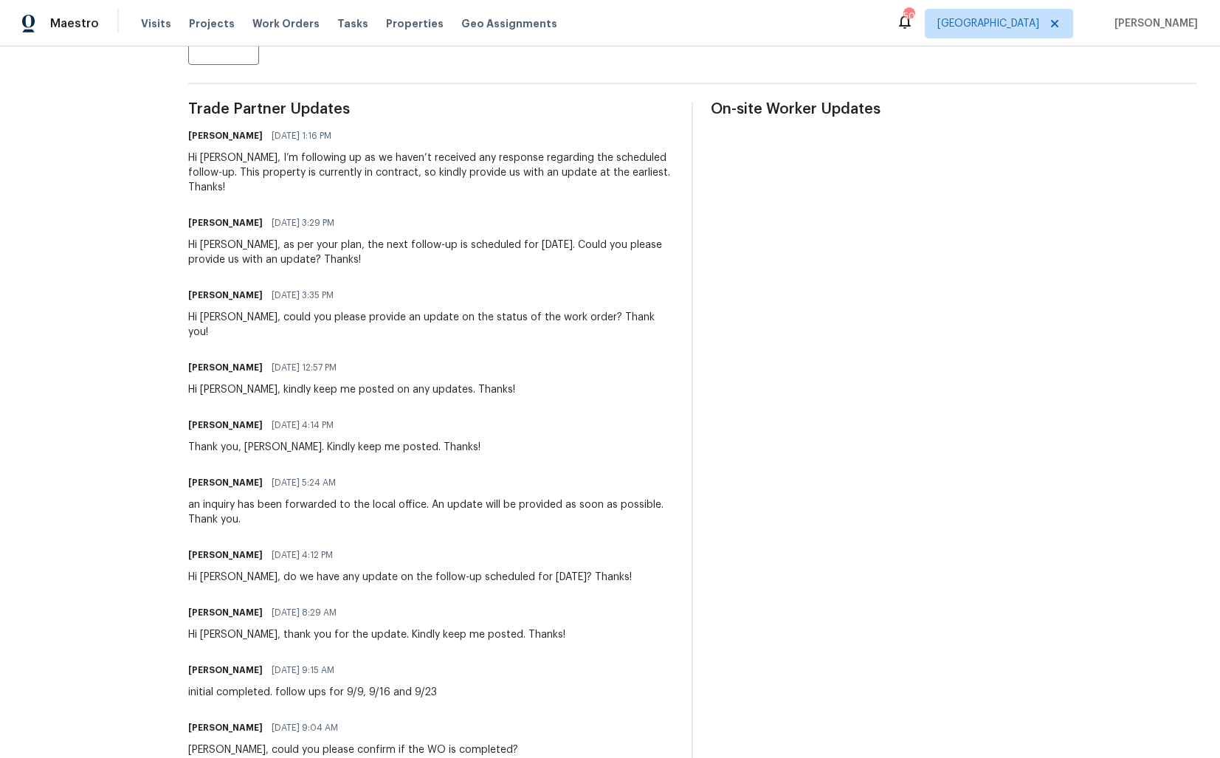
scroll to position [334, 0]
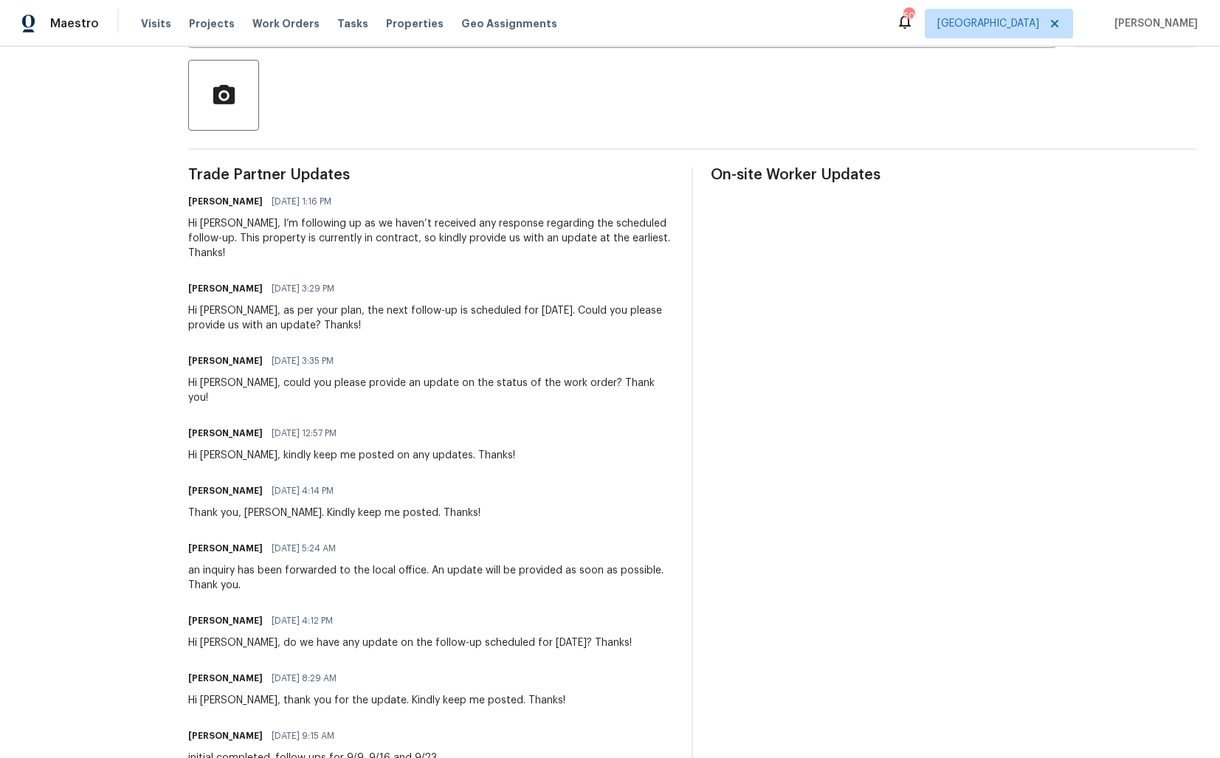
click at [264, 385] on div "Hi Tishá, could you please provide an update on the status of the work order? T…" at bounding box center [431, 391] width 486 height 30
copy div "Hi Tishá, could you please provide an update on the status of the work order? T…"
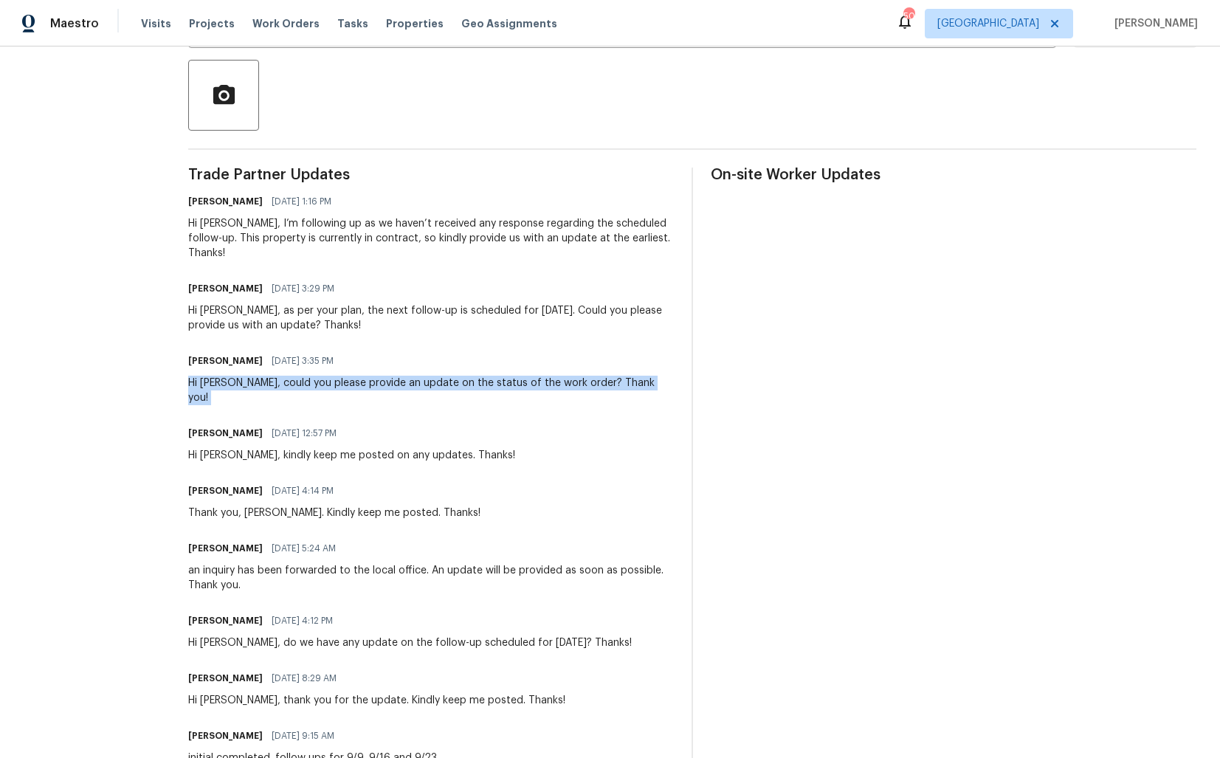
click at [611, 353] on div "Arvind Raj M 09/12/2025 3:35 PM" at bounding box center [431, 361] width 486 height 21
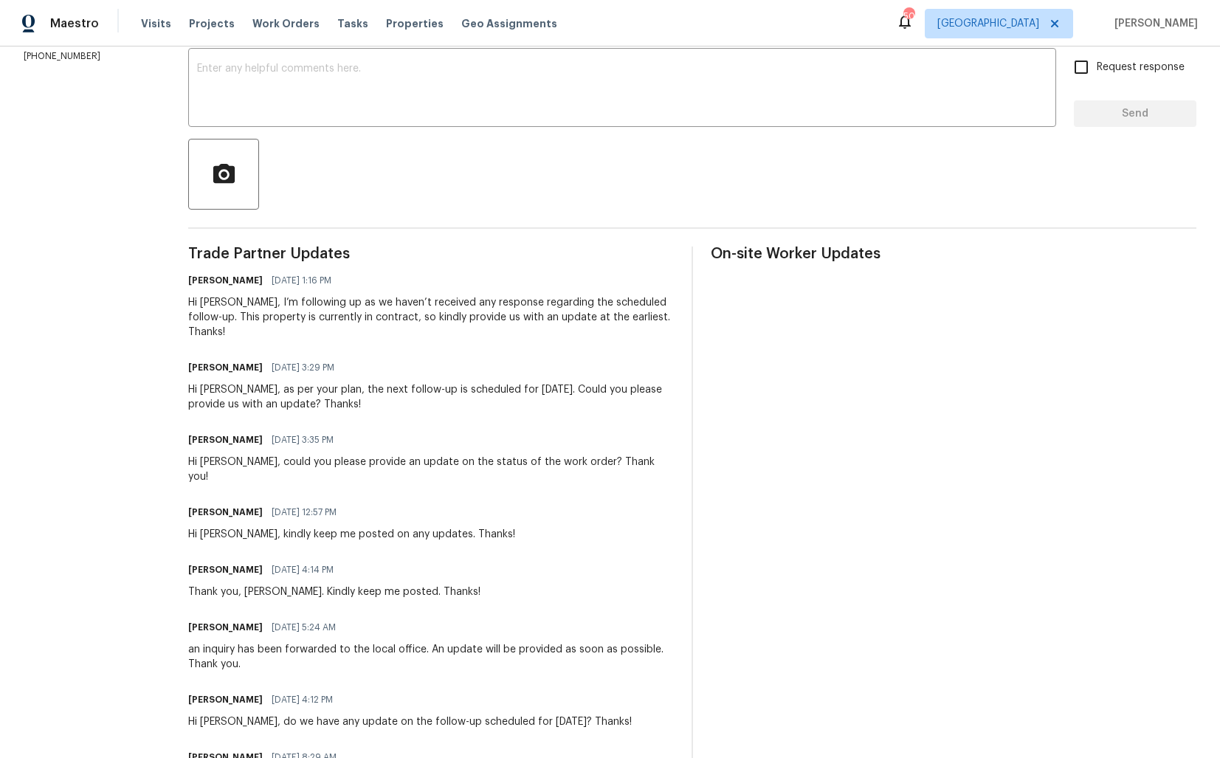
scroll to position [0, 0]
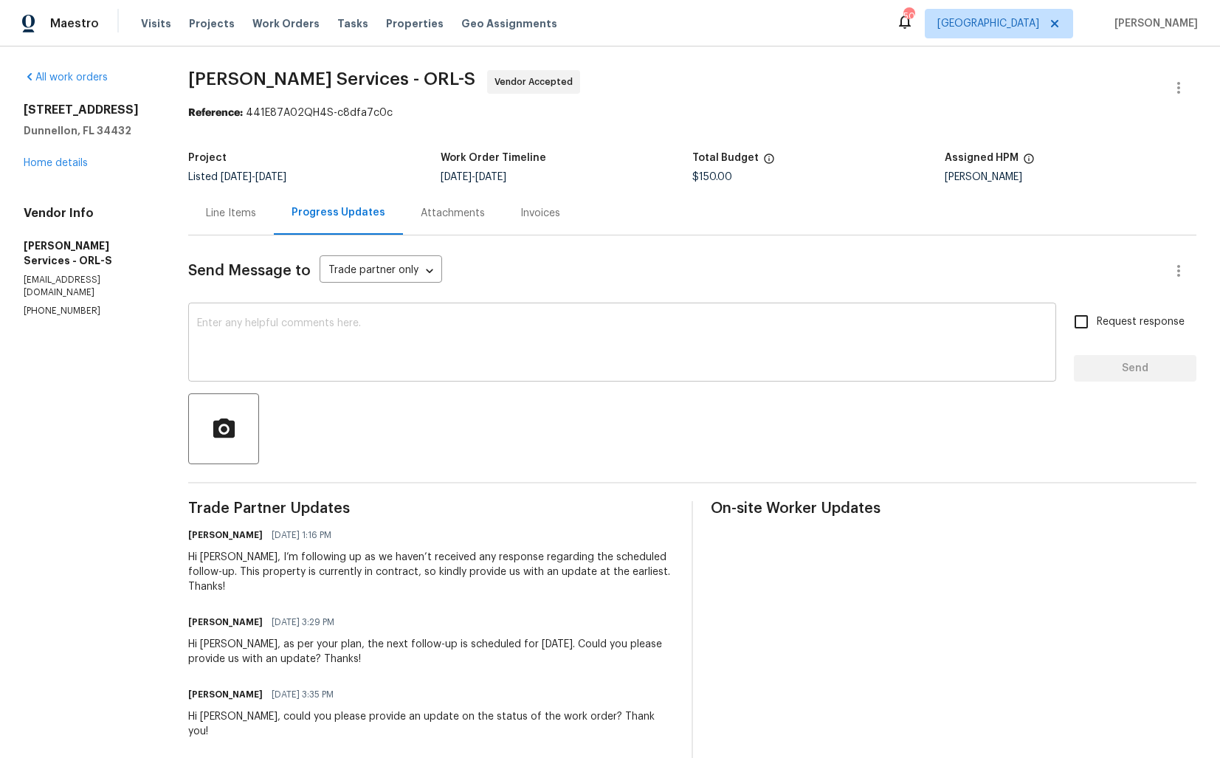
click at [425, 346] on textarea at bounding box center [622, 344] width 850 height 52
click at [714, 342] on textarea at bounding box center [622, 344] width 850 height 52
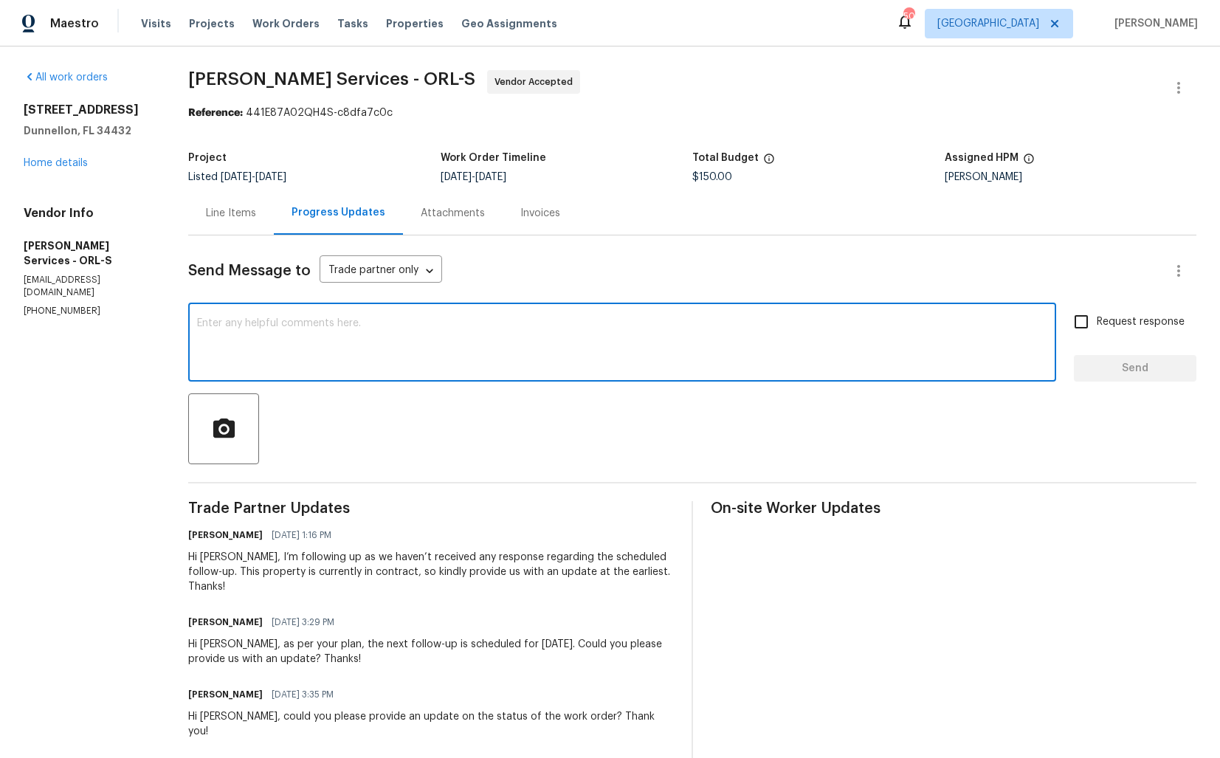
paste textarea "Hi Team, we sent you a text message through RingCentral to get a status update …"
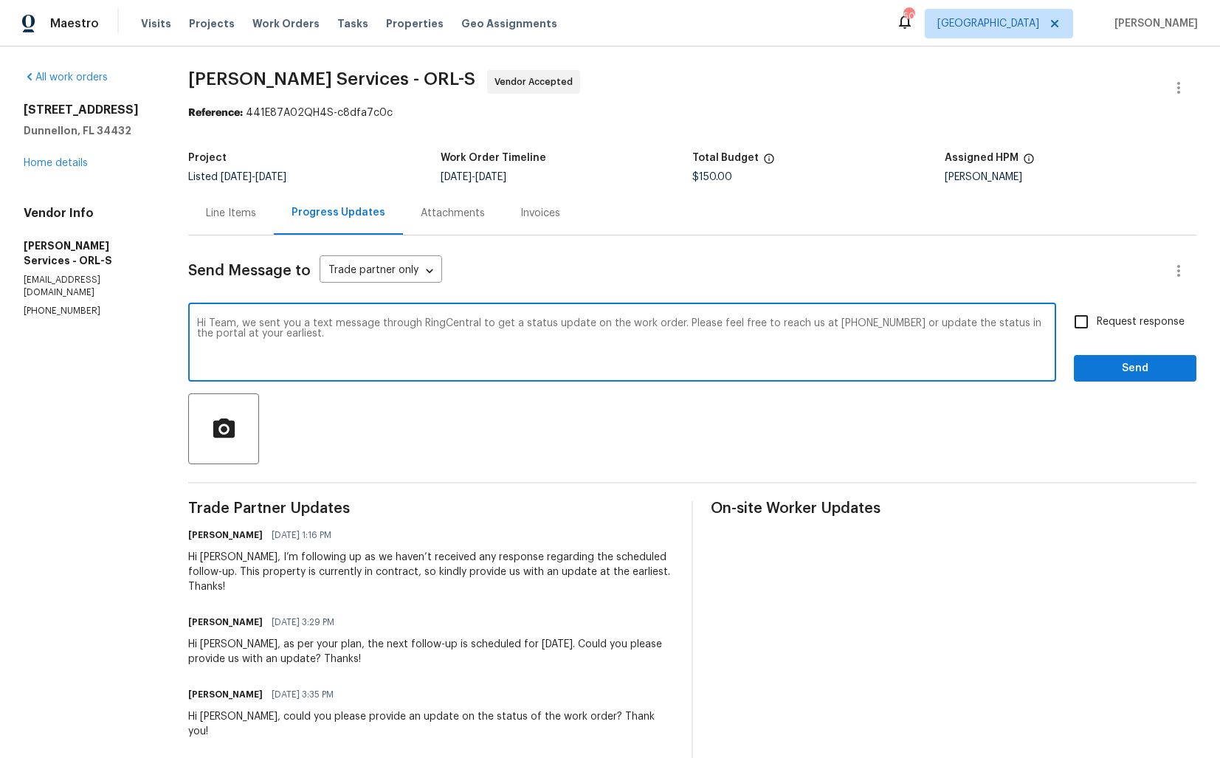
drag, startPoint x: 413, startPoint y: 325, endPoint x: 514, endPoint y: 331, distance: 101.4
click at [514, 331] on textarea "Hi Team, we sent you a text message through RingCentral to get a status update …" at bounding box center [622, 344] width 850 height 52
drag, startPoint x: 425, startPoint y: 324, endPoint x: 510, endPoint y: 324, distance: 84.9
click at [510, 324] on textarea "Hi Team, we sent you a text message through RingCentral to get a status update …" at bounding box center [622, 344] width 850 height 52
click at [597, 334] on textarea "Hi Team, we sent you a text message to get a status update on the work order. P…" at bounding box center [622, 344] width 850 height 52
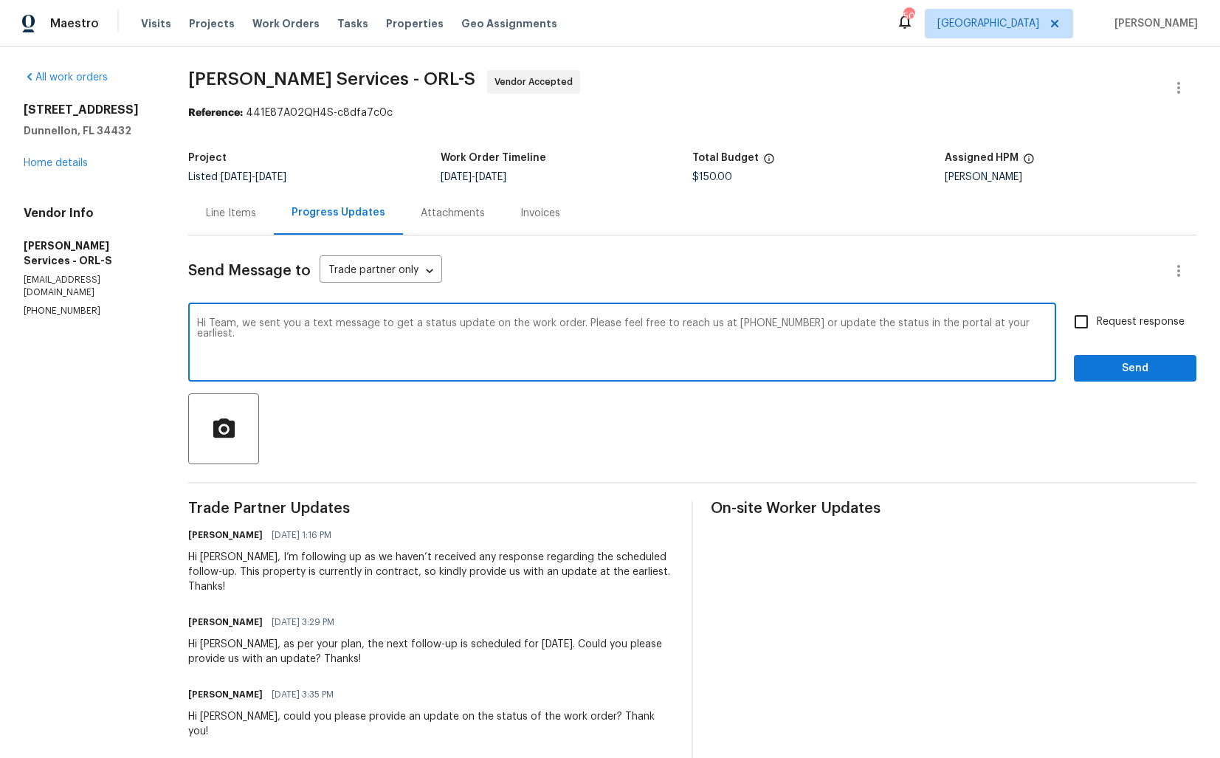
type textarea "Hi Team, we sent you a text message to get a status update on the work order. P…"
click at [1073, 326] on input "Request response" at bounding box center [1081, 321] width 31 height 31
checkbox input "true"
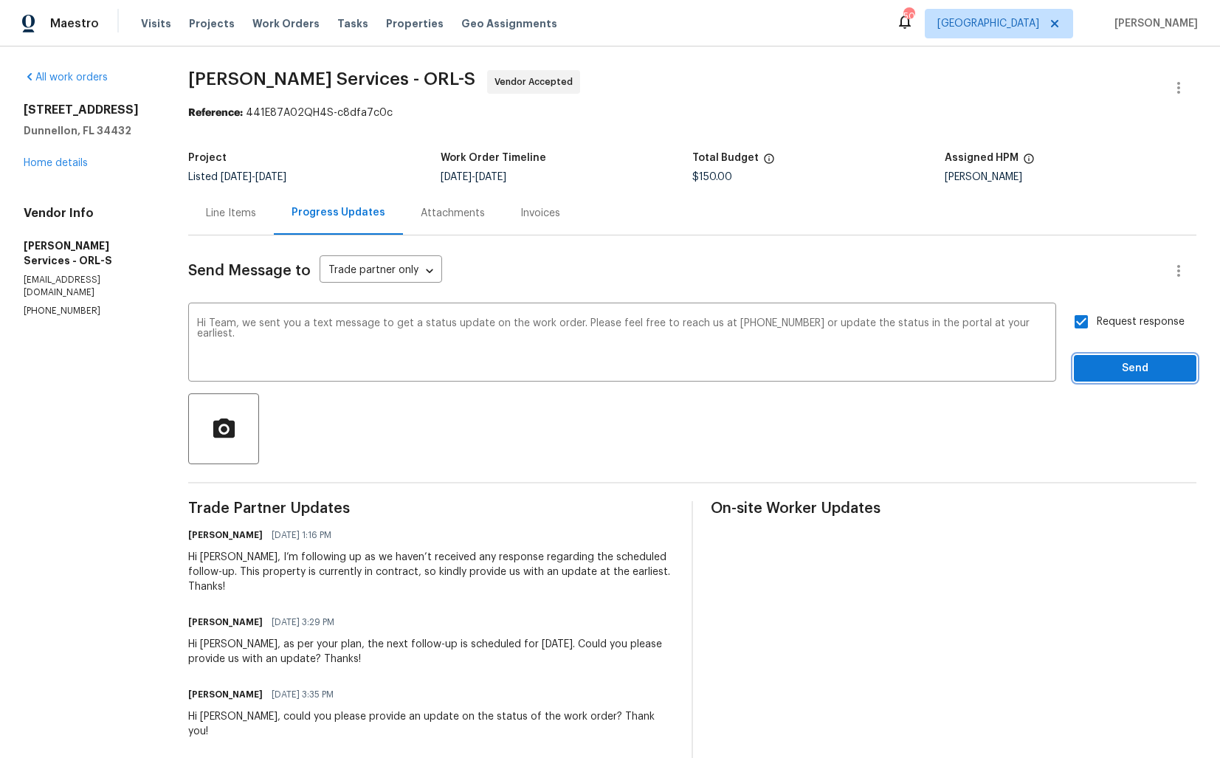
click at [1118, 368] on span "Send" at bounding box center [1135, 369] width 99 height 18
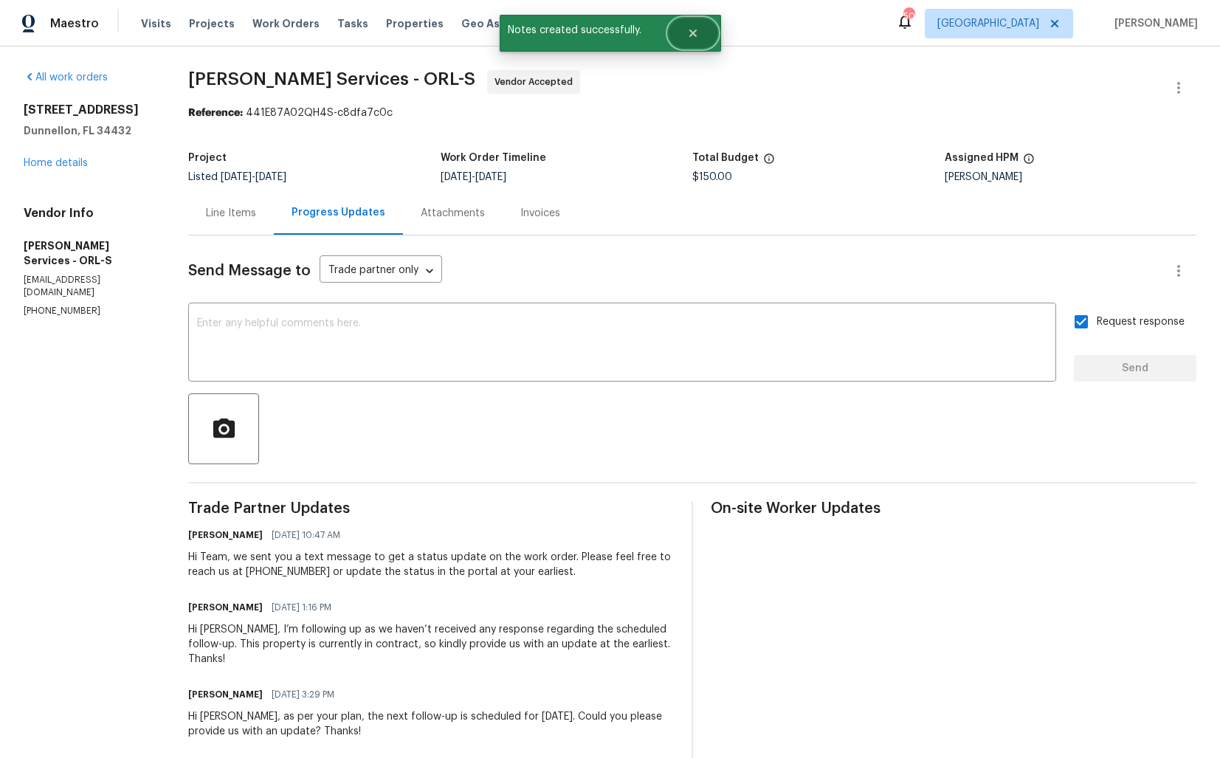
click at [701, 28] on button "Close" at bounding box center [693, 33] width 49 height 30
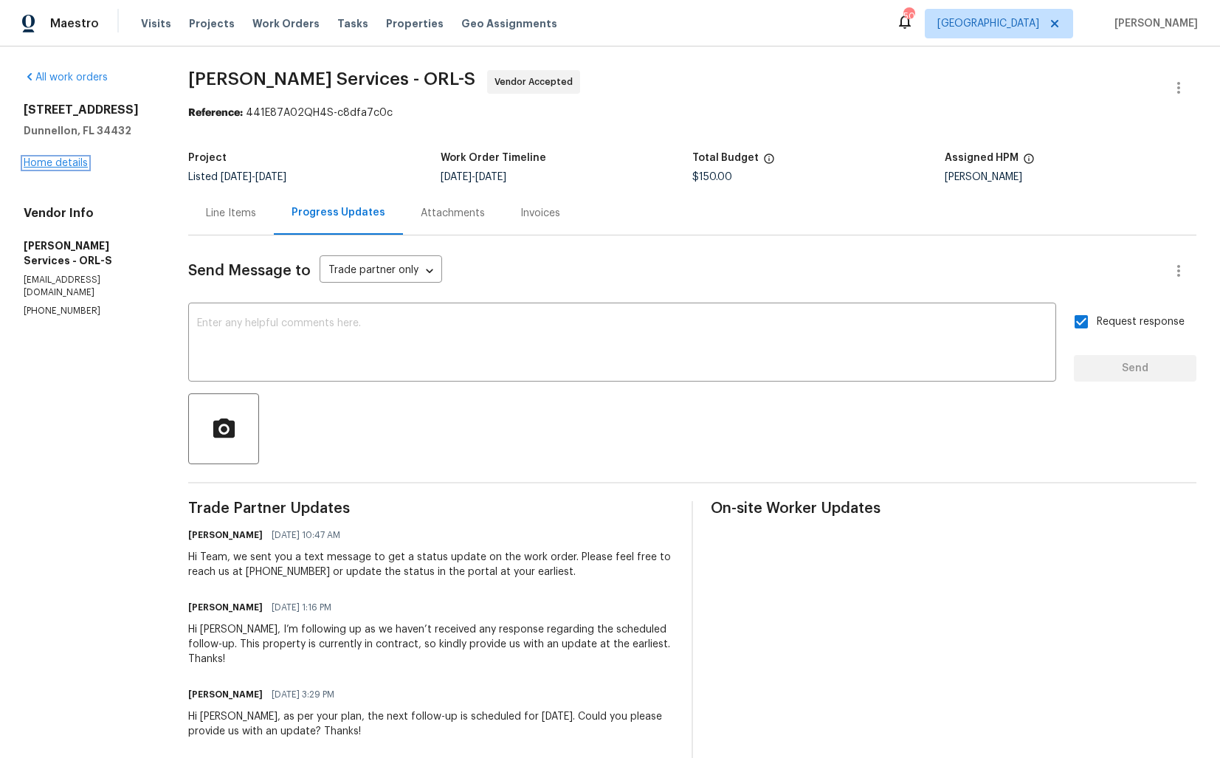
click at [48, 163] on link "Home details" at bounding box center [56, 163] width 64 height 10
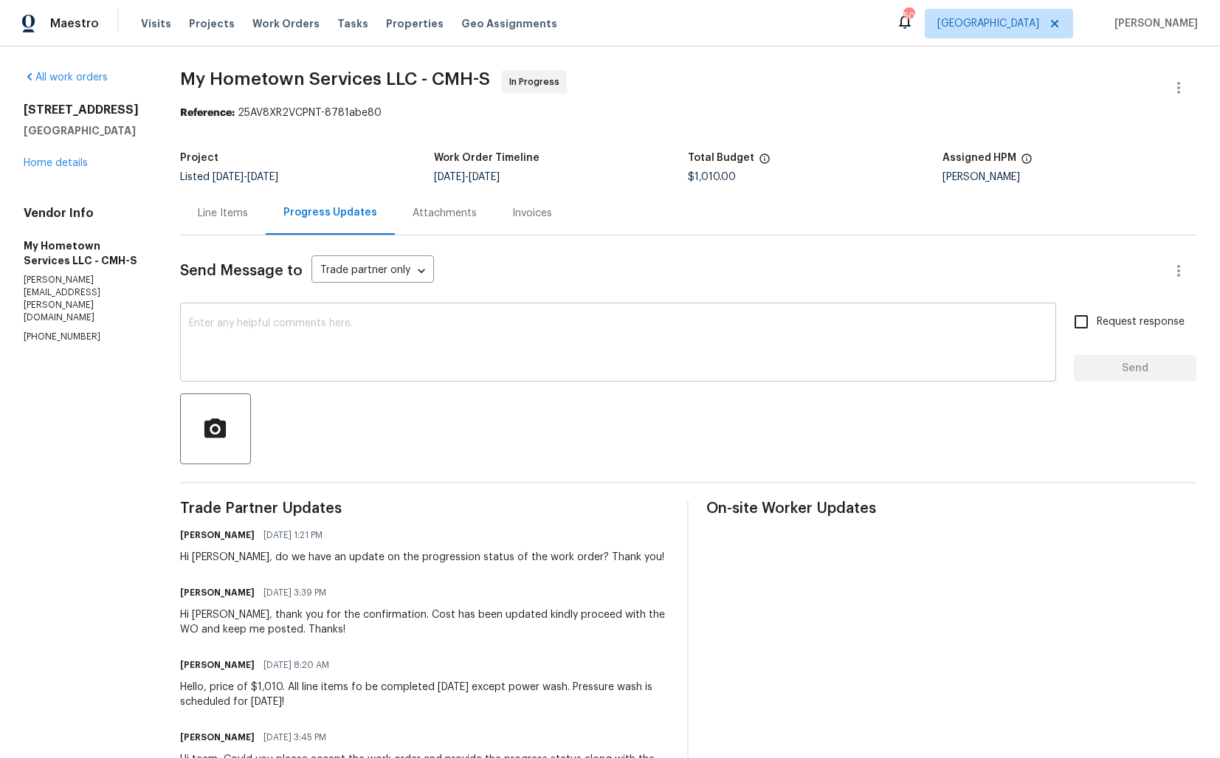
click at [313, 328] on textarea at bounding box center [618, 344] width 859 height 52
paste textarea "Hi team, could you please provide an update on the status of the work order? Th…"
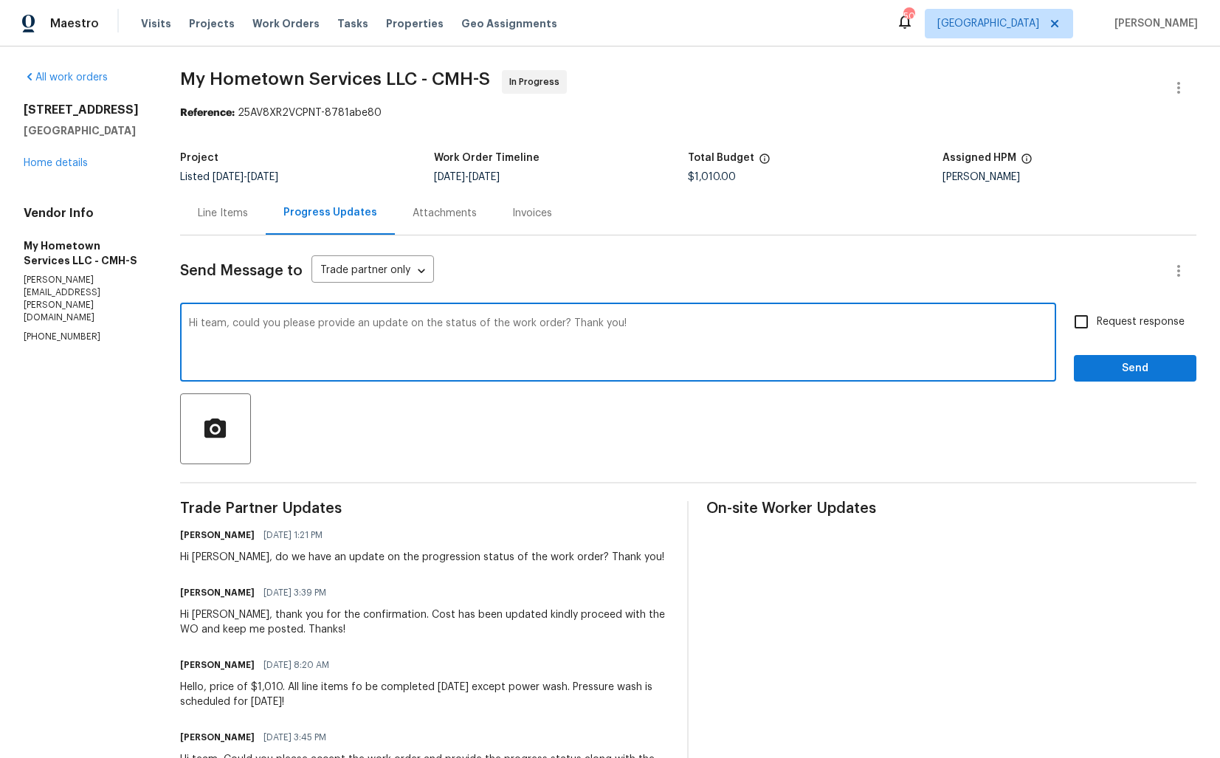
click at [205, 554] on div "Hi [PERSON_NAME], do we have an update on the progression status of the work or…" at bounding box center [422, 557] width 484 height 15
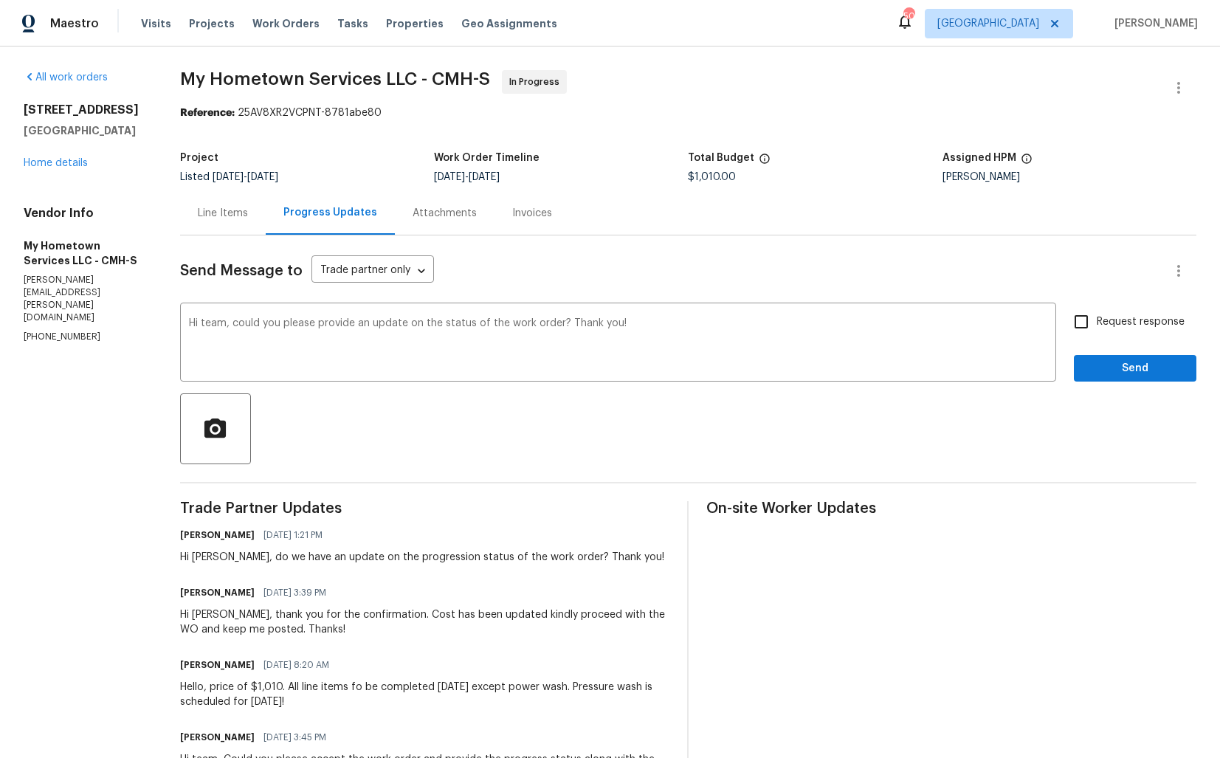
click at [205, 554] on div "Hi [PERSON_NAME], do we have an update on the progression status of the work or…" at bounding box center [422, 557] width 484 height 15
copy div "[PERSON_NAME]"
click at [216, 323] on textarea "Hi team, could you please provide an update on the status of the work order? Th…" at bounding box center [618, 344] width 859 height 52
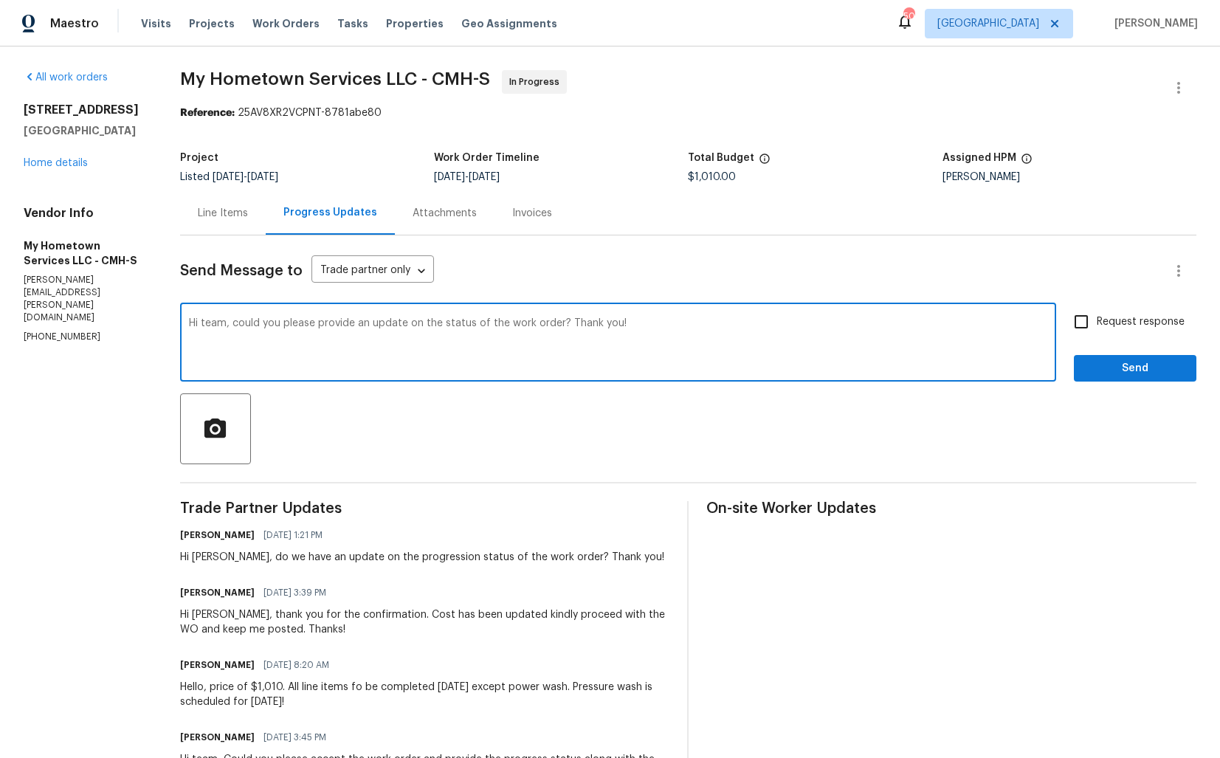
click at [216, 323] on textarea "Hi team, could you please provide an update on the status of the work order? Th…" at bounding box center [618, 344] width 859 height 52
paste textarea "[PERSON_NAME]"
click at [817, 339] on textarea "Hi [PERSON_NAME], could you please provide an update on the status of the work …" at bounding box center [618, 344] width 859 height 52
type textarea "Hi [PERSON_NAME], could you please provide an update on the status of the work …"
click at [1087, 327] on input "Request response" at bounding box center [1081, 321] width 31 height 31
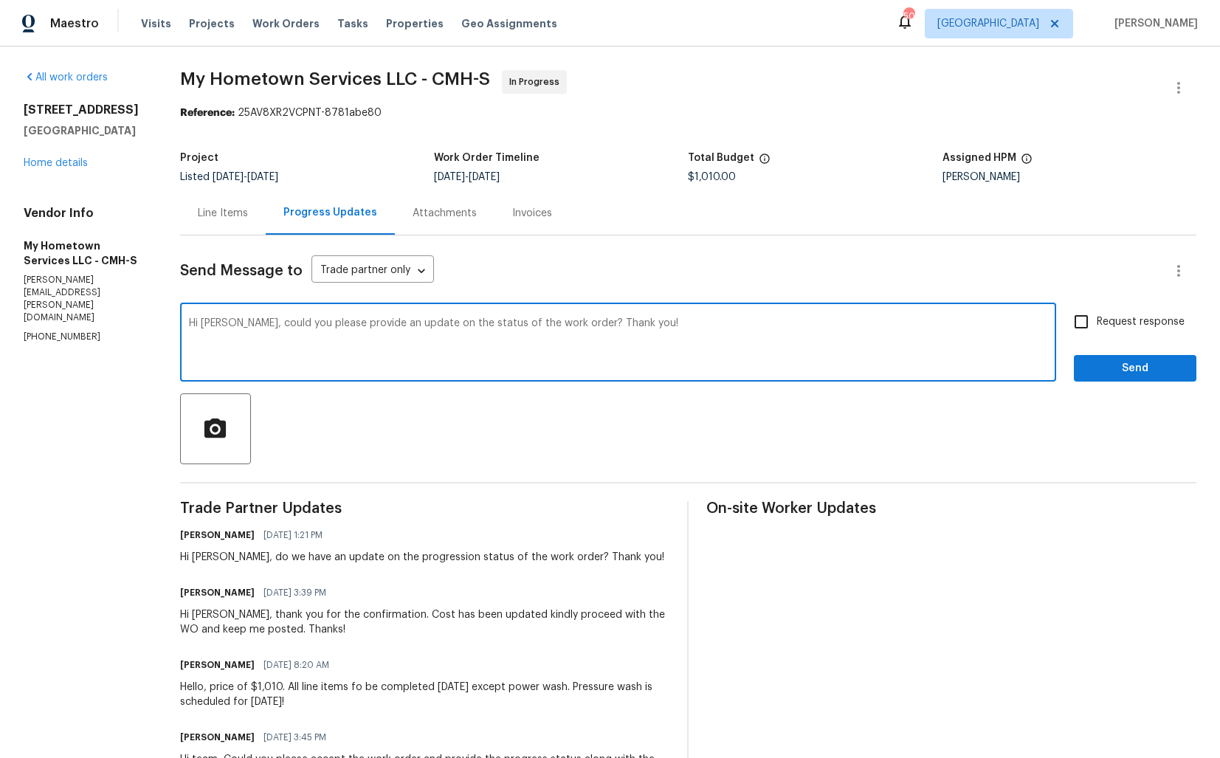
checkbox input "true"
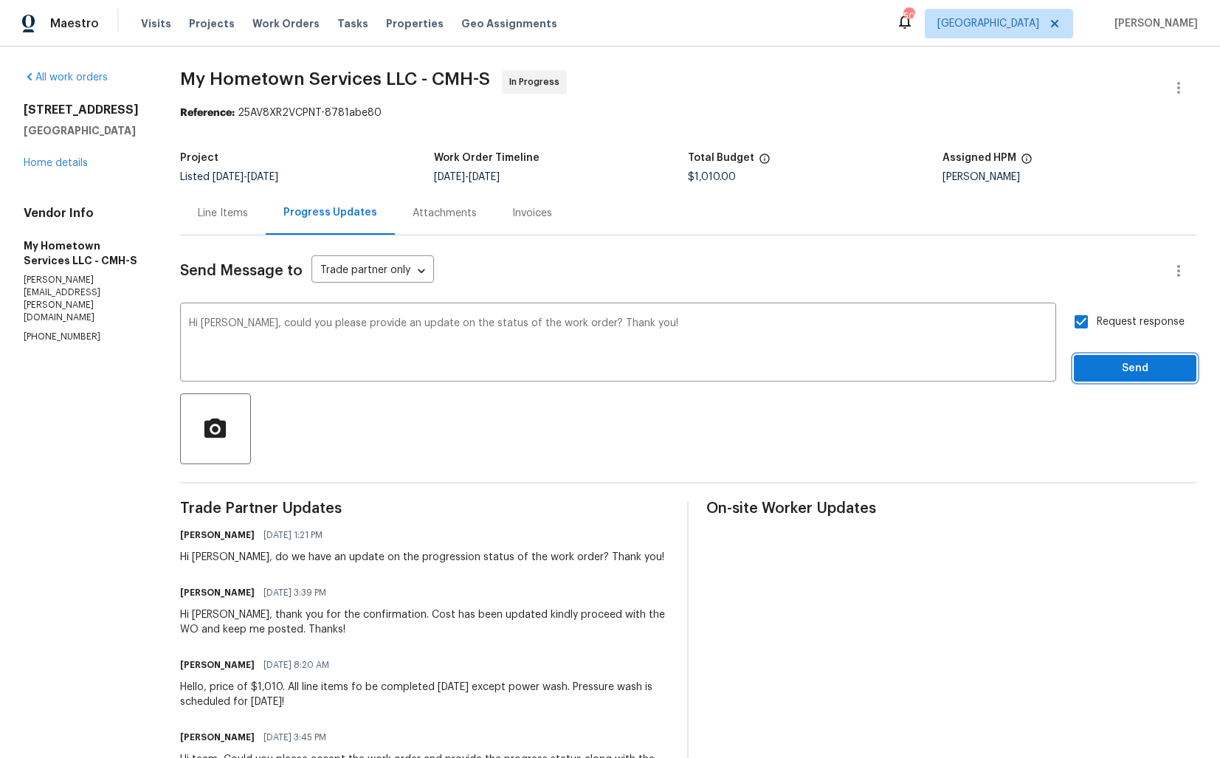
click at [1107, 366] on span "Send" at bounding box center [1135, 369] width 99 height 18
